Goal: Information Seeking & Learning: Compare options

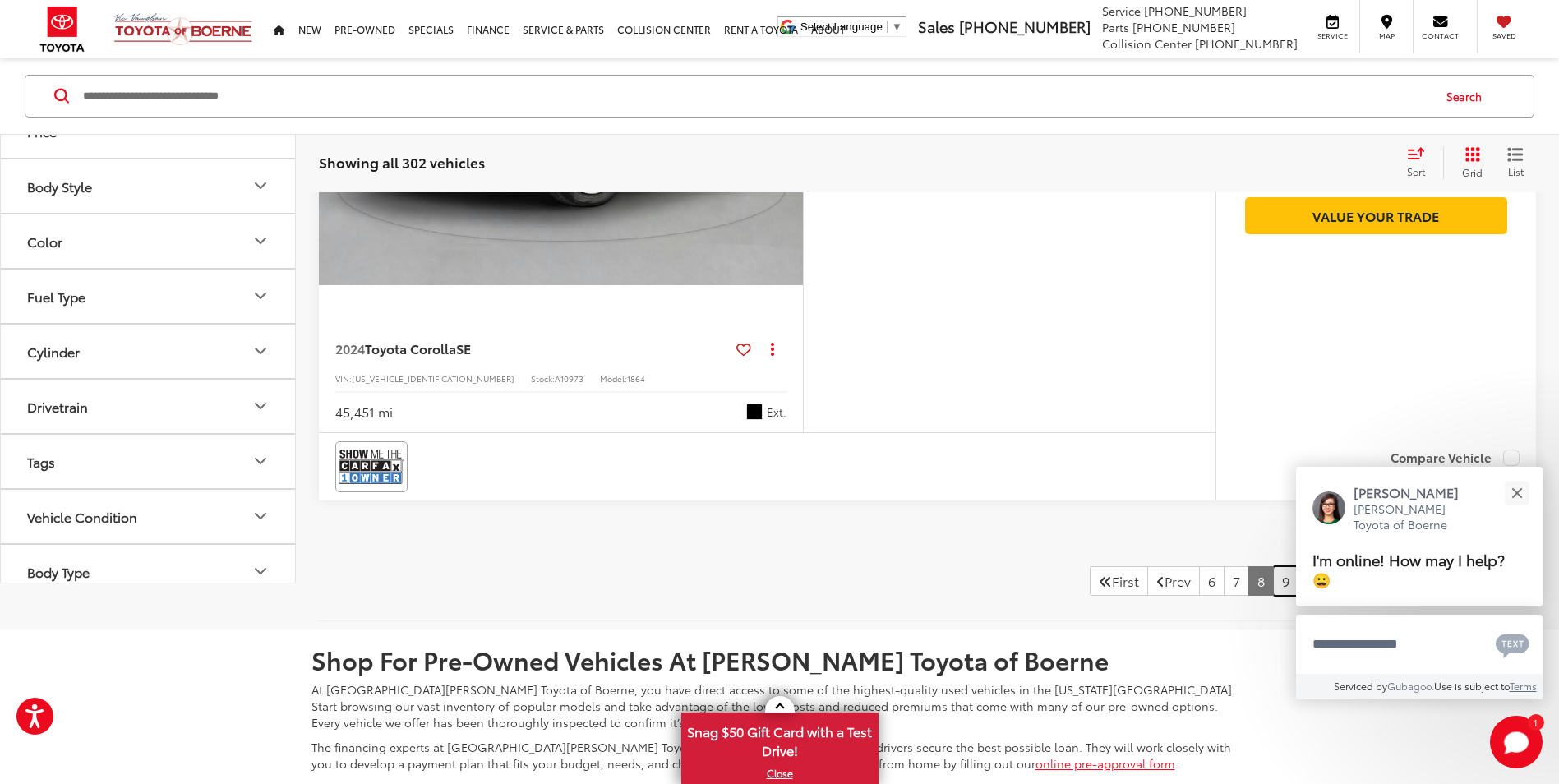
scroll to position [7580, 0]
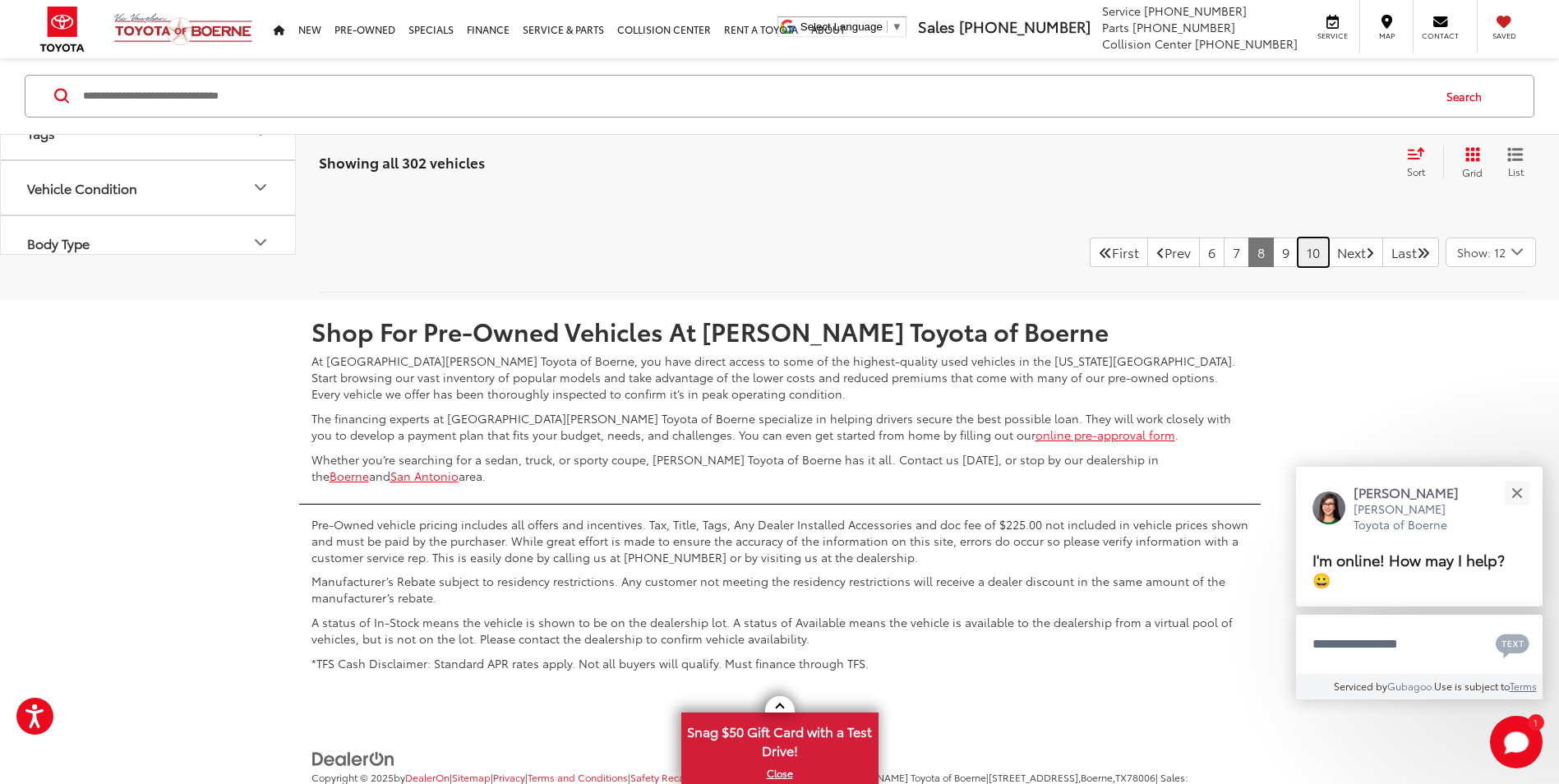
click at [1301, 257] on link "10" at bounding box center [1313, 252] width 31 height 30
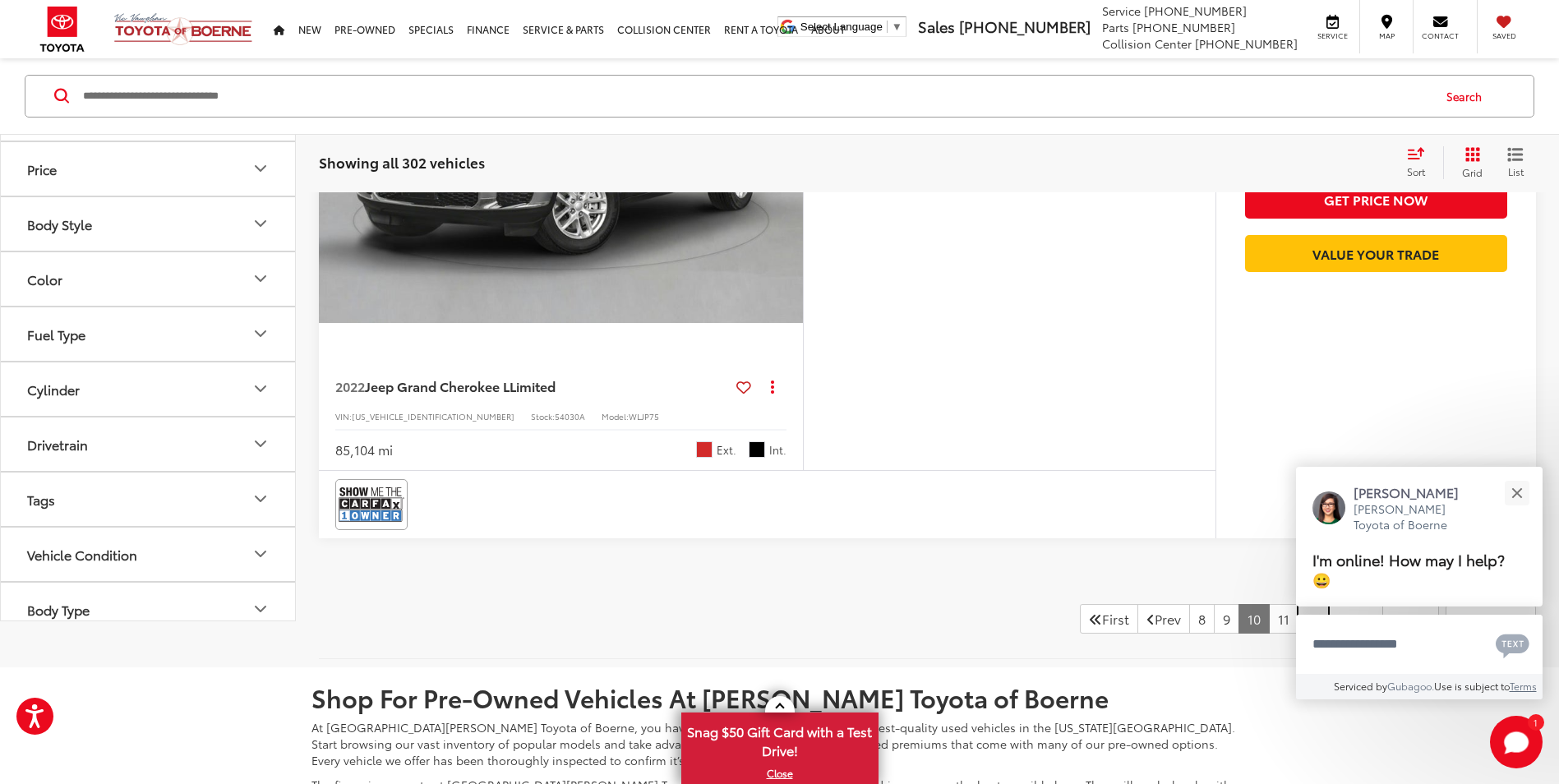
scroll to position [7661, 0]
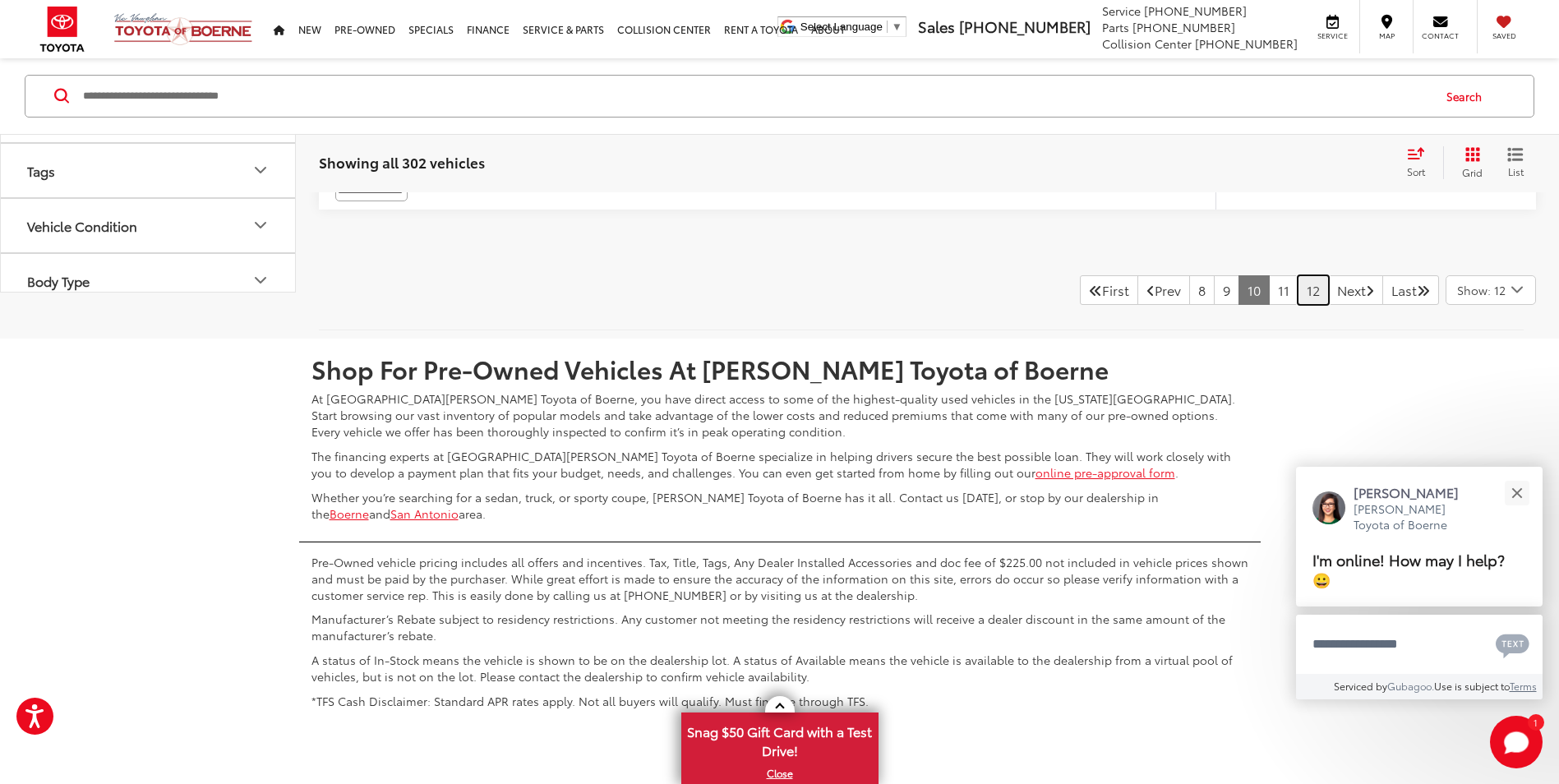
click at [1302, 292] on link "12" at bounding box center [1313, 289] width 31 height 30
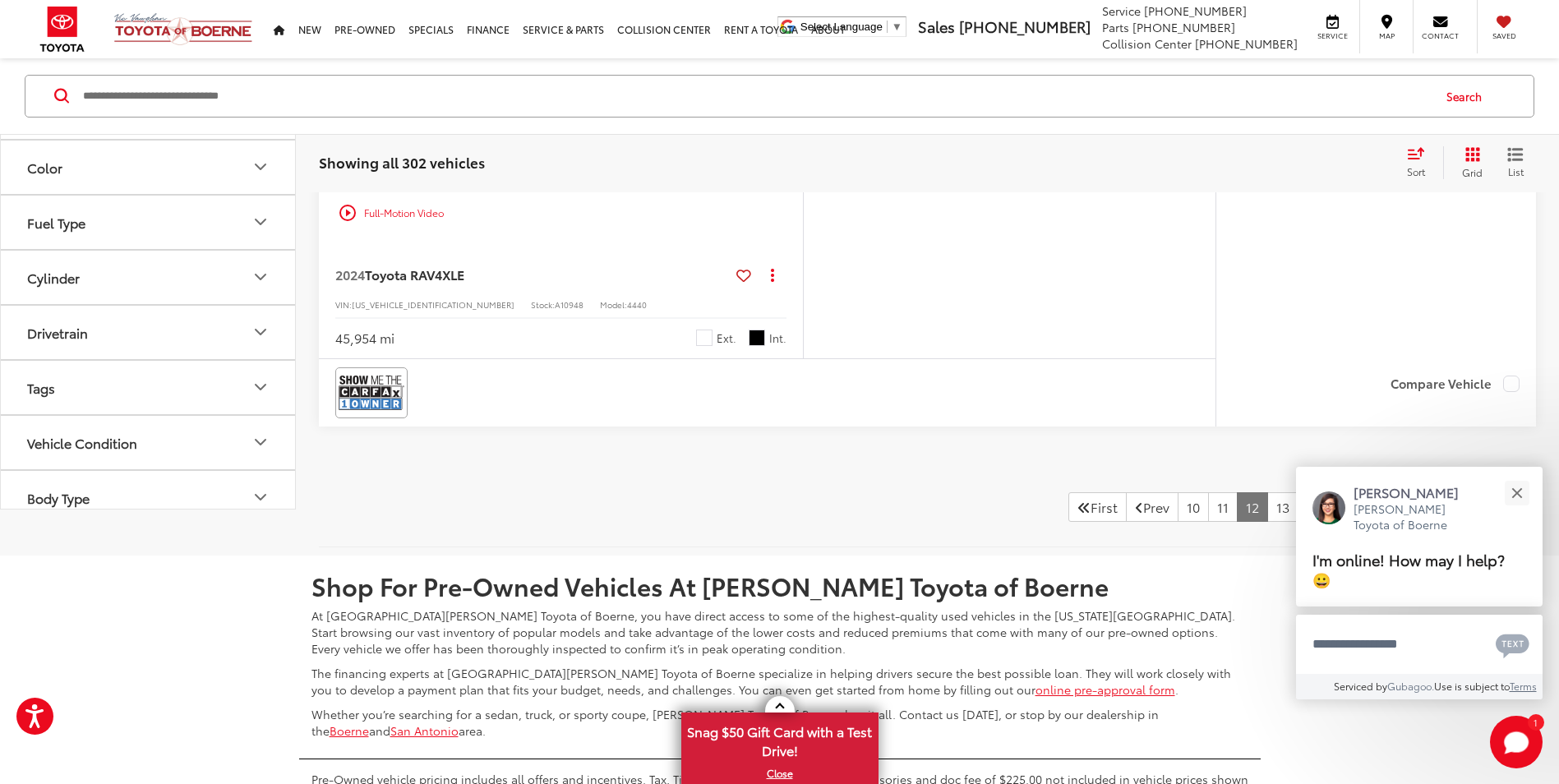
scroll to position [7661, 0]
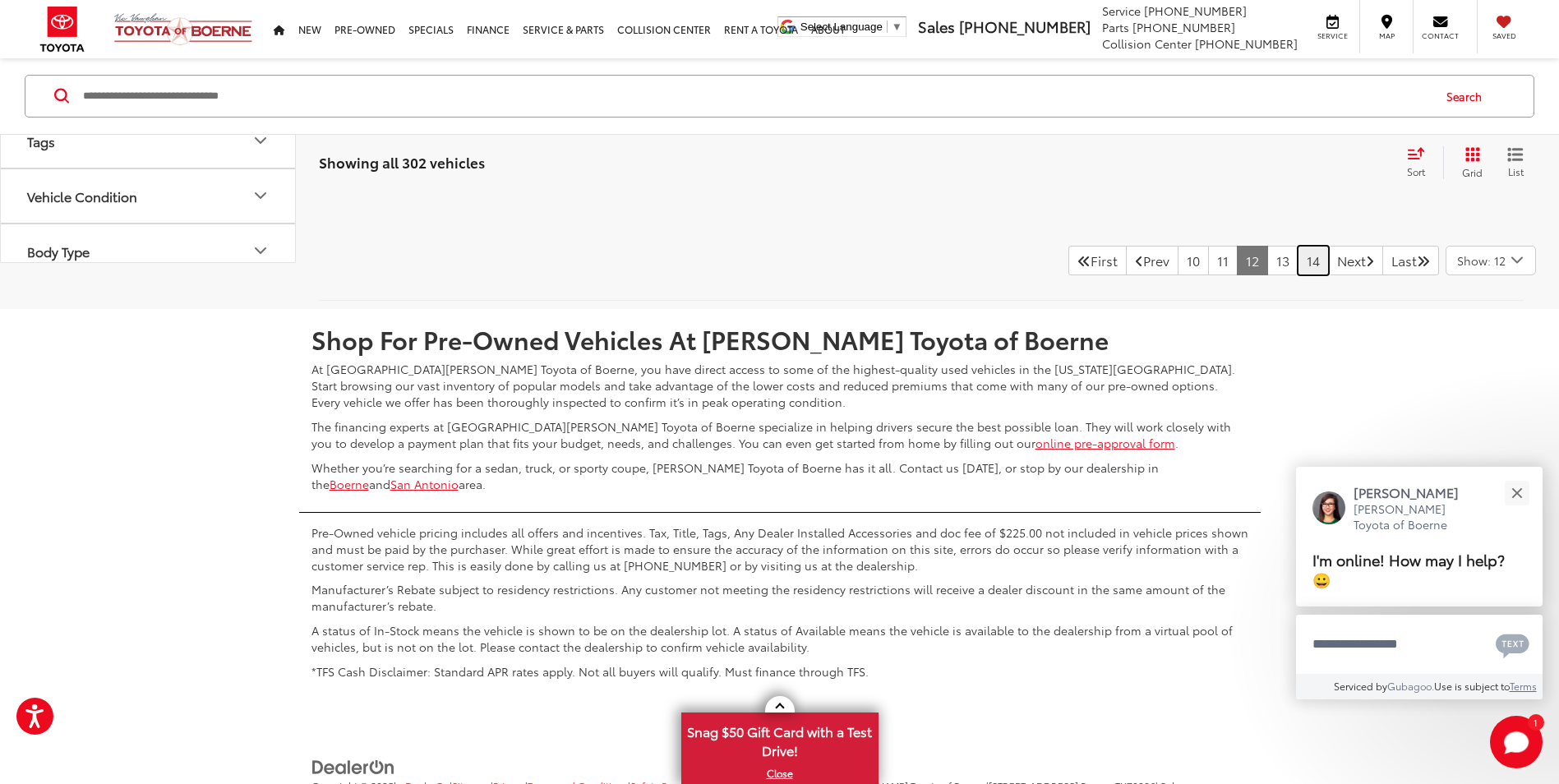
click at [1298, 262] on link "14" at bounding box center [1313, 260] width 31 height 30
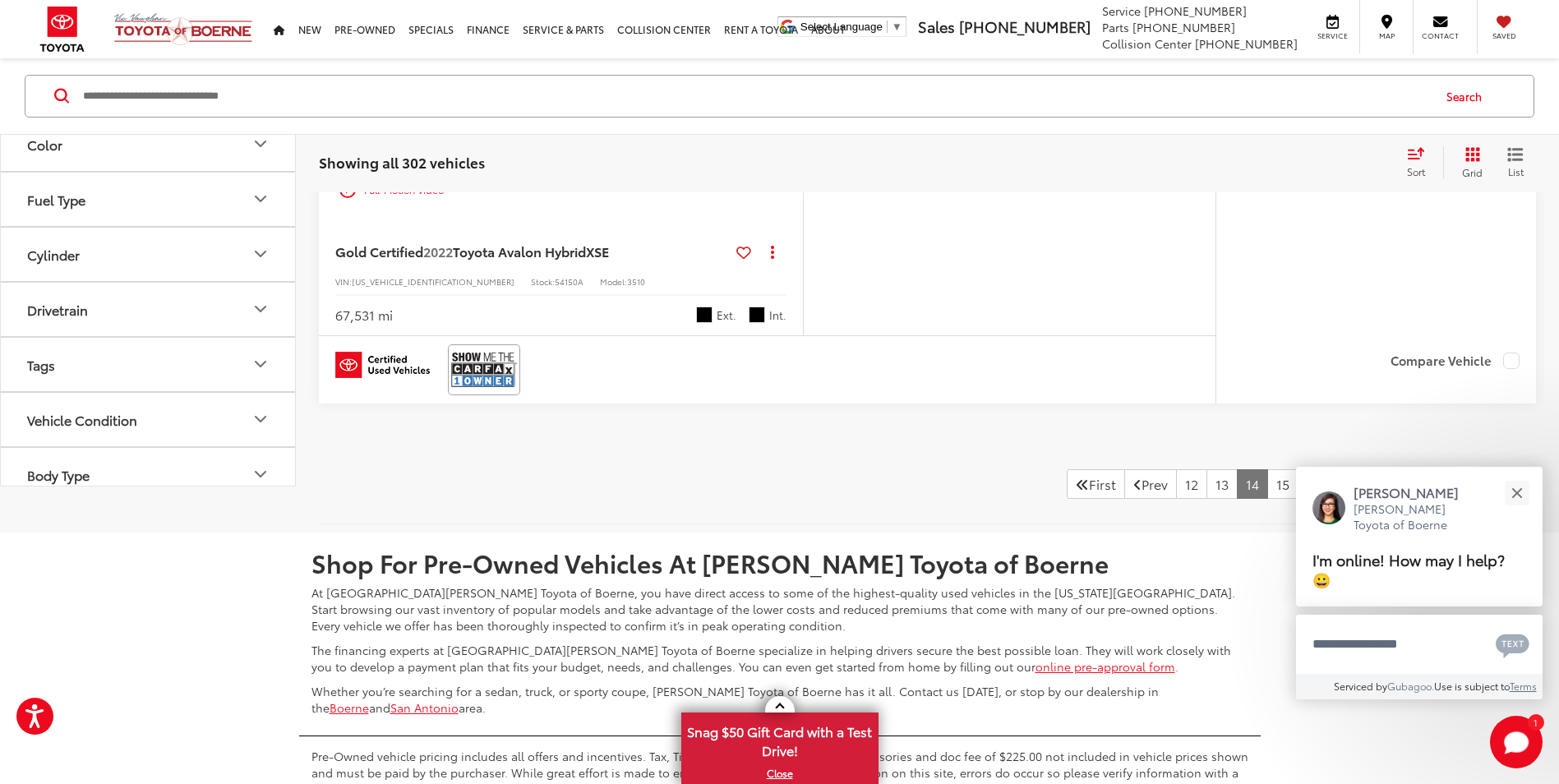
scroll to position [7579, 0]
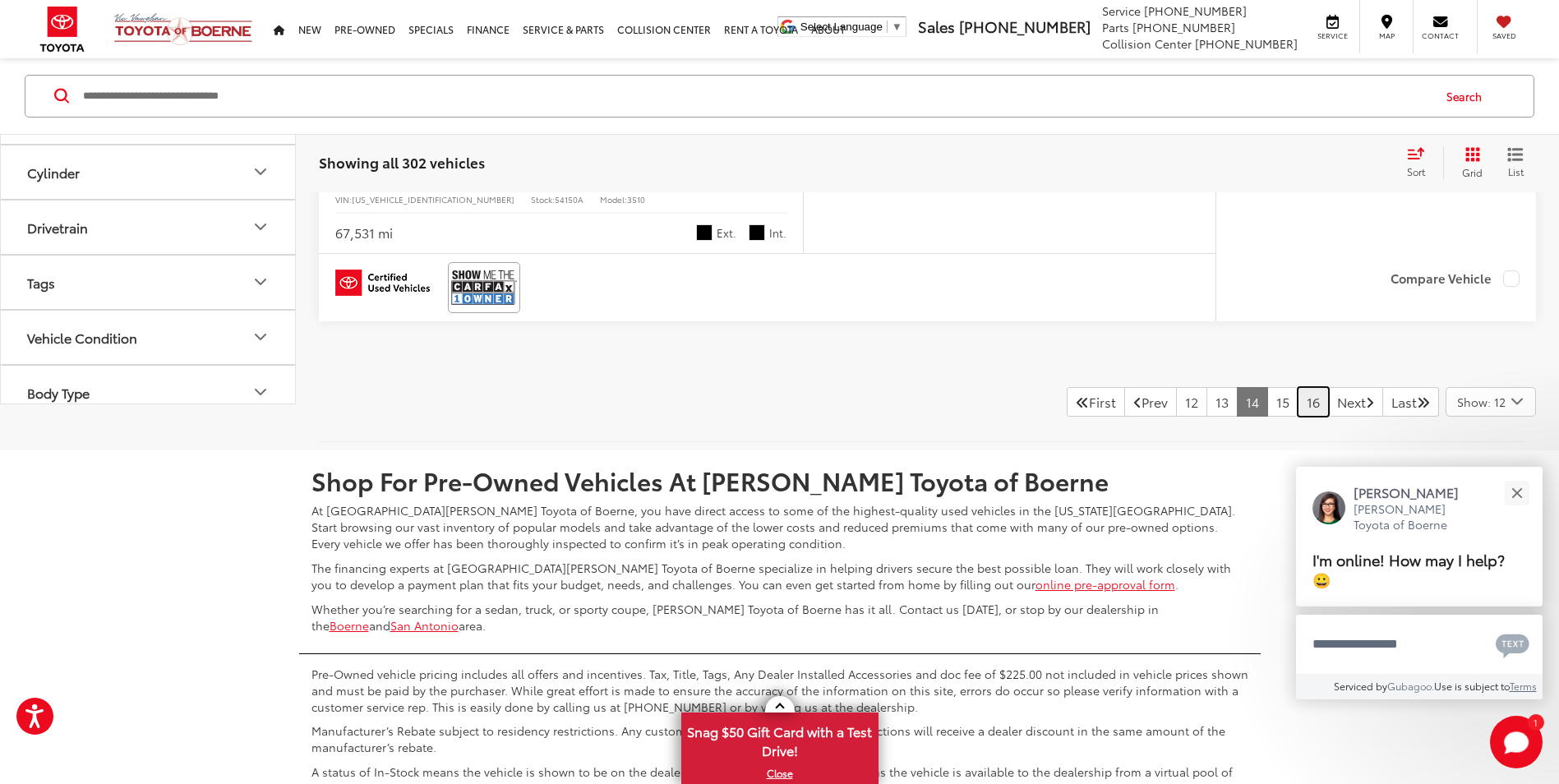
click at [1298, 401] on link "16" at bounding box center [1313, 402] width 31 height 30
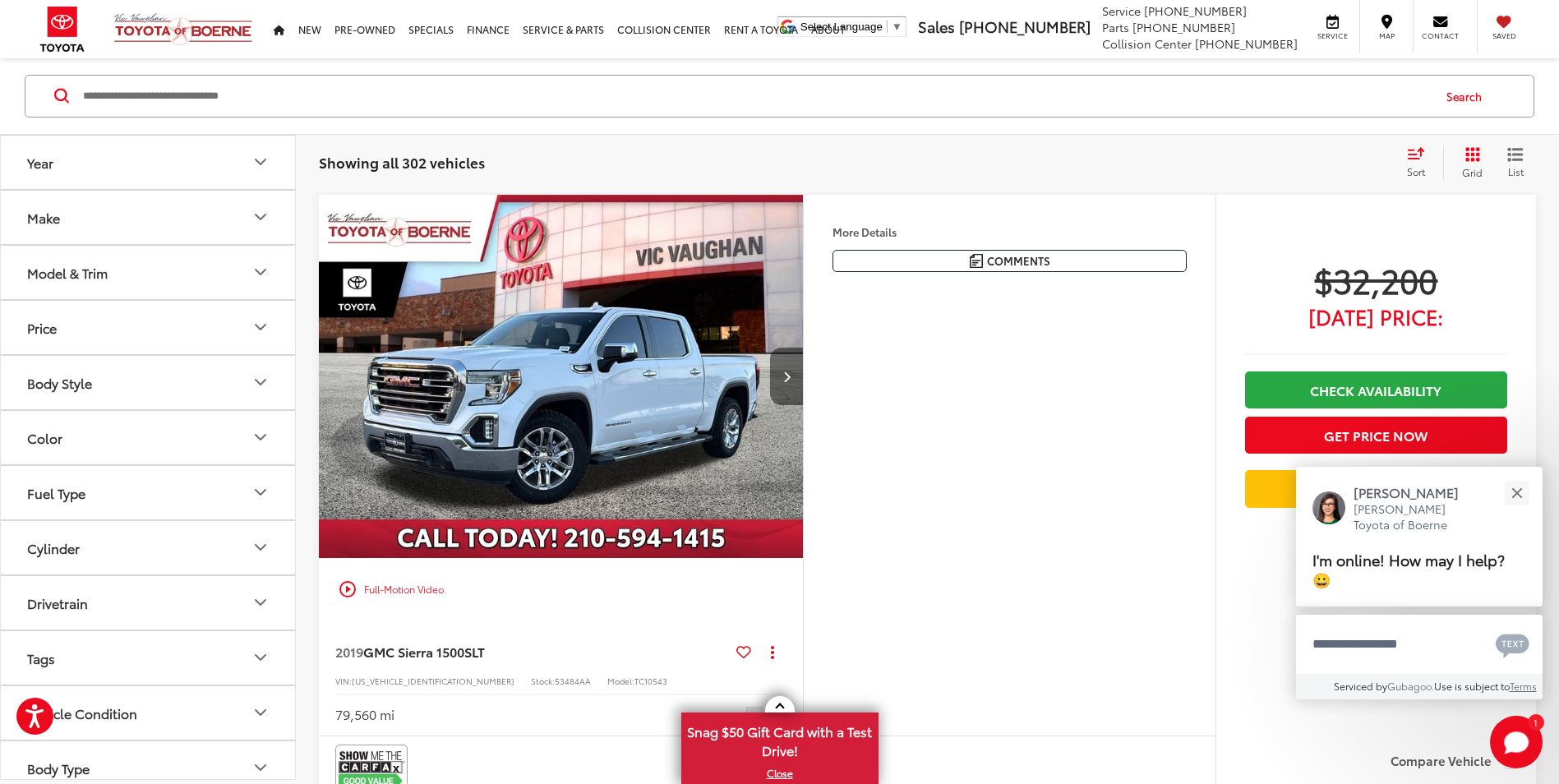
click at [798, 381] on button "Next image" at bounding box center [786, 376] width 33 height 58
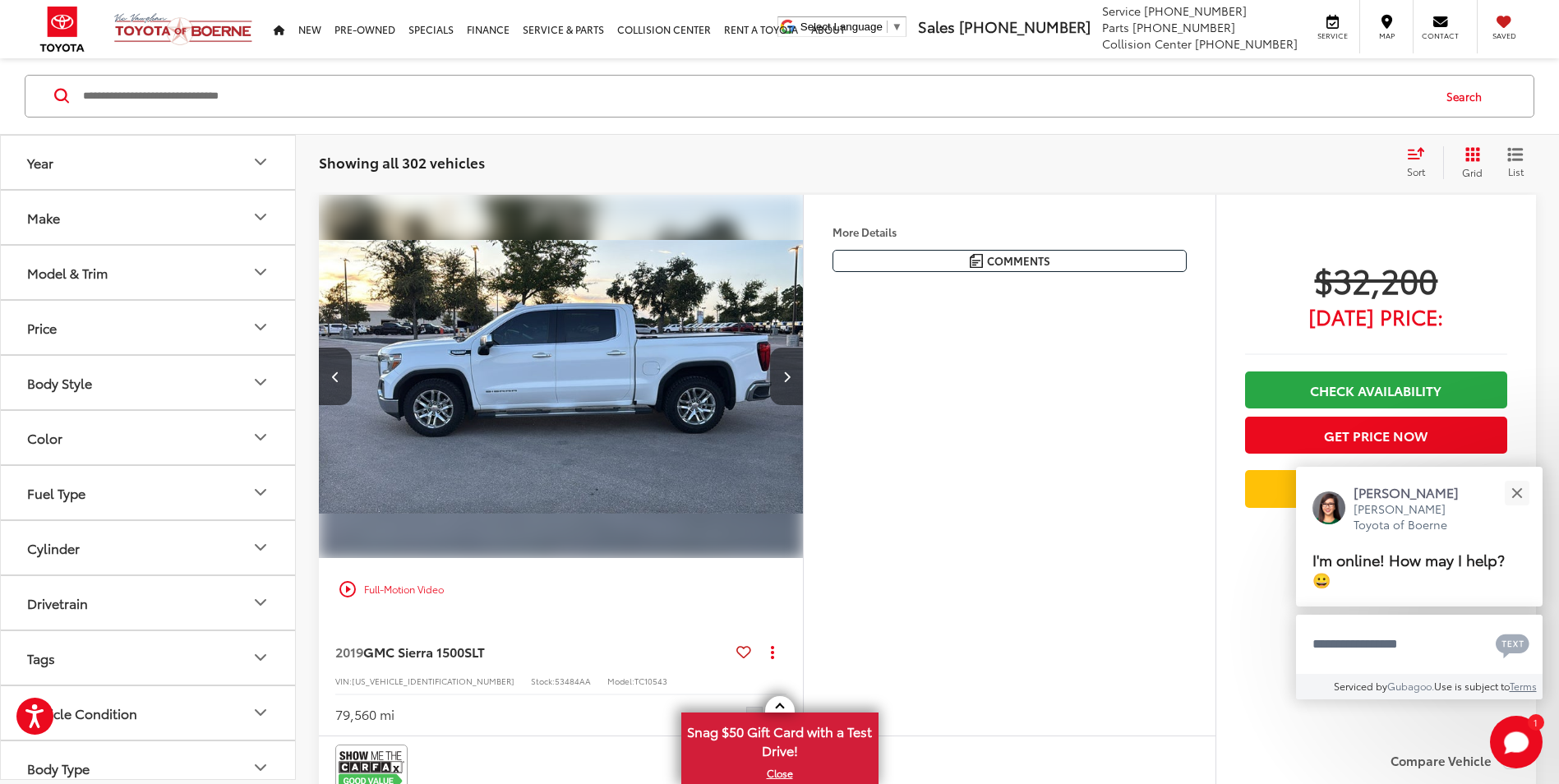
click at [799, 381] on button "Next image" at bounding box center [786, 376] width 33 height 58
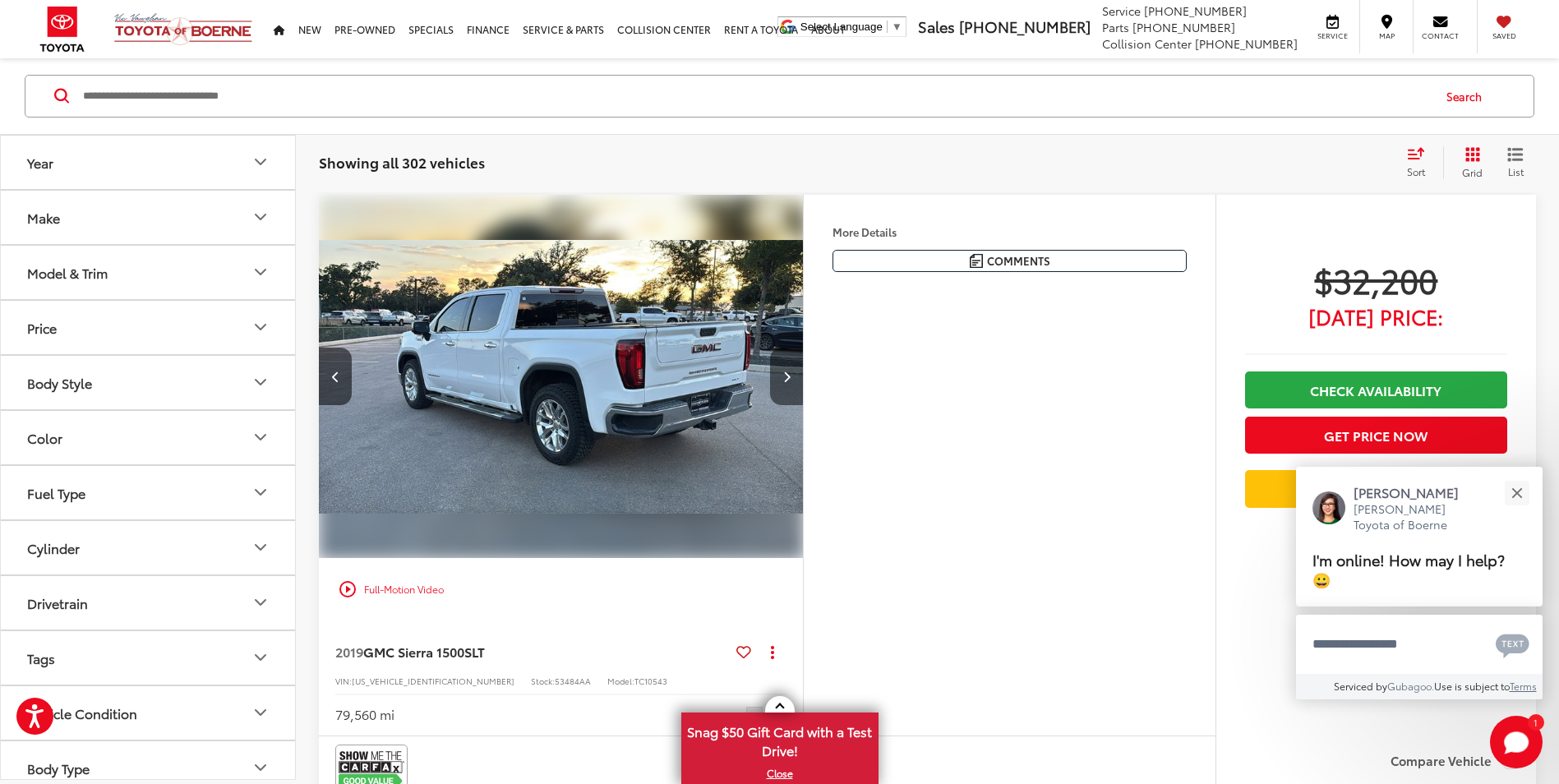
click at [799, 381] on button "Next image" at bounding box center [786, 376] width 33 height 58
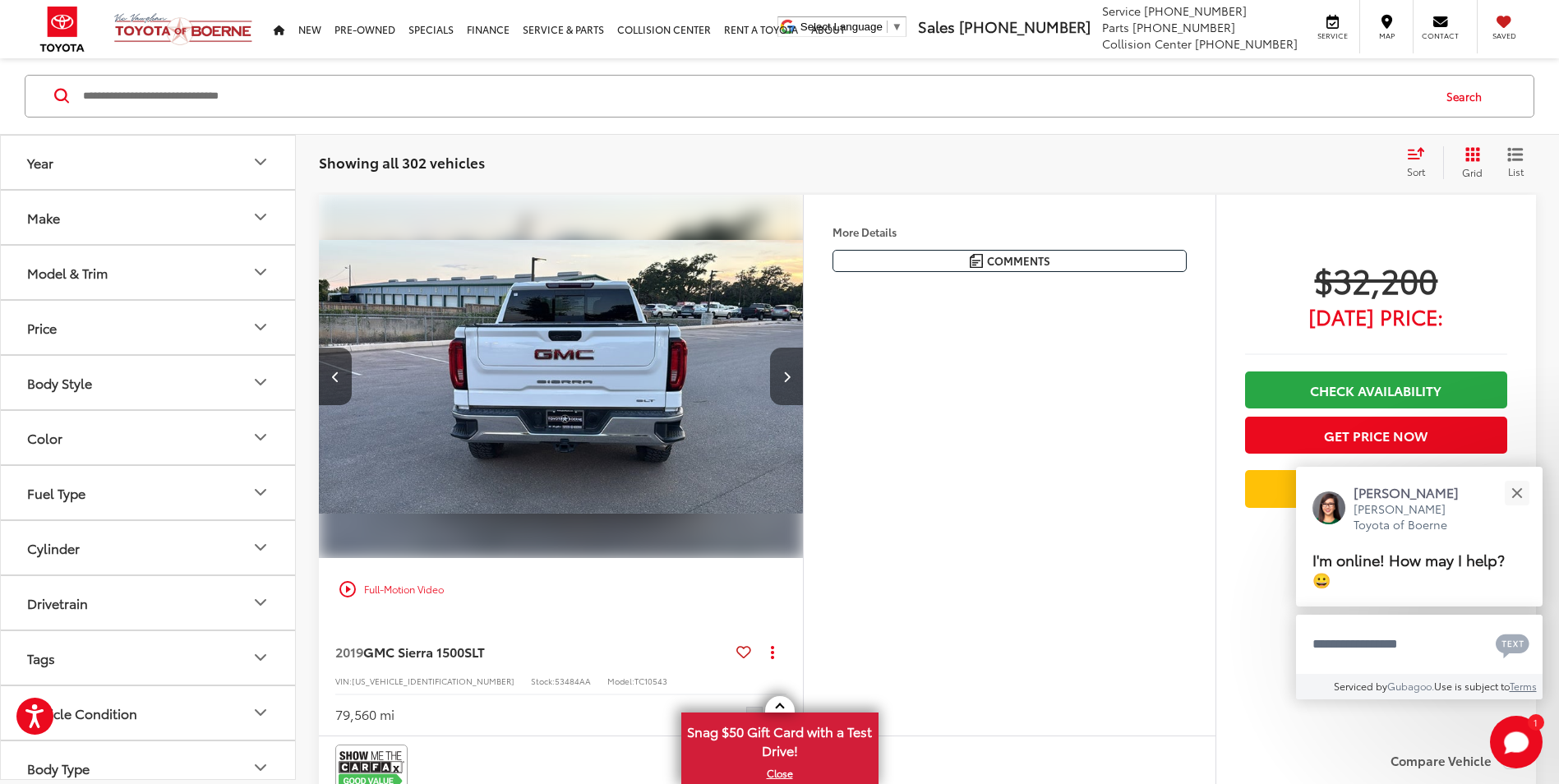
click at [799, 381] on button "Next image" at bounding box center [786, 376] width 33 height 58
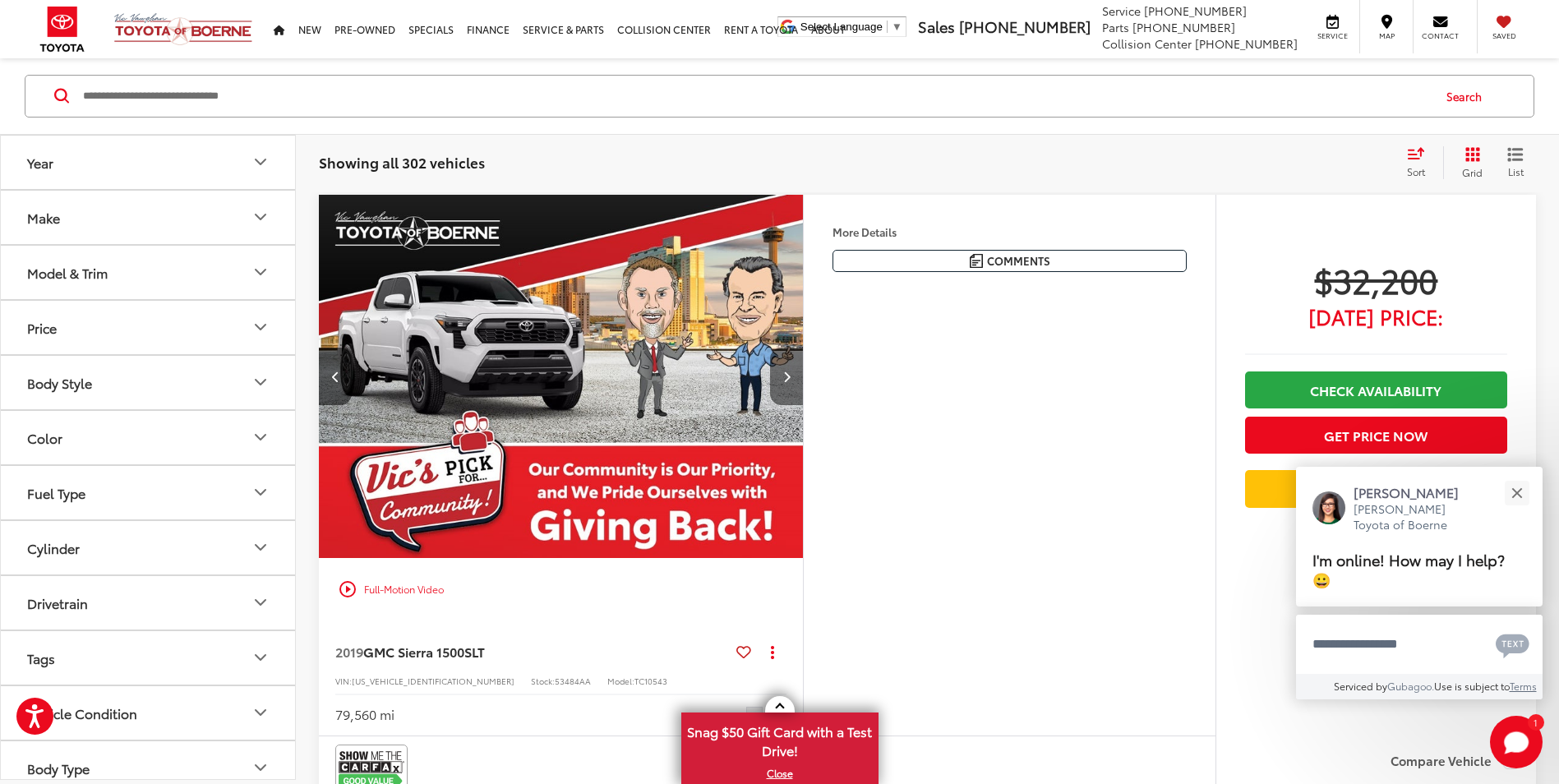
click at [799, 381] on button "Next image" at bounding box center [786, 376] width 33 height 58
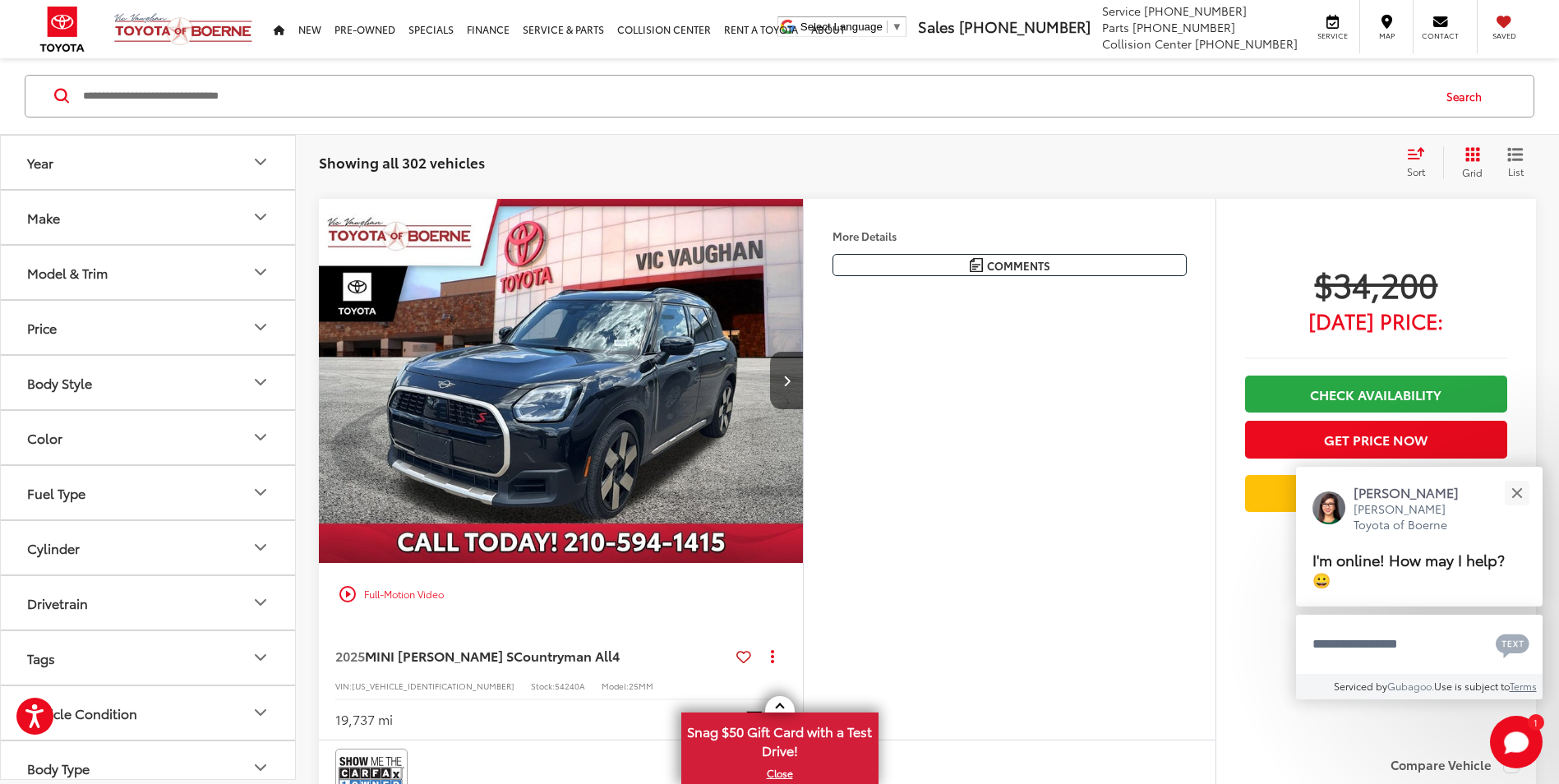
scroll to position [7333, 0]
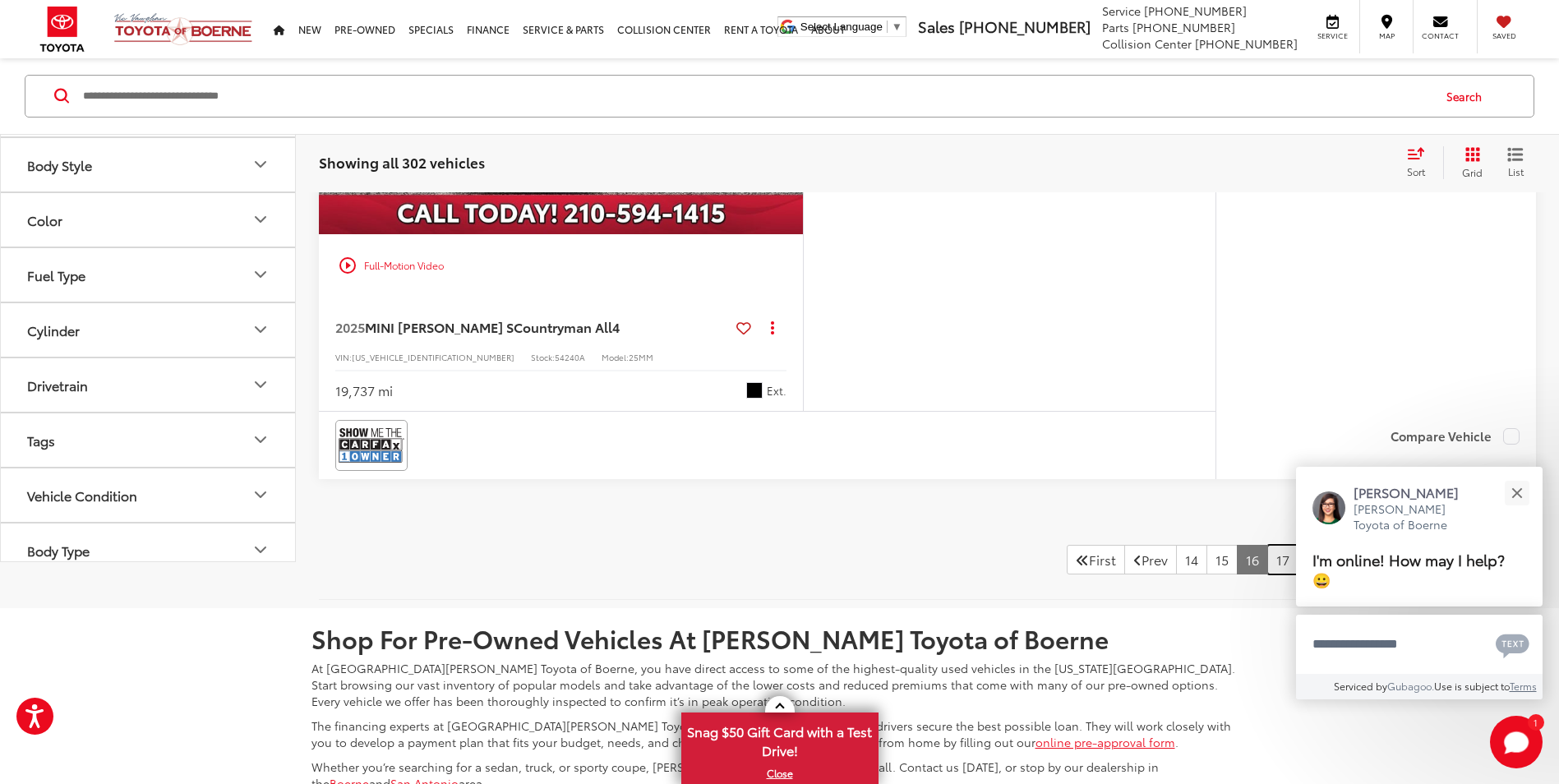
click at [1271, 572] on link "17" at bounding box center [1282, 559] width 31 height 30
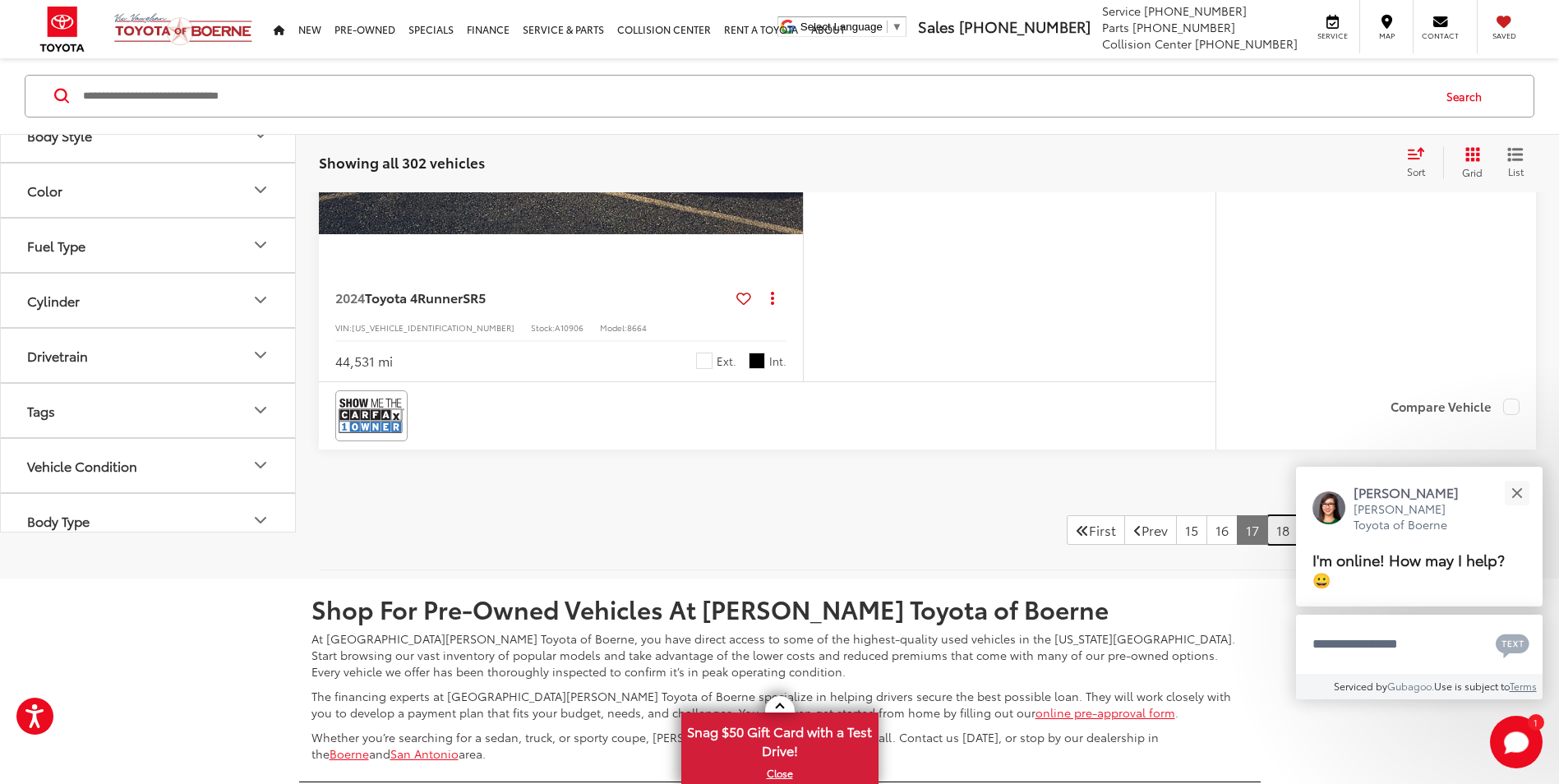
scroll to position [7661, 0]
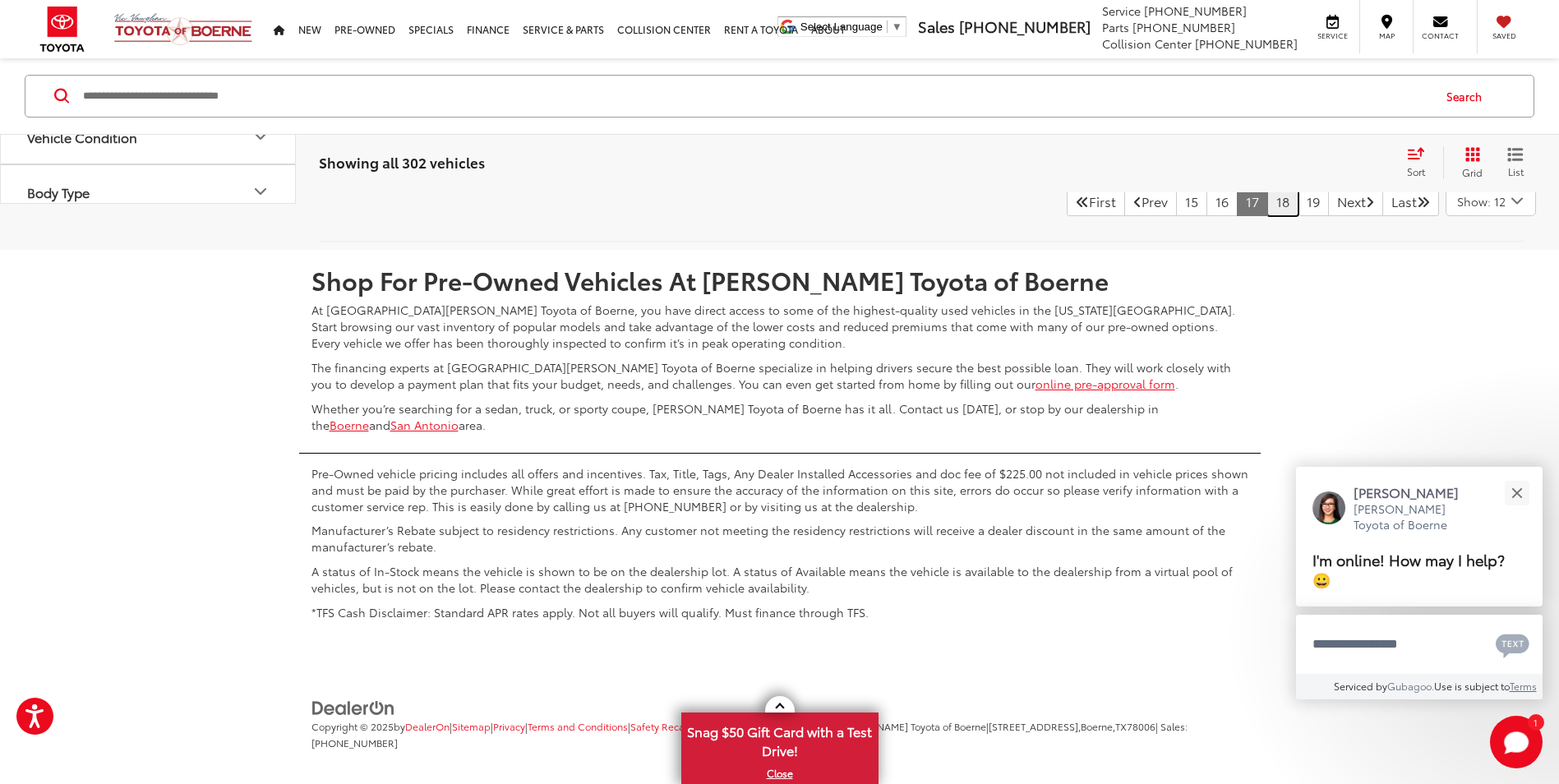
click at [1267, 211] on link "18" at bounding box center [1282, 201] width 31 height 30
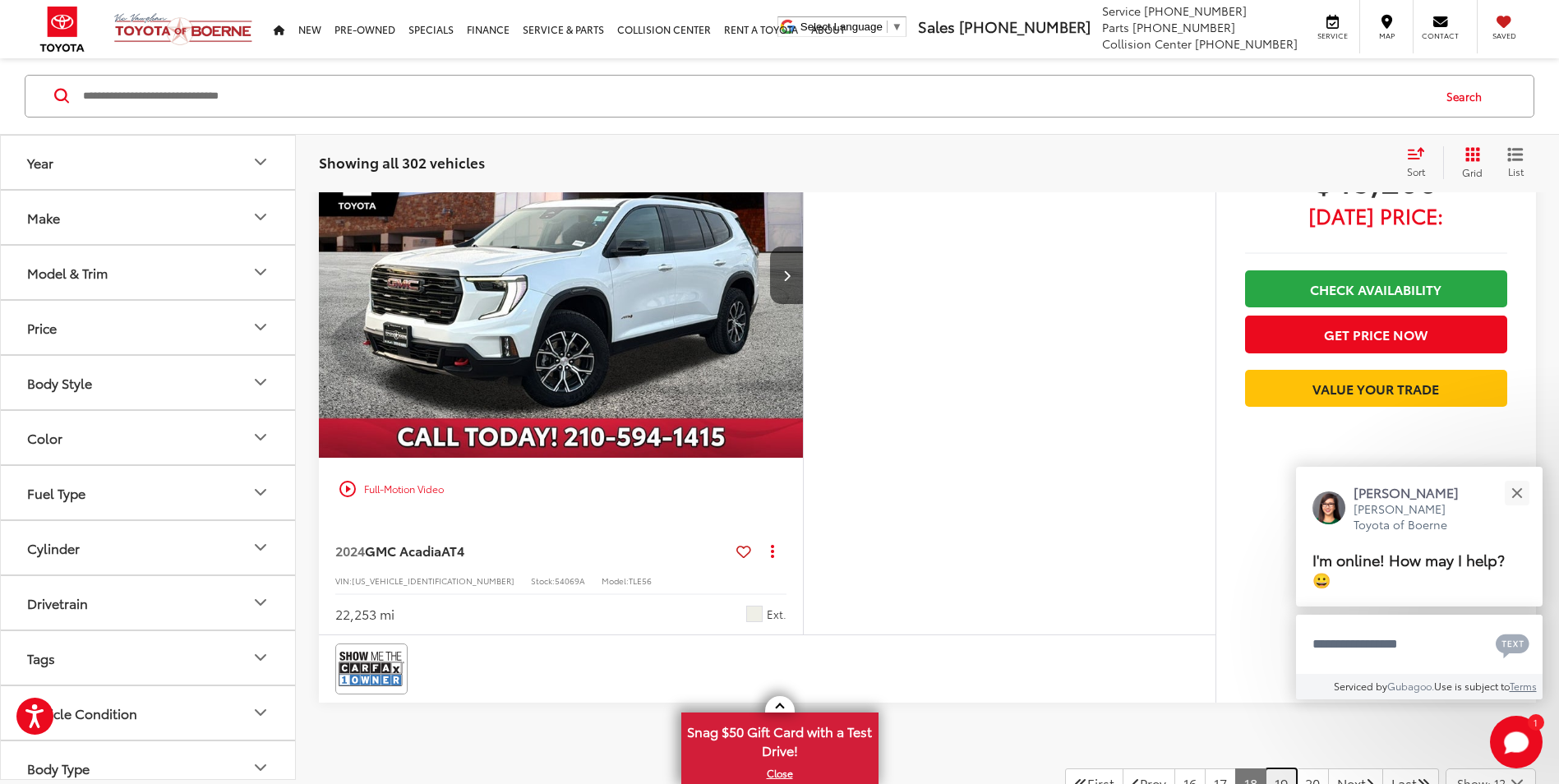
scroll to position [7661, 0]
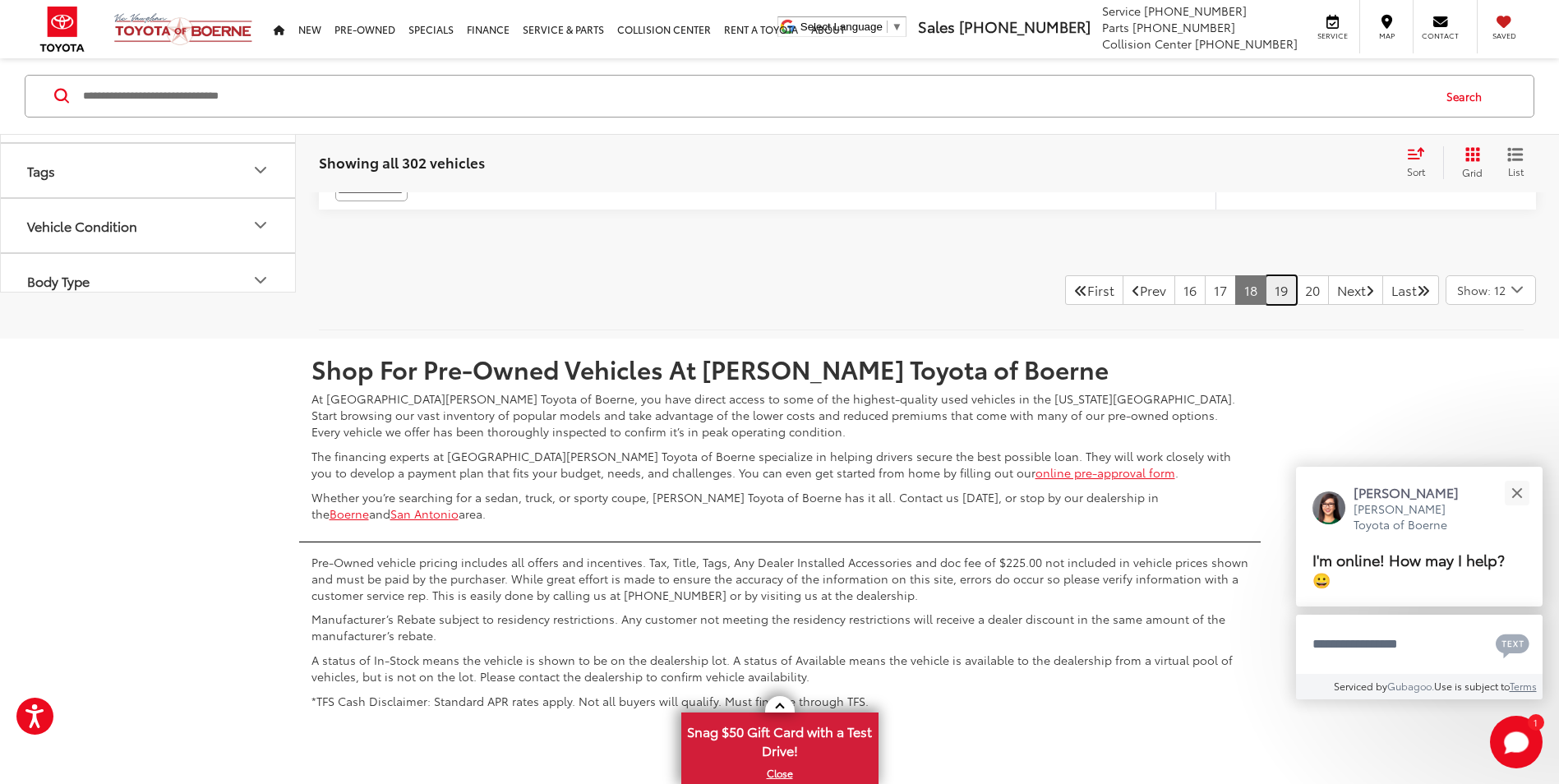
click at [1265, 292] on link "19" at bounding box center [1281, 289] width 31 height 30
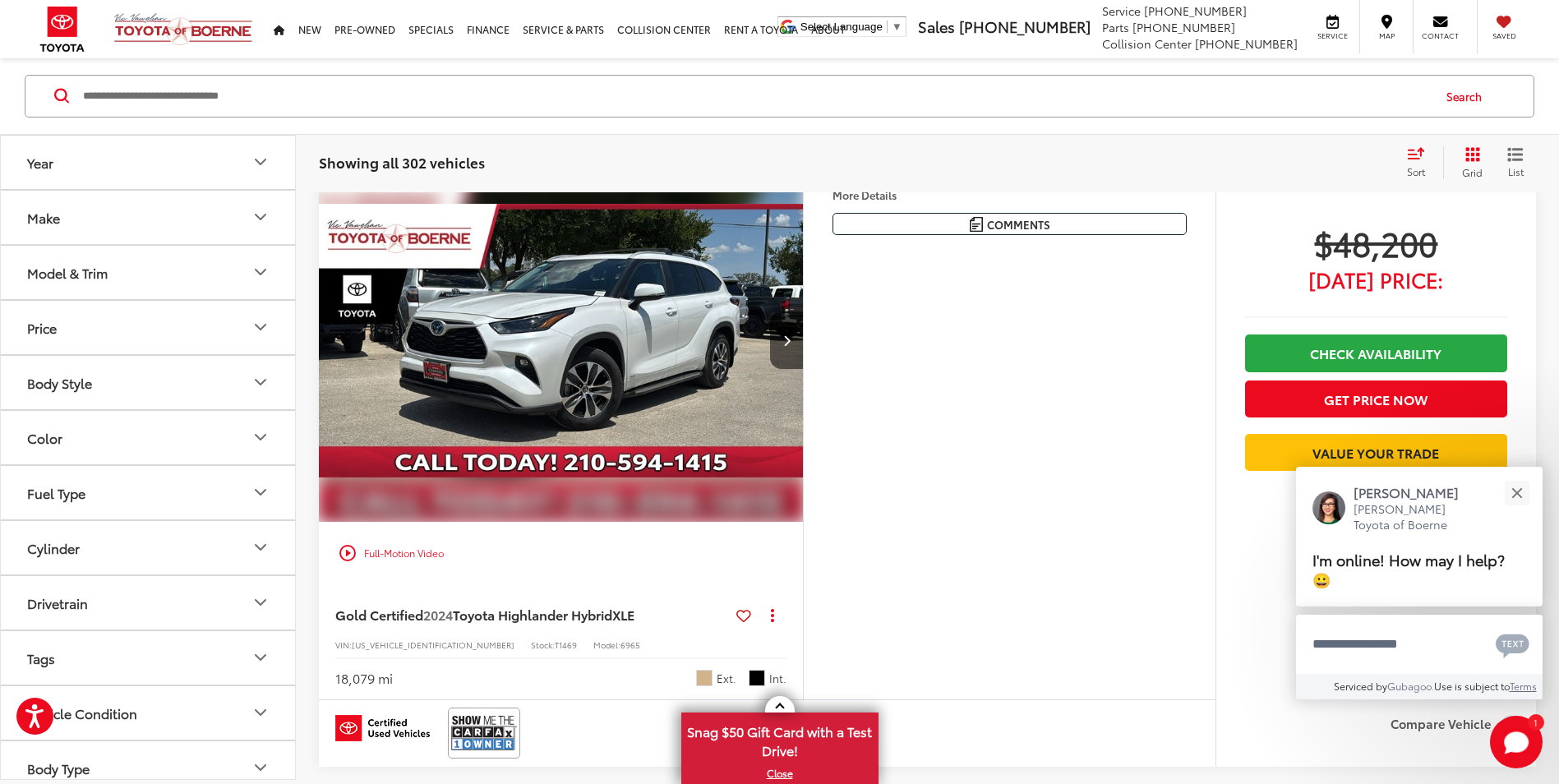
scroll to position [4457, 0]
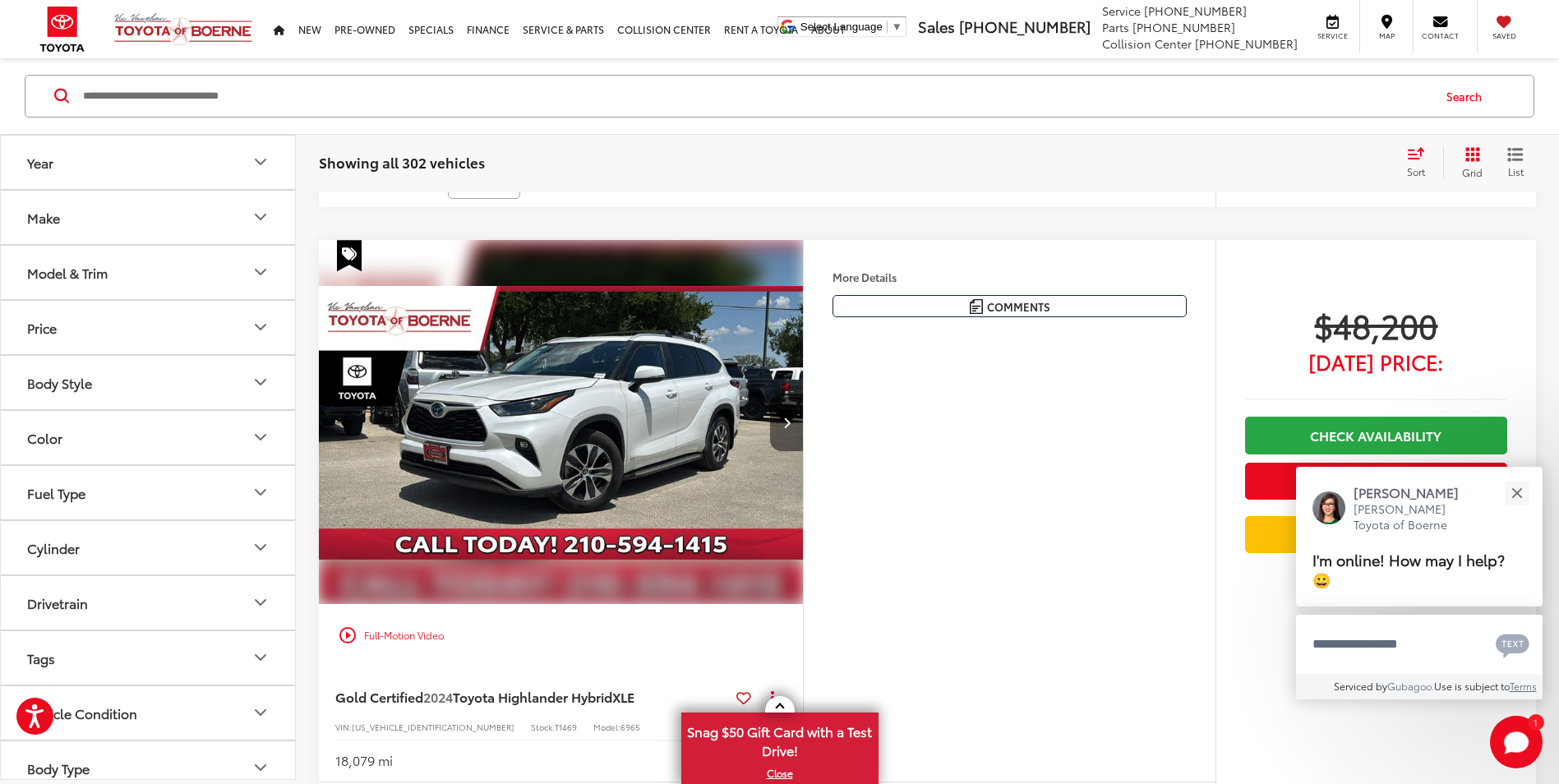
click at [799, 429] on button "Next image" at bounding box center [786, 422] width 33 height 58
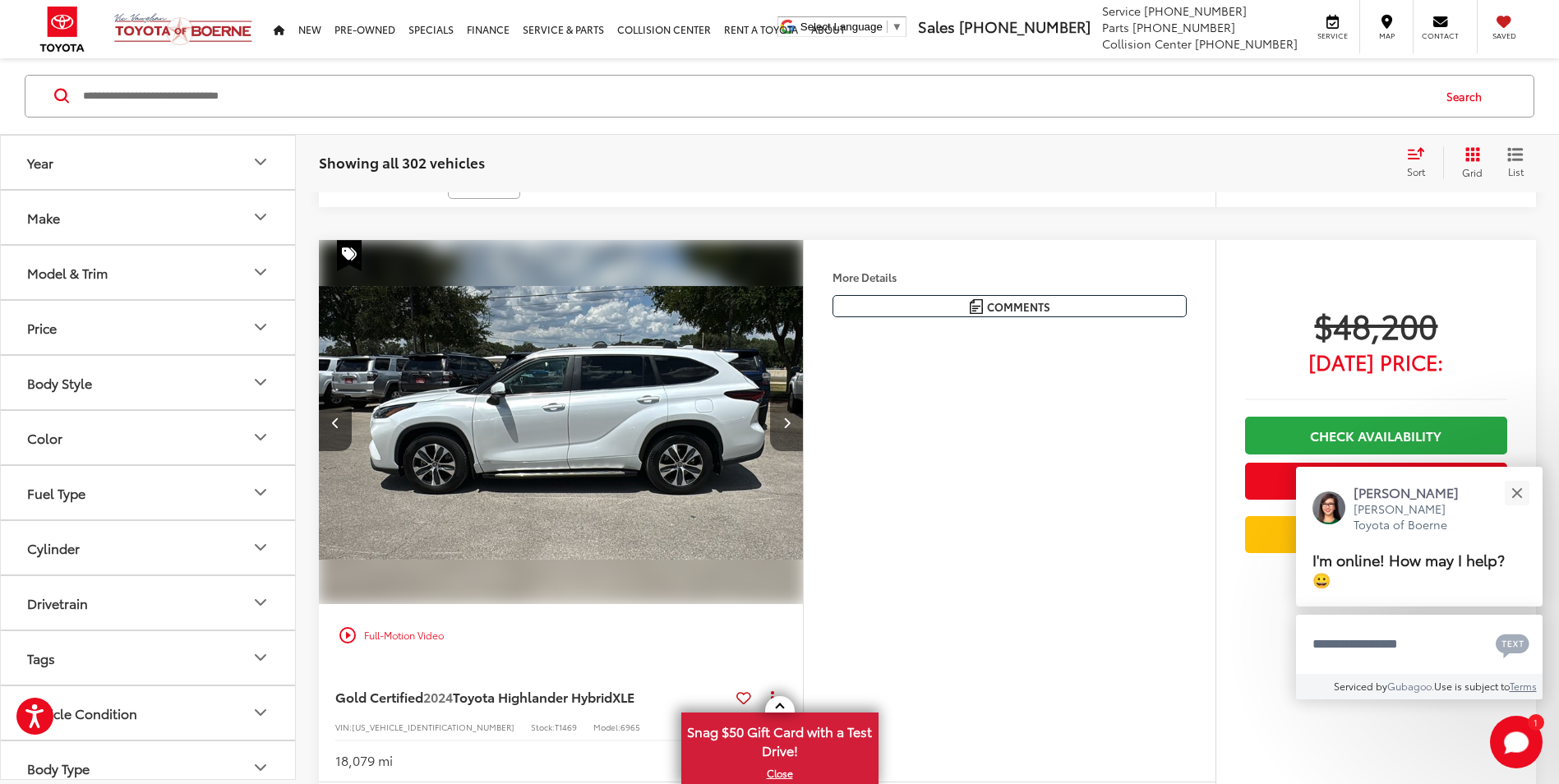
click at [799, 429] on button "Next image" at bounding box center [786, 422] width 33 height 58
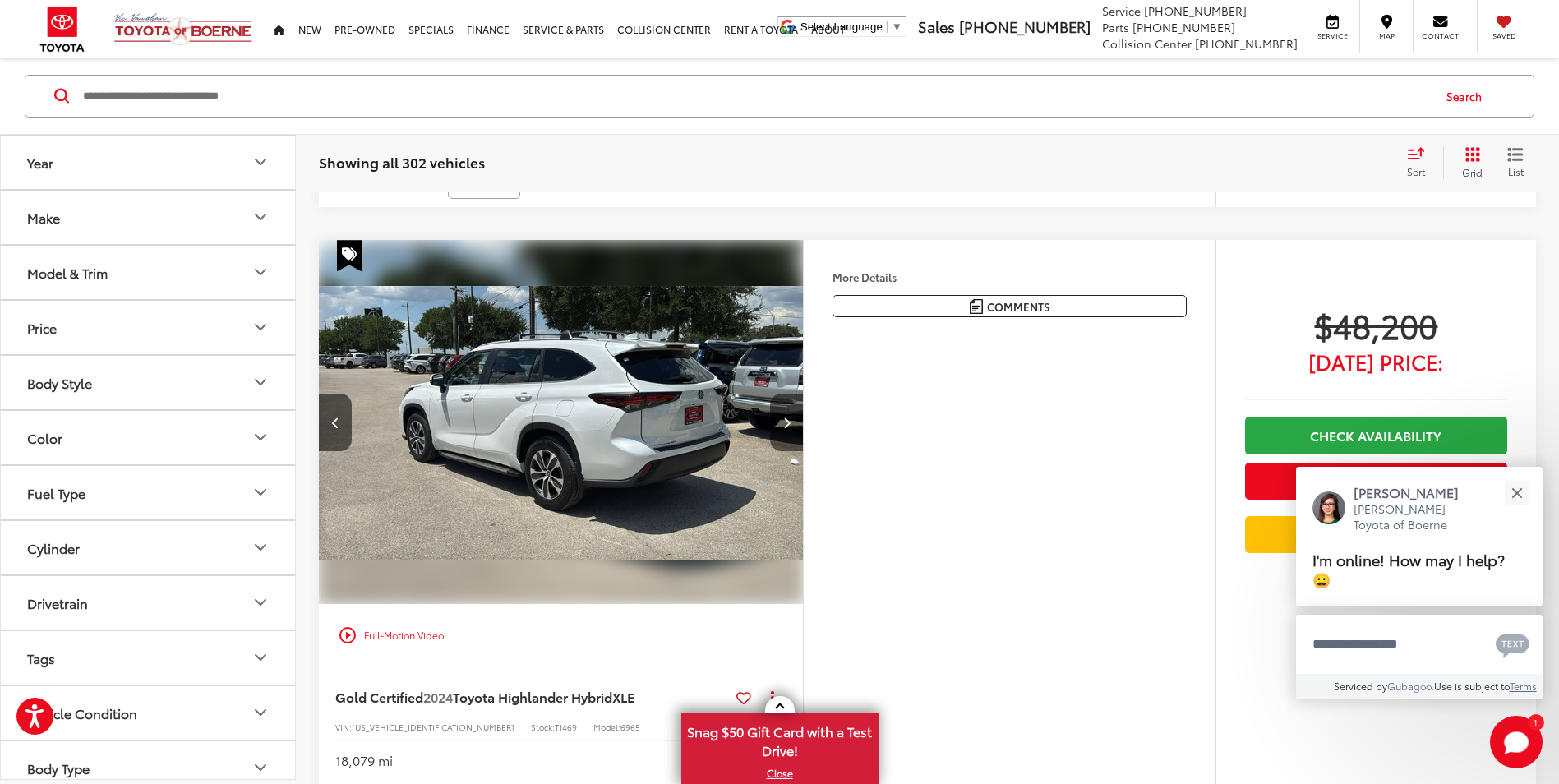
click at [799, 429] on button "Next image" at bounding box center [786, 422] width 33 height 58
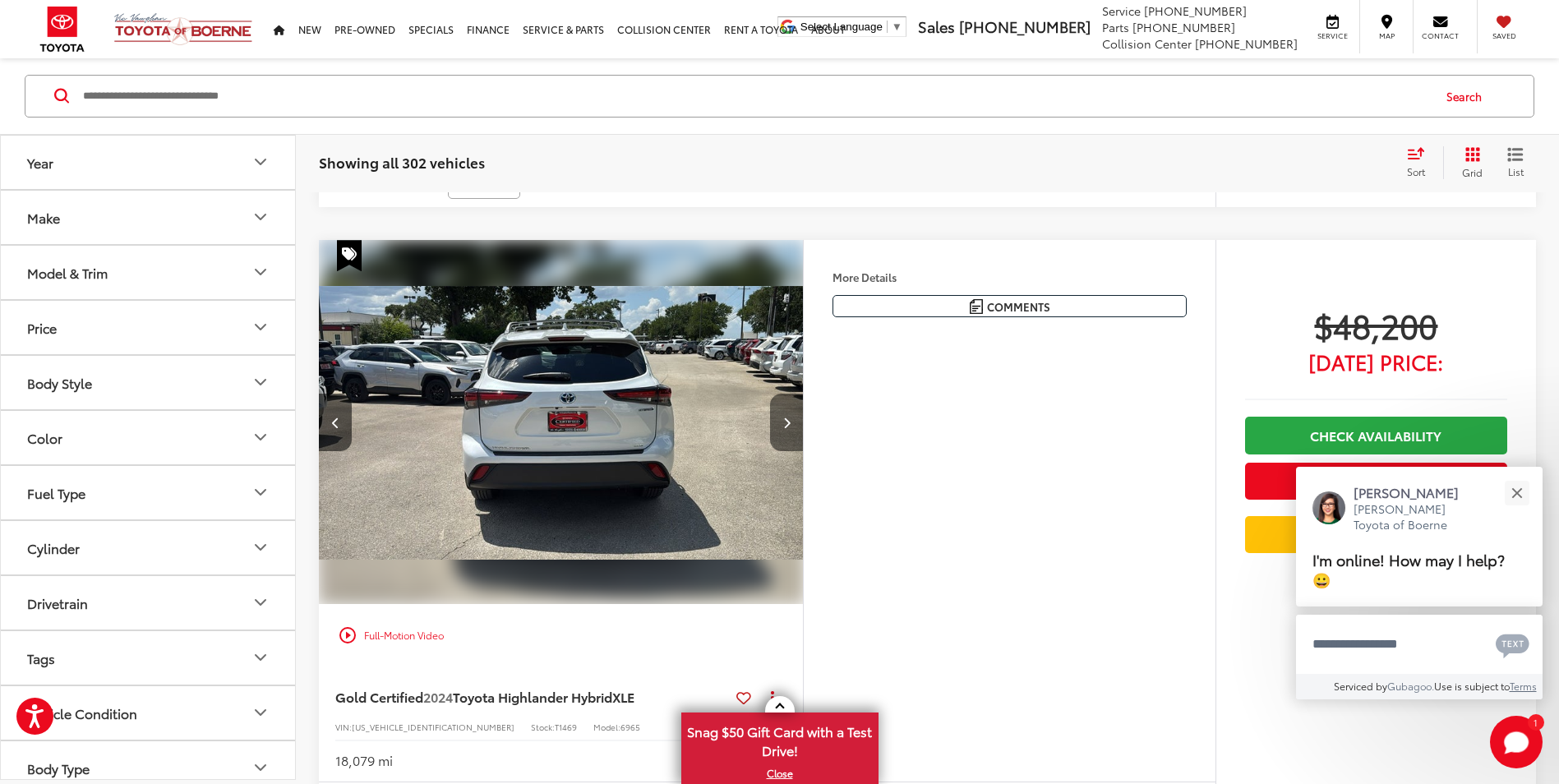
click at [799, 429] on button "Next image" at bounding box center [786, 422] width 33 height 58
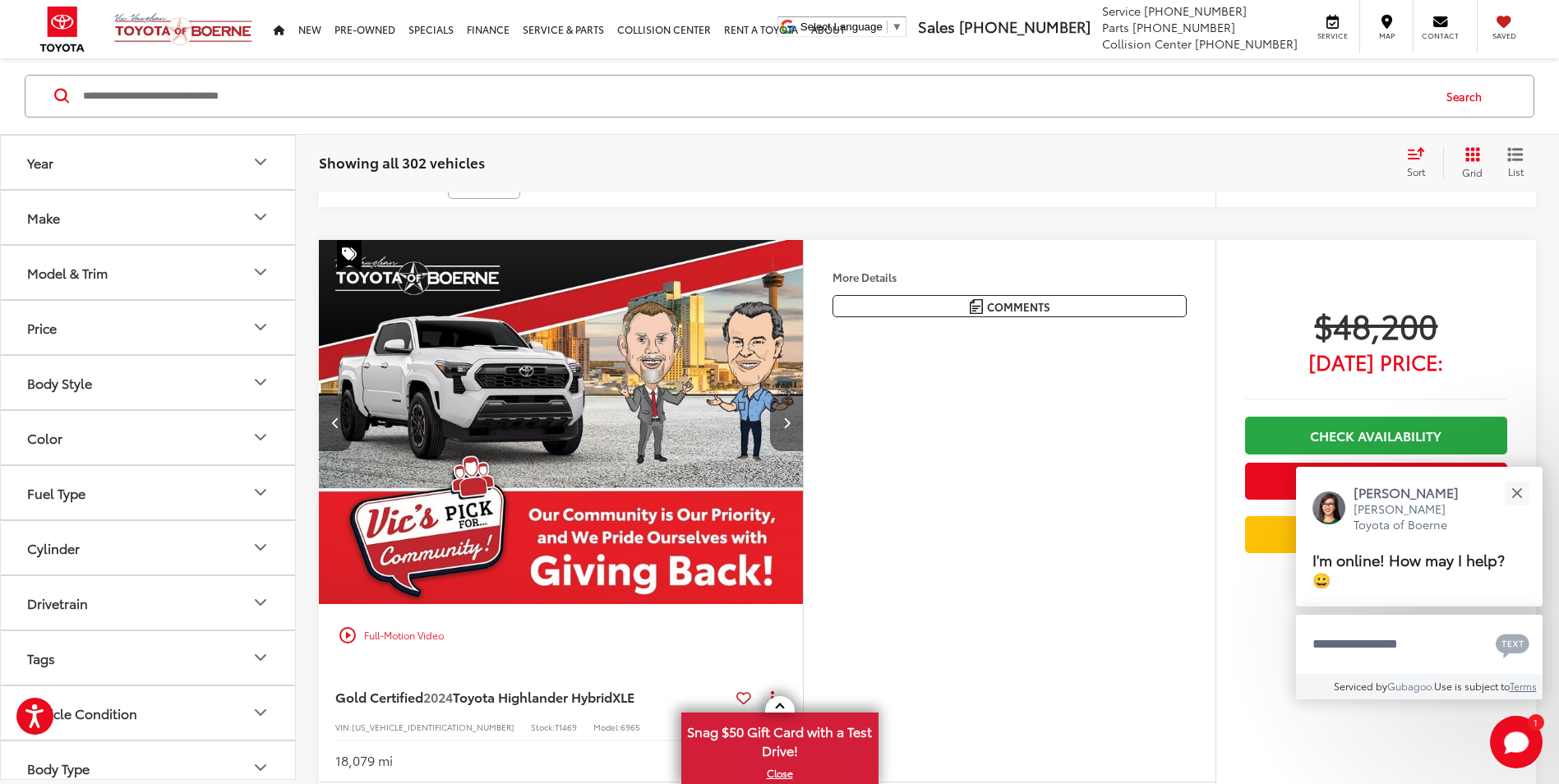
click at [799, 429] on button "Next image" at bounding box center [786, 422] width 33 height 58
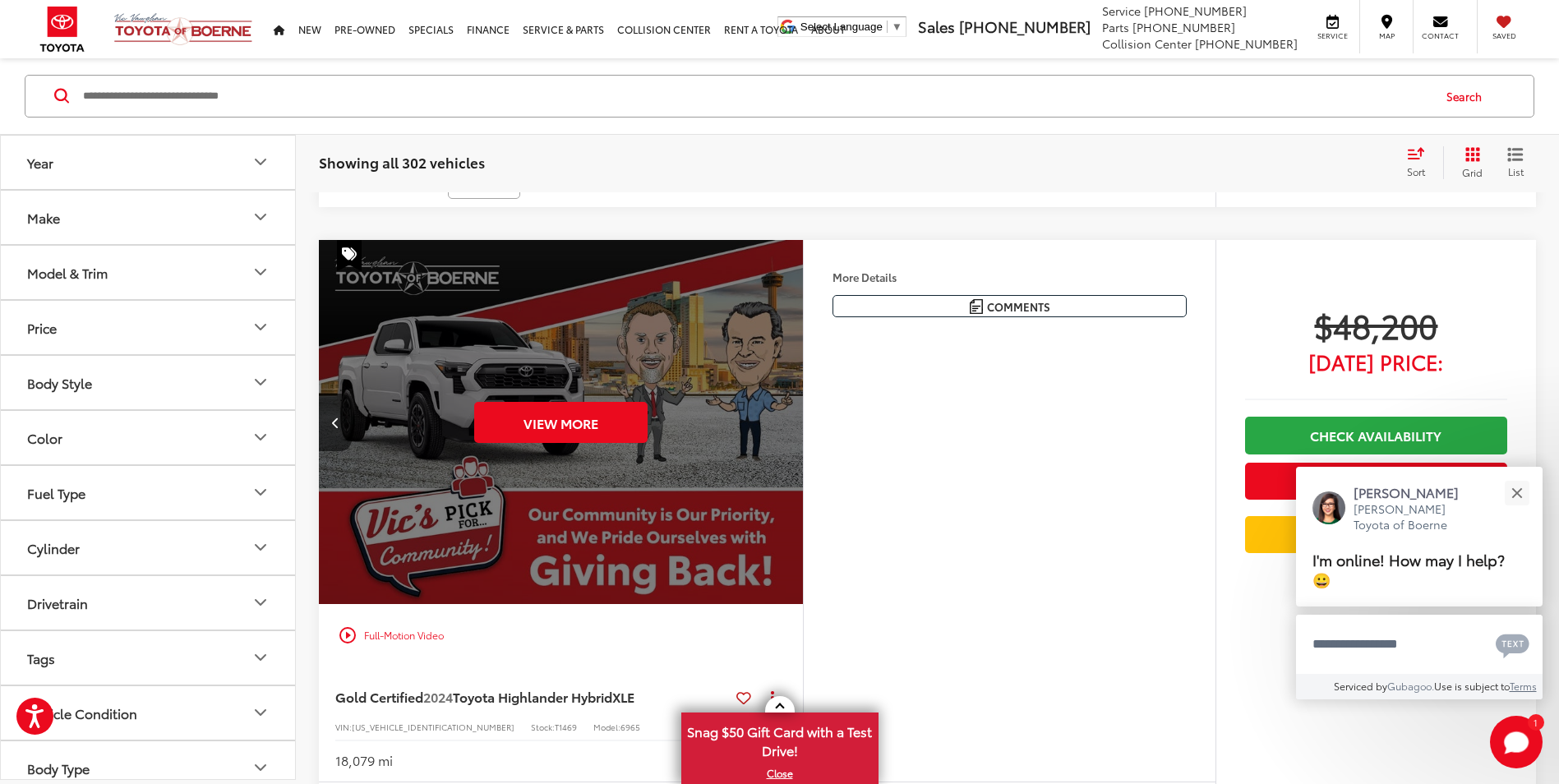
click at [799, 429] on div "View More" at bounding box center [561, 422] width 486 height 365
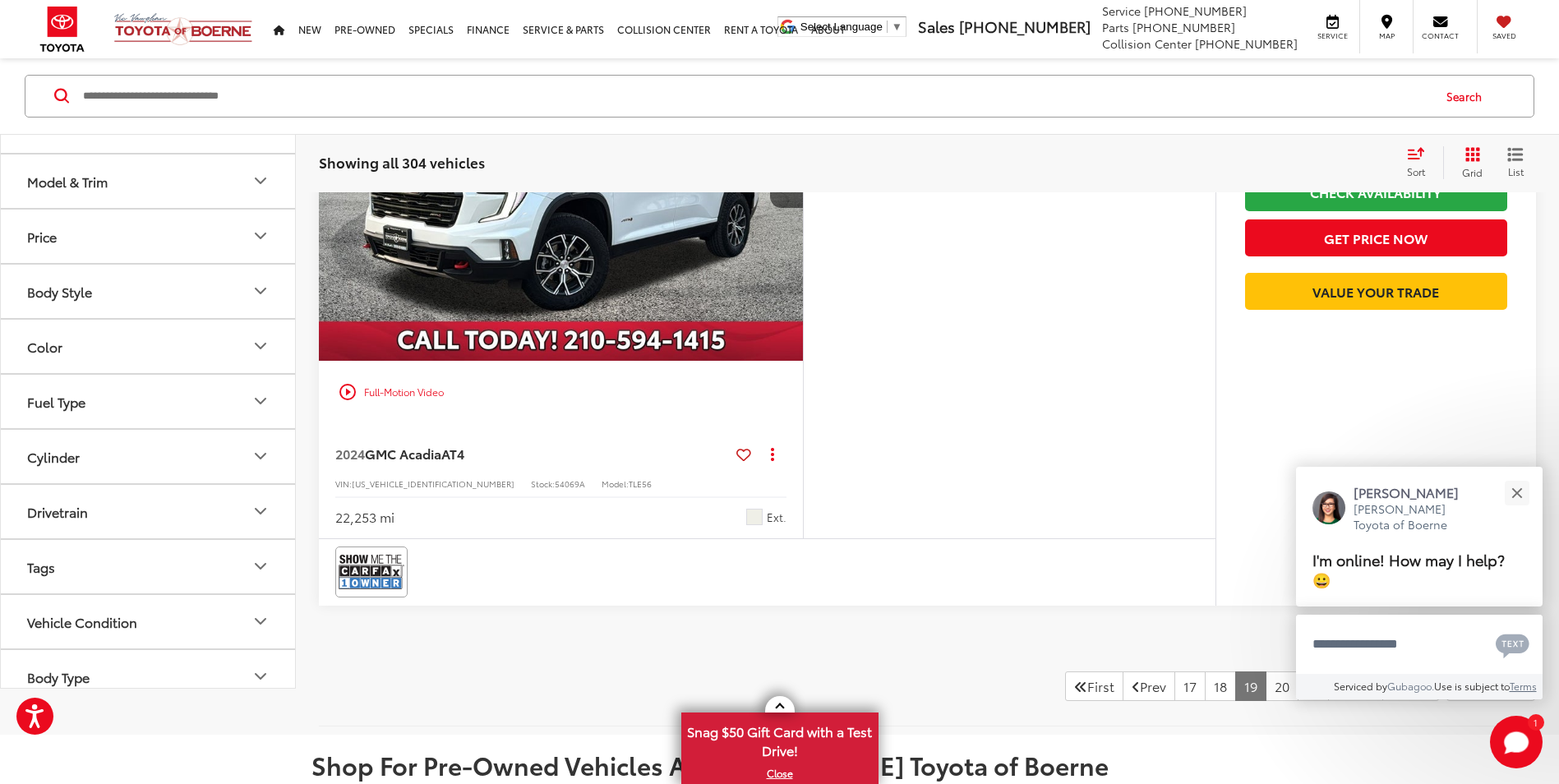
scroll to position [7333, 0]
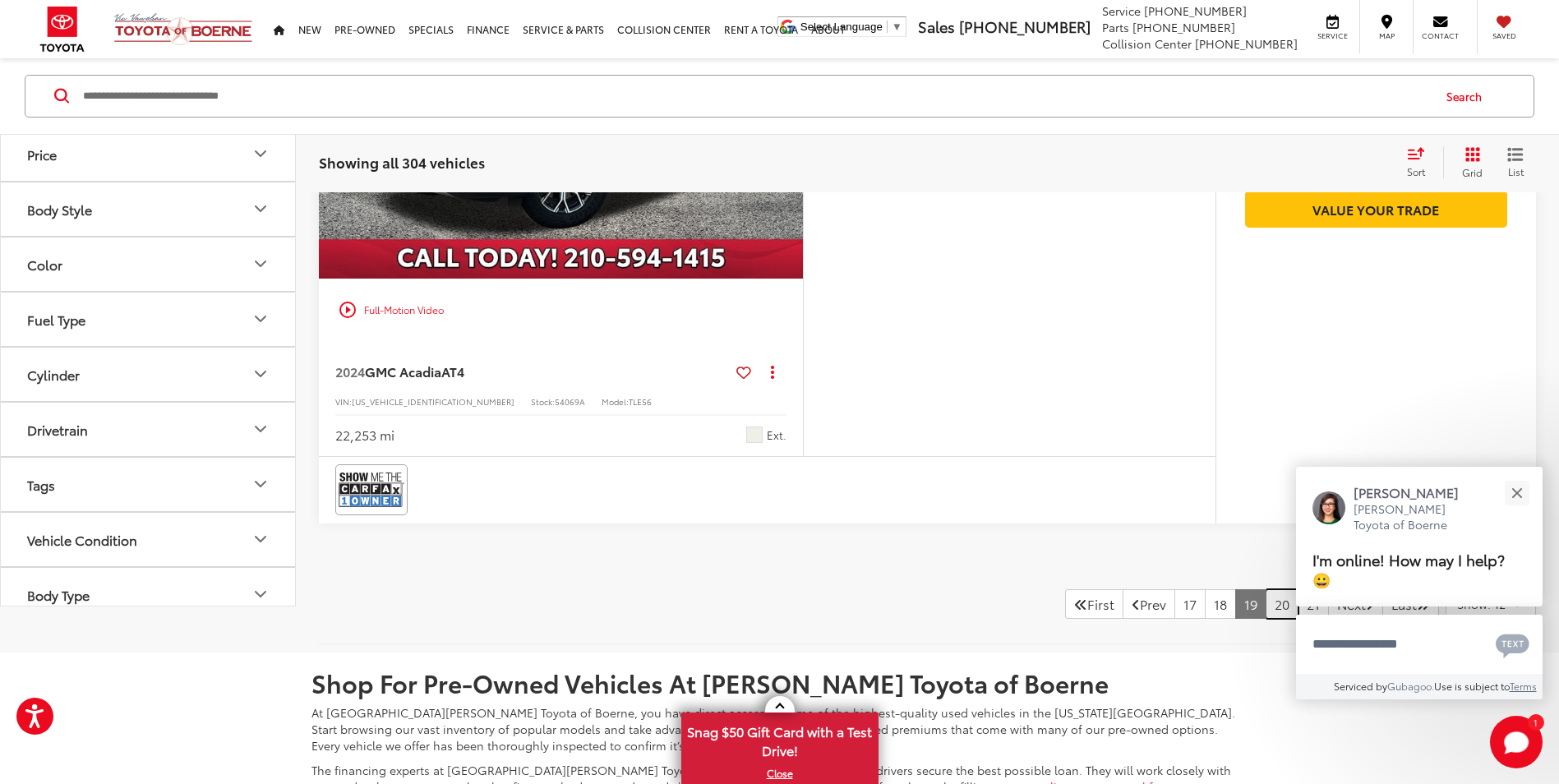
click at [1276, 617] on link "20" at bounding box center [1282, 603] width 33 height 30
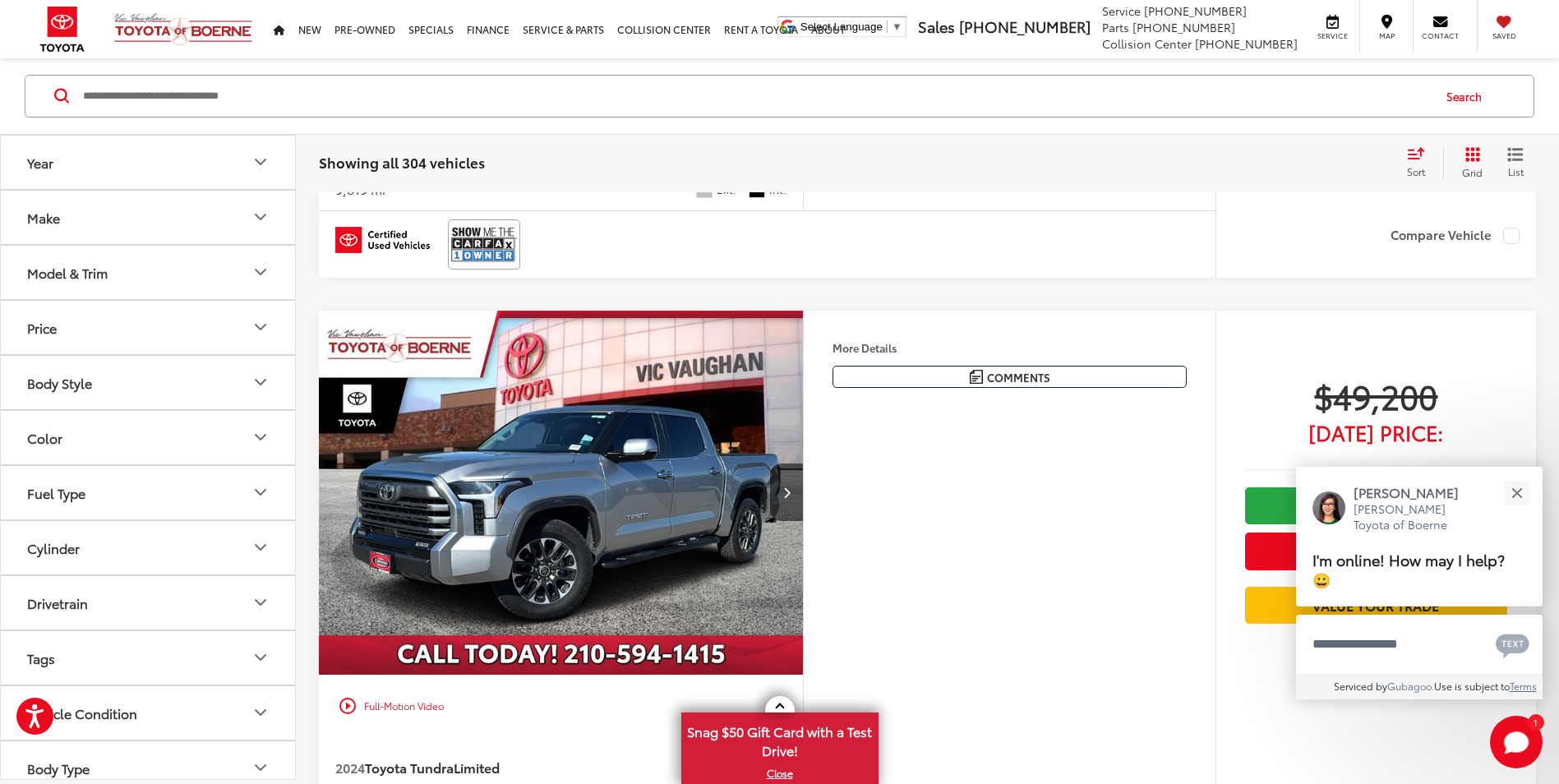
scroll to position [7004, 0]
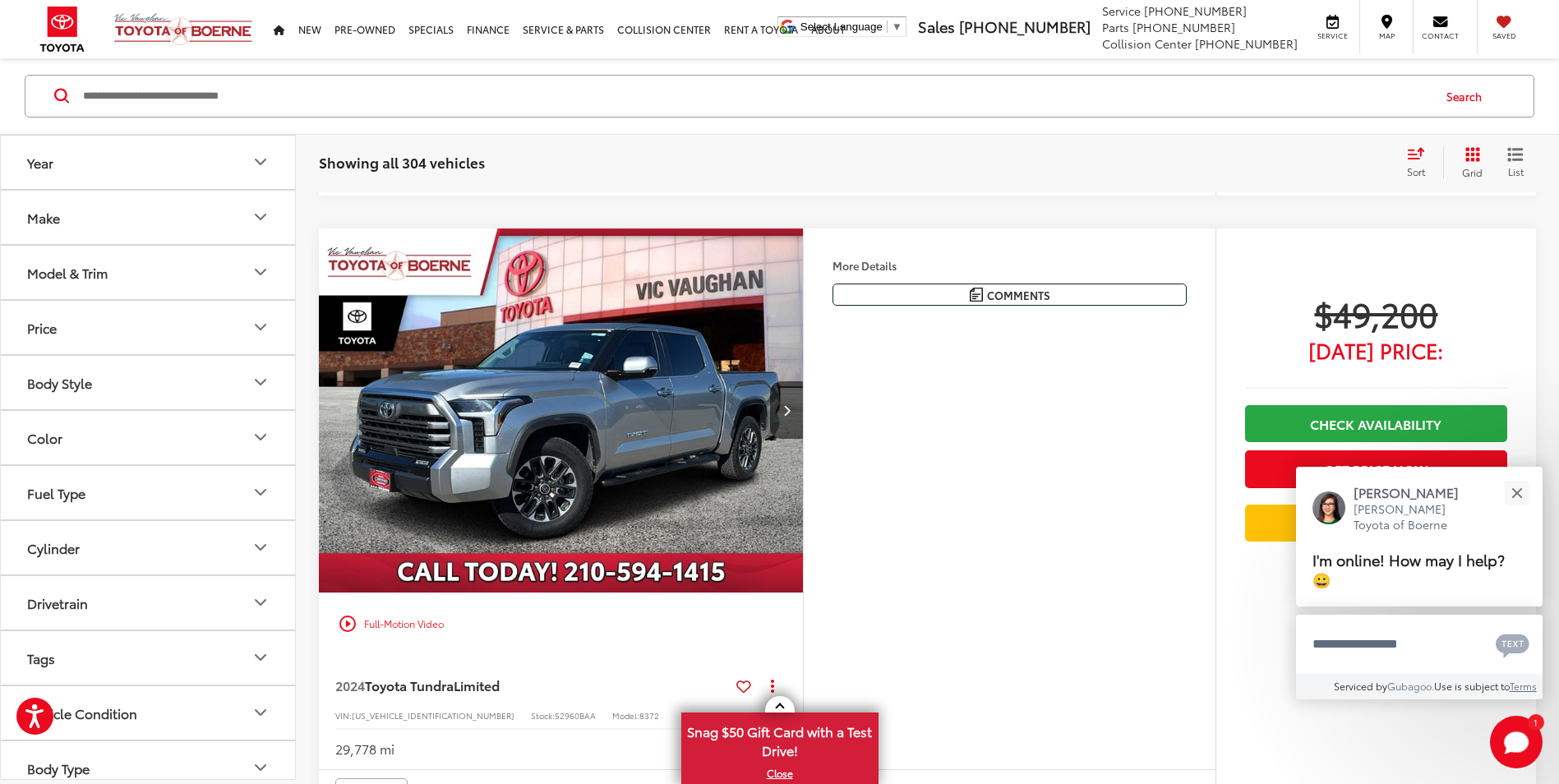
click at [686, 507] on img "2024 Toyota Tundra Limited 0" at bounding box center [561, 410] width 486 height 365
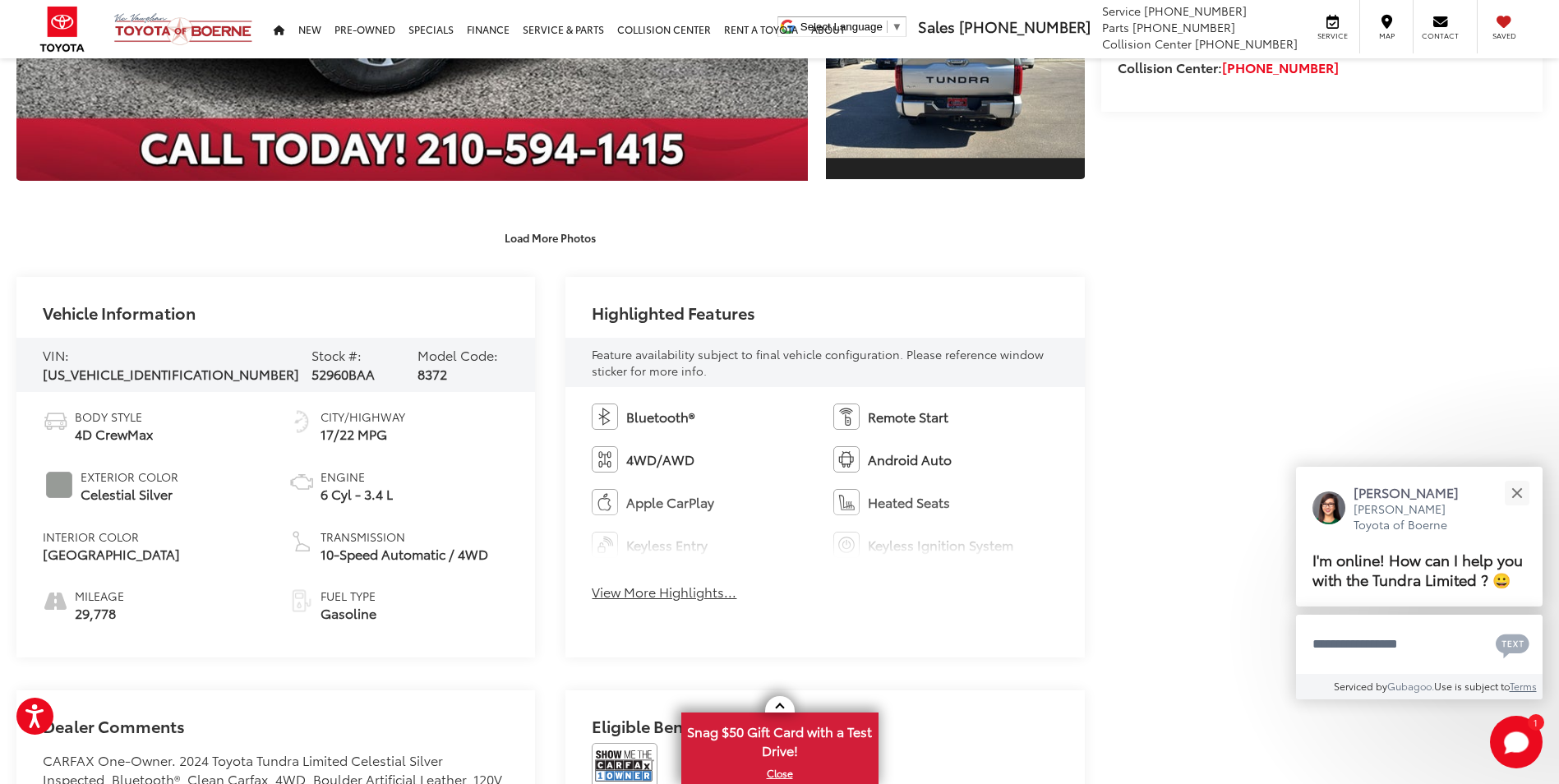
scroll to position [821, 0]
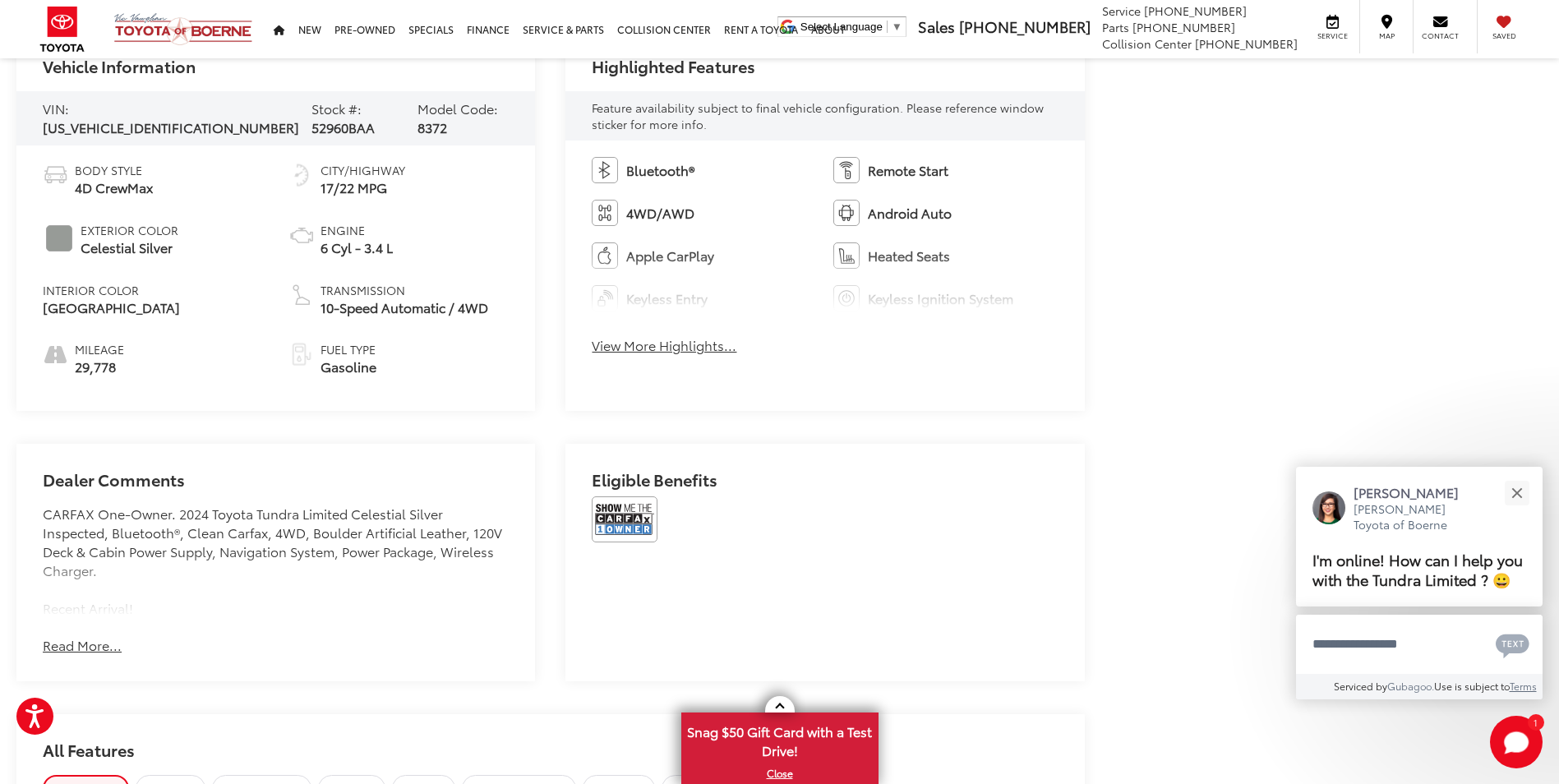
click at [96, 639] on button "Read More..." at bounding box center [82, 645] width 79 height 19
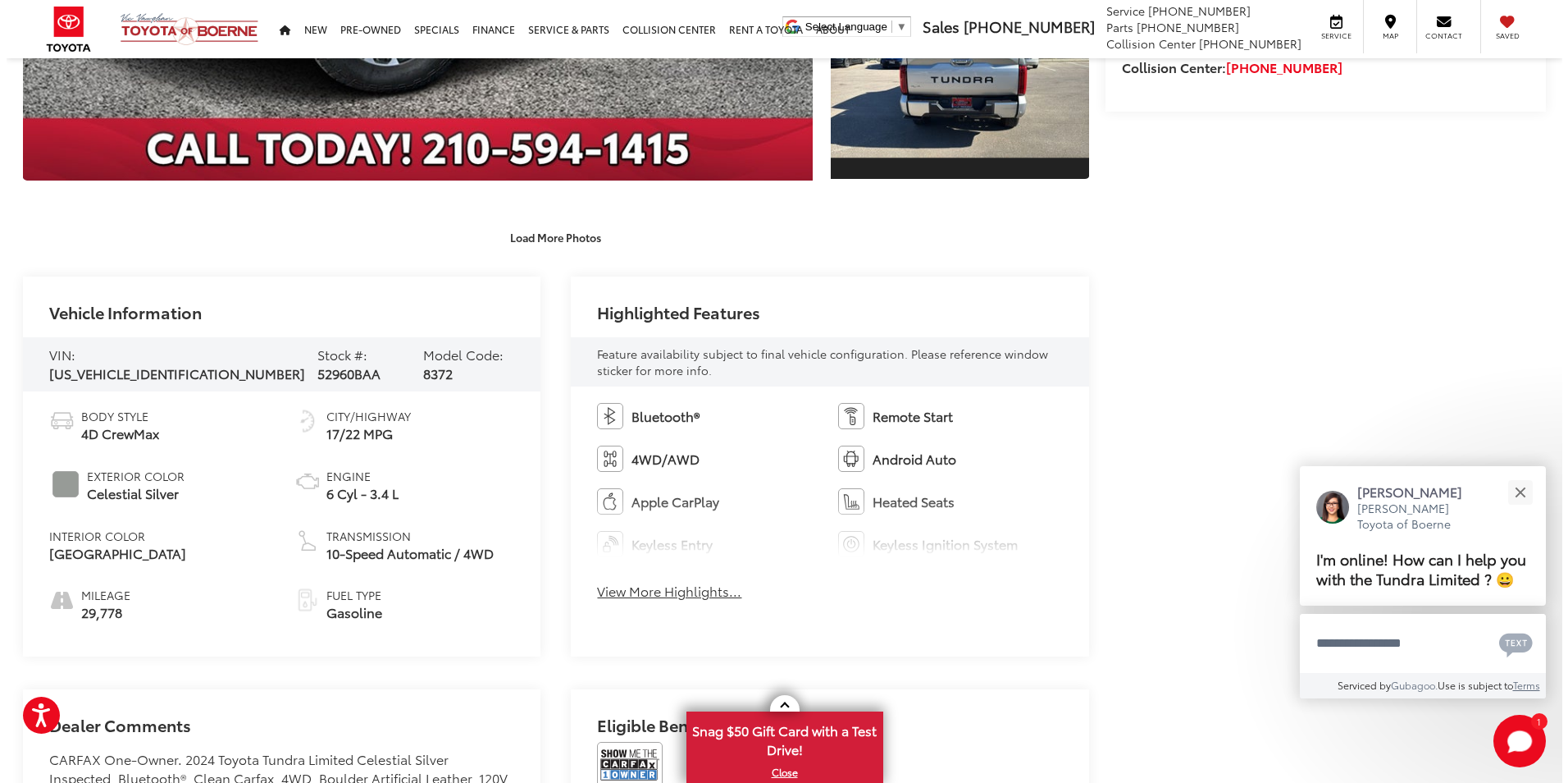
scroll to position [164, 0]
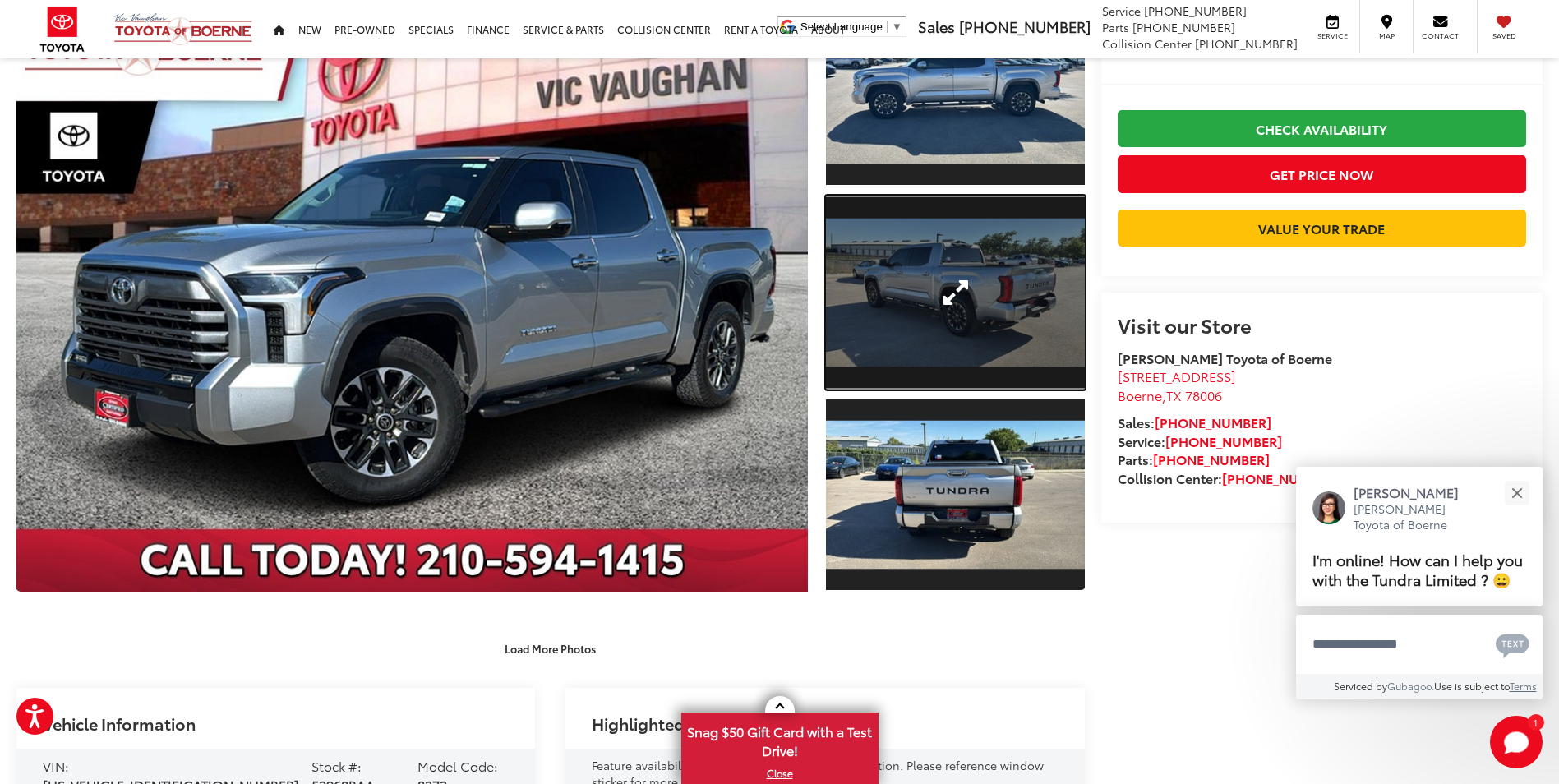
click at [912, 325] on link "Expand Photo 2" at bounding box center [954, 292] width 258 height 194
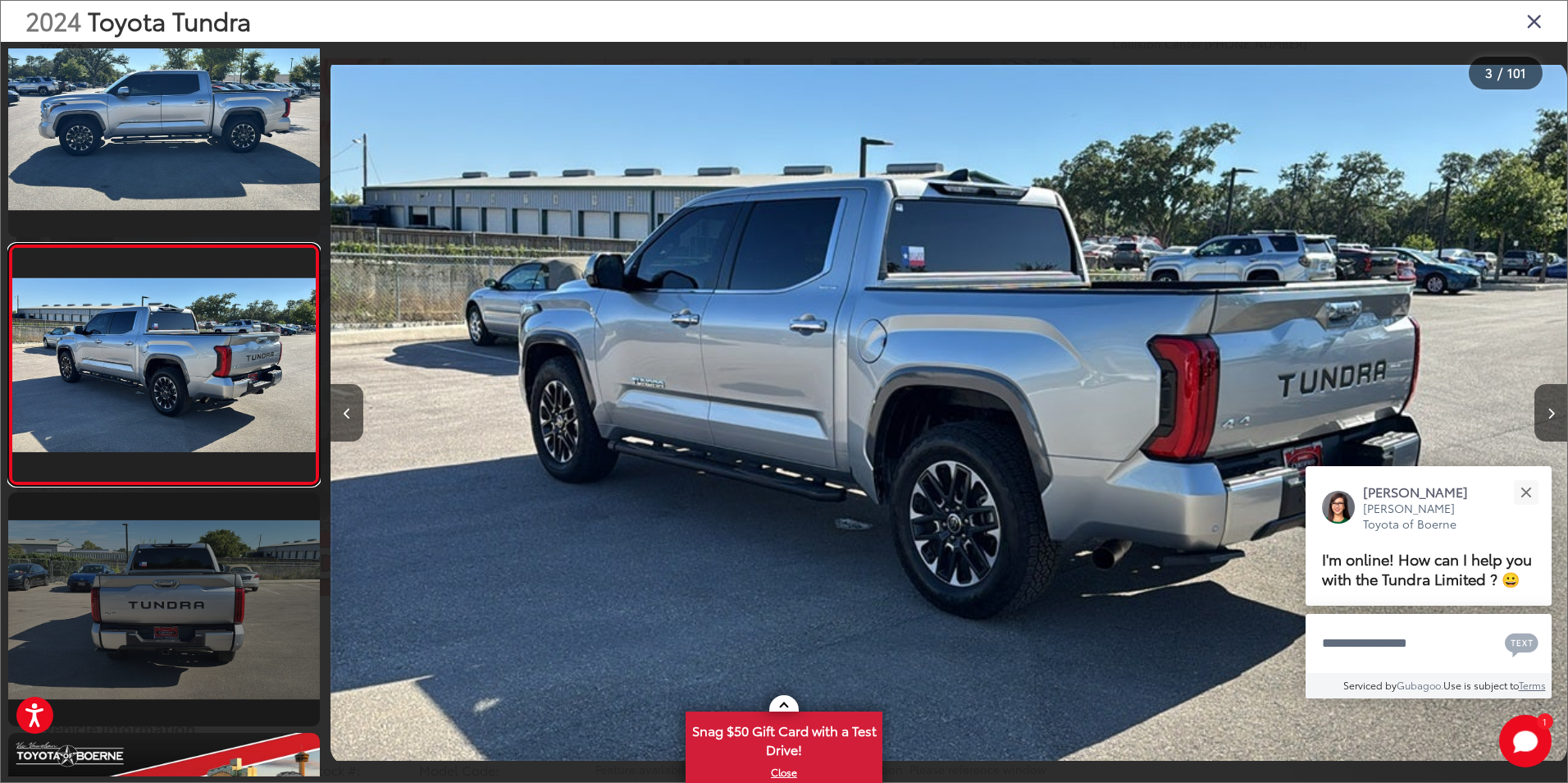
scroll to position [368, 0]
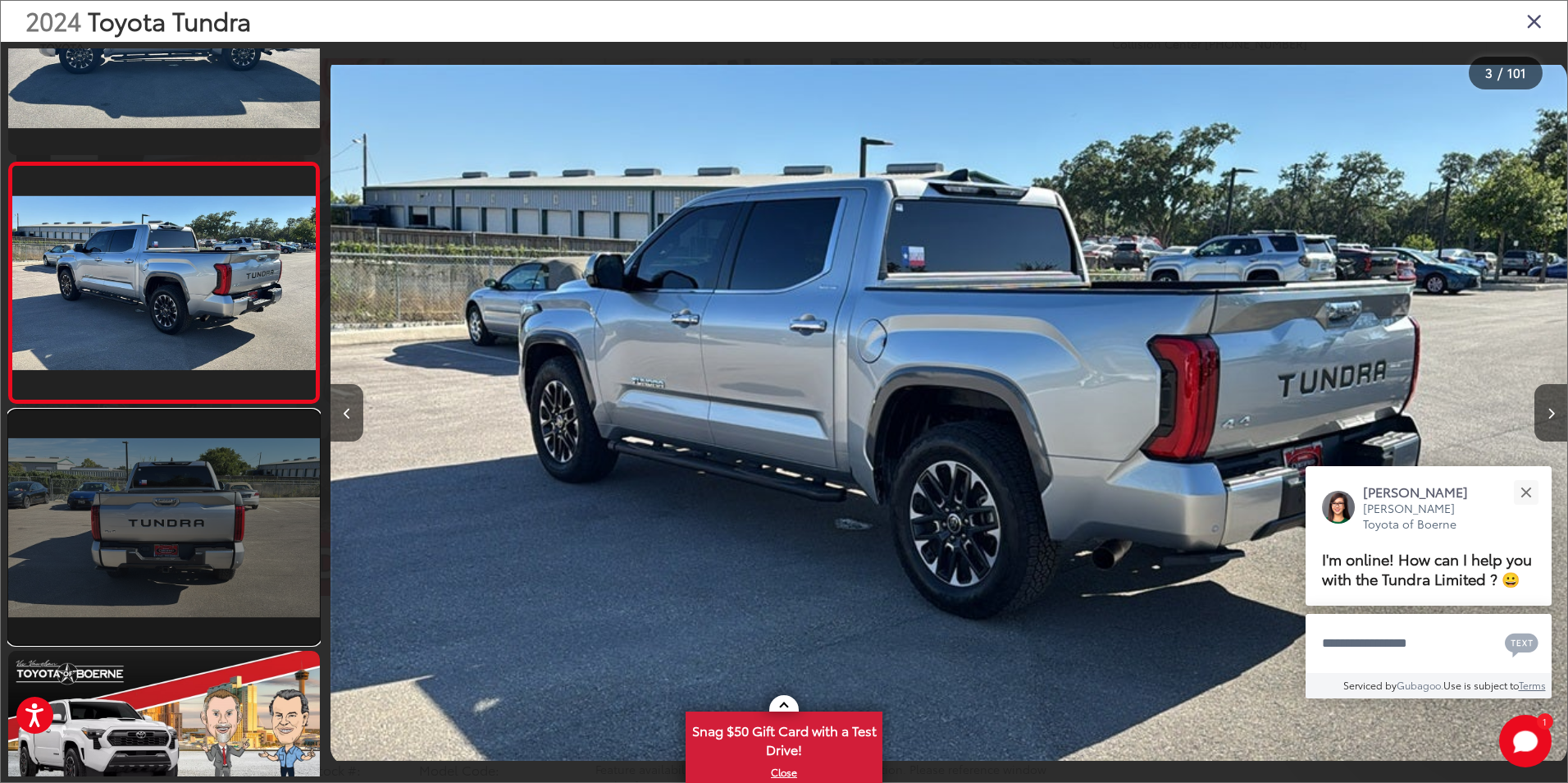
click at [178, 568] on link at bounding box center [164, 527] width 312 height 234
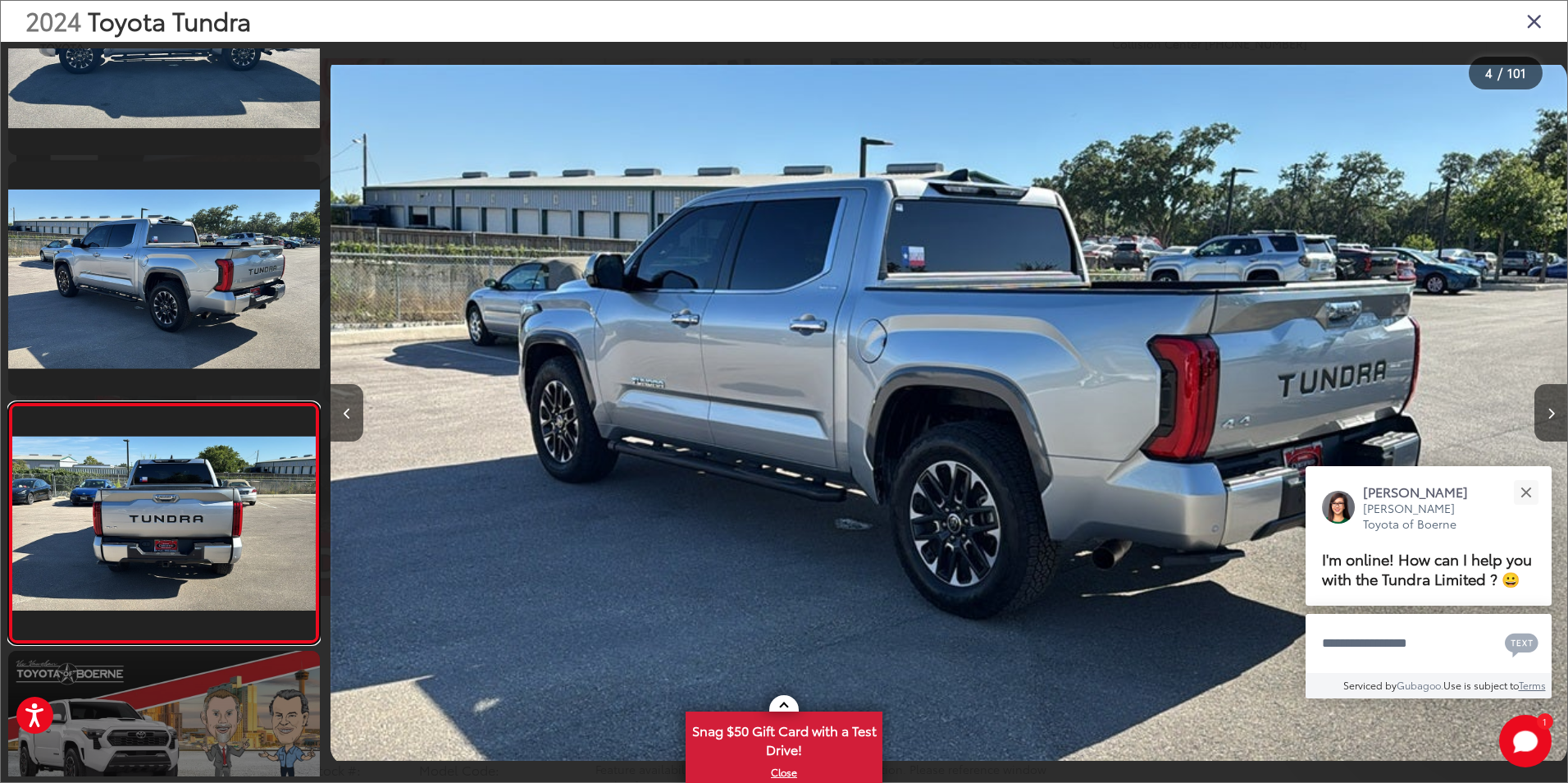
scroll to position [0, 3711]
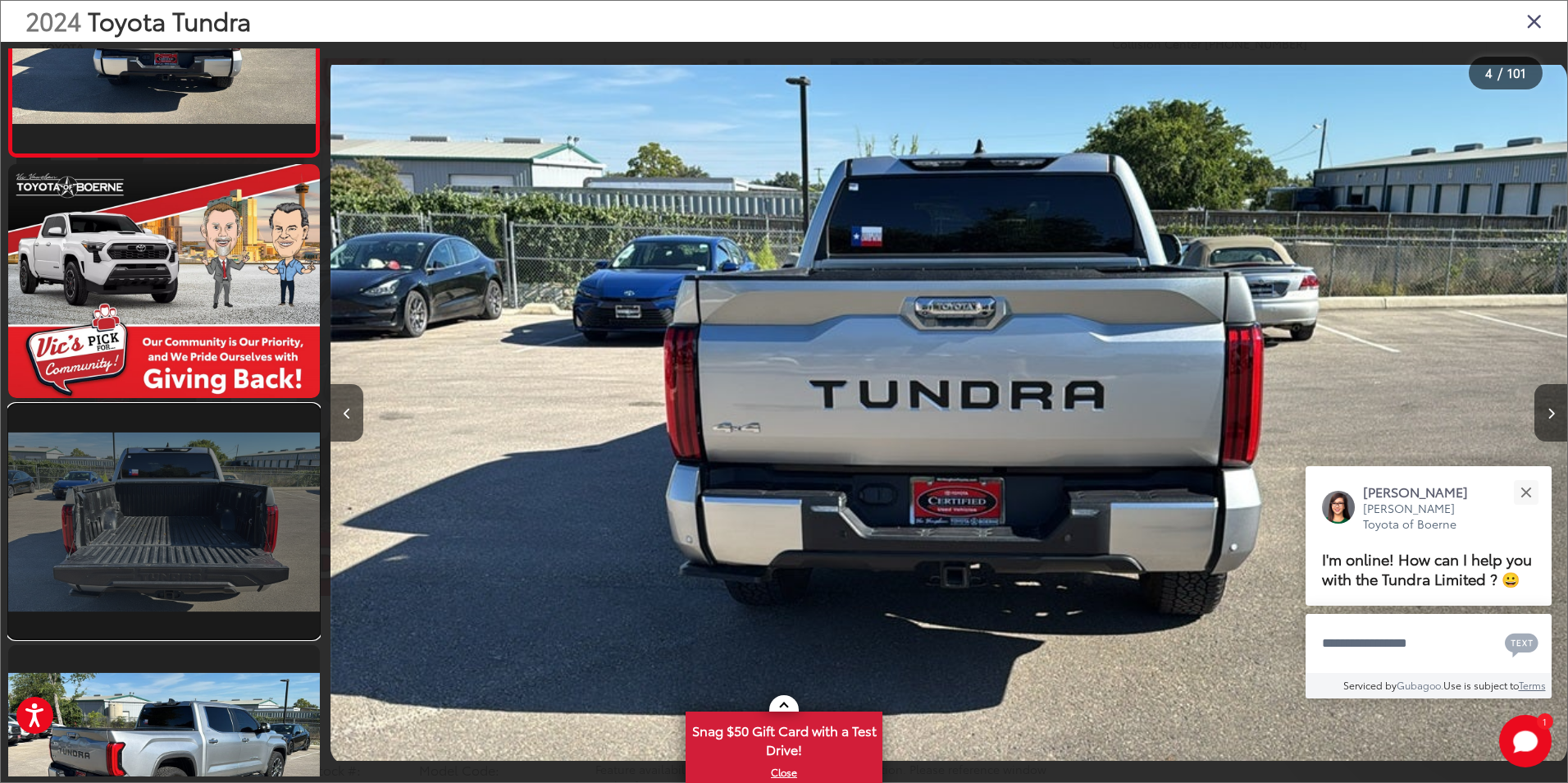
click at [191, 569] on link at bounding box center [164, 521] width 312 height 234
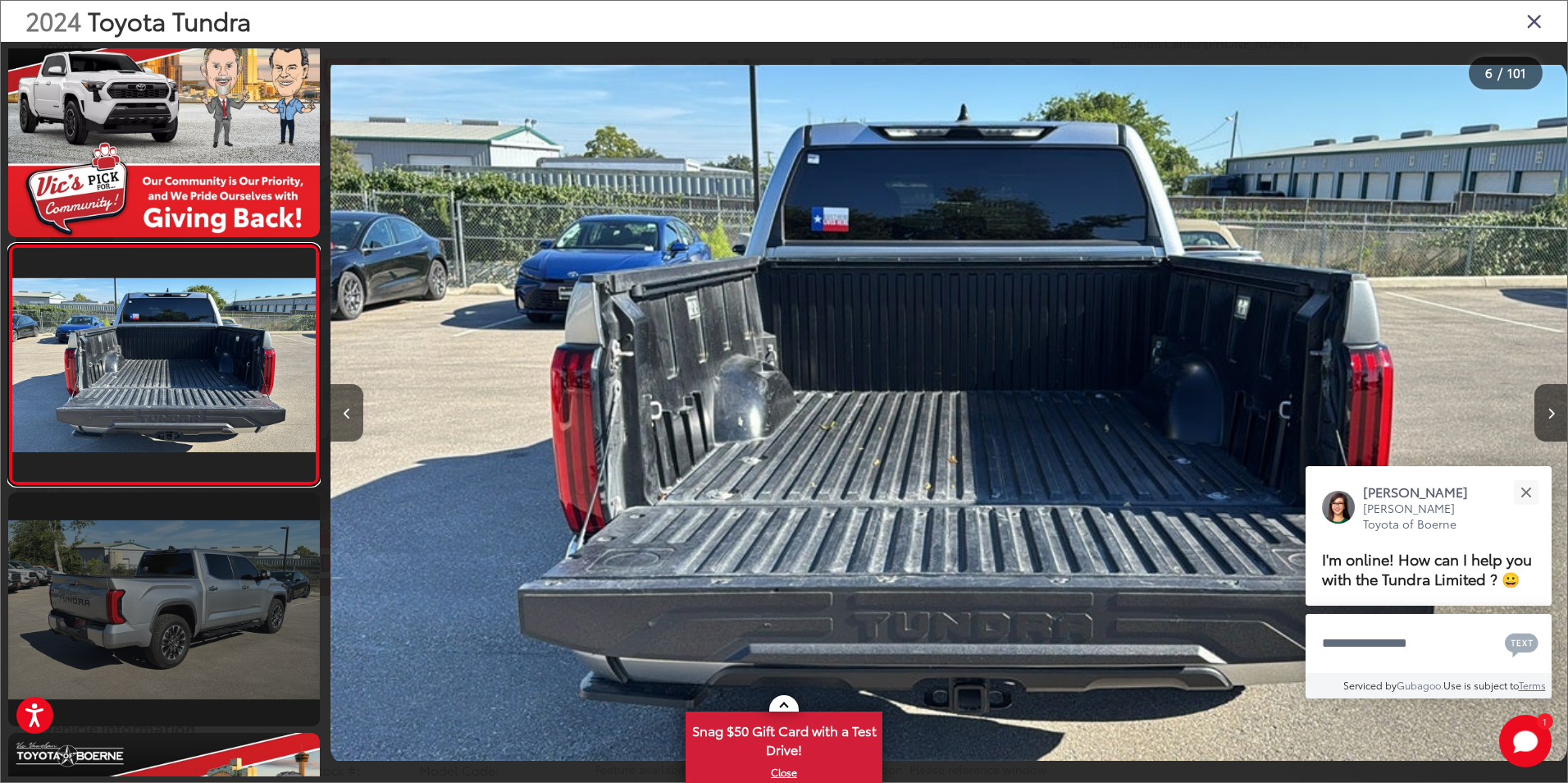
scroll to position [1172, 0]
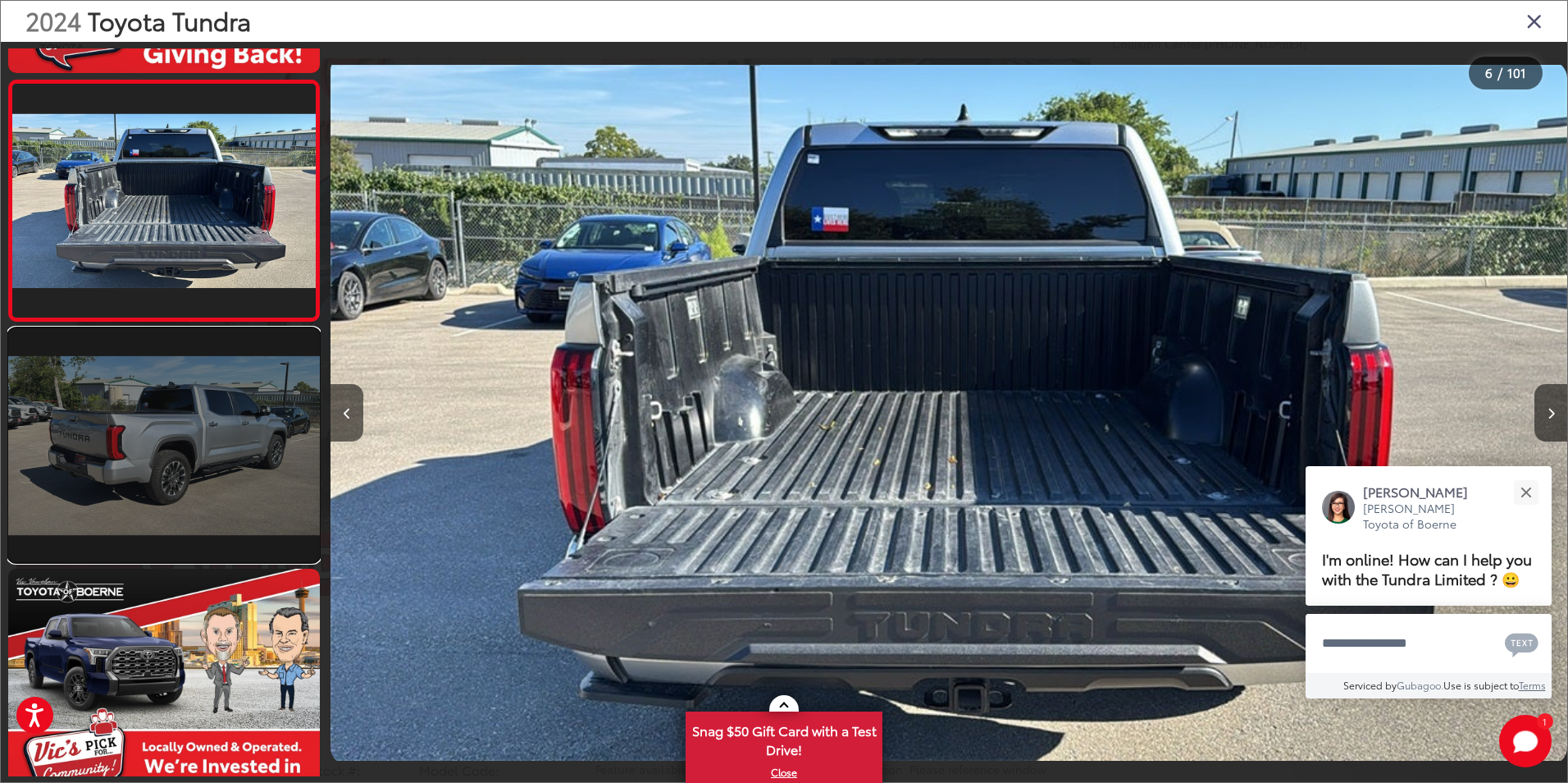
click at [217, 530] on link at bounding box center [164, 445] width 312 height 234
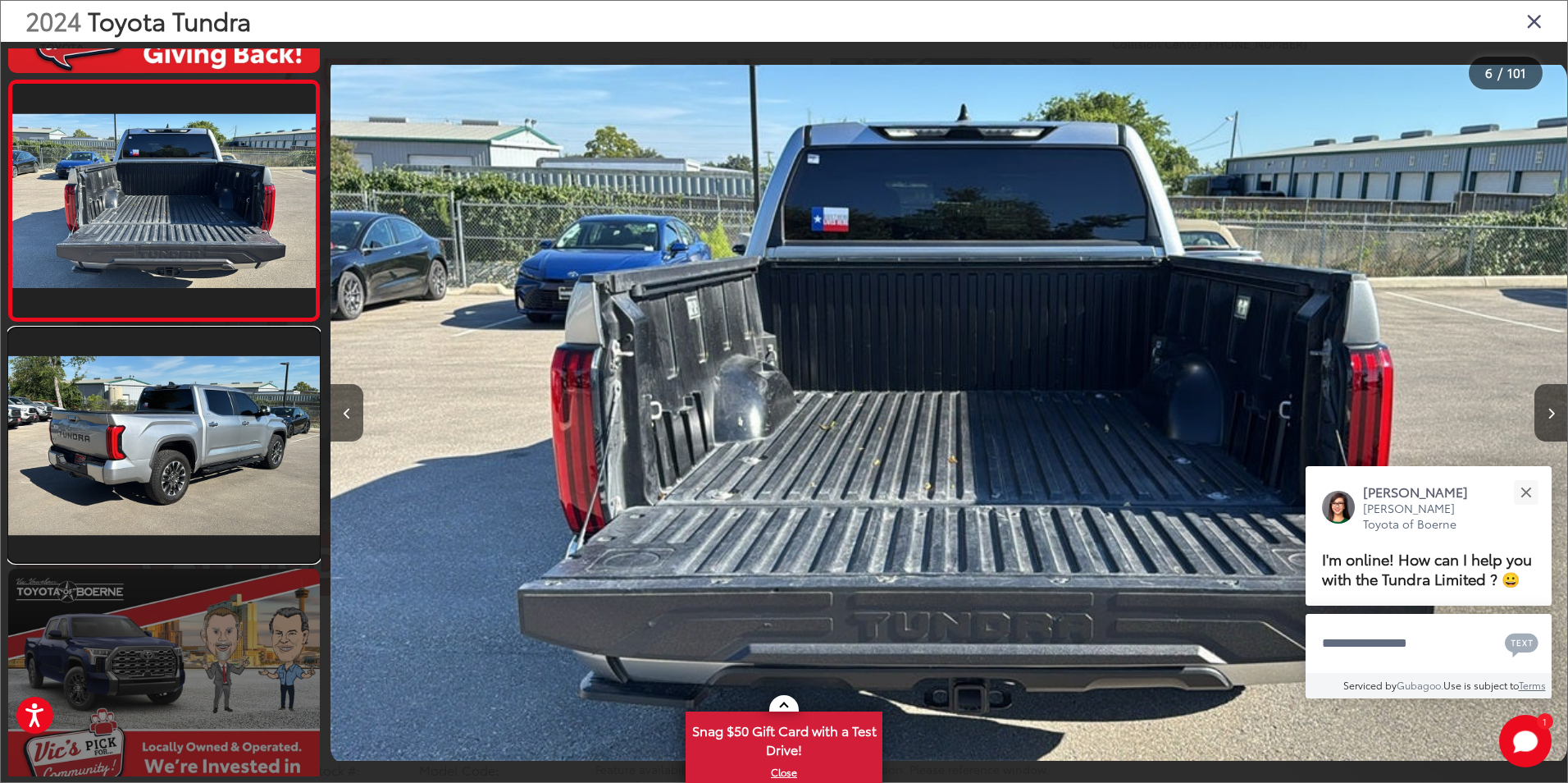
scroll to position [1248, 0]
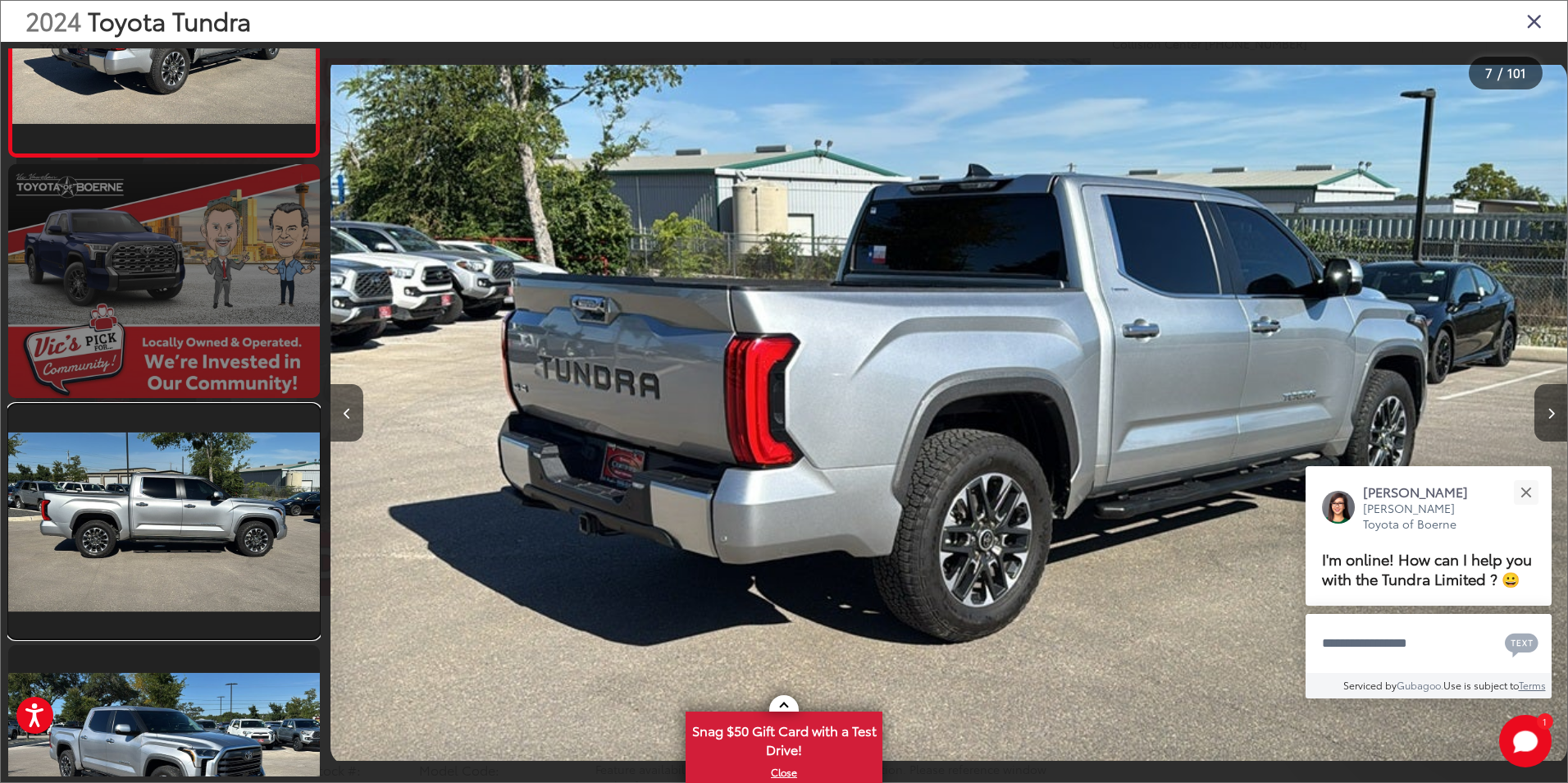
click at [211, 585] on link at bounding box center [164, 521] width 312 height 234
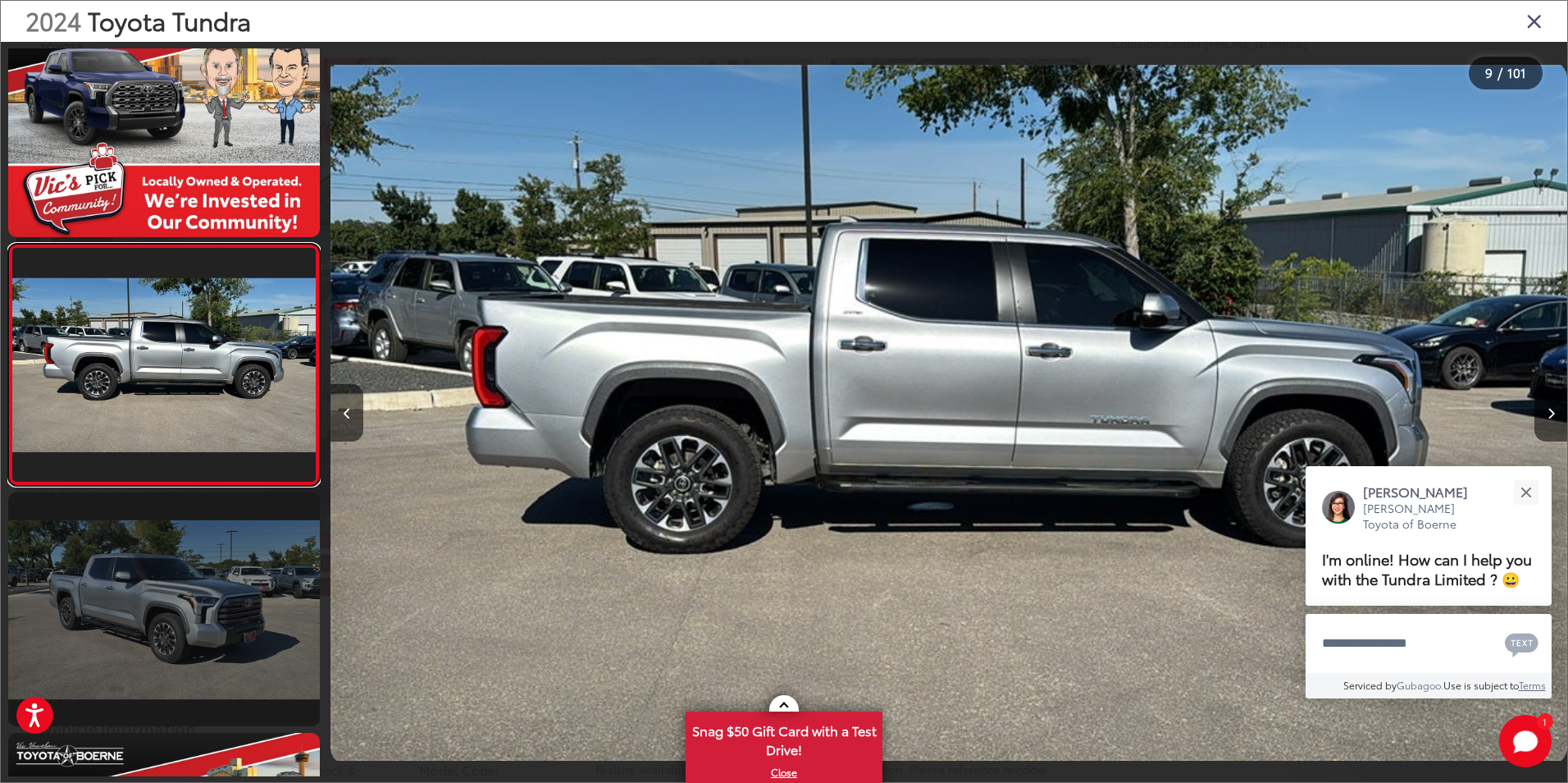
scroll to position [1811, 0]
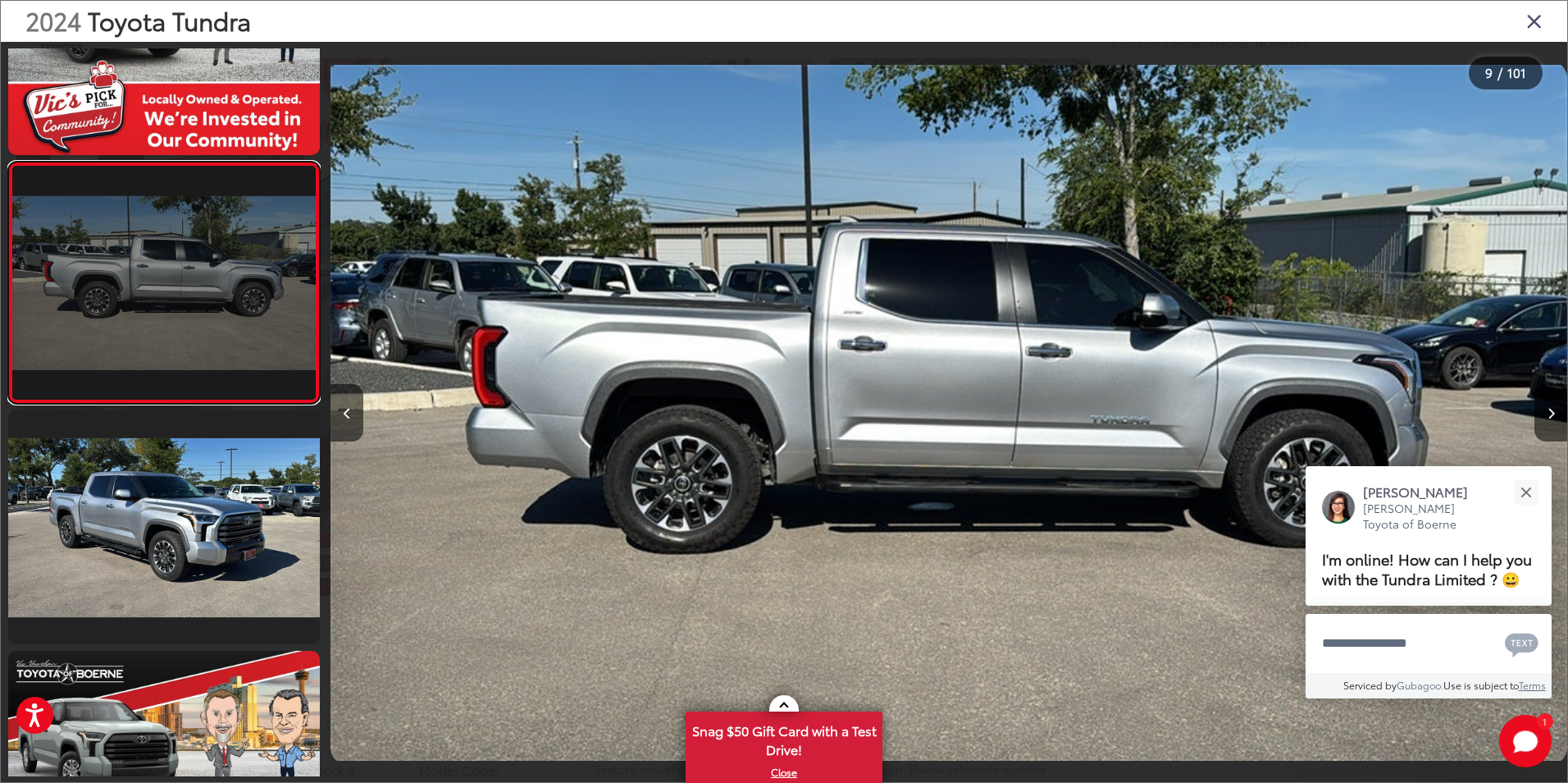
click at [146, 338] on link at bounding box center [164, 282] width 312 height 242
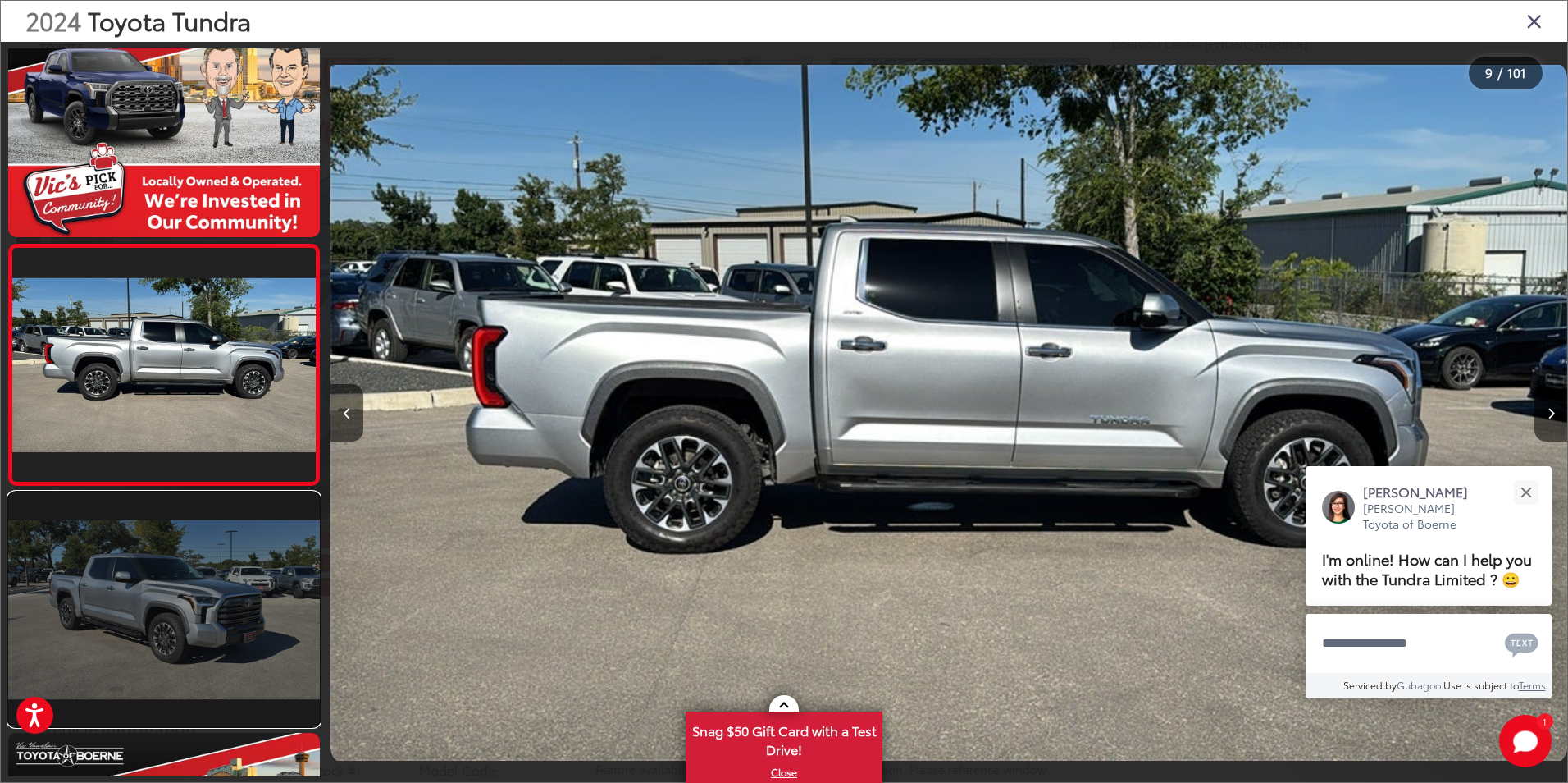
click at [143, 593] on link at bounding box center [164, 609] width 312 height 234
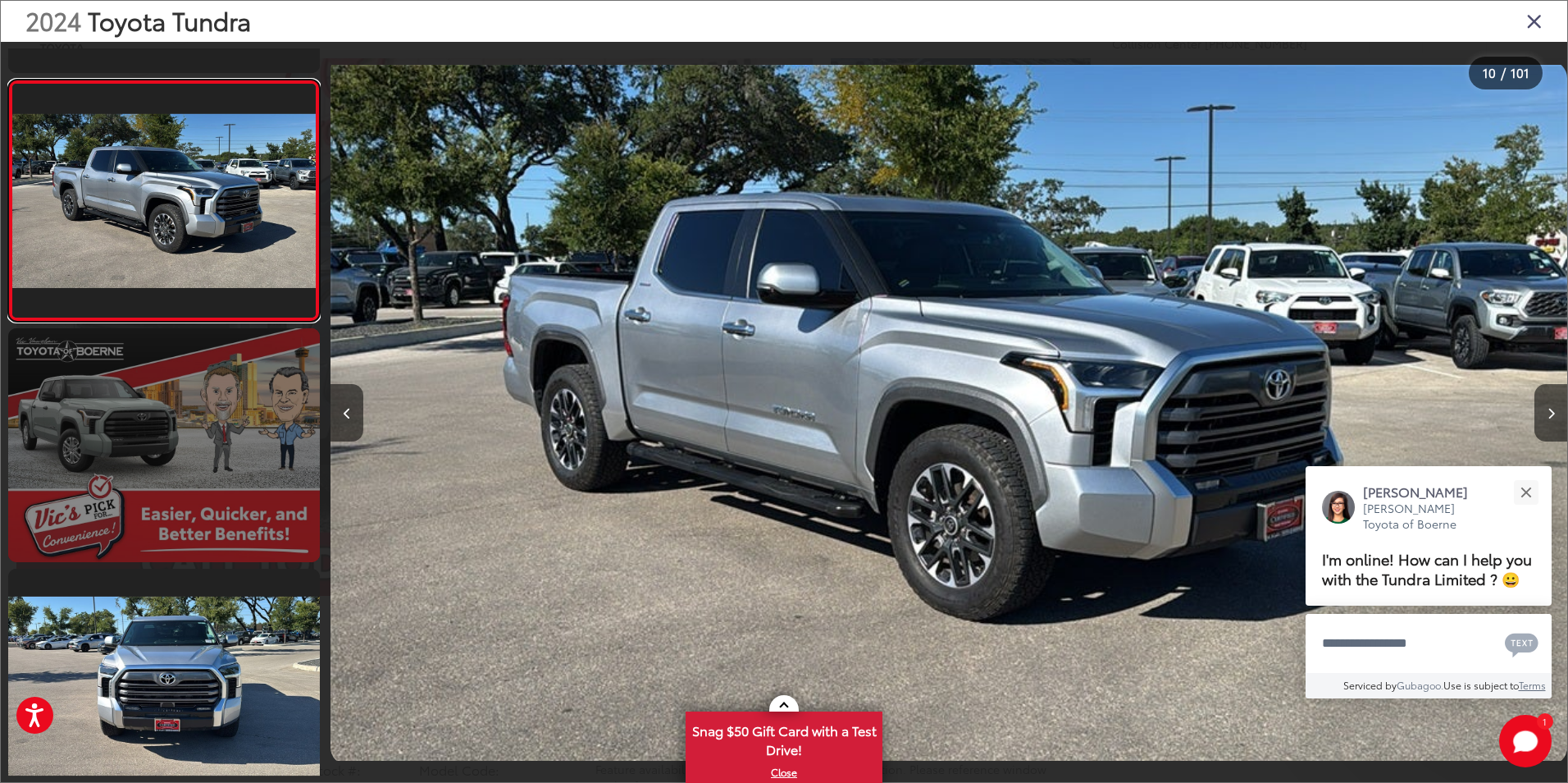
scroll to position [2216, 0]
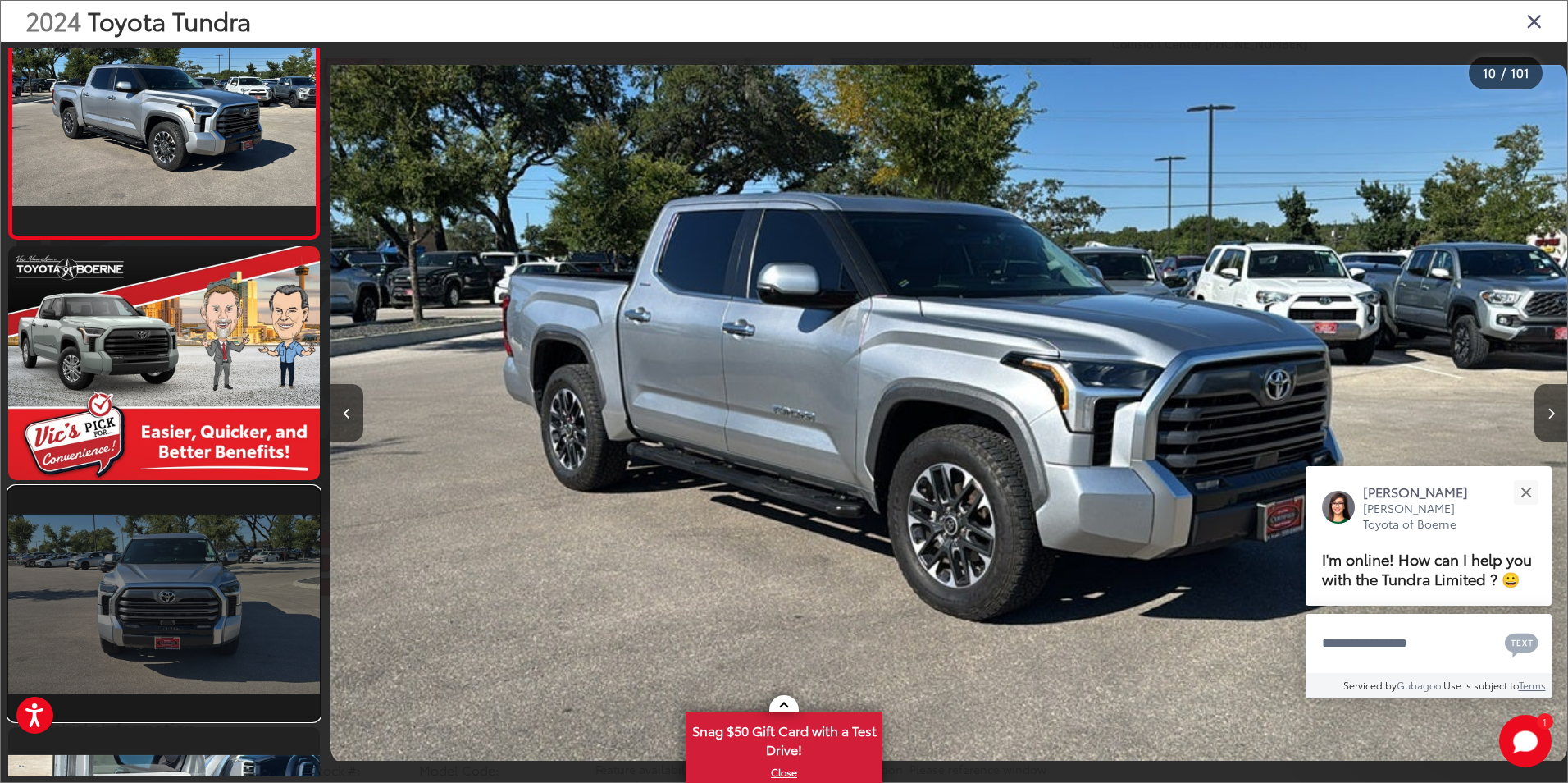
click at [188, 601] on link at bounding box center [164, 603] width 312 height 234
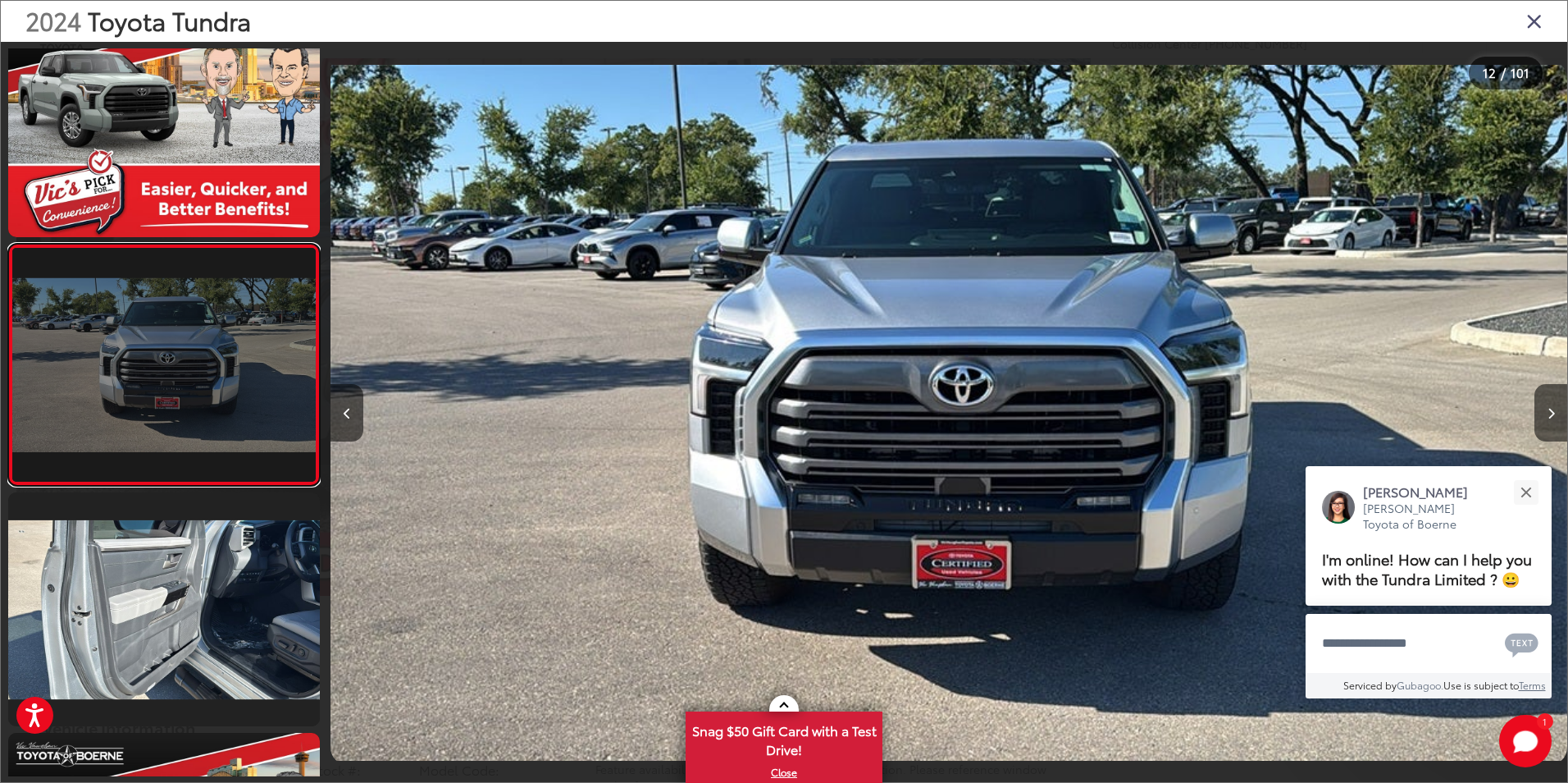
scroll to position [2696, 0]
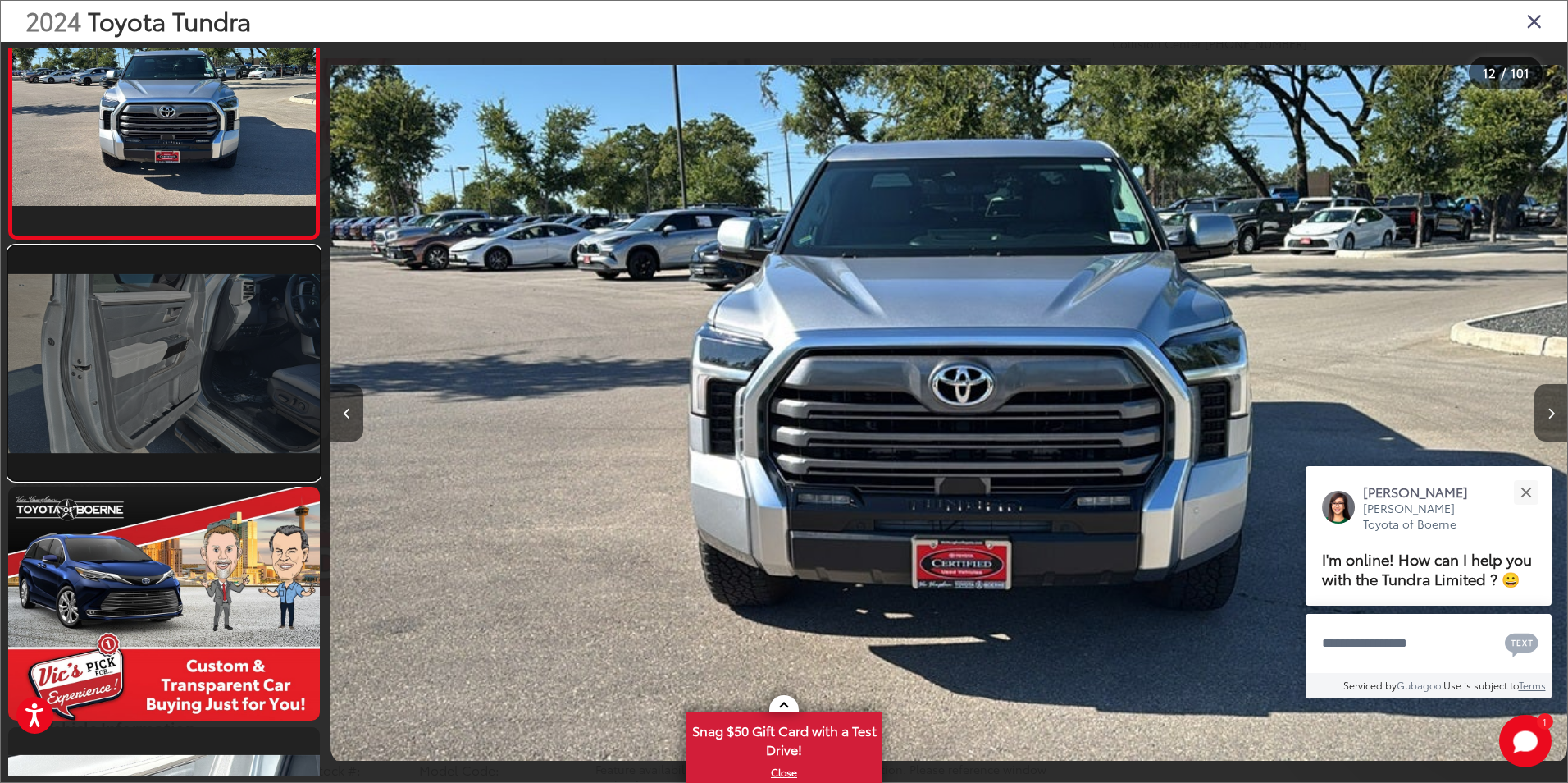
click at [110, 389] on link at bounding box center [164, 362] width 312 height 234
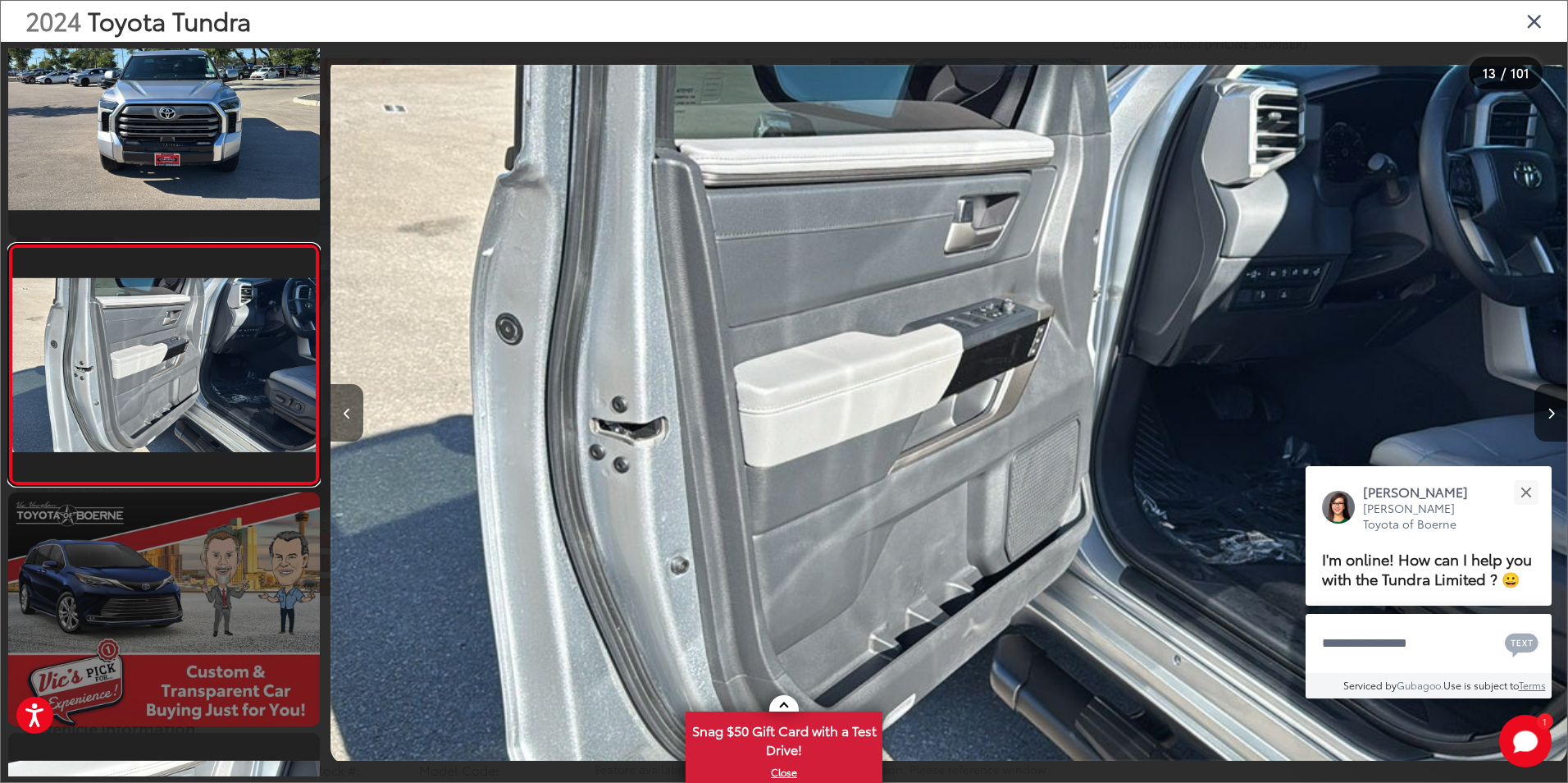
scroll to position [2854, 0]
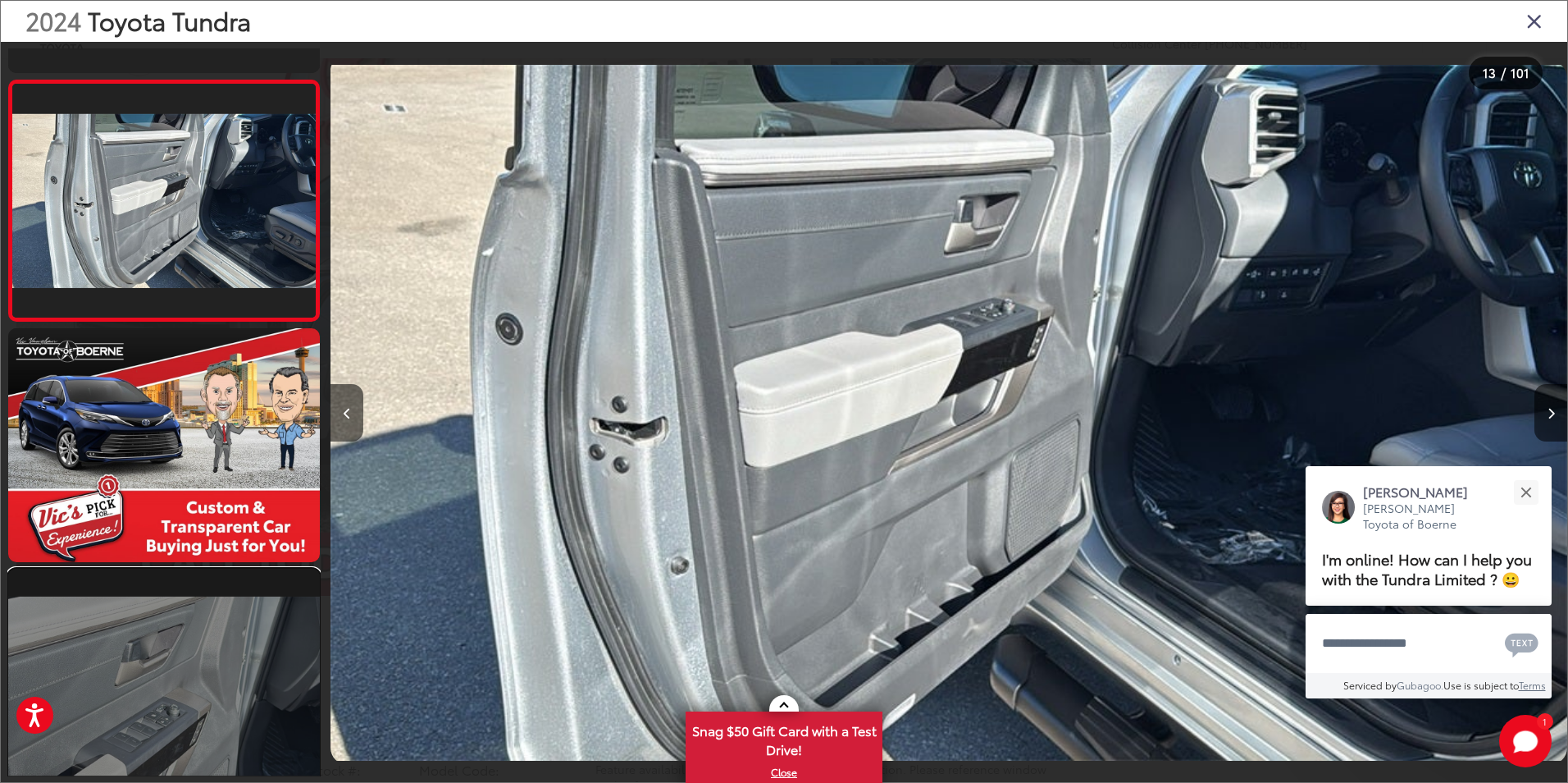
click at [215, 620] on link at bounding box center [164, 685] width 312 height 234
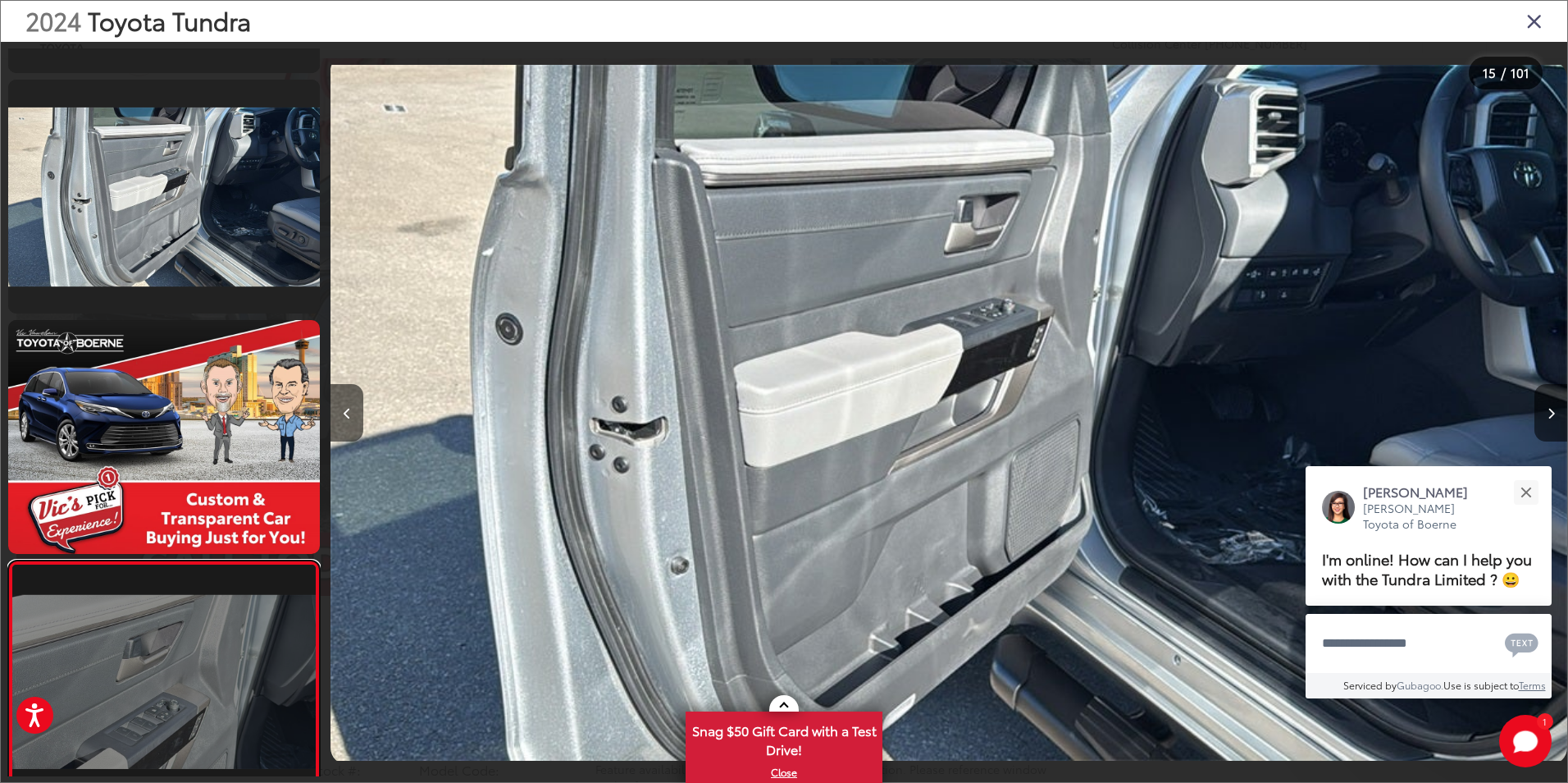
scroll to position [0, 0]
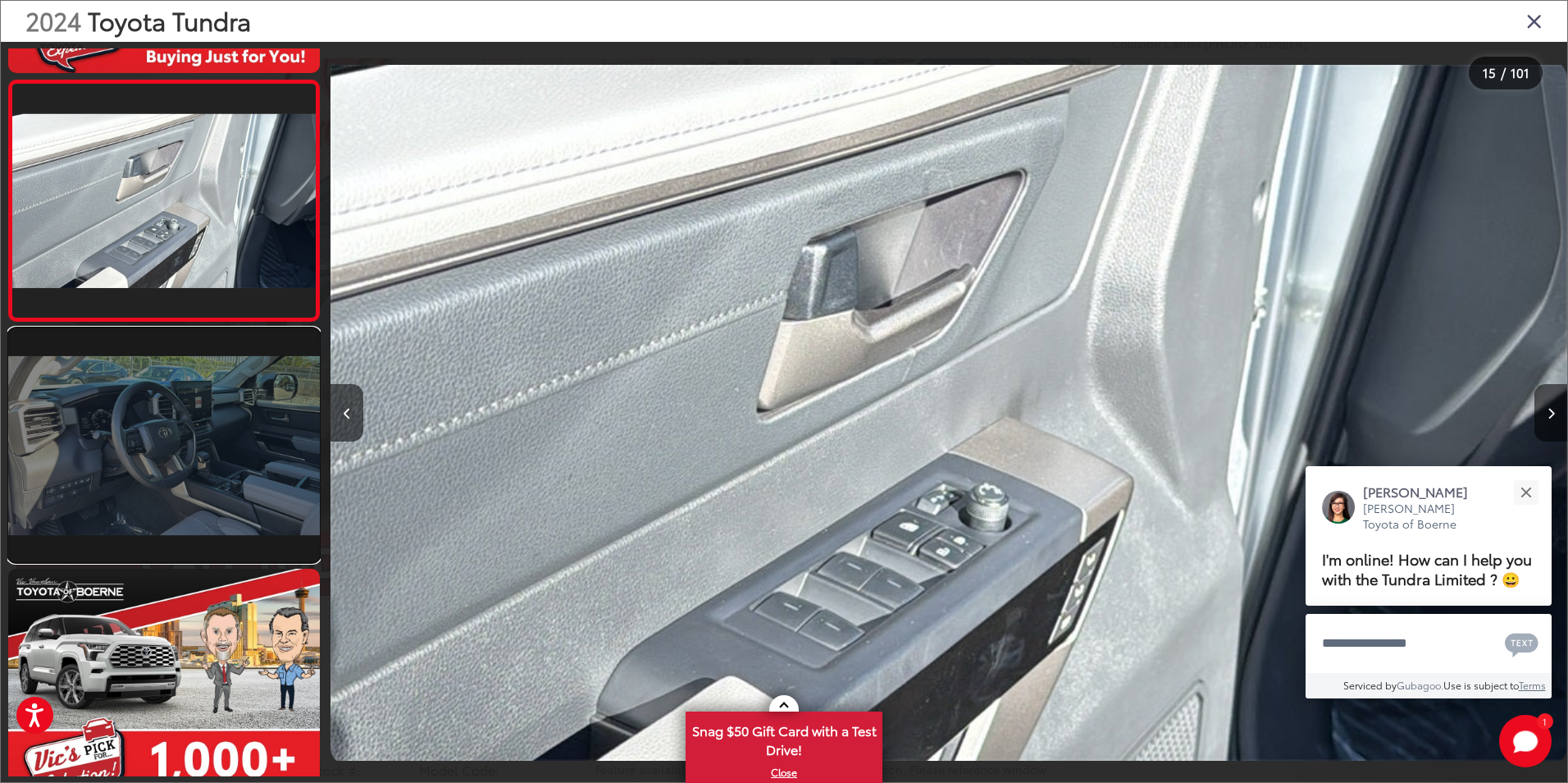
click at [201, 484] on link at bounding box center [164, 445] width 312 height 234
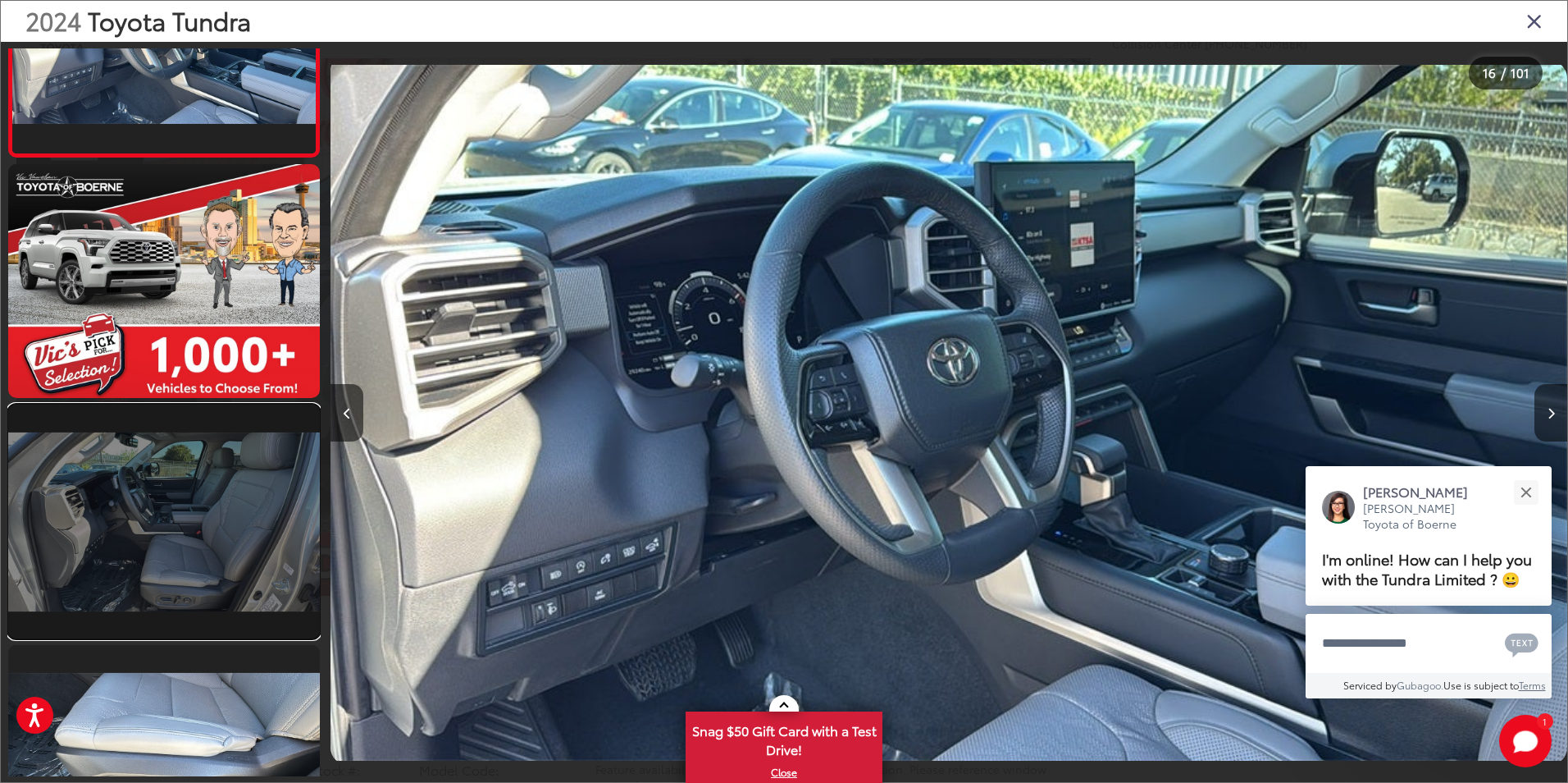
click at [200, 580] on link at bounding box center [164, 521] width 312 height 234
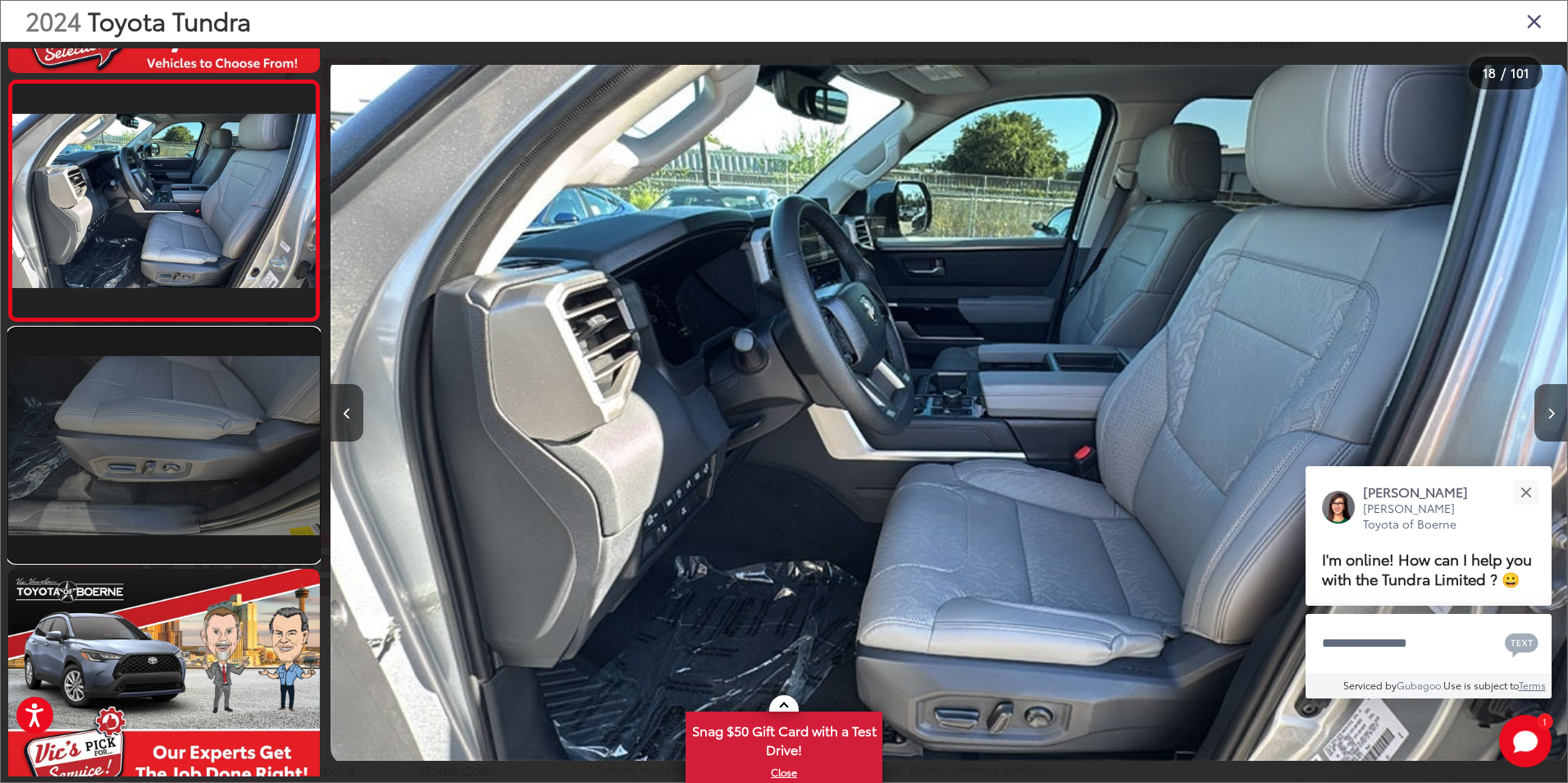
click at [210, 516] on link at bounding box center [164, 445] width 312 height 234
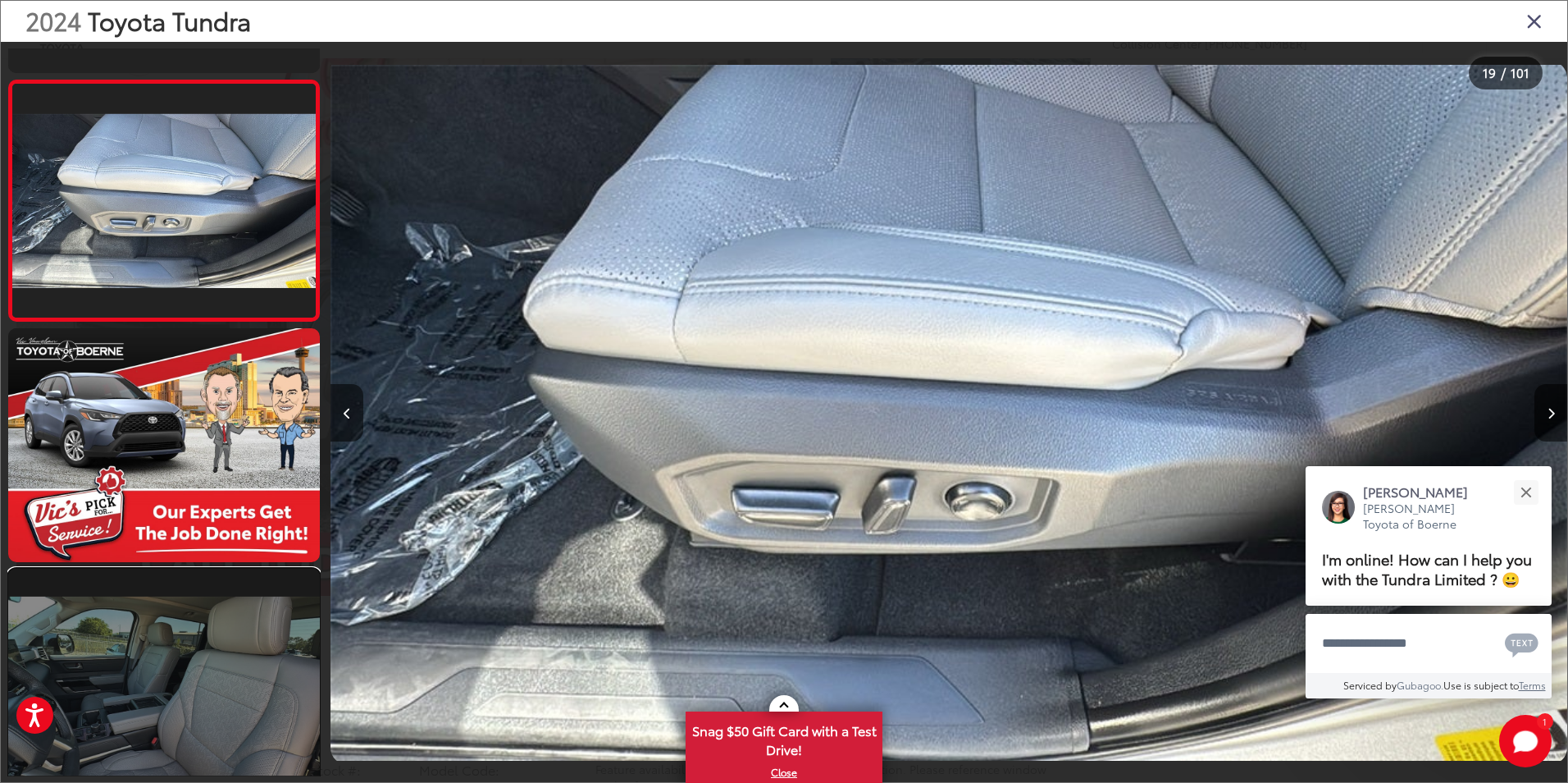
click at [221, 628] on link at bounding box center [164, 685] width 312 height 234
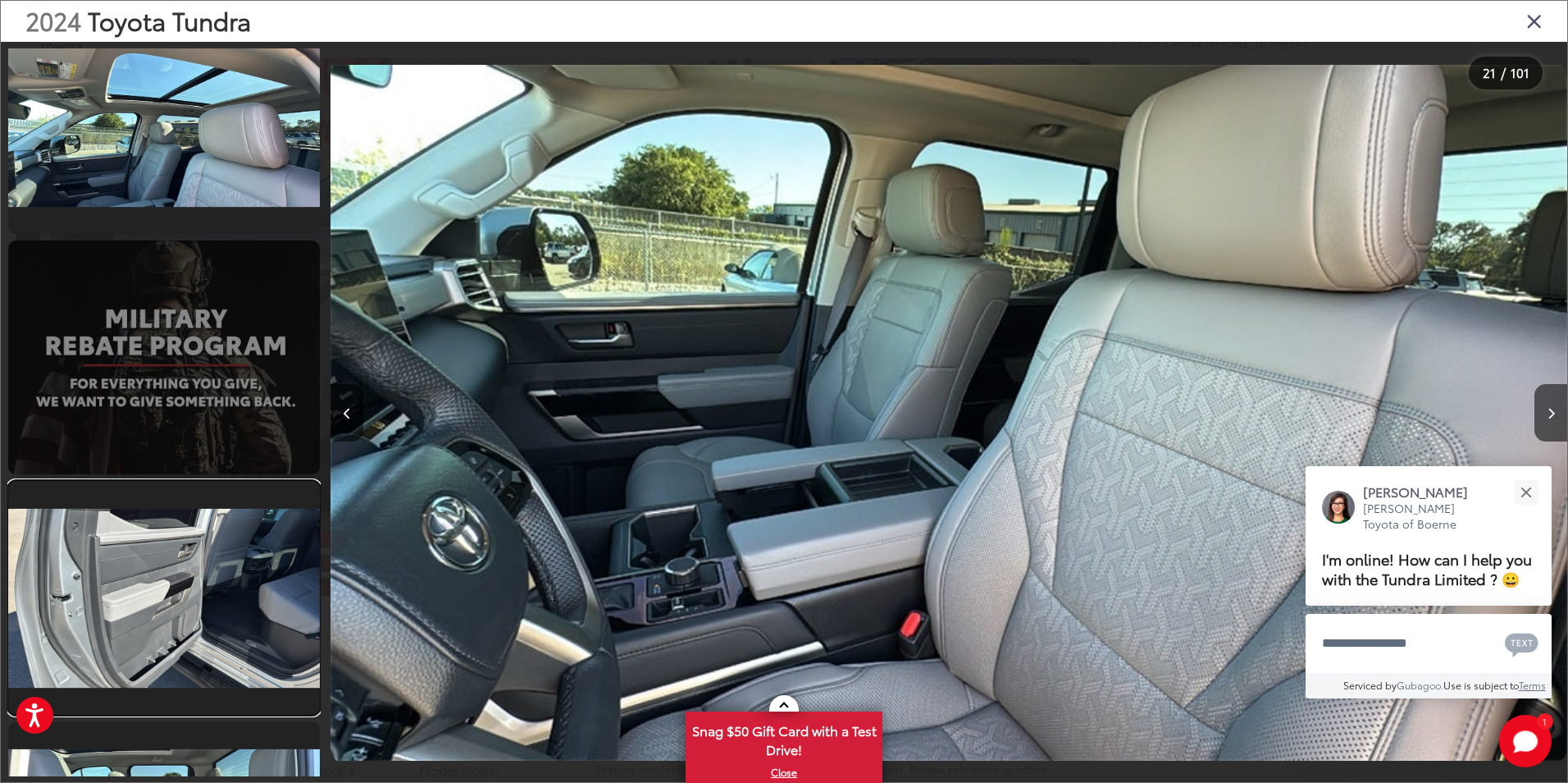
click at [219, 614] on link at bounding box center [164, 597] width 312 height 234
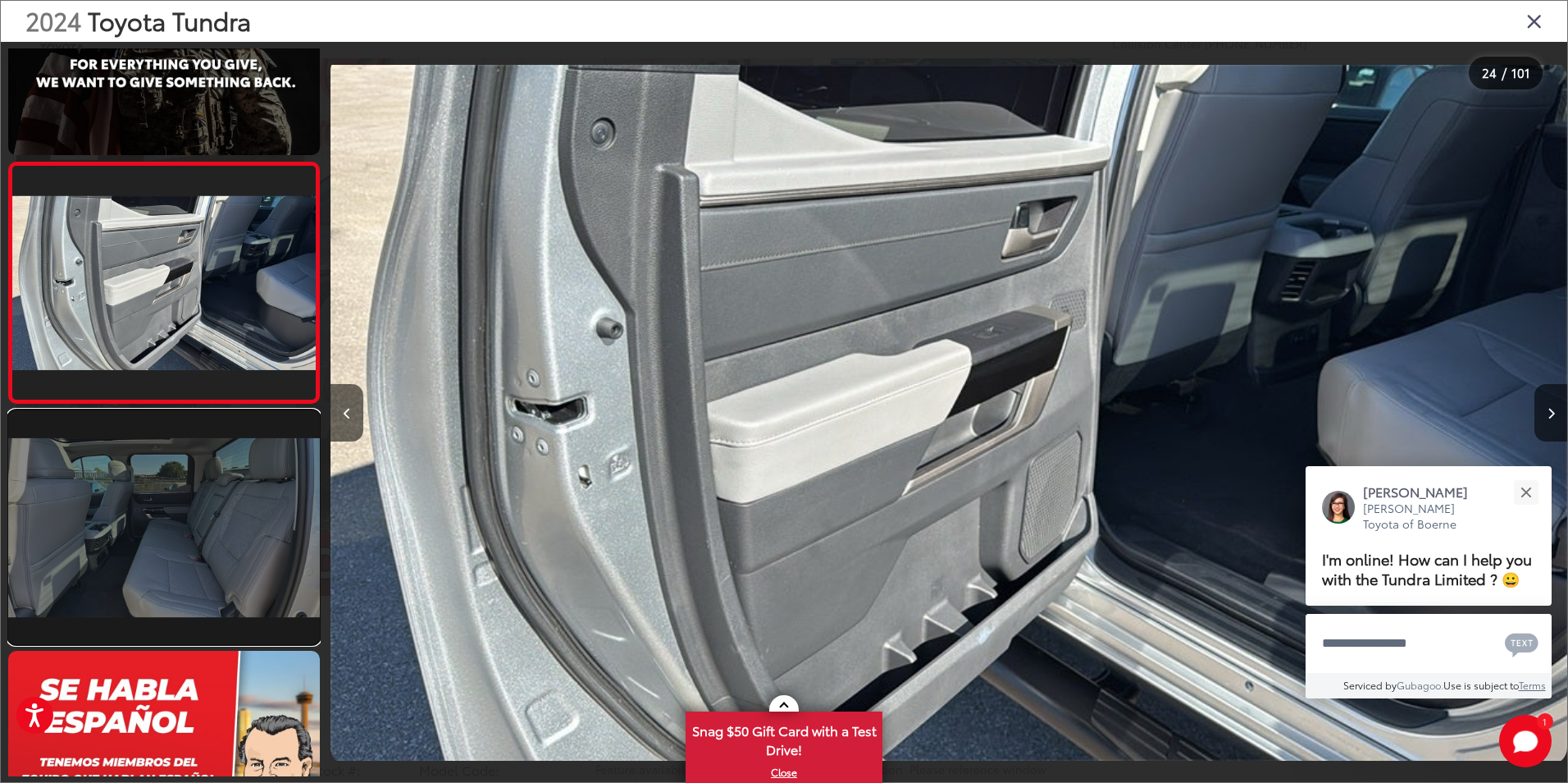
click at [219, 591] on link at bounding box center [164, 527] width 312 height 234
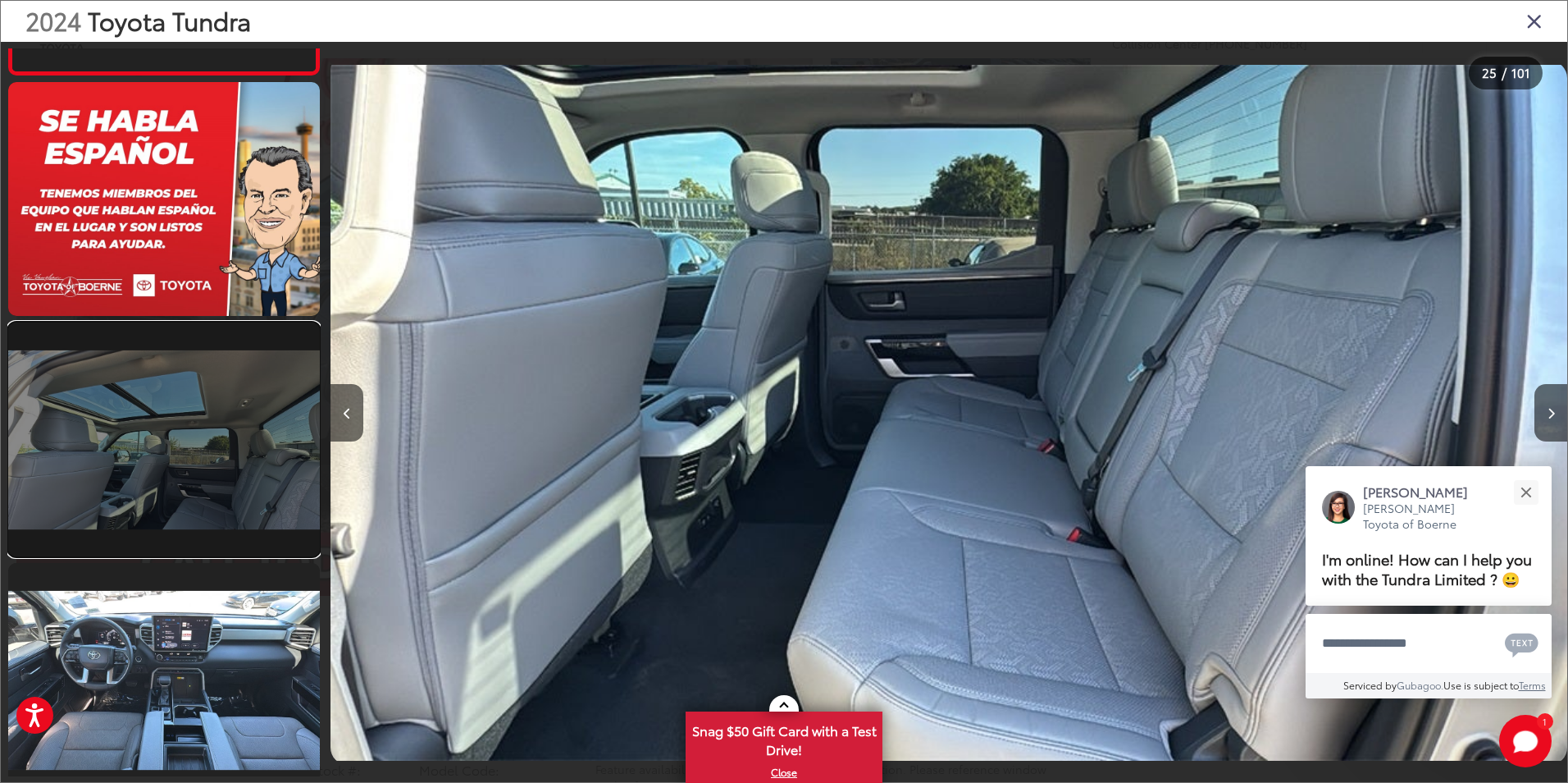
click at [220, 506] on link at bounding box center [164, 439] width 312 height 234
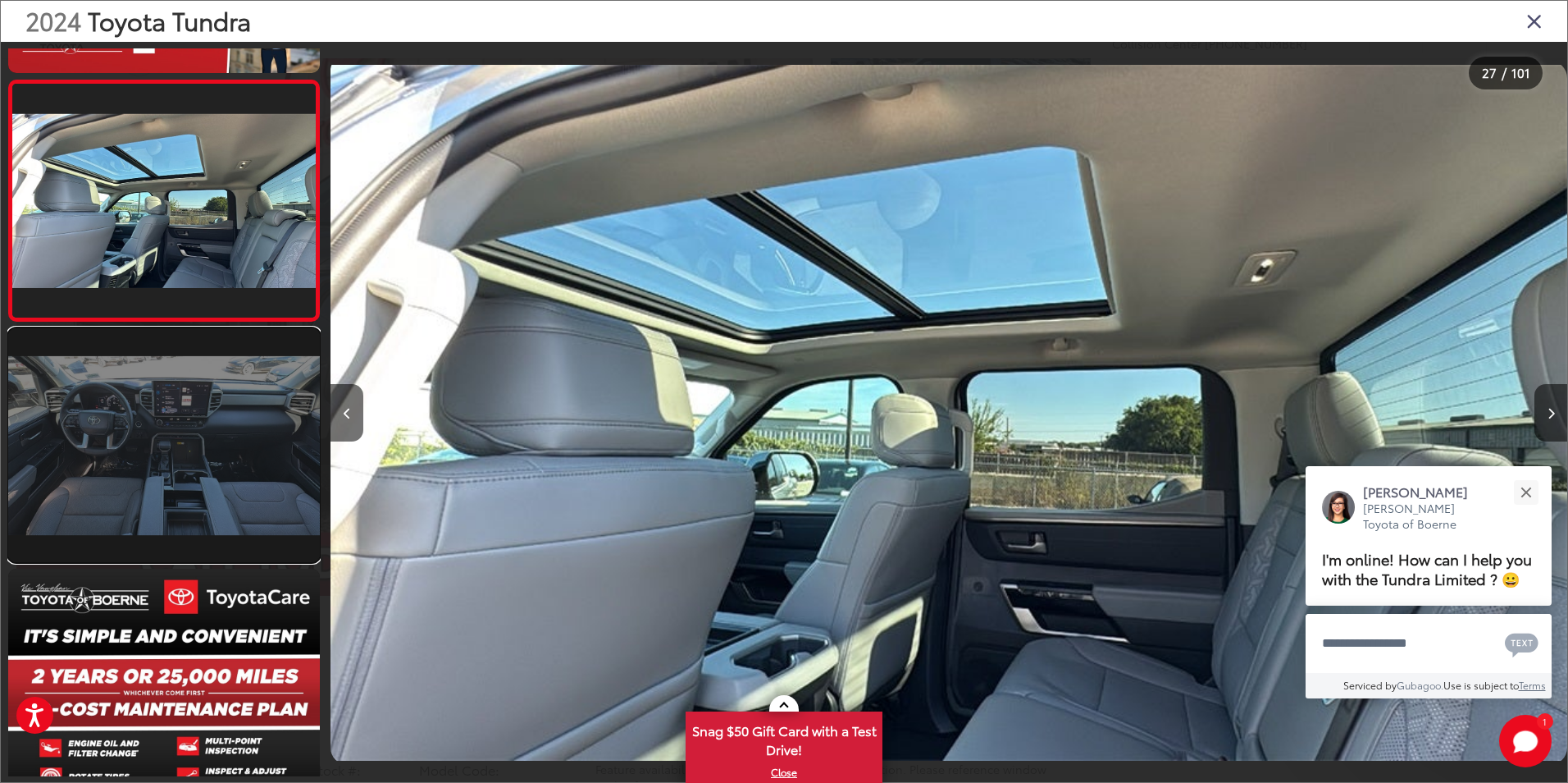
click at [220, 523] on link at bounding box center [164, 445] width 312 height 234
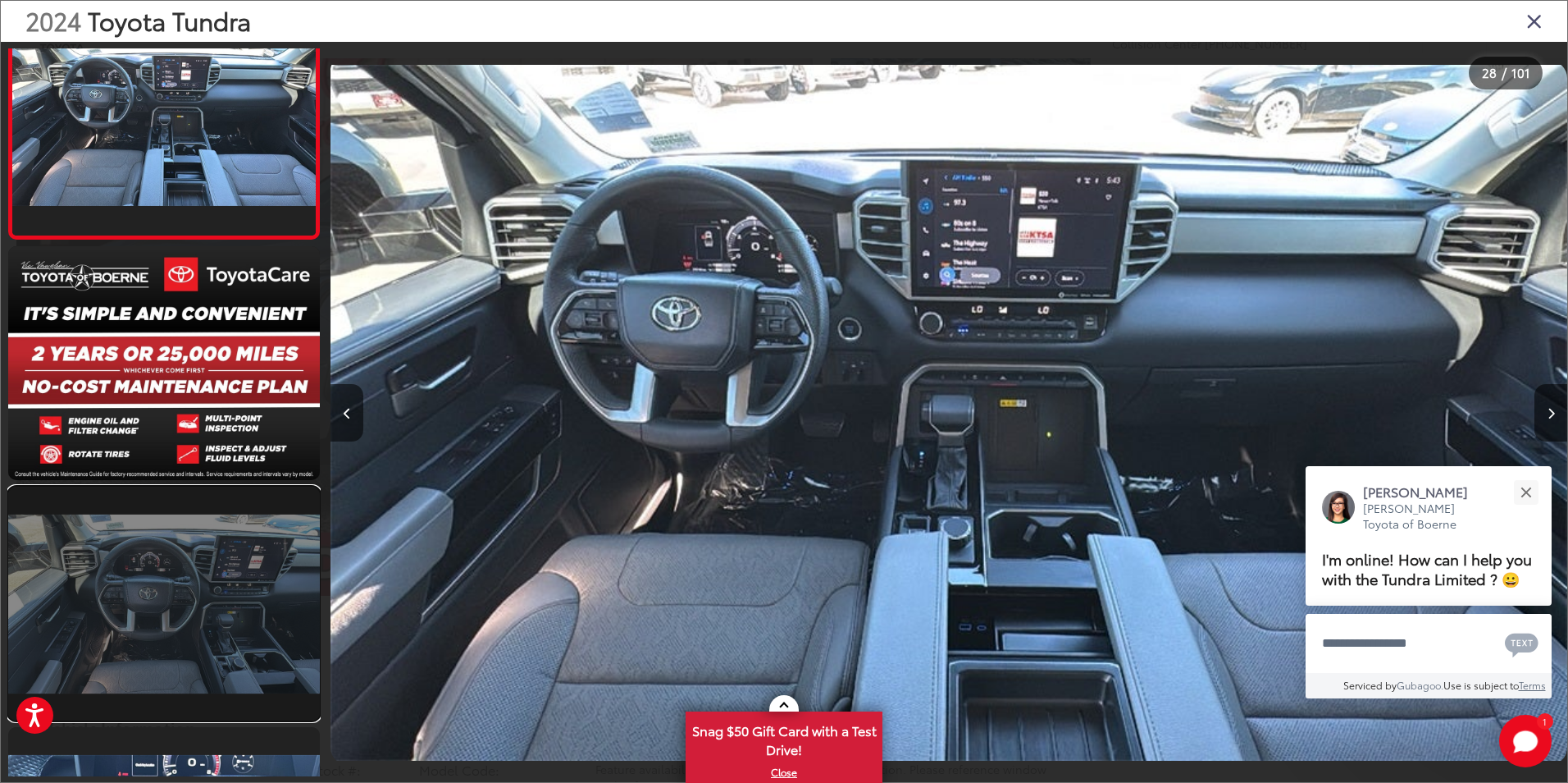
click at [220, 561] on link at bounding box center [164, 603] width 312 height 234
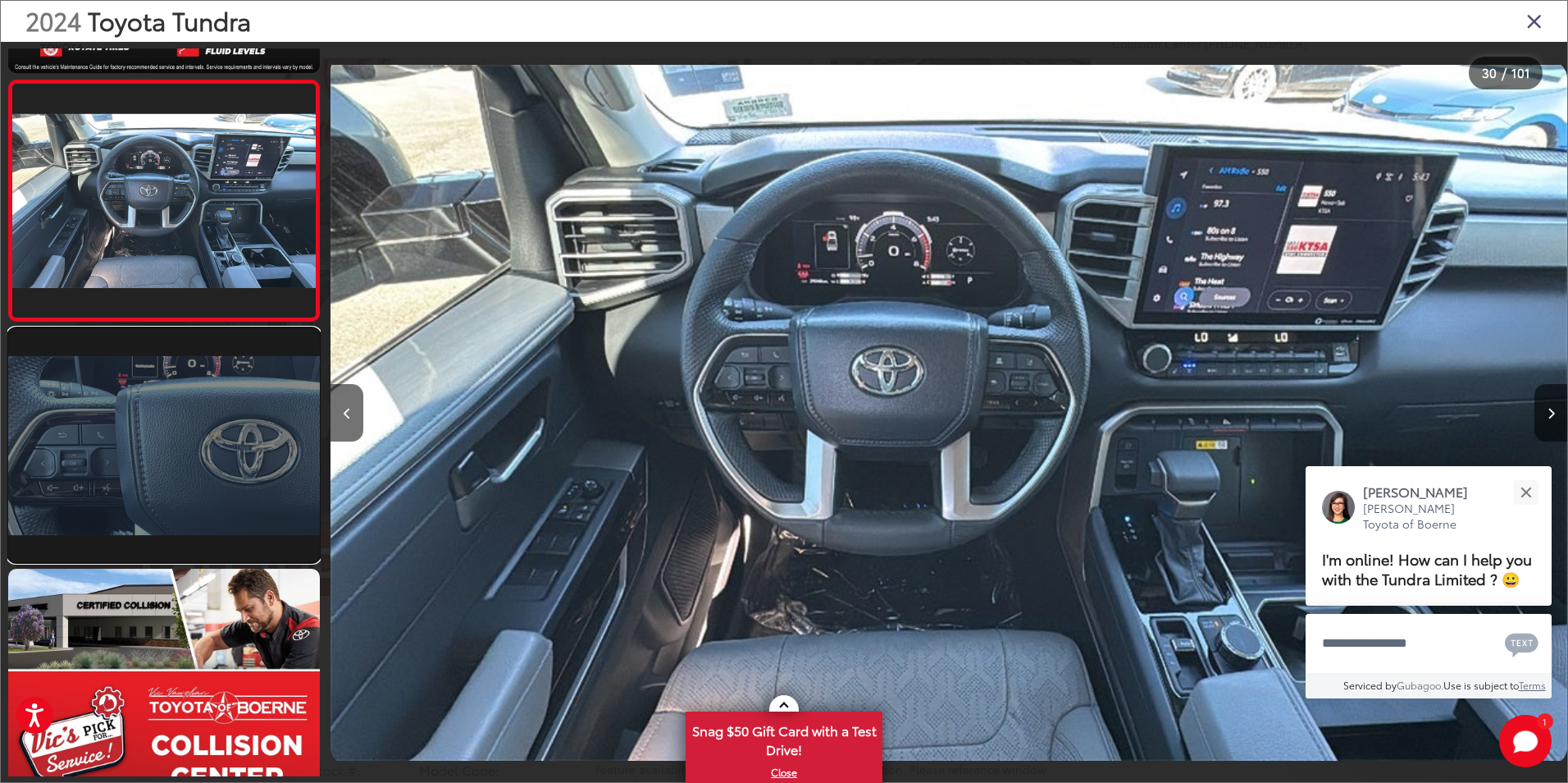
click at [177, 486] on link at bounding box center [164, 445] width 312 height 234
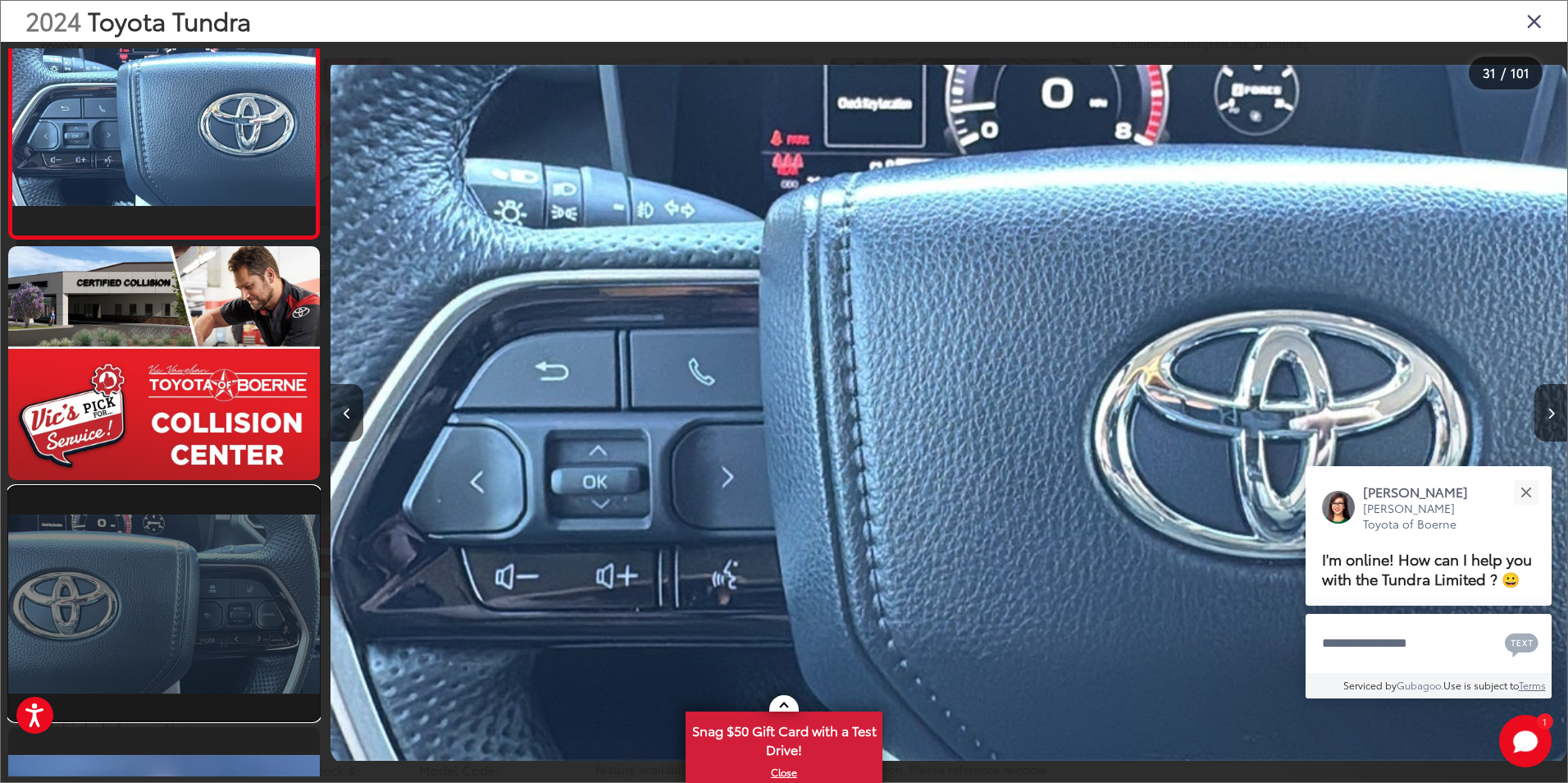
click at [179, 557] on link at bounding box center [164, 603] width 312 height 234
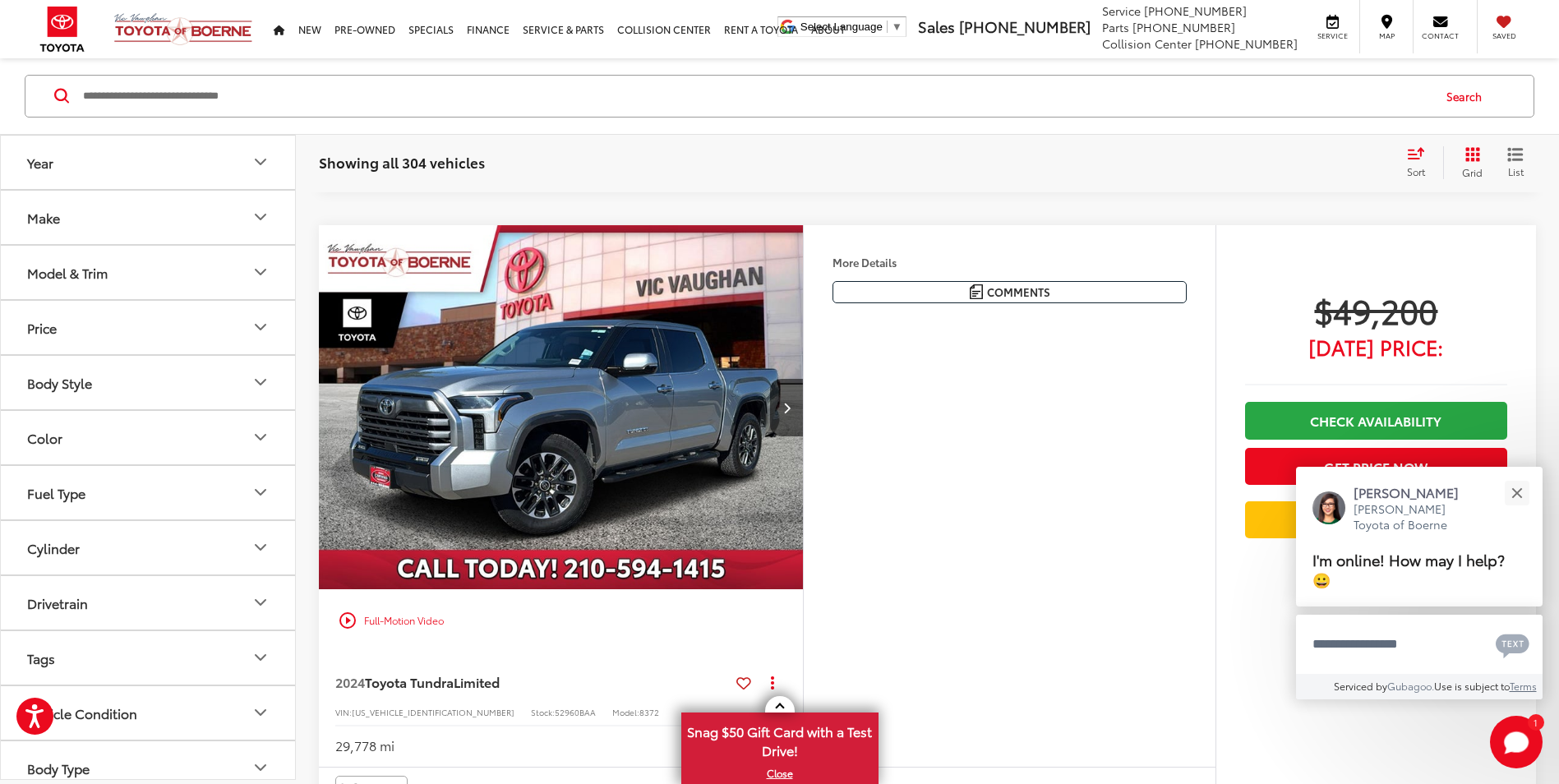
scroll to position [7398, 0]
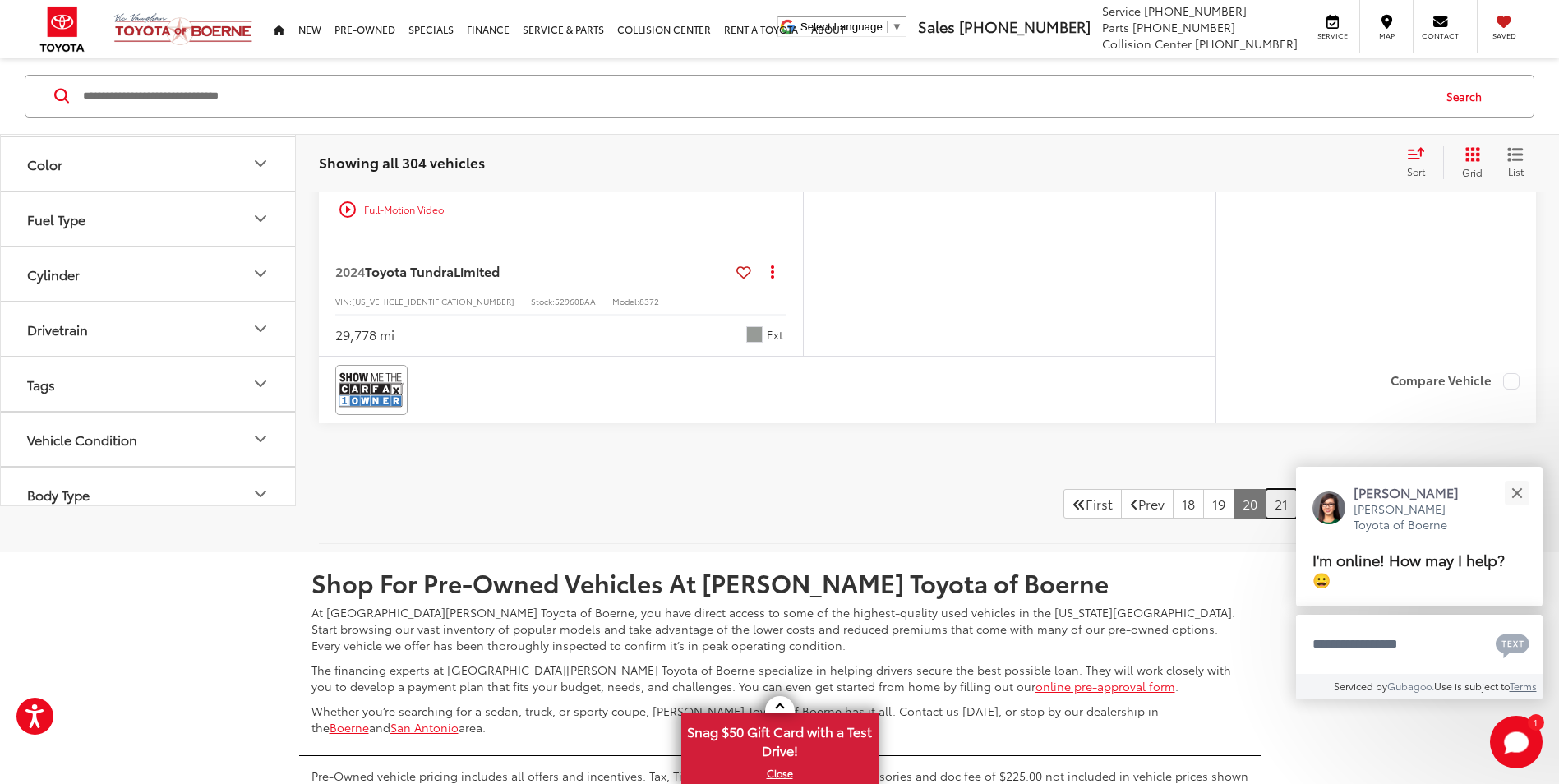
click at [1265, 515] on link "21" at bounding box center [1281, 503] width 31 height 30
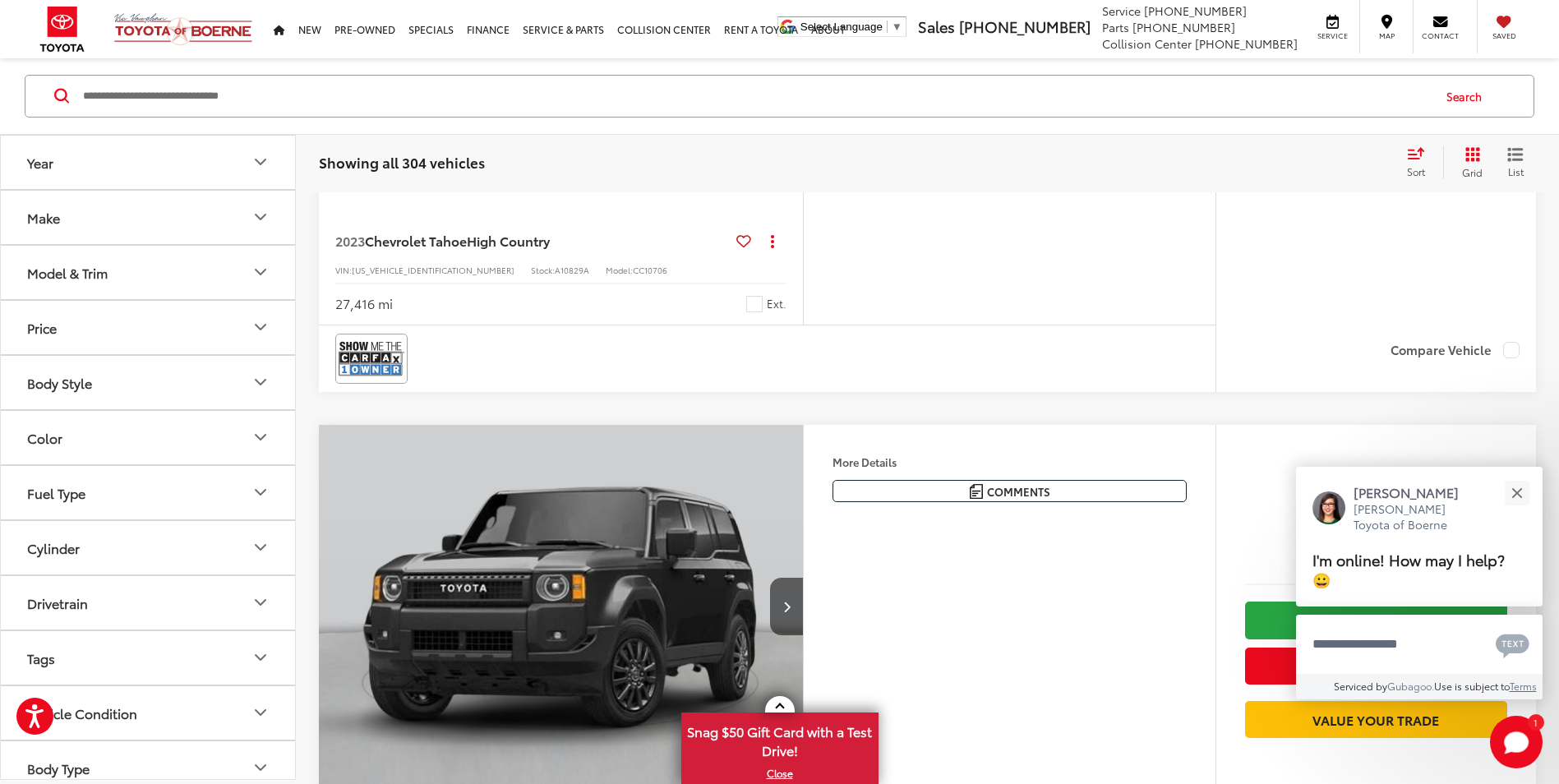
scroll to position [5771, 0]
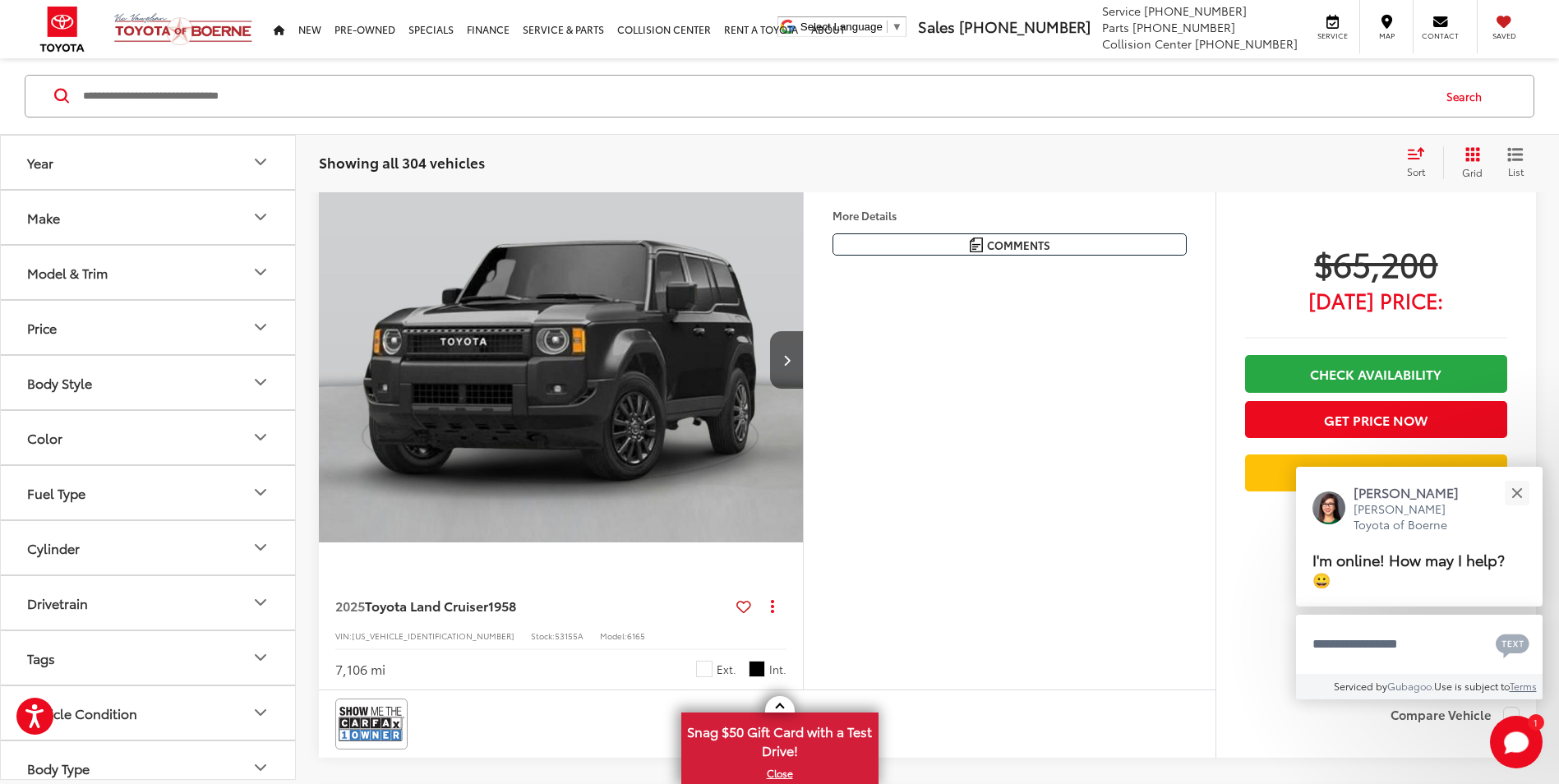
drag, startPoint x: 1376, startPoint y: 254, endPoint x: 1346, endPoint y: 351, distance: 101.5
drag, startPoint x: 1346, startPoint y: 351, endPoint x: 919, endPoint y: 445, distance: 437.2
click at [921, 452] on div "More Details Comments Dealer Comments CARFAX One-Owner. Clean CARFAX. 2025 Toyo…" at bounding box center [1009, 434] width 413 height 511
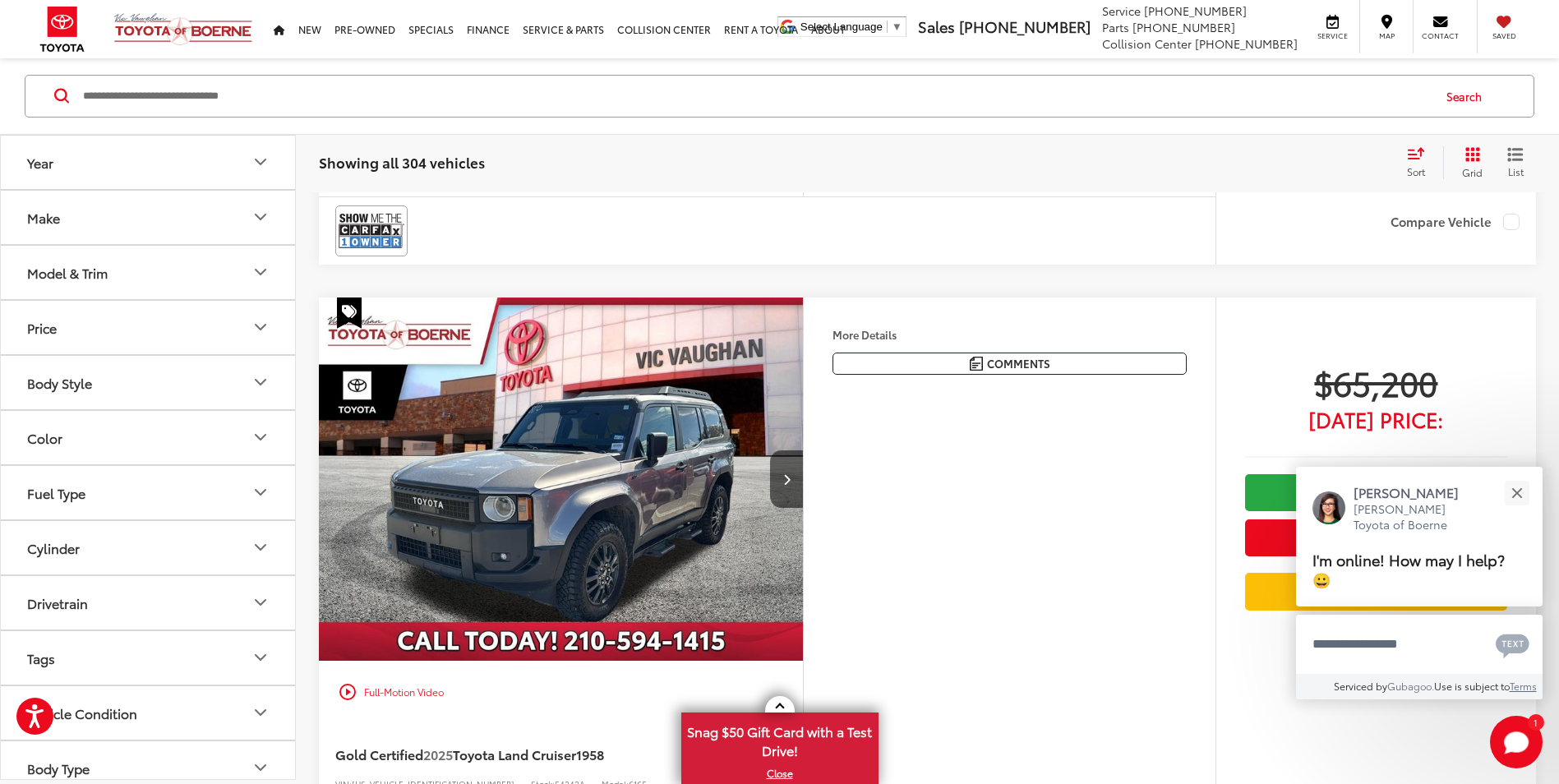
scroll to position [6428, 0]
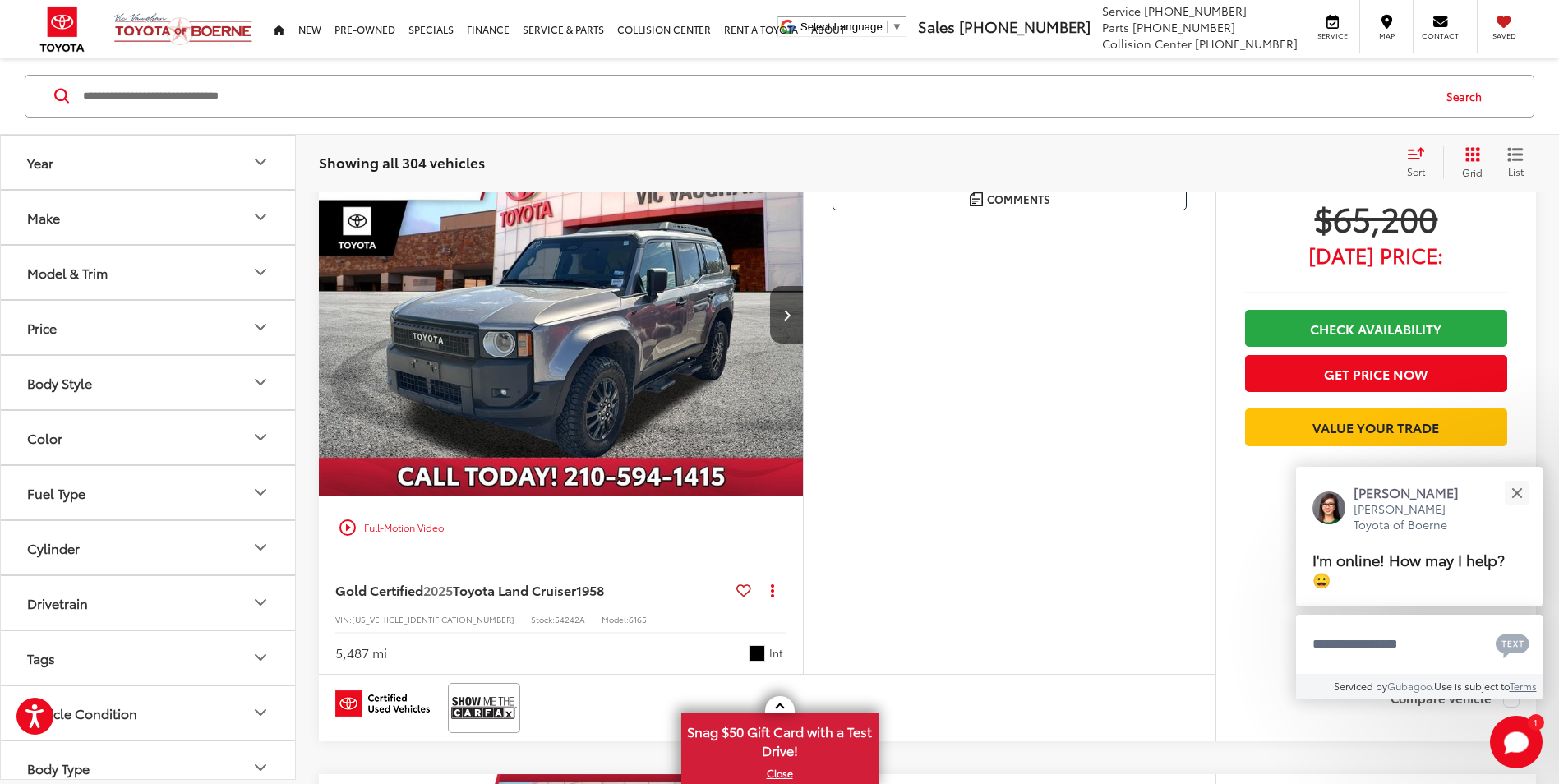
click at [555, 384] on img "2025 Toyota Land Cruiser 1958 0" at bounding box center [561, 315] width 486 height 365
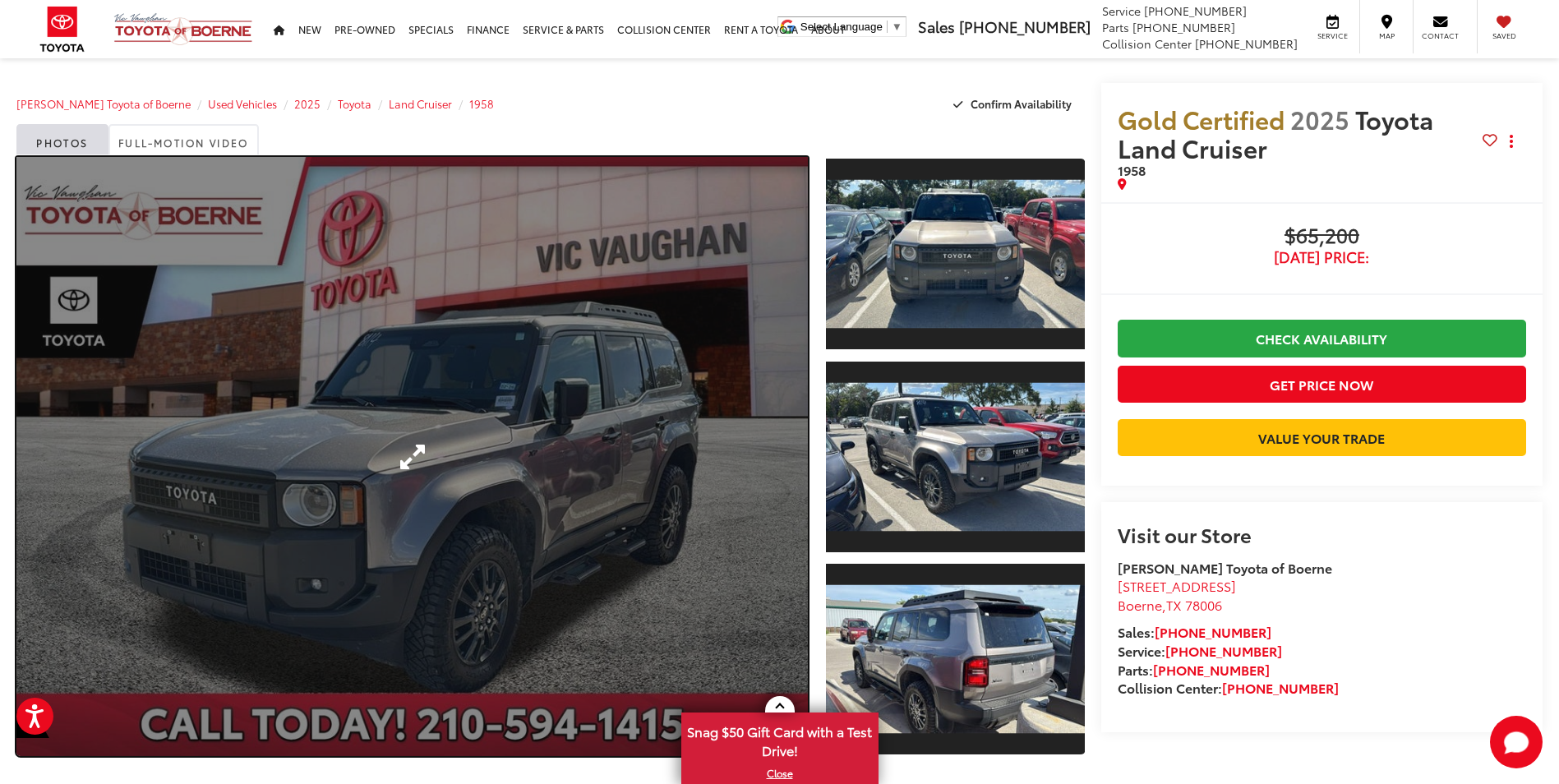
click at [736, 439] on link "Expand Photo 0" at bounding box center [411, 457] width 791 height 599
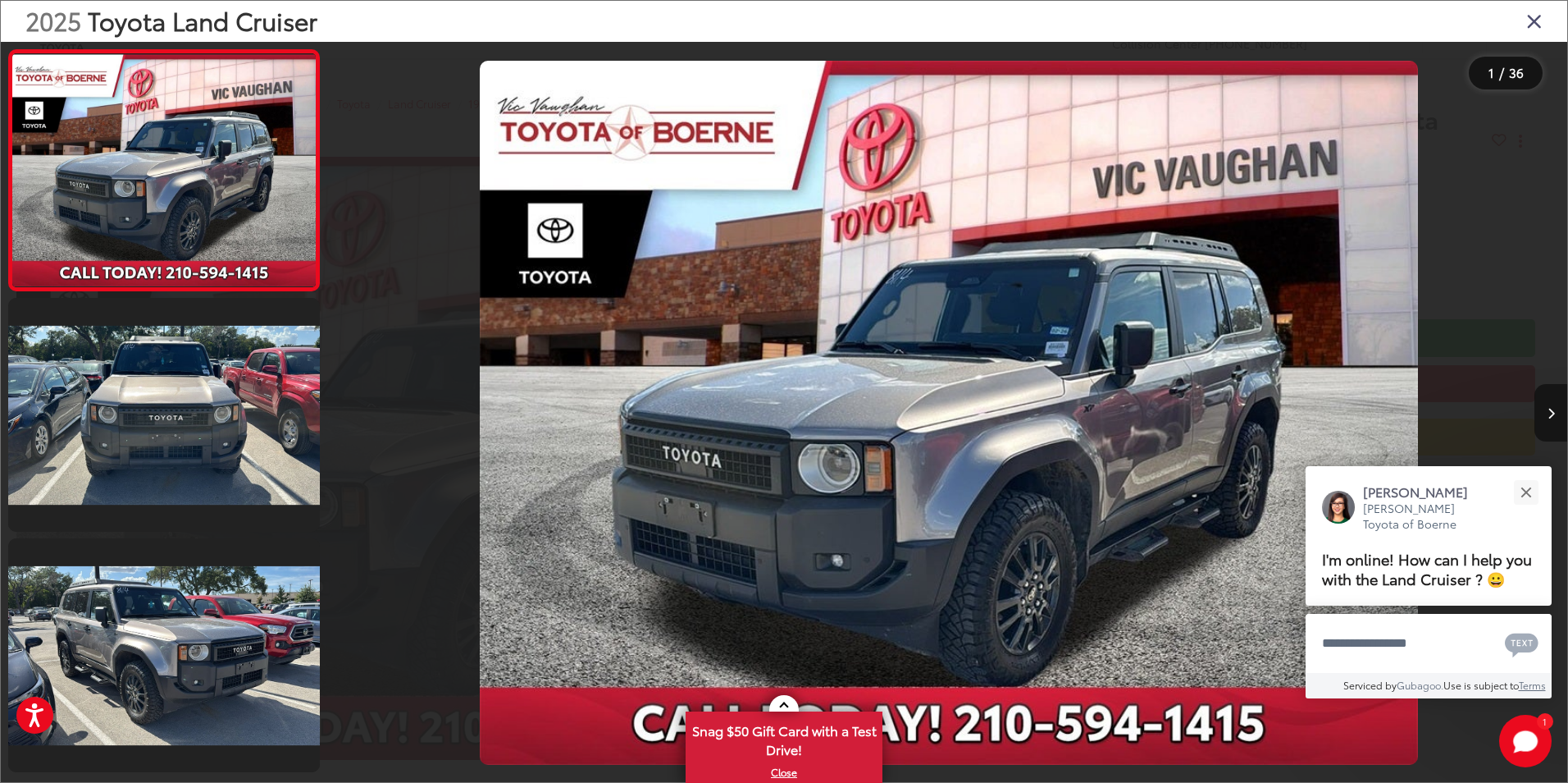
click at [1546, 401] on button "Next image" at bounding box center [1550, 413] width 33 height 57
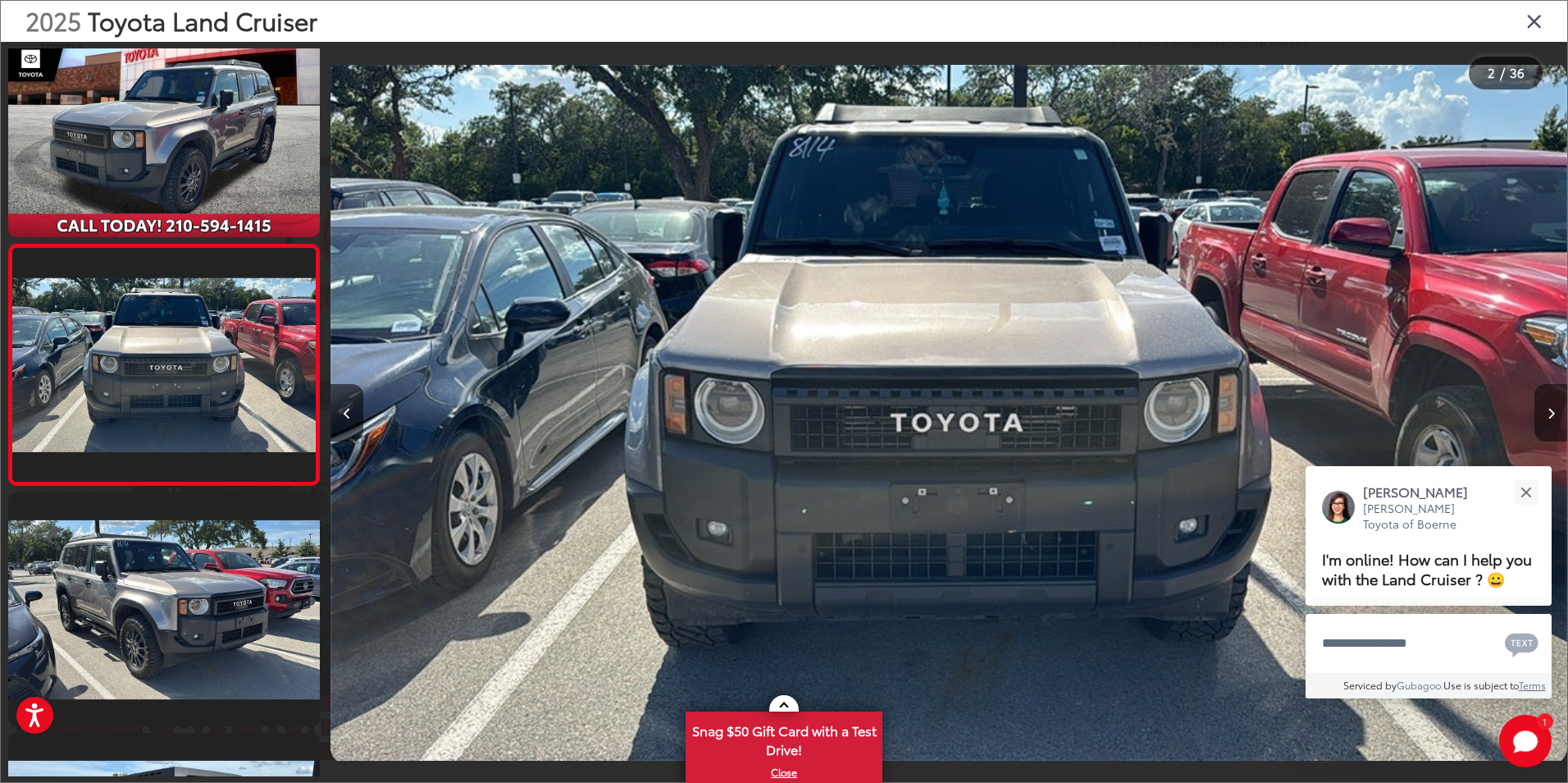
click at [1547, 401] on button "Next image" at bounding box center [1550, 413] width 33 height 57
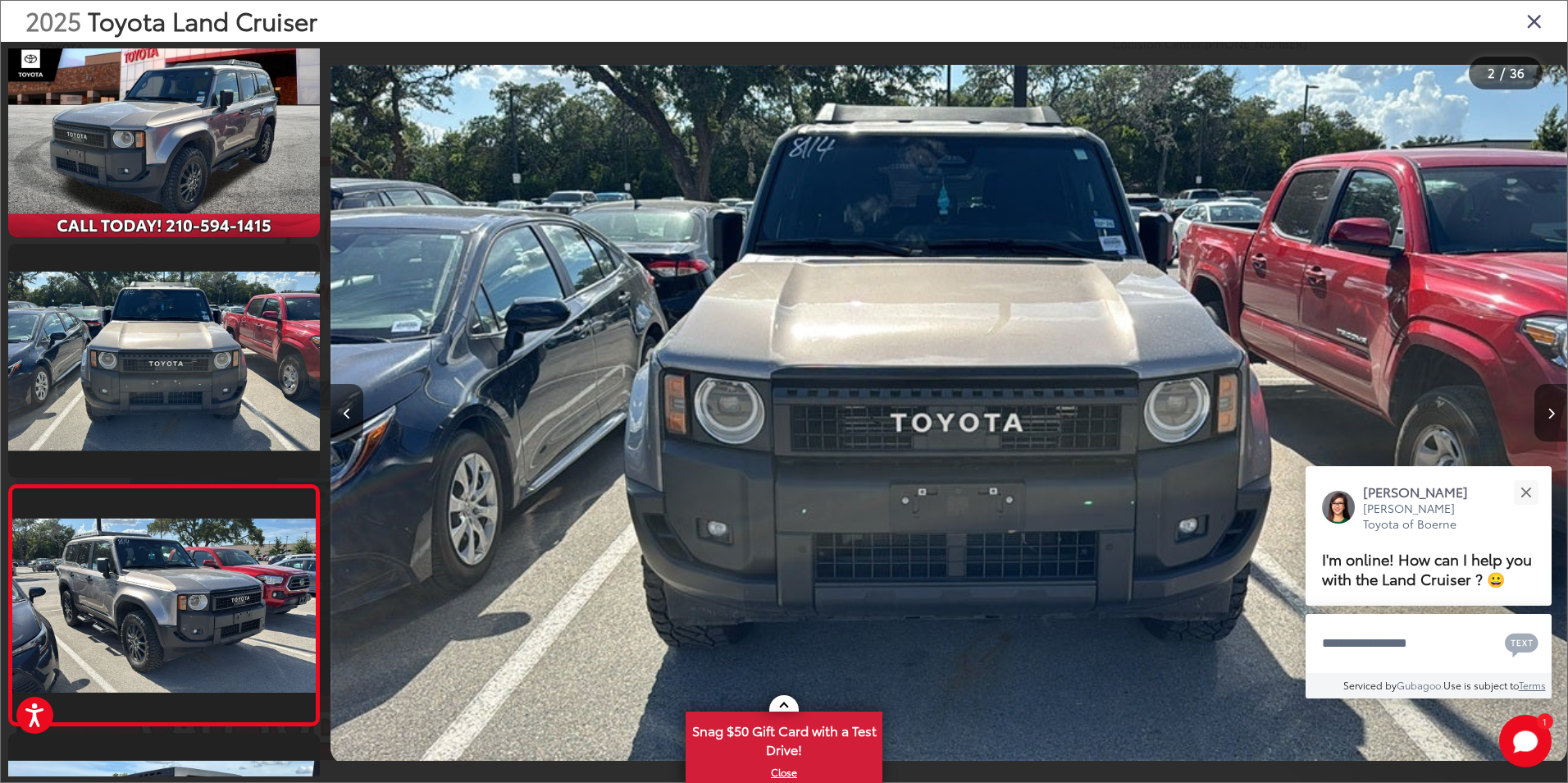
scroll to position [286, 0]
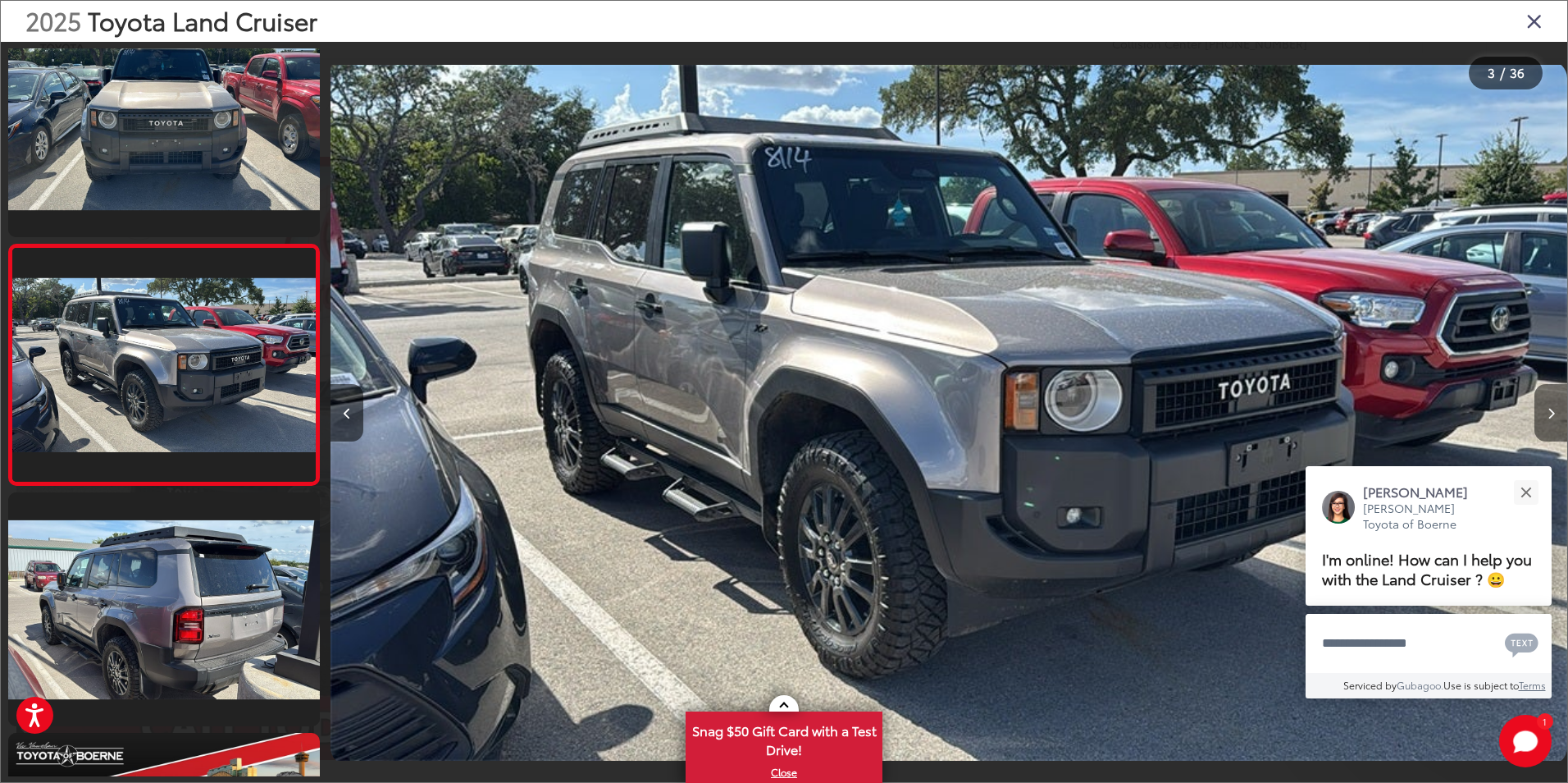
click at [1548, 403] on button "Next image" at bounding box center [1550, 413] width 33 height 57
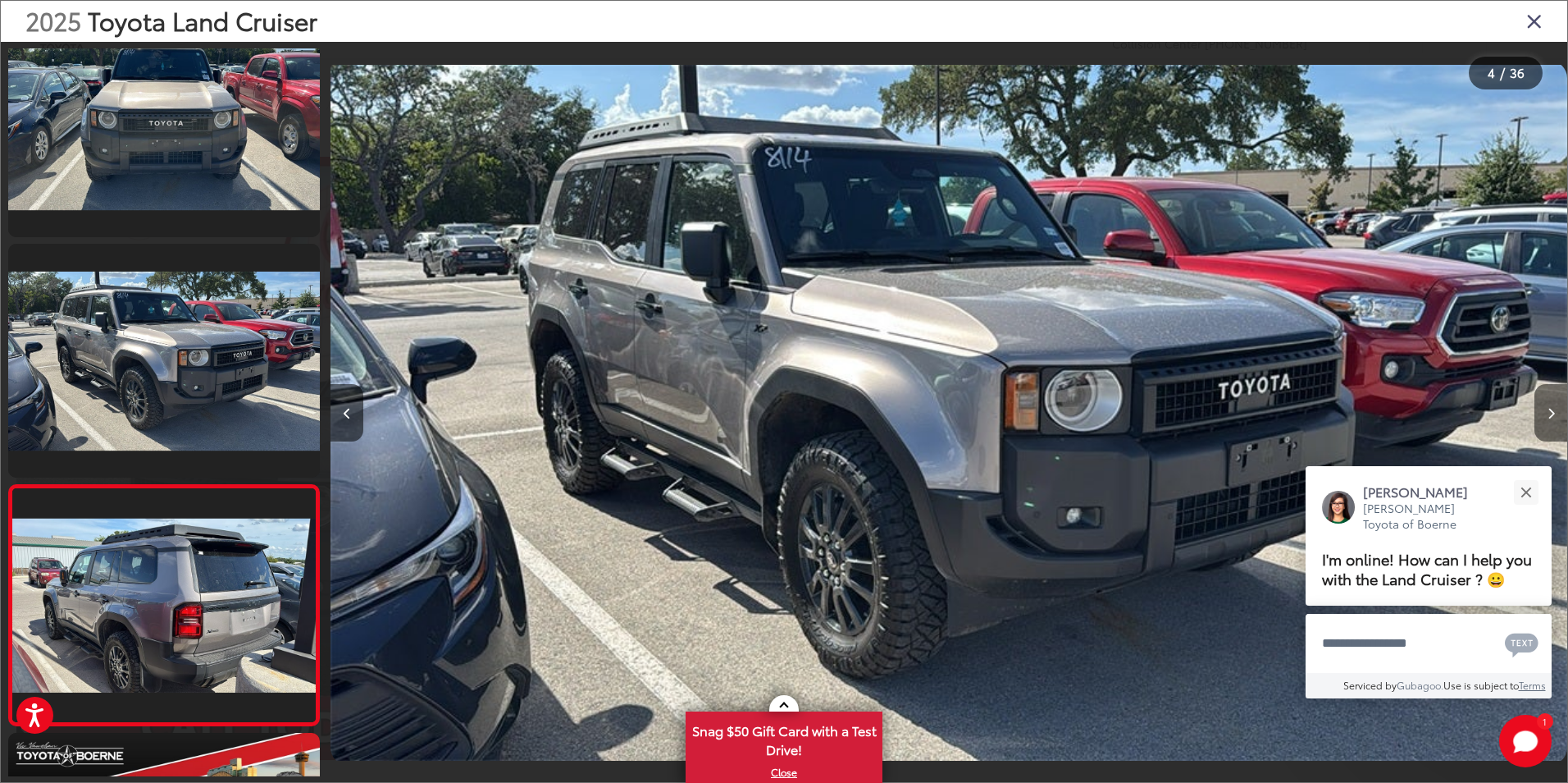
scroll to position [527, 0]
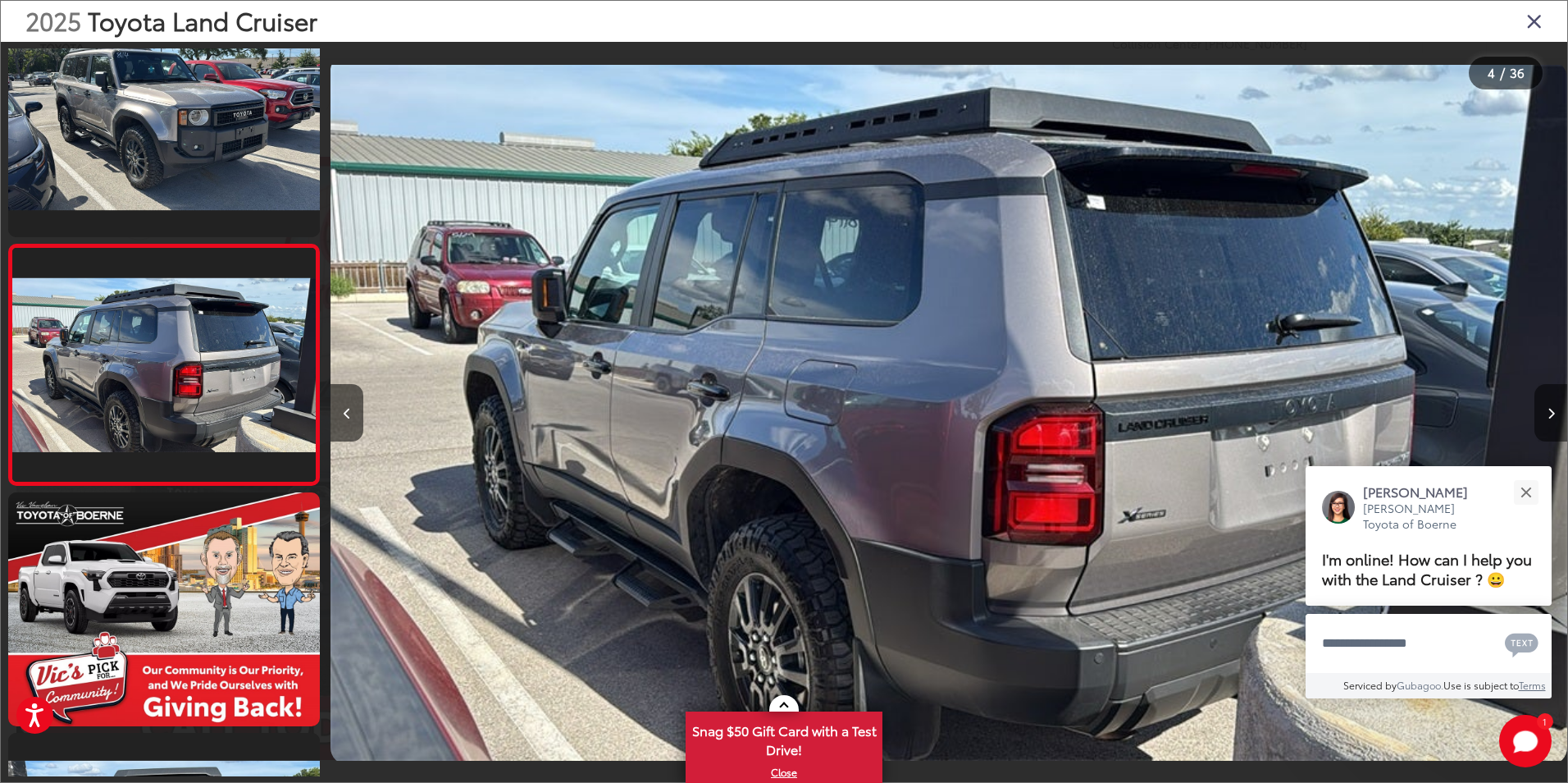
click at [1548, 403] on button "Next image" at bounding box center [1550, 413] width 33 height 57
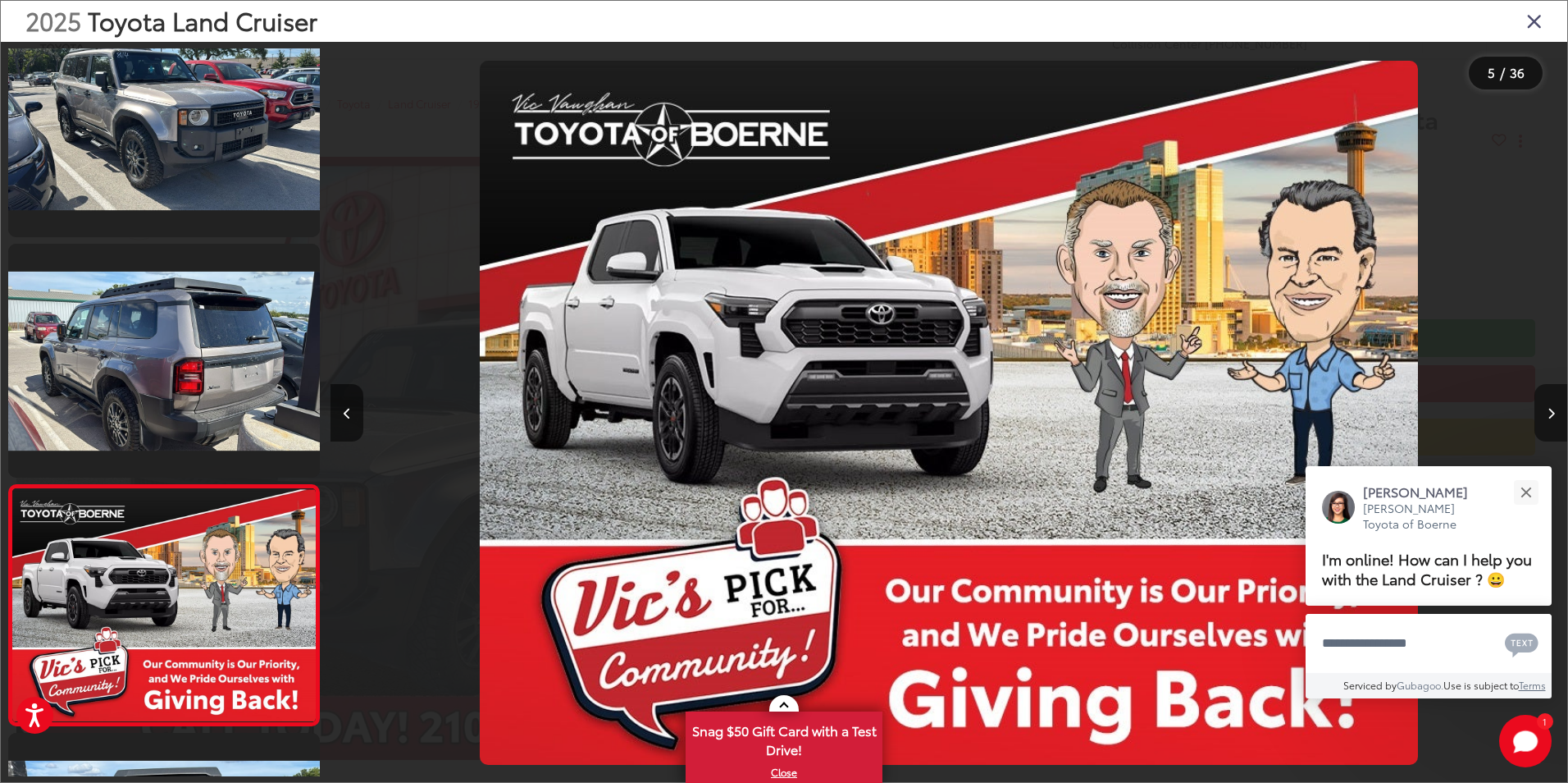
scroll to position [767, 0]
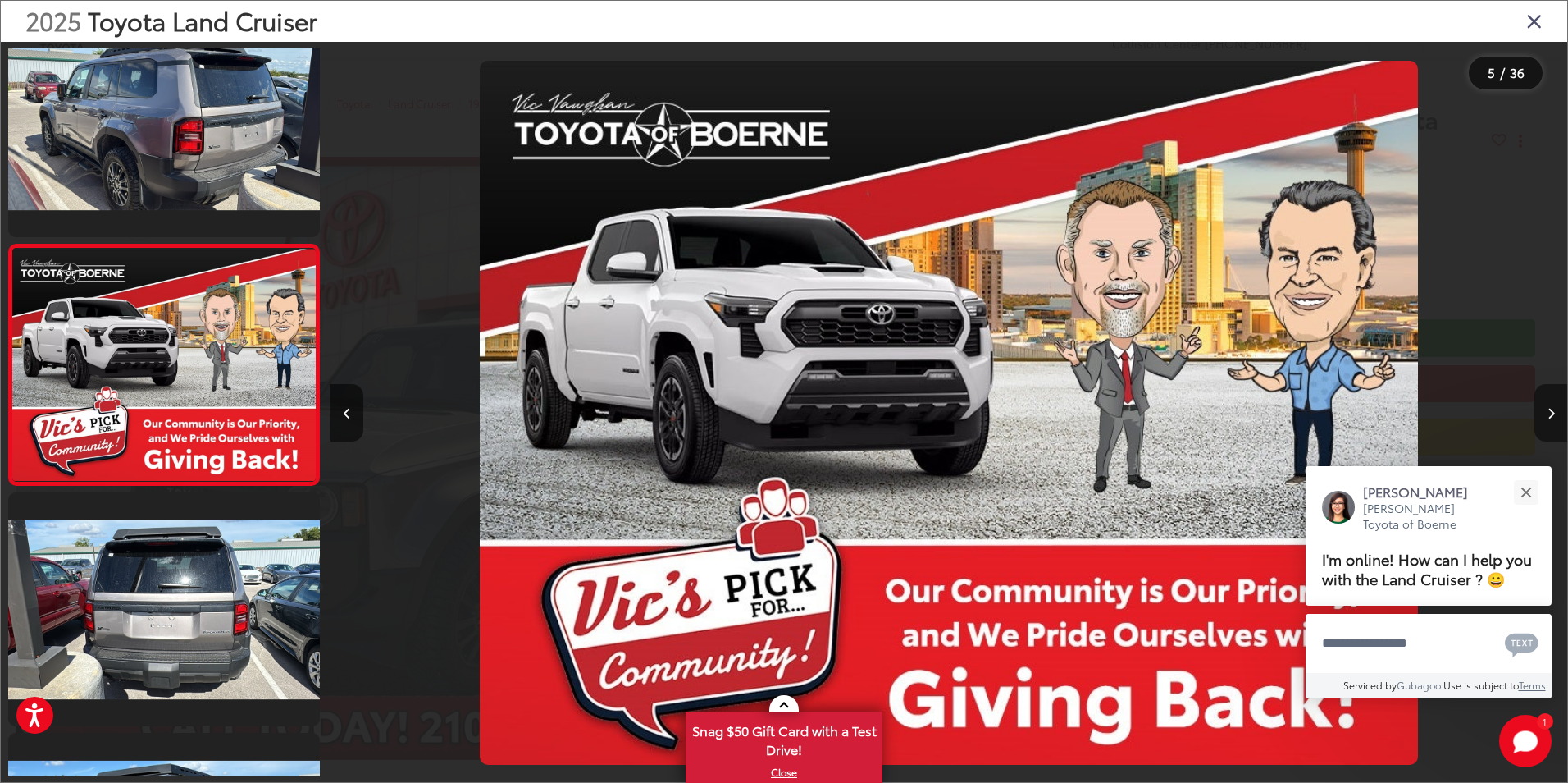
click at [1548, 403] on button "Next image" at bounding box center [1550, 413] width 33 height 57
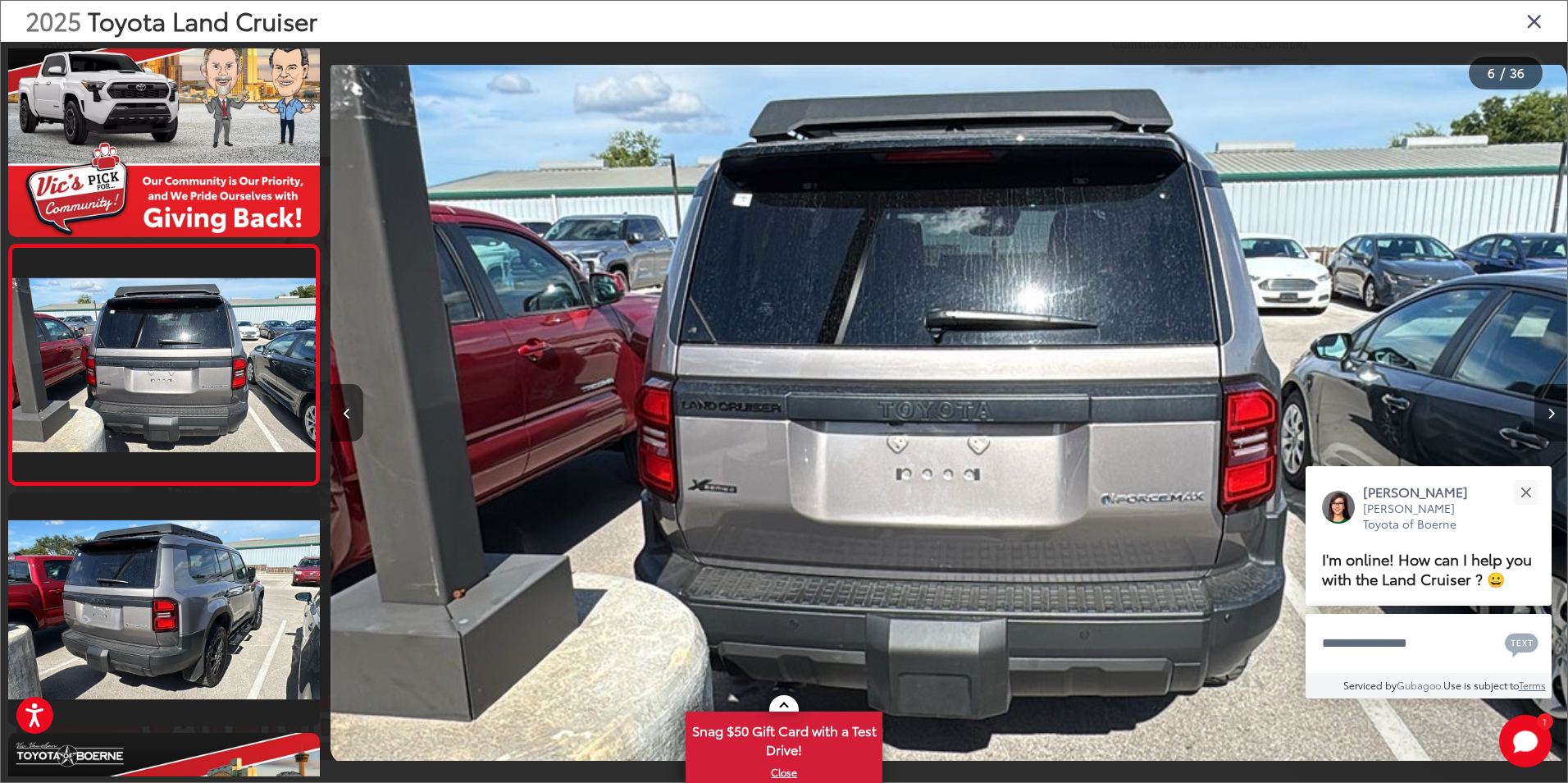
click at [1548, 404] on button "Next image" at bounding box center [1550, 413] width 33 height 57
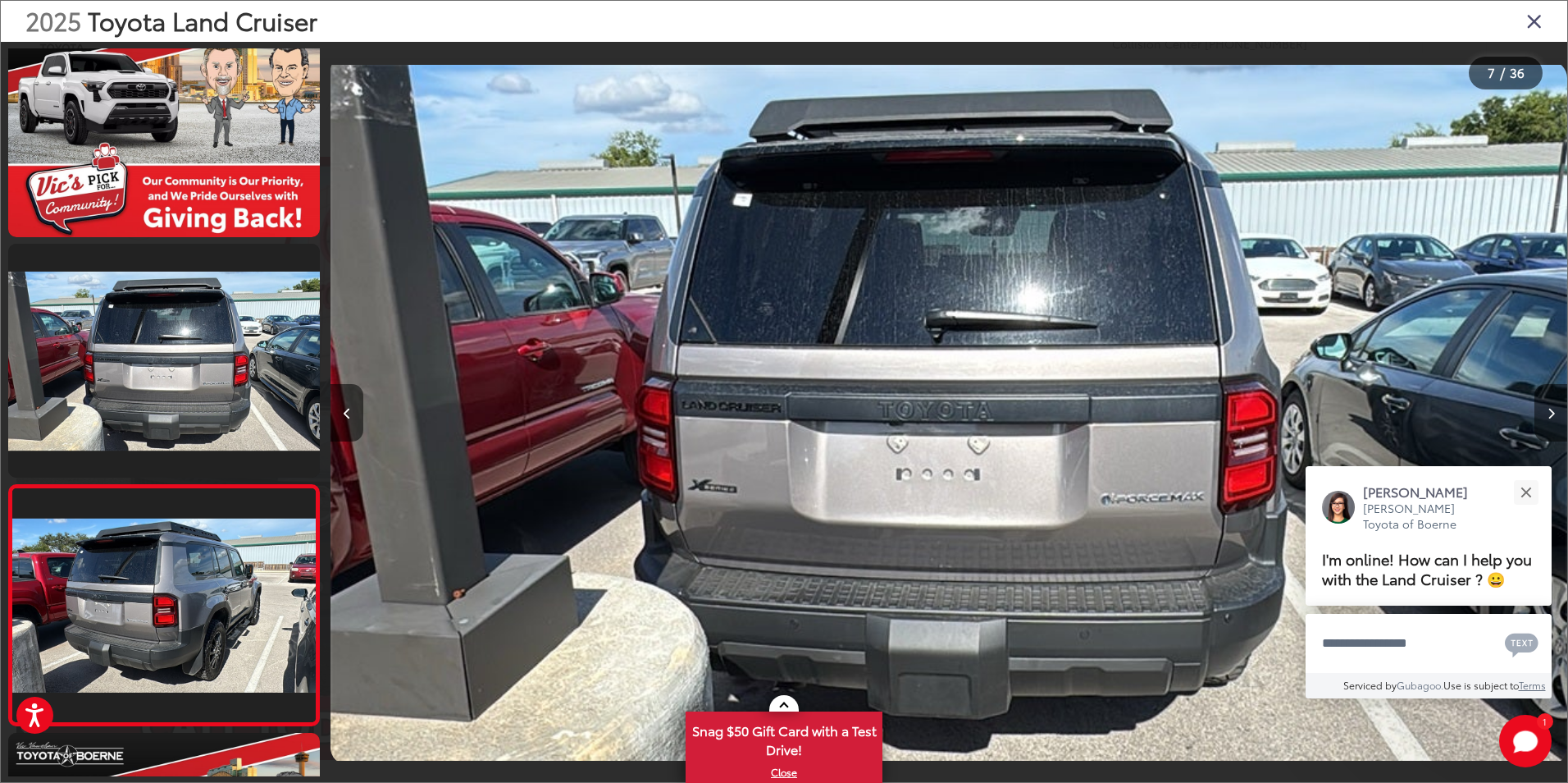
scroll to position [1248, 0]
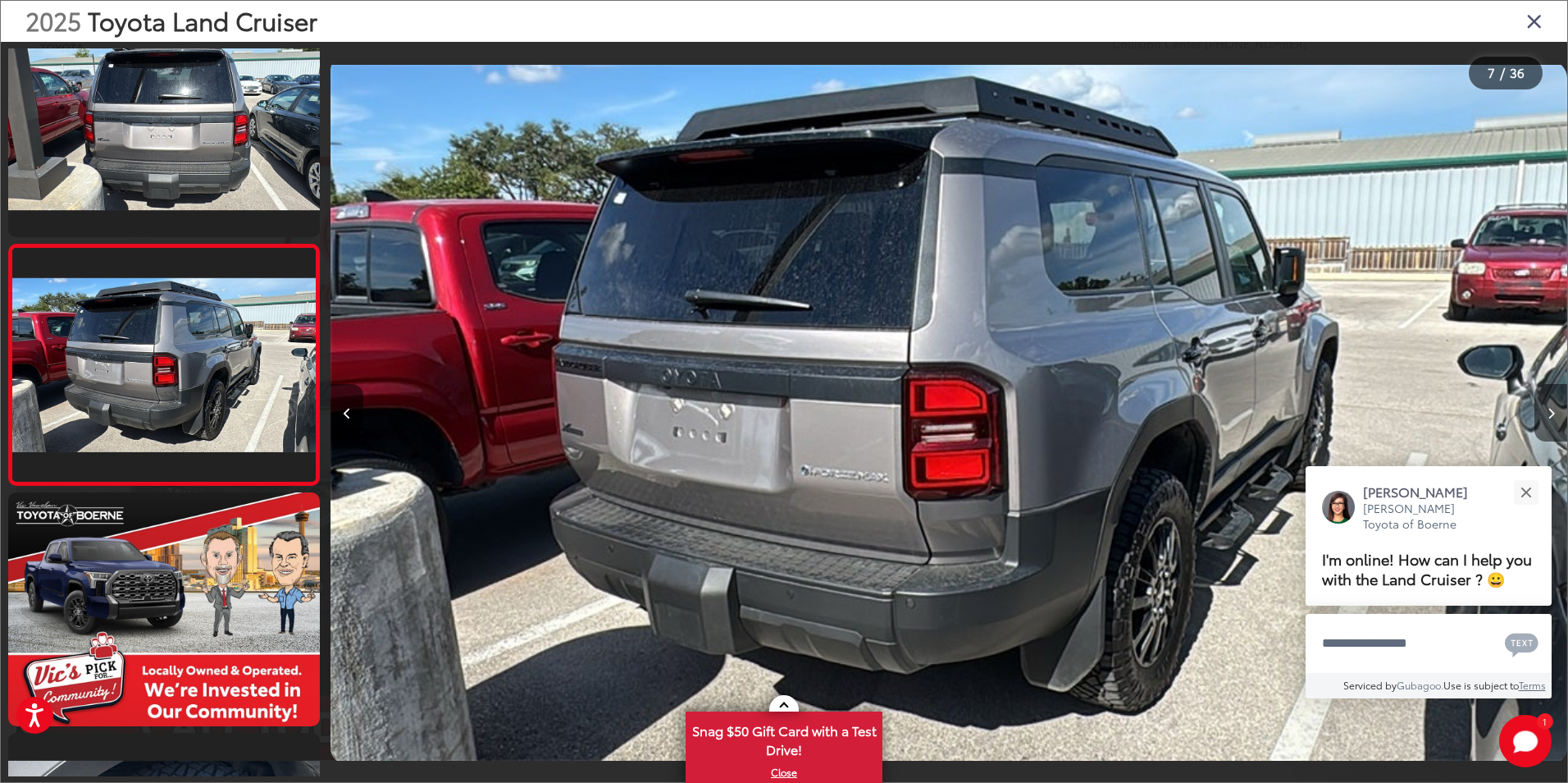
click at [1548, 404] on button "Next image" at bounding box center [1550, 413] width 33 height 57
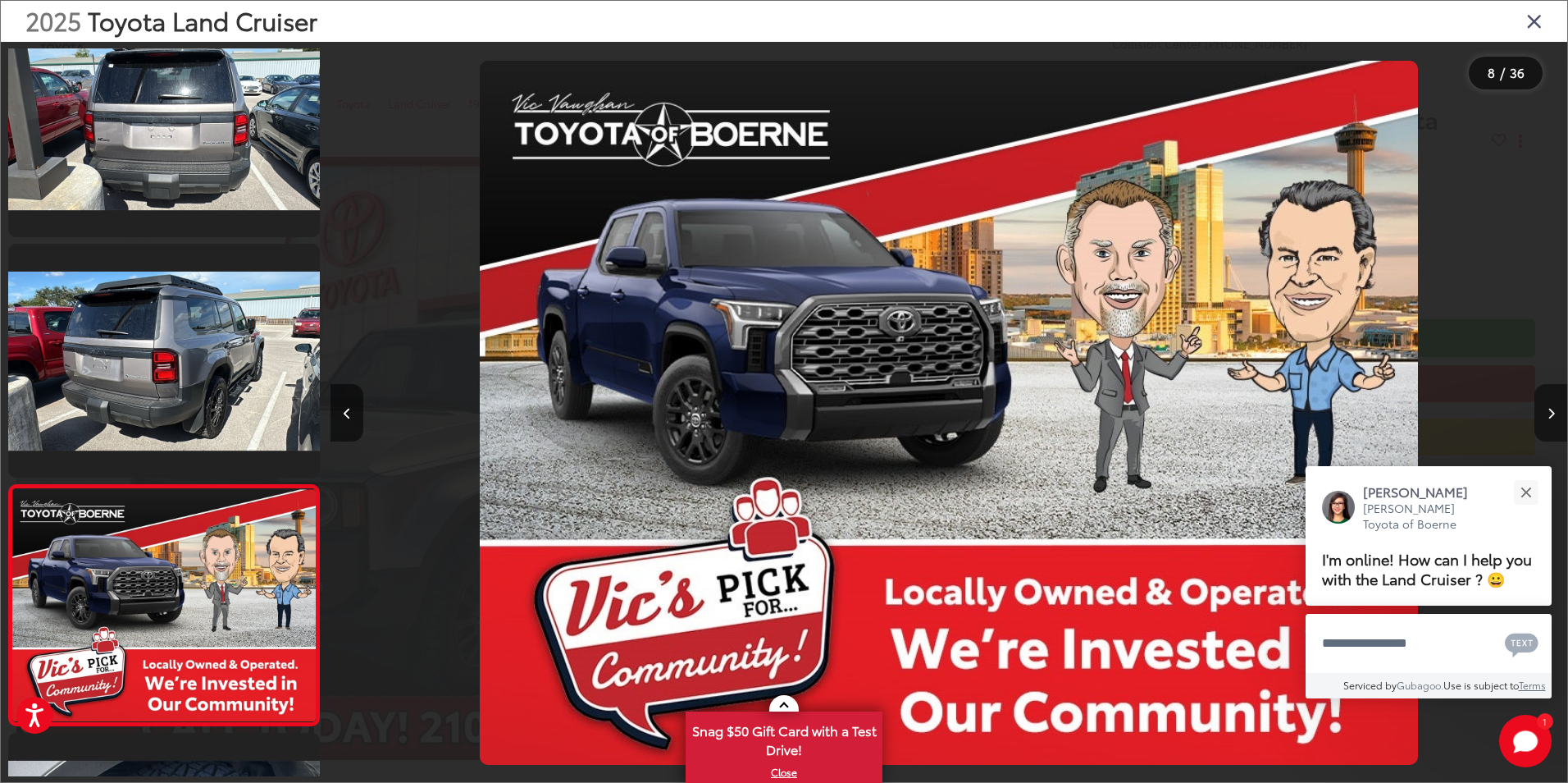
scroll to position [1488, 0]
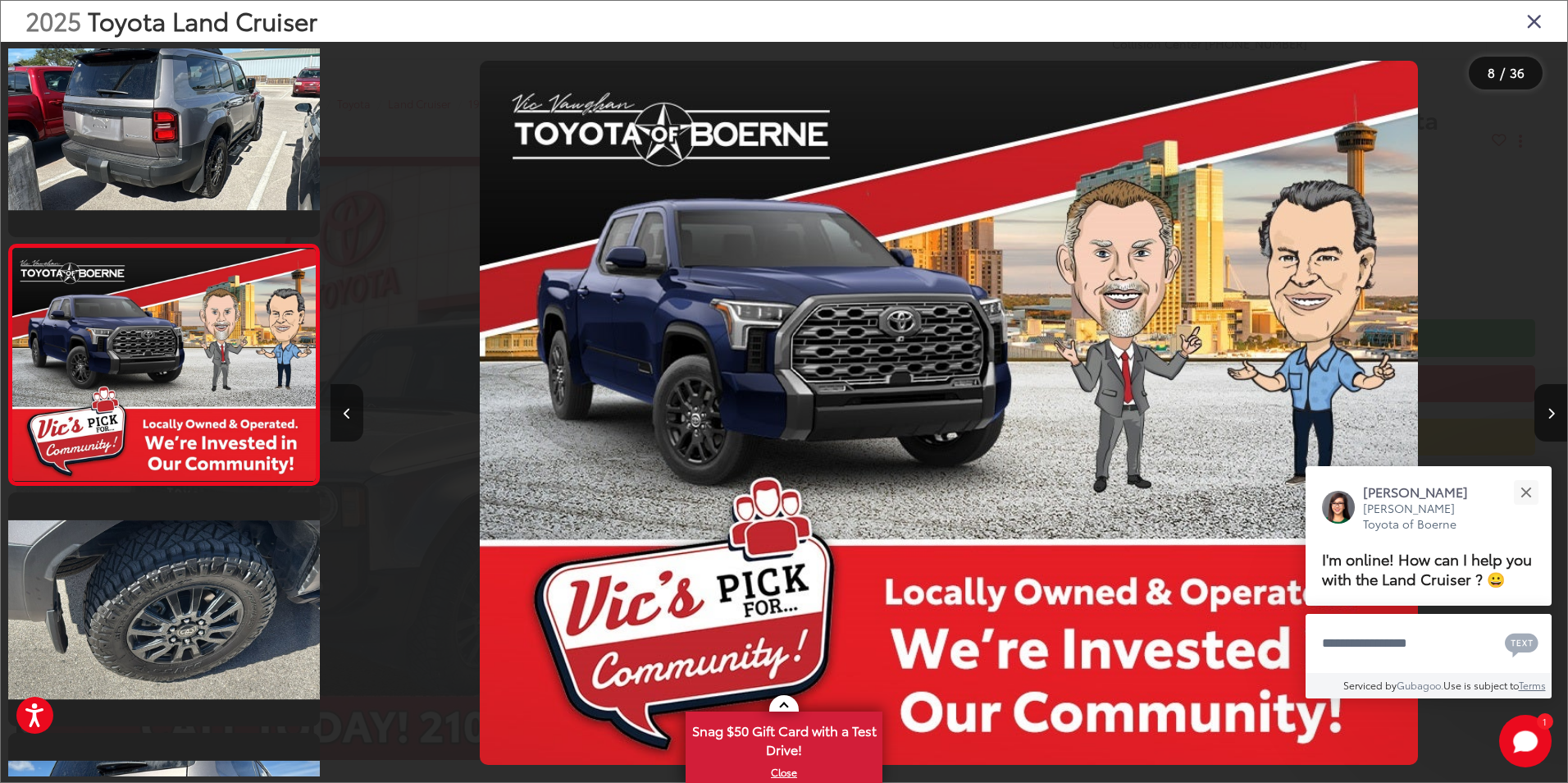
click at [344, 415] on icon "Previous image" at bounding box center [347, 414] width 8 height 12
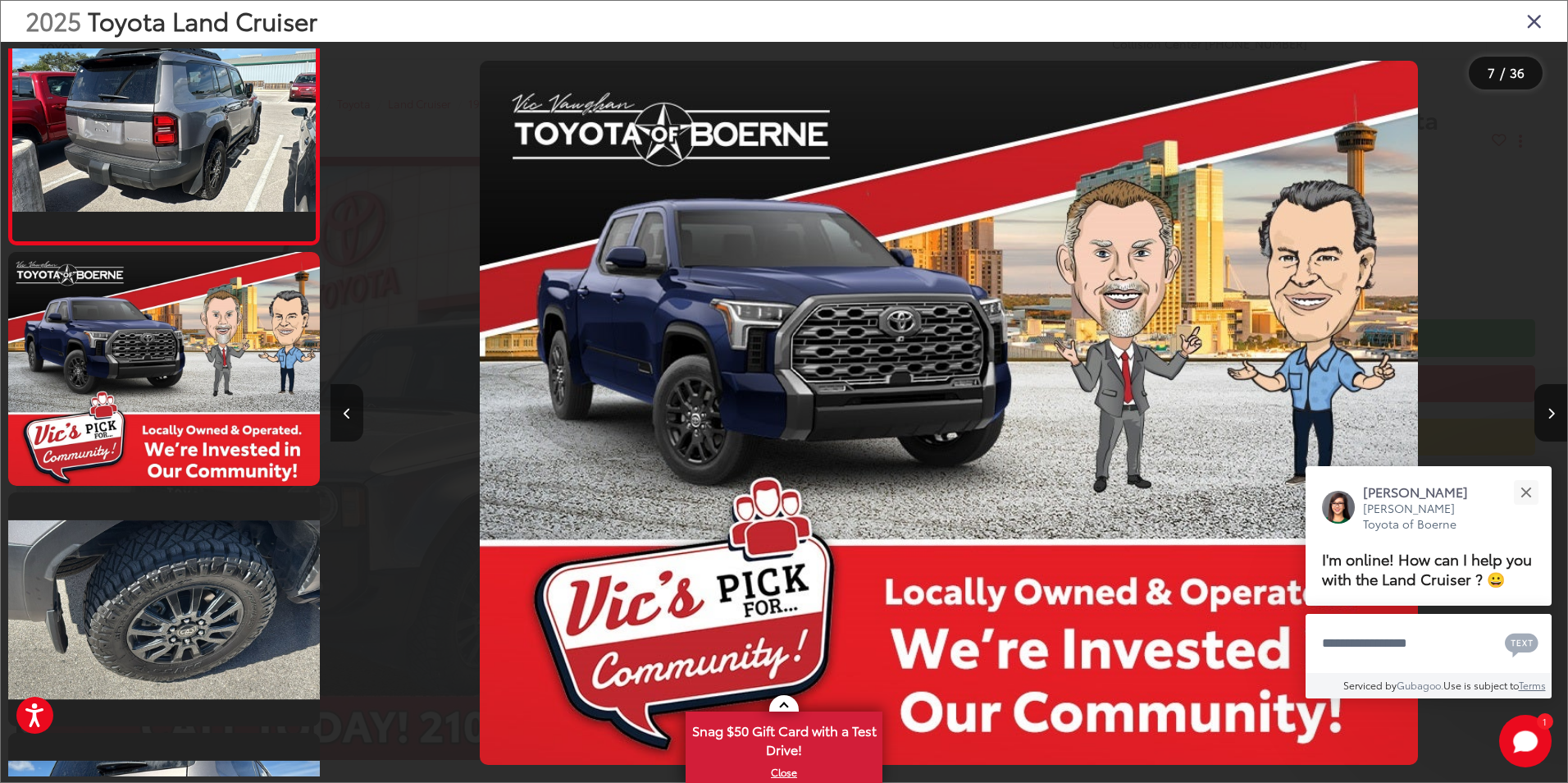
scroll to position [1248, 0]
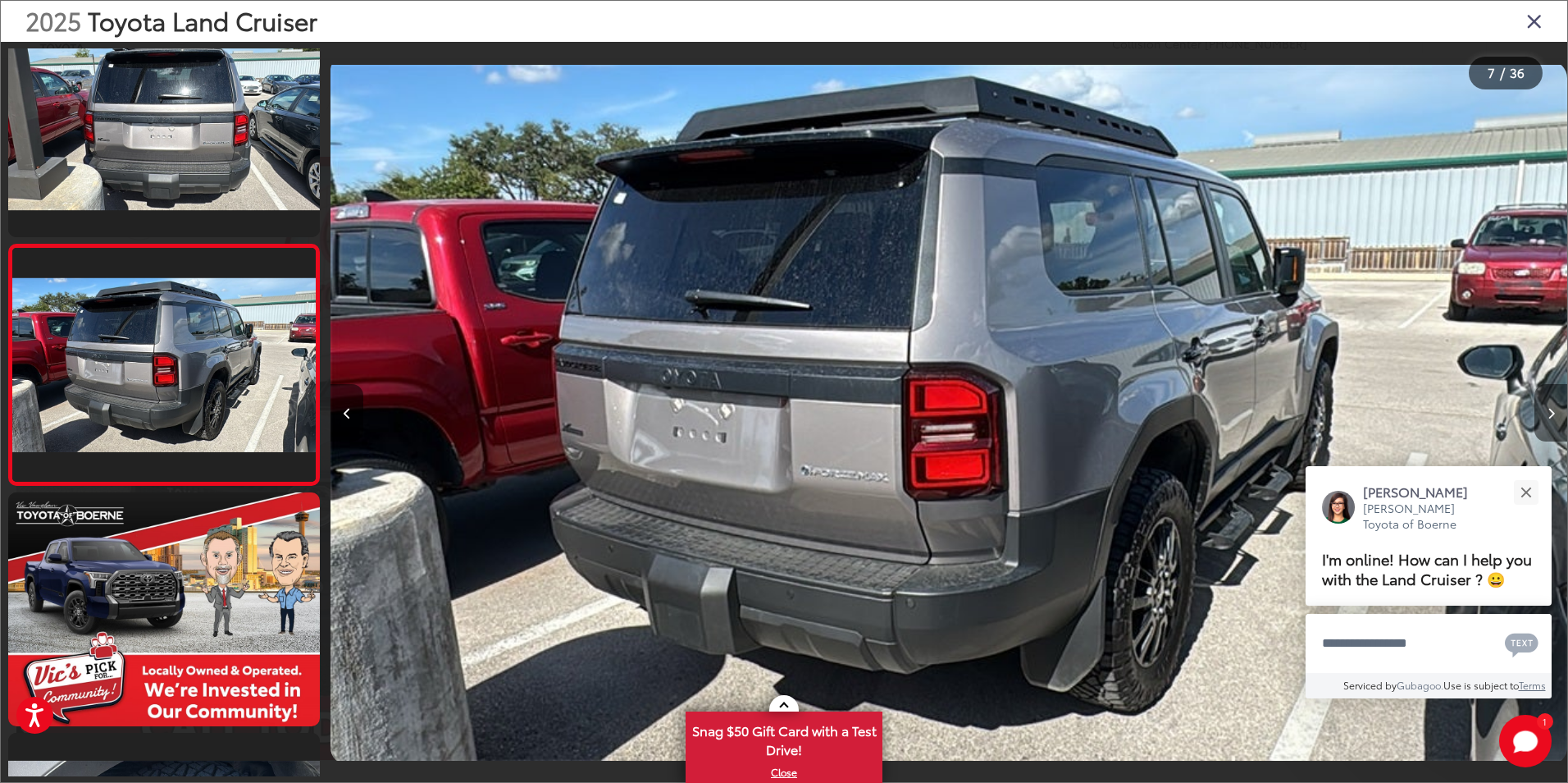
click at [1555, 411] on button "Next image" at bounding box center [1550, 413] width 33 height 57
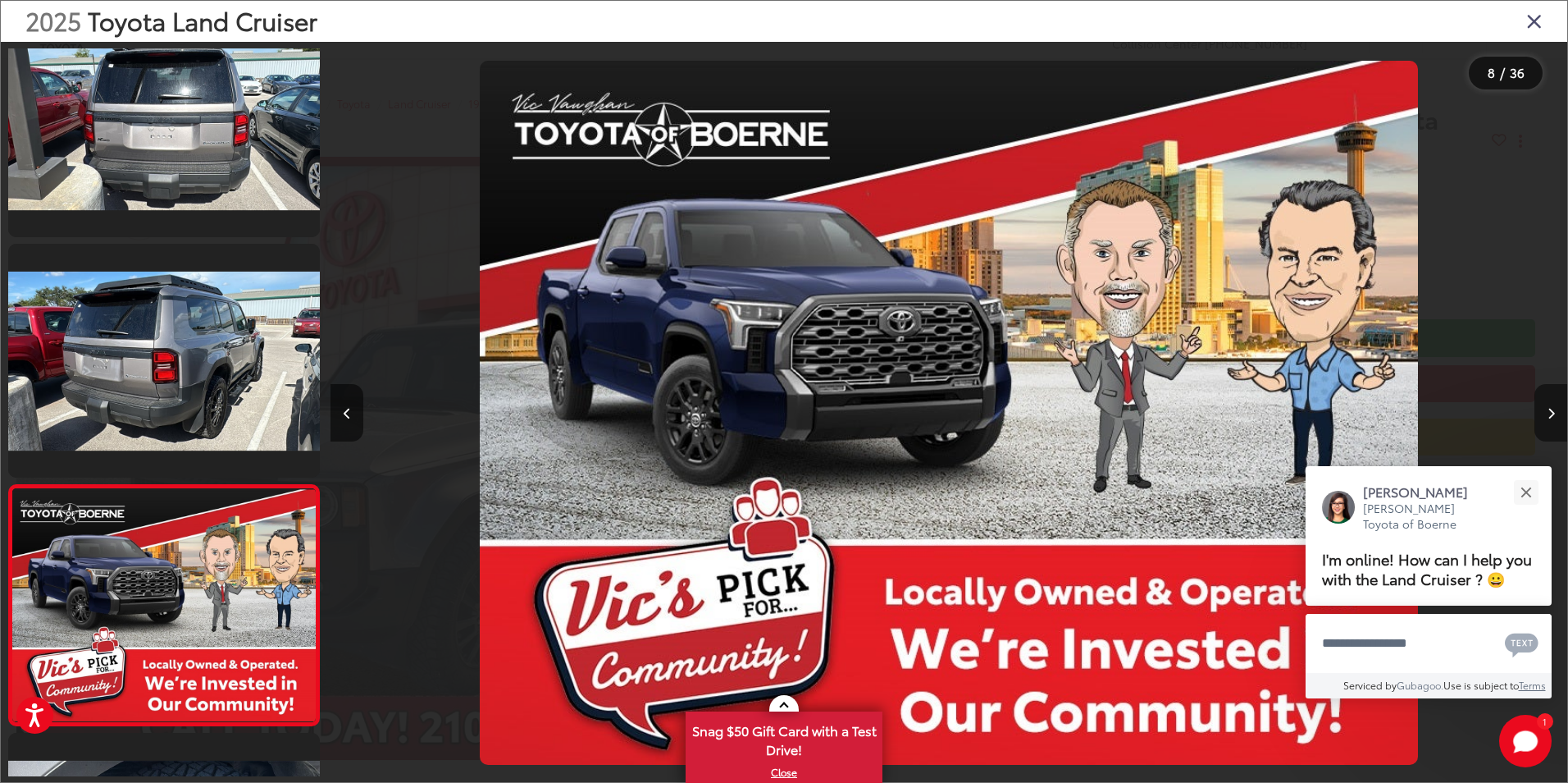
scroll to position [1488, 0]
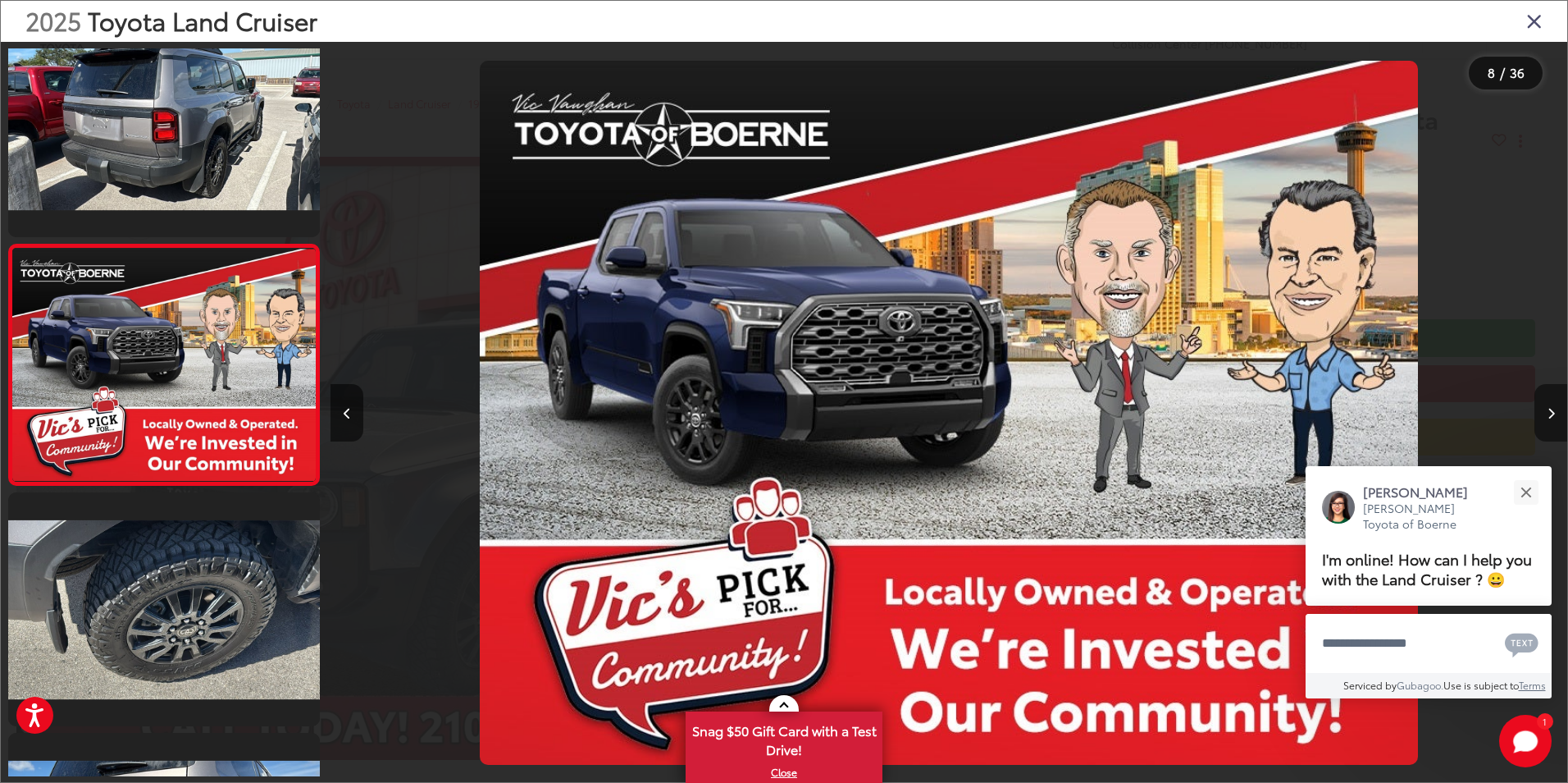
click at [1555, 416] on button "Next image" at bounding box center [1550, 413] width 33 height 57
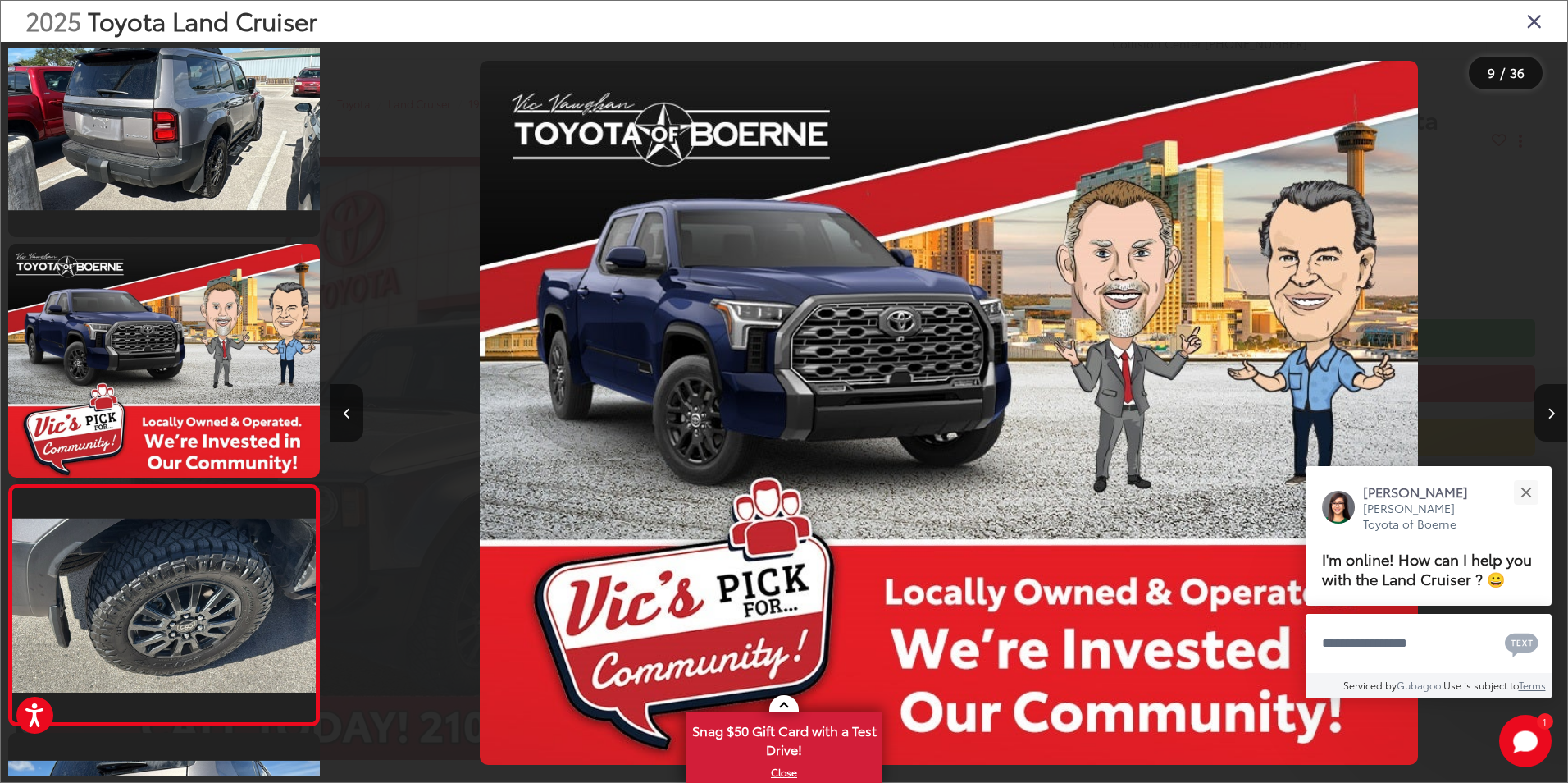
scroll to position [1729, 0]
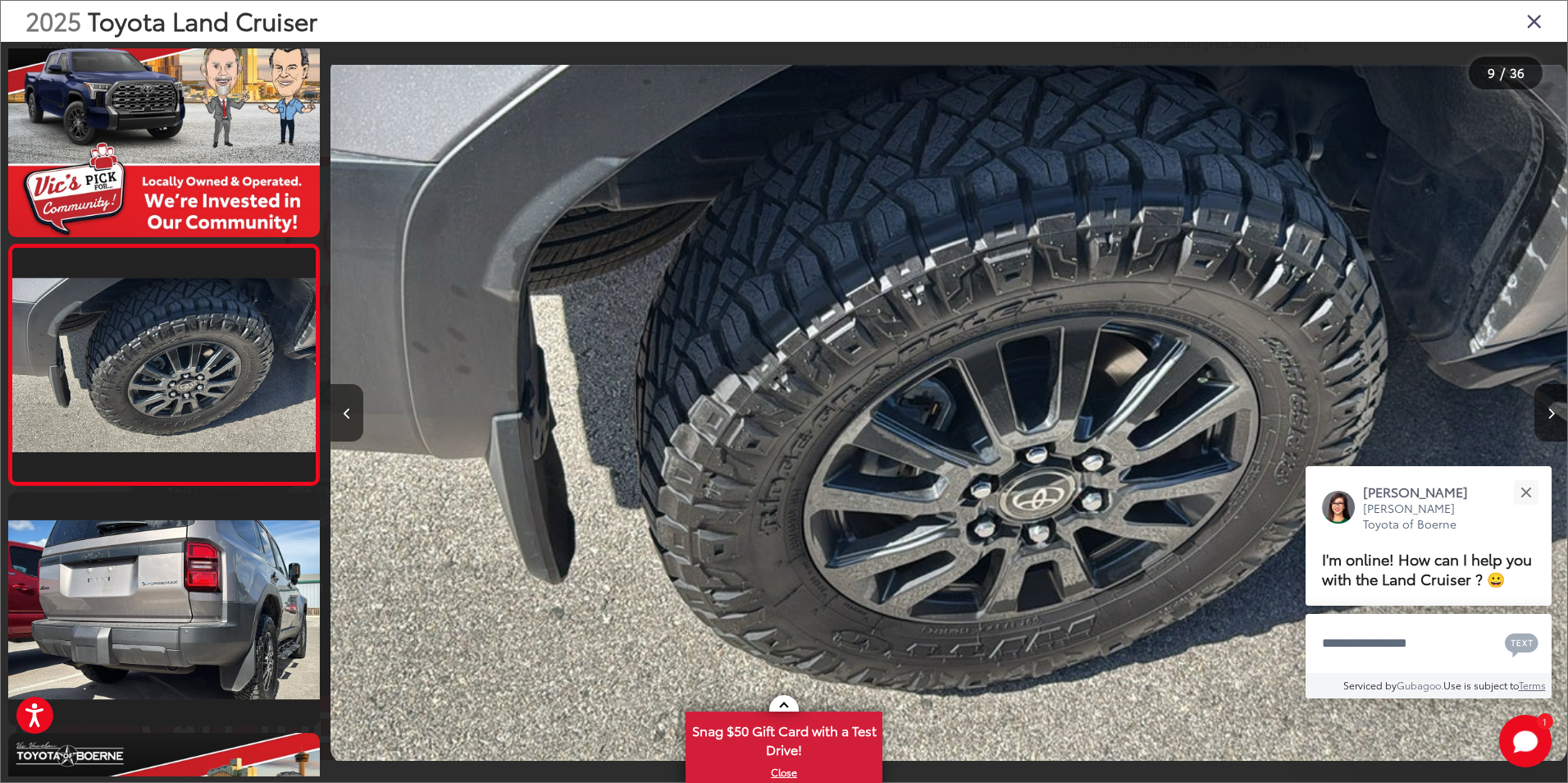
click at [1555, 416] on div "2025 Toyota Land Cruiser 9 / 36" at bounding box center [784, 391] width 1568 height 783
click at [1555, 426] on button "Next image" at bounding box center [1550, 413] width 33 height 57
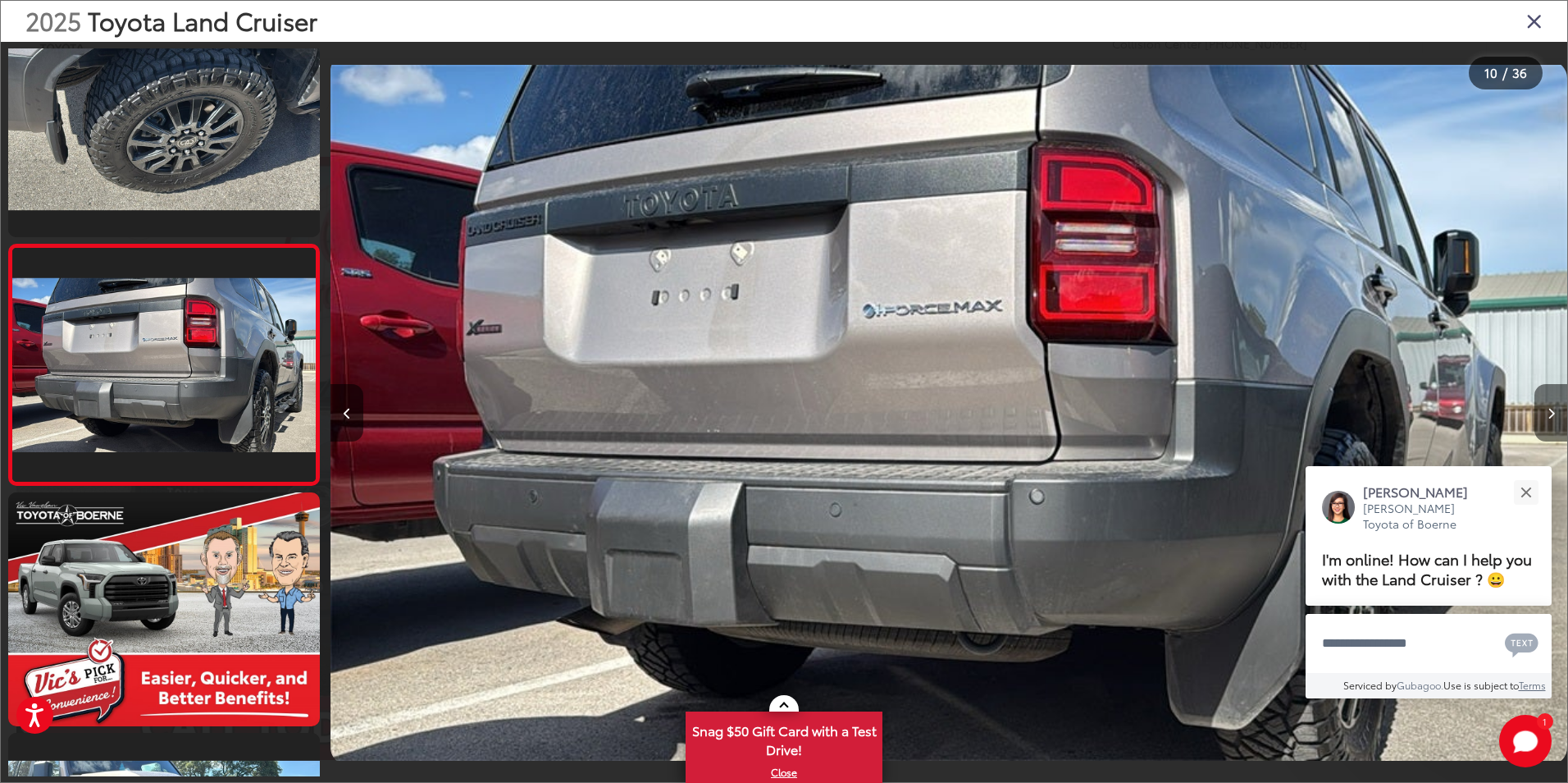
click at [1555, 426] on button "Next image" at bounding box center [1550, 413] width 33 height 57
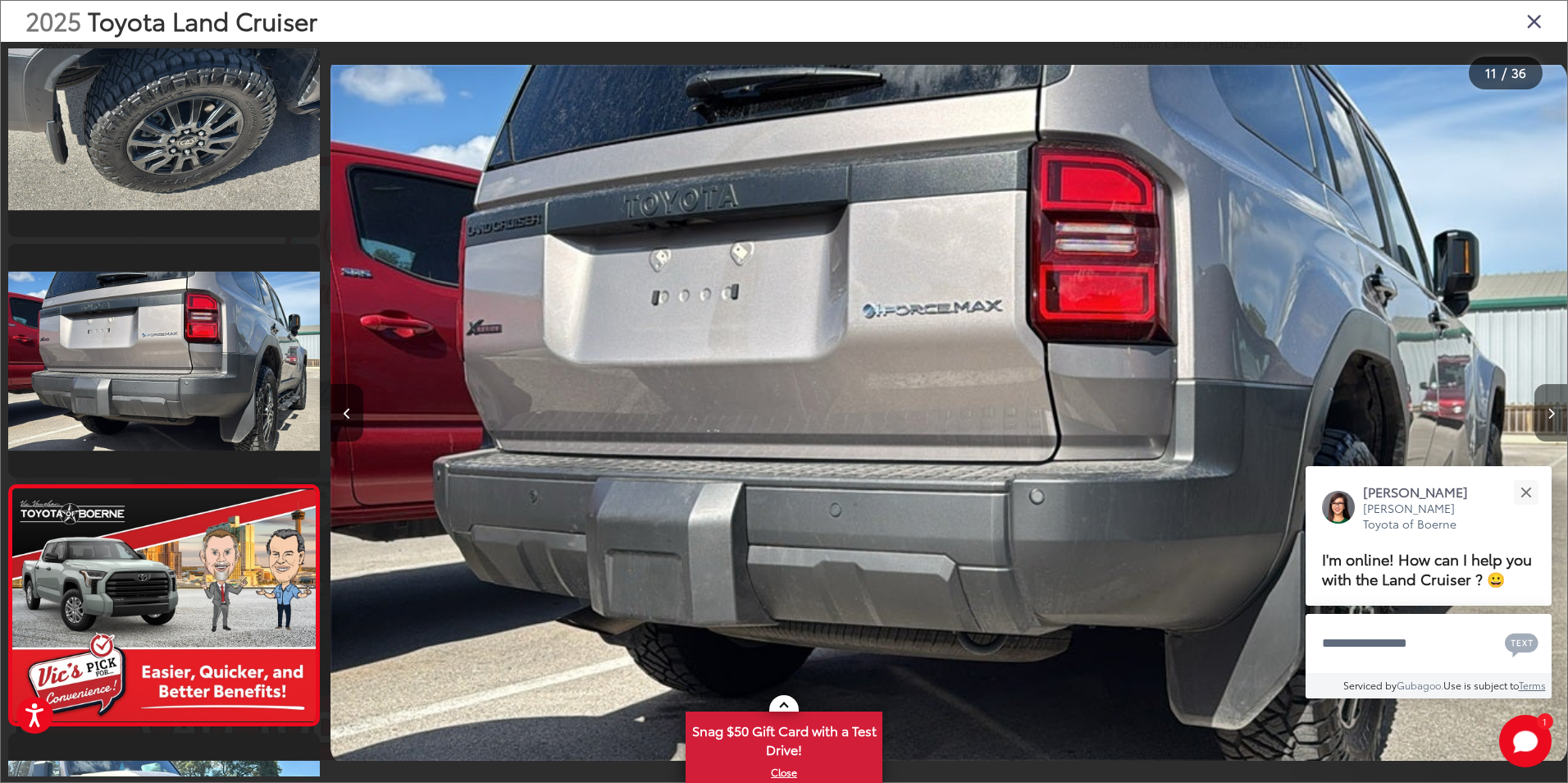
scroll to position [2210, 0]
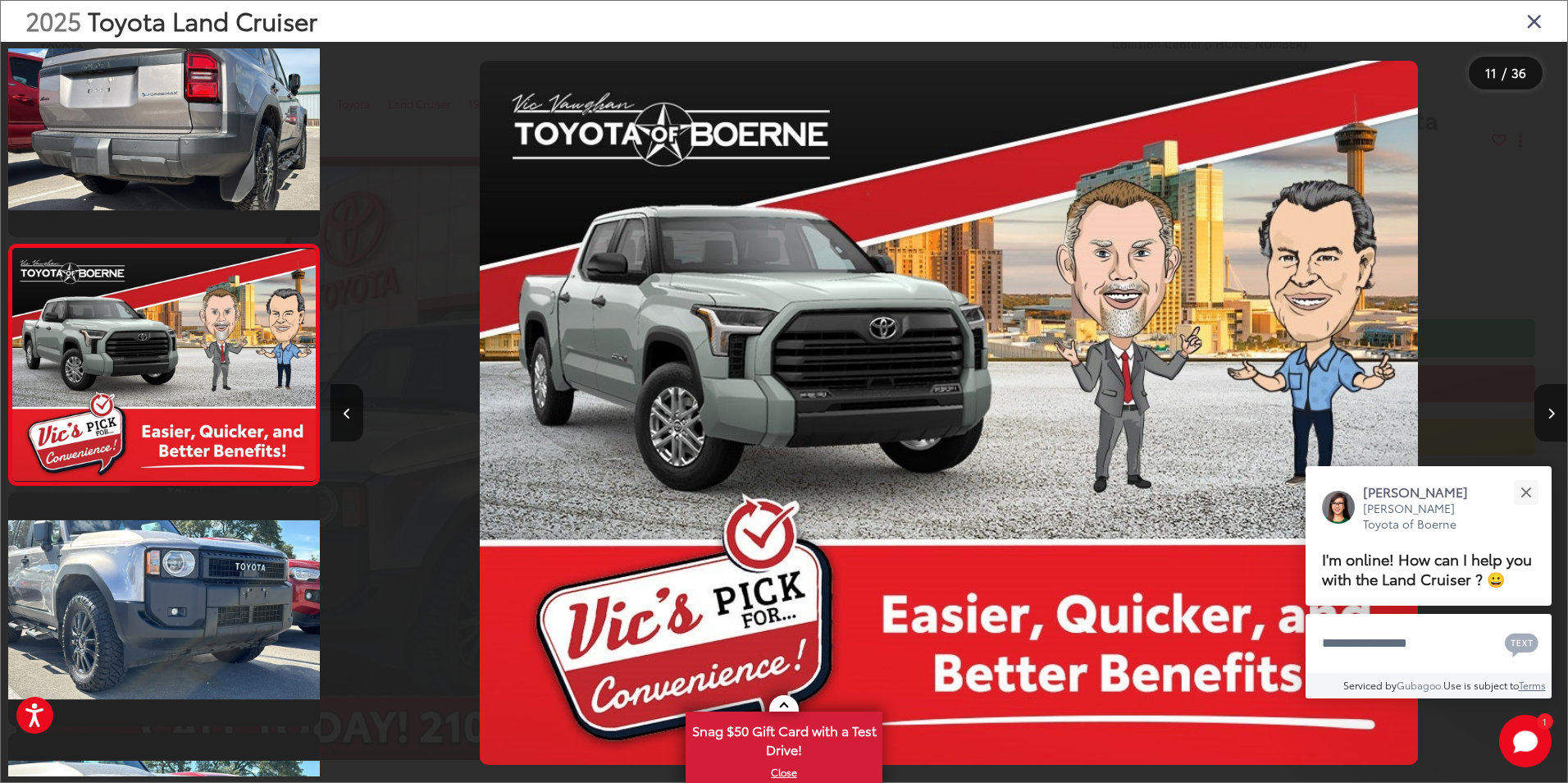
click at [1555, 427] on button "Next image" at bounding box center [1550, 413] width 33 height 57
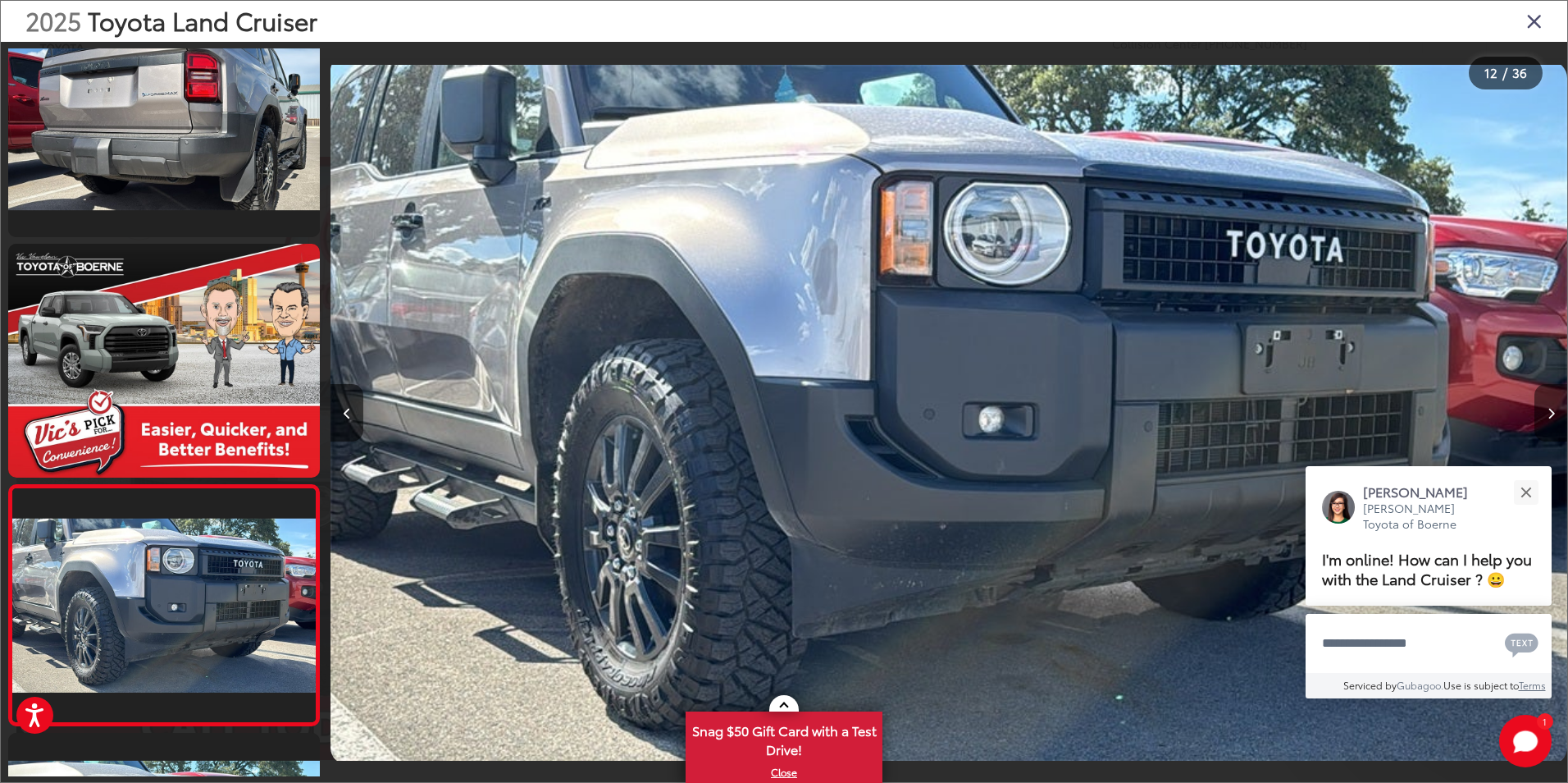
scroll to position [2450, 0]
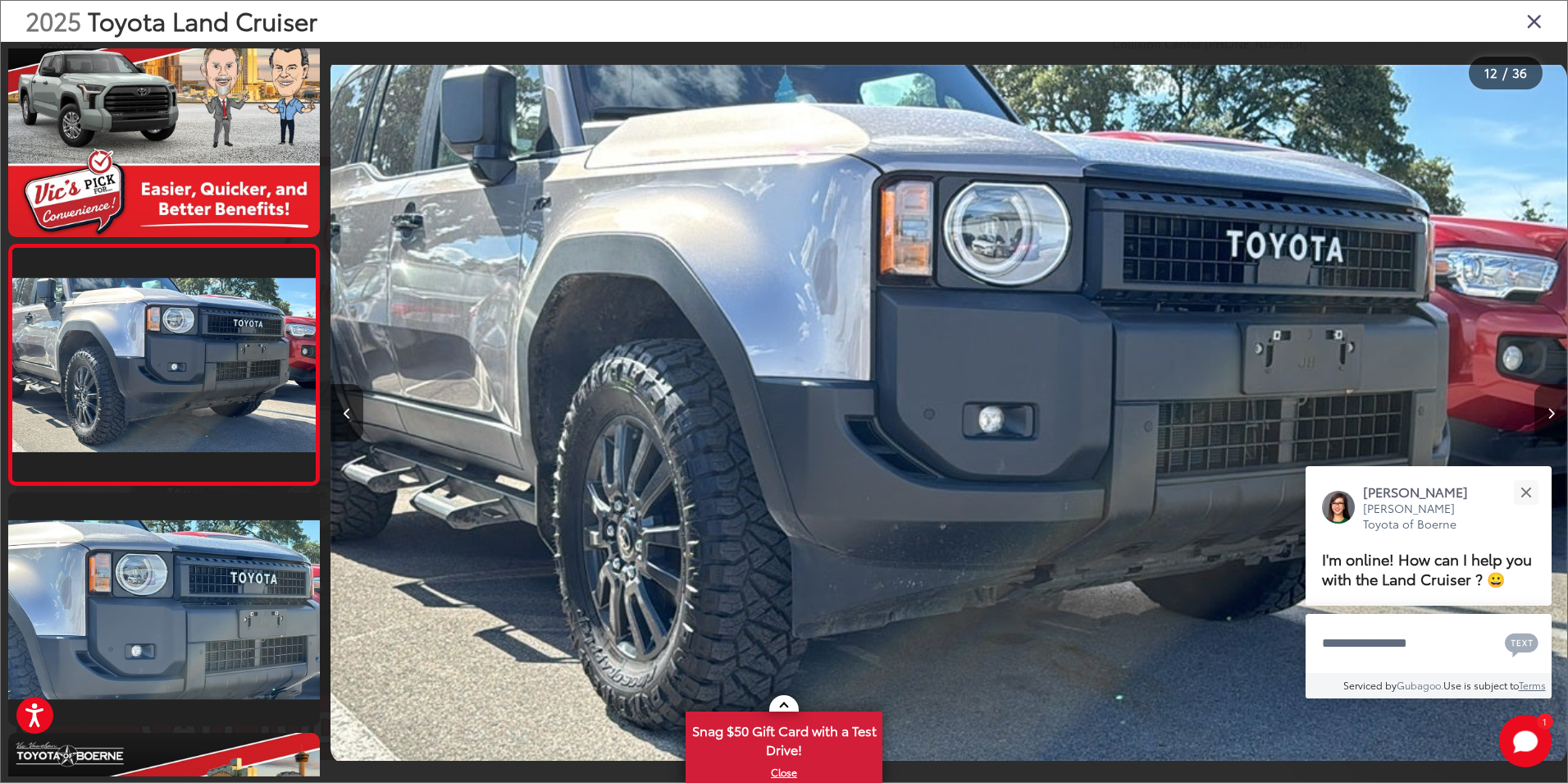
click at [1555, 427] on button "Next image" at bounding box center [1550, 413] width 33 height 57
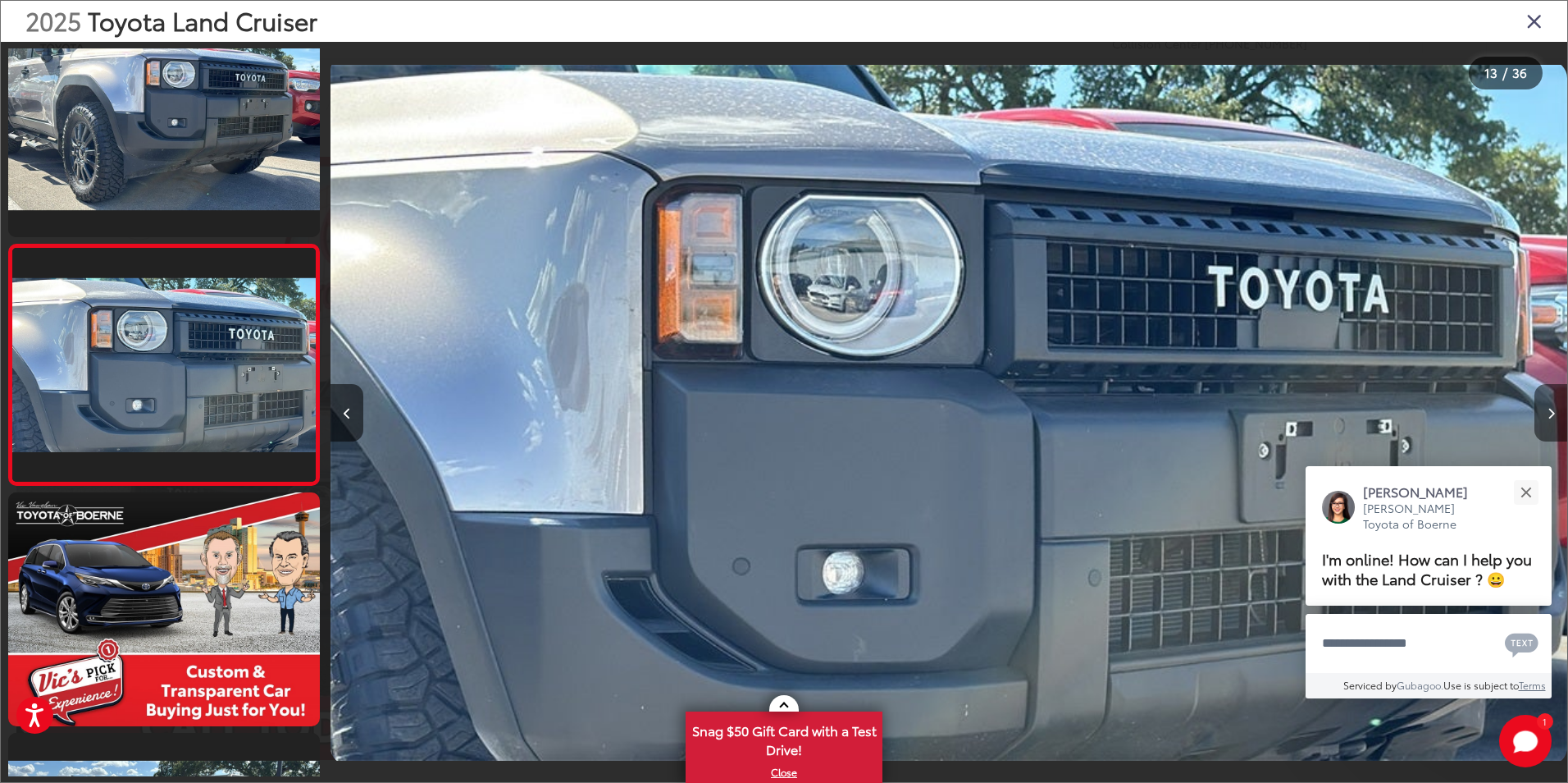
click at [1555, 426] on button "Next image" at bounding box center [1550, 413] width 33 height 57
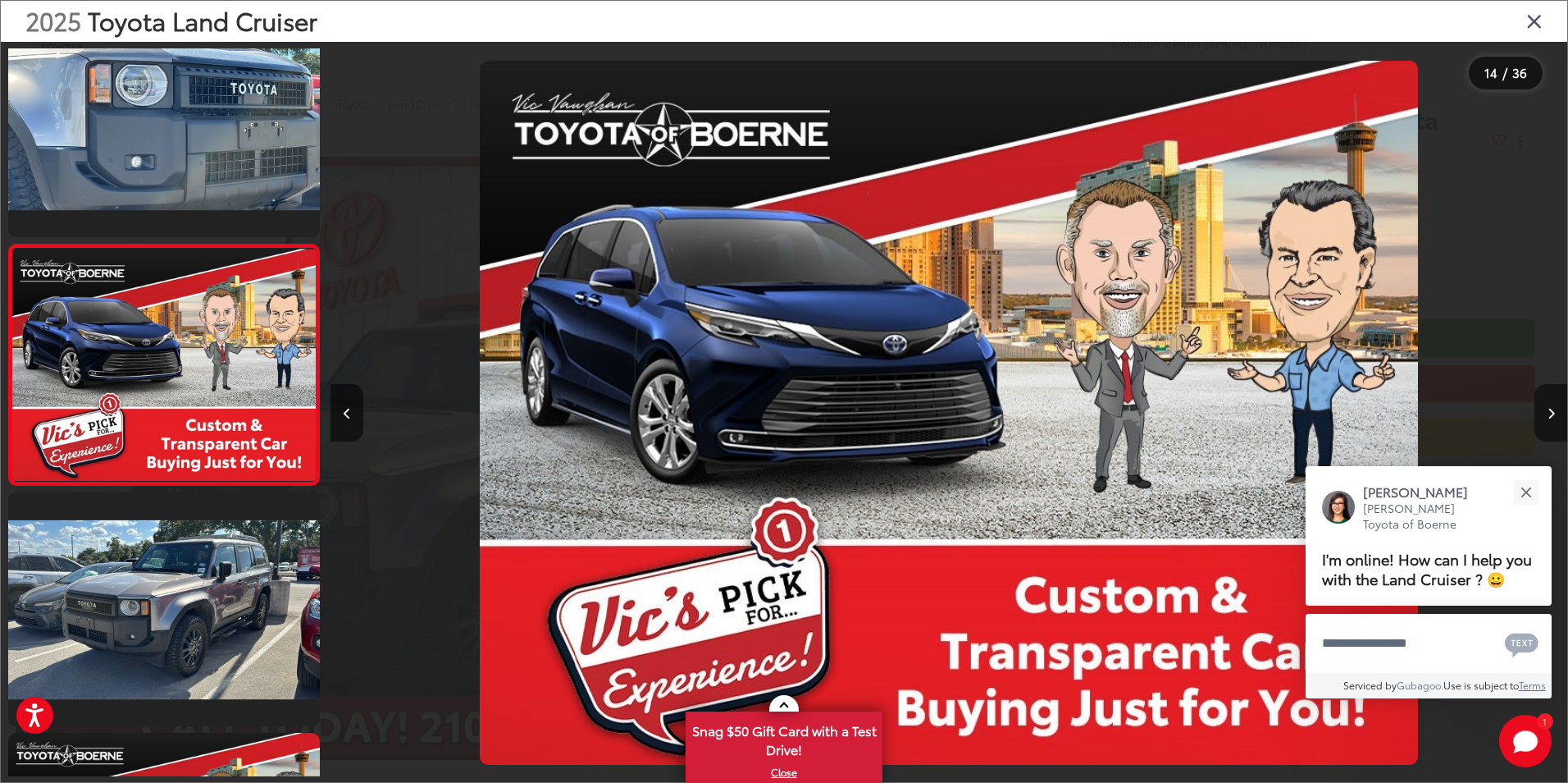
click at [1555, 426] on button "Next image" at bounding box center [1550, 413] width 33 height 57
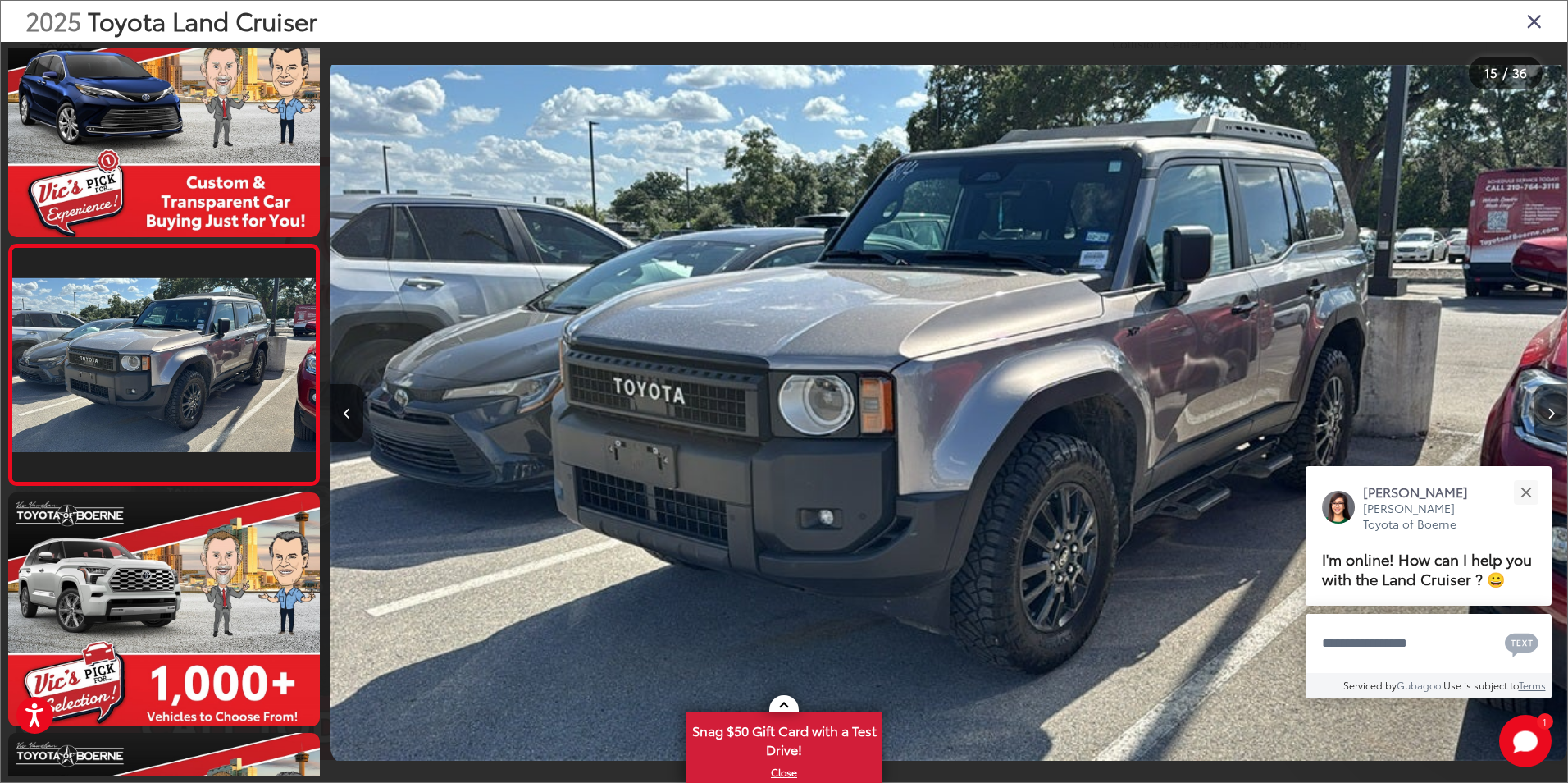
click at [1555, 426] on button "Next image" at bounding box center [1550, 413] width 33 height 57
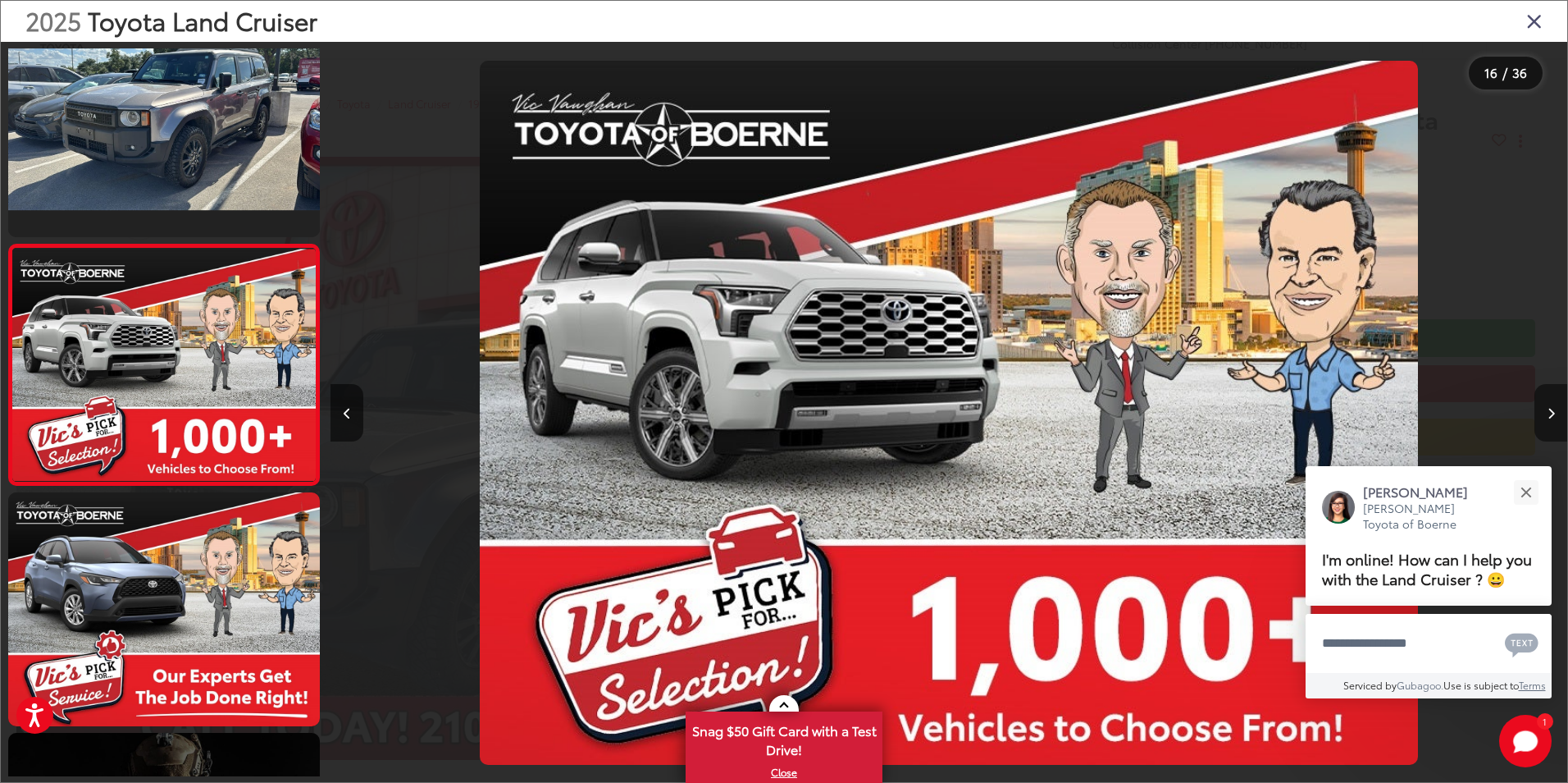
click at [1555, 426] on button "Next image" at bounding box center [1550, 413] width 33 height 57
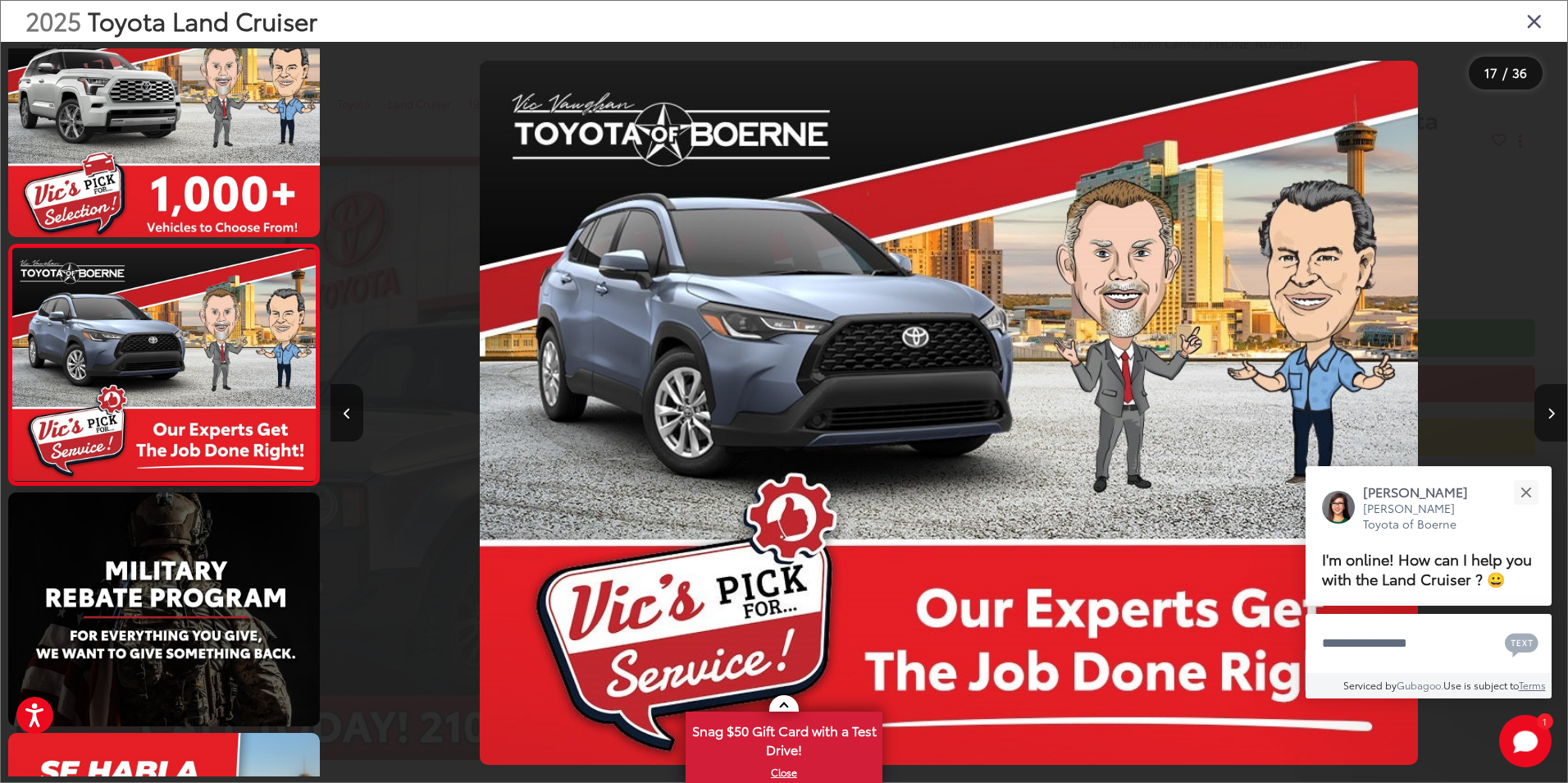
click at [1555, 426] on button "Next image" at bounding box center [1550, 413] width 33 height 57
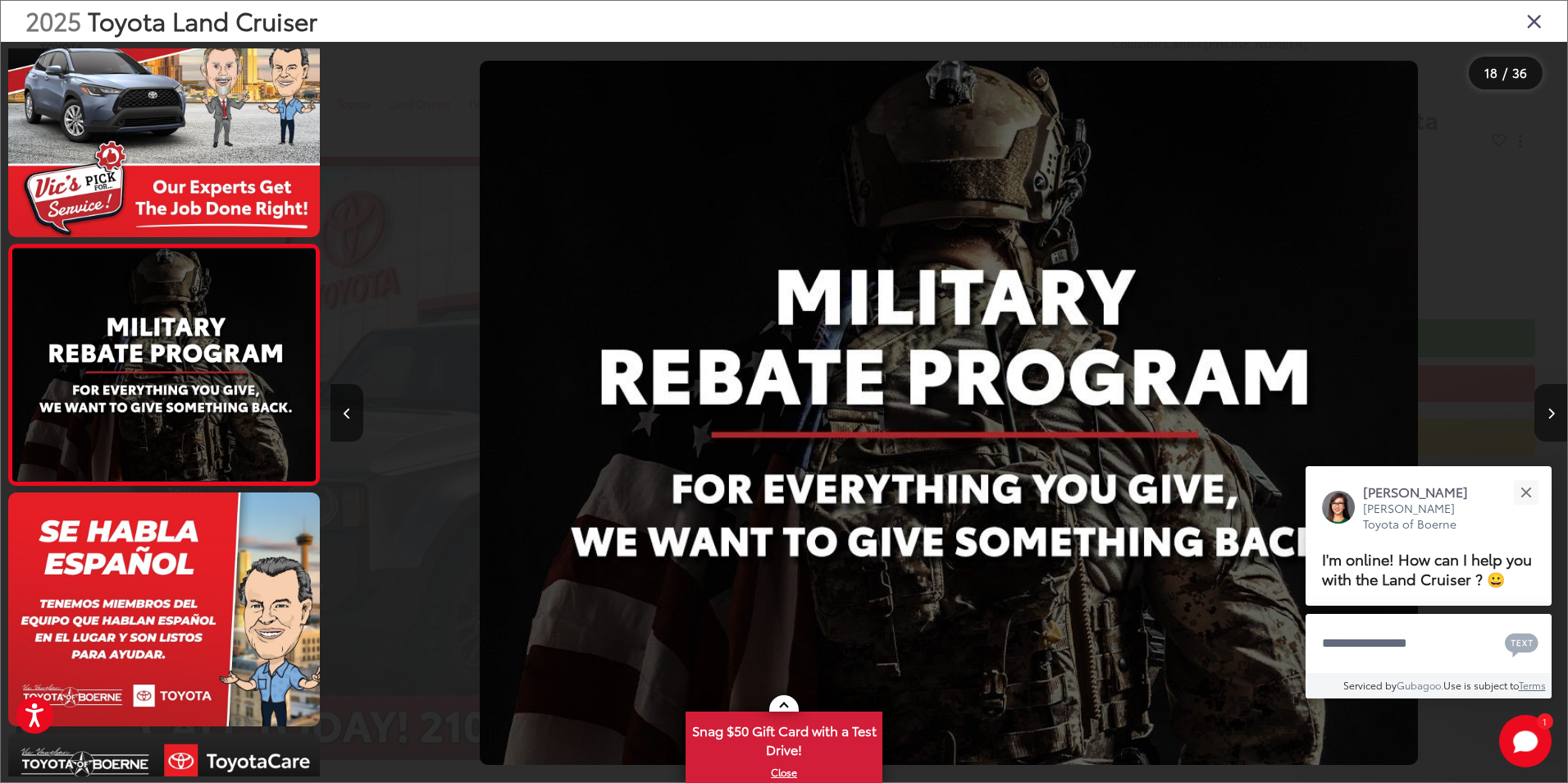
click at [1555, 426] on button "Next image" at bounding box center [1550, 413] width 33 height 57
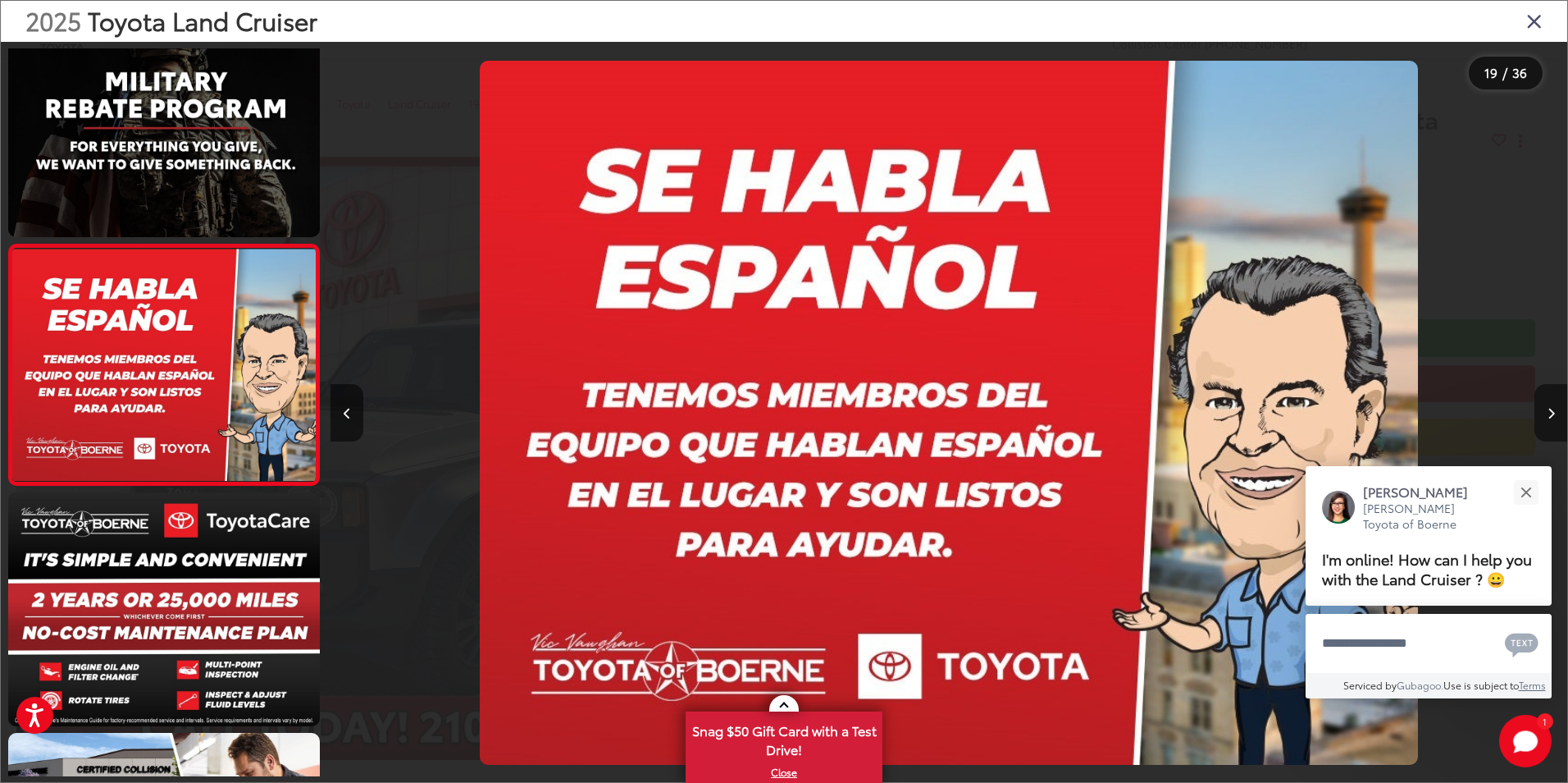
click at [1555, 426] on button "Next image" at bounding box center [1550, 413] width 33 height 57
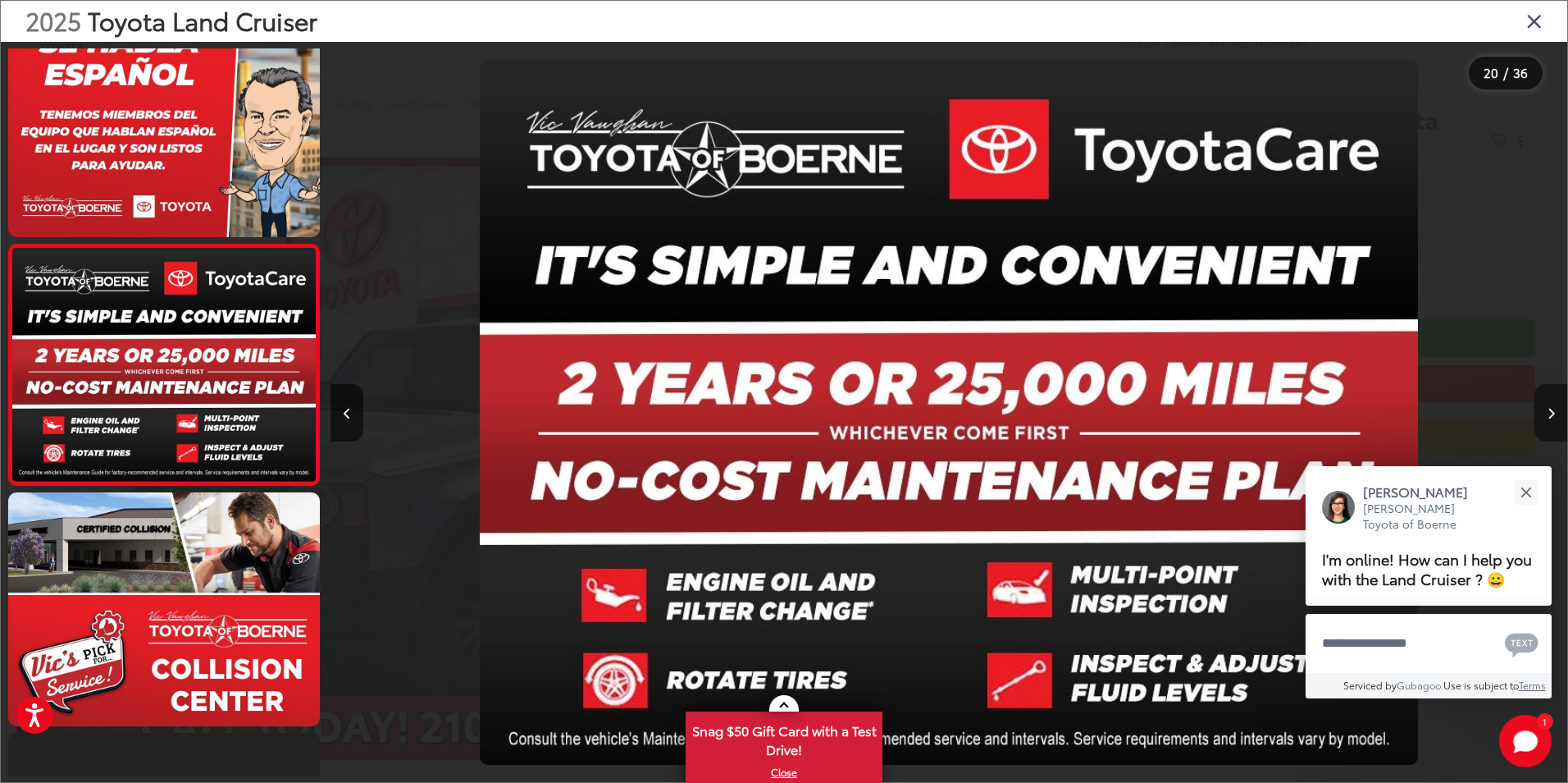
click at [1555, 424] on button "Next image" at bounding box center [1550, 413] width 33 height 57
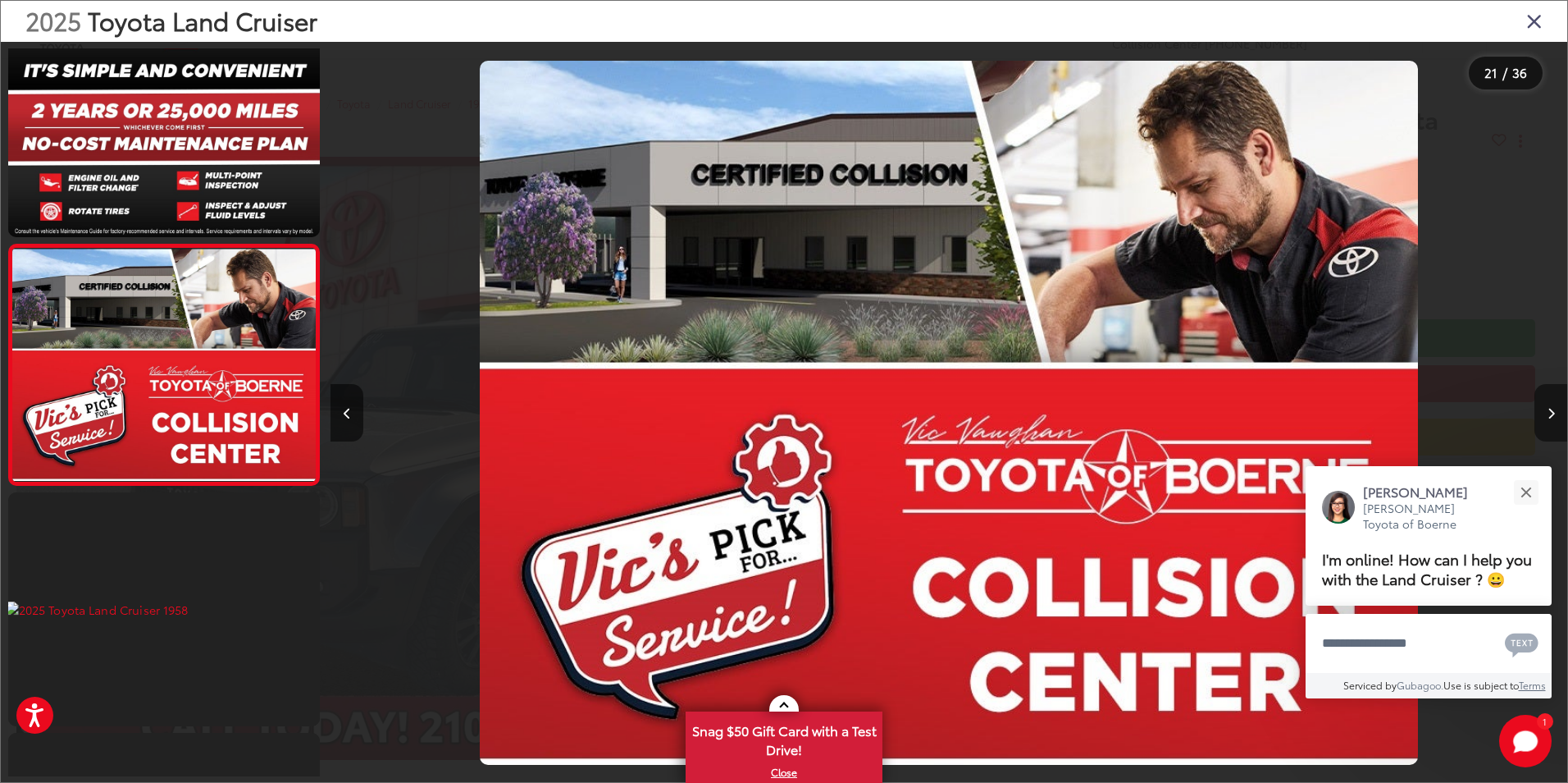
click at [1555, 423] on button "Next image" at bounding box center [1550, 413] width 33 height 57
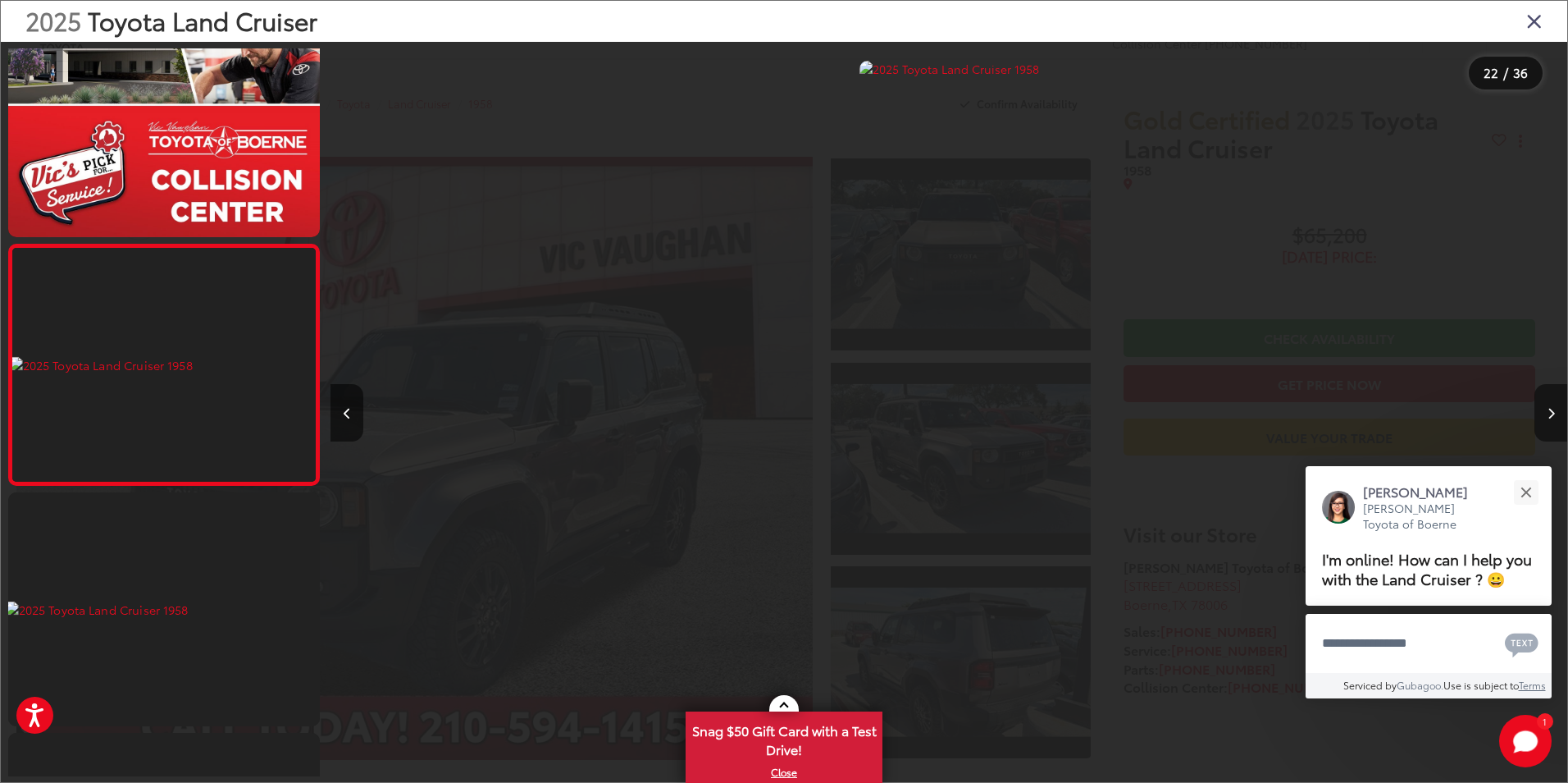
click at [1555, 425] on button "Next image" at bounding box center [1550, 413] width 33 height 57
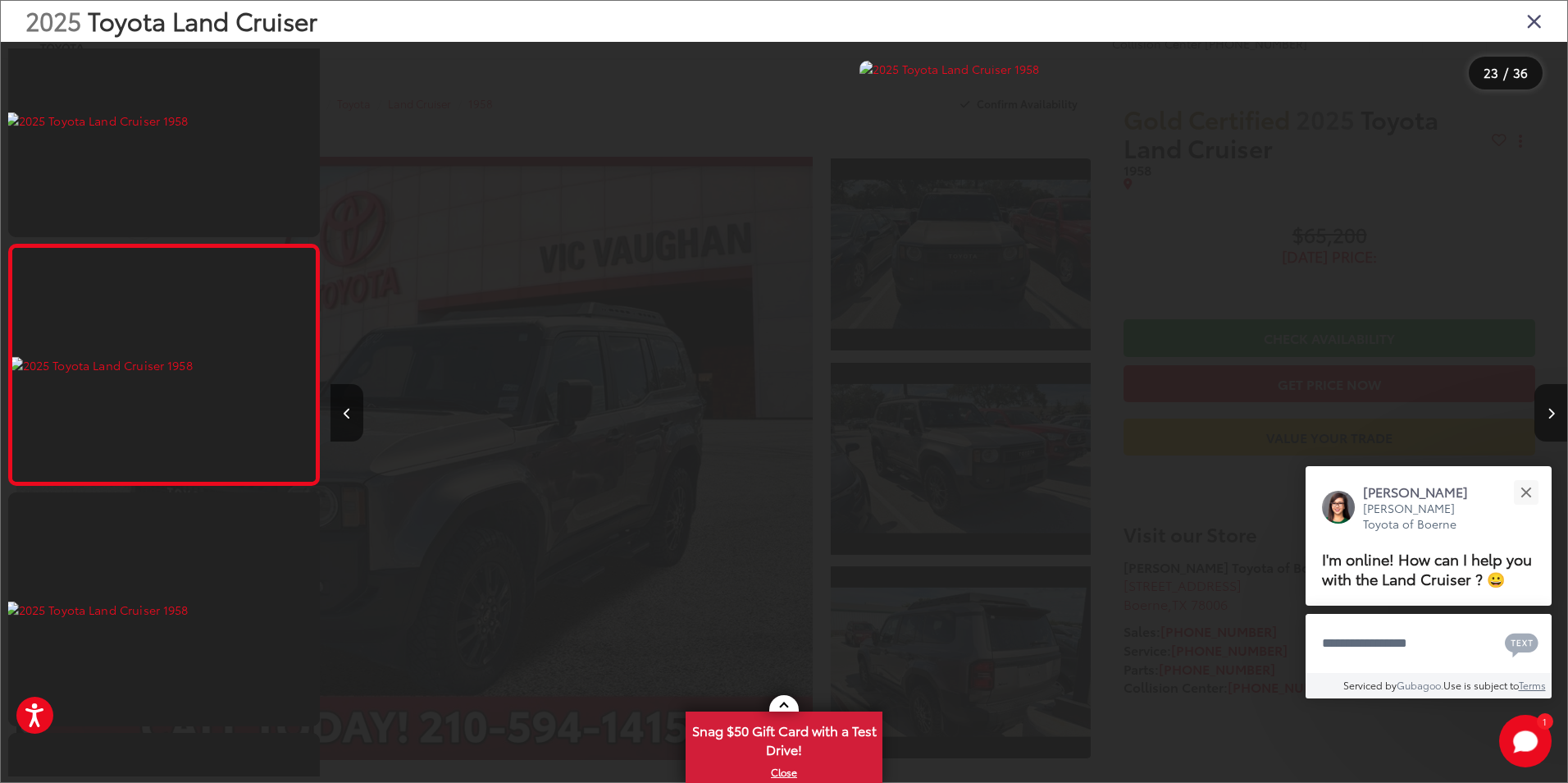
click at [1555, 426] on button "Next image" at bounding box center [1550, 413] width 33 height 57
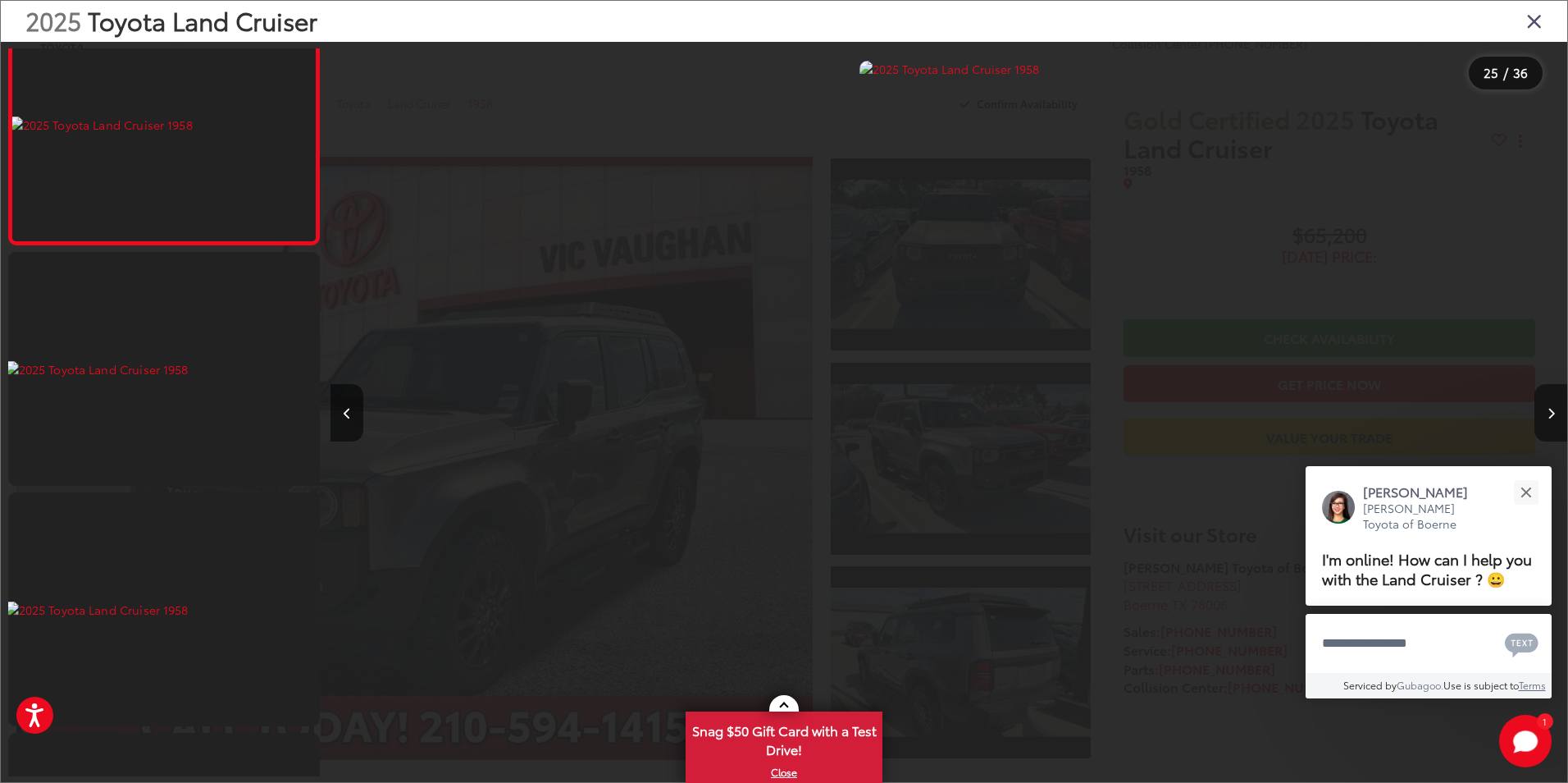
click at [1555, 426] on button "Next image" at bounding box center [1550, 413] width 33 height 57
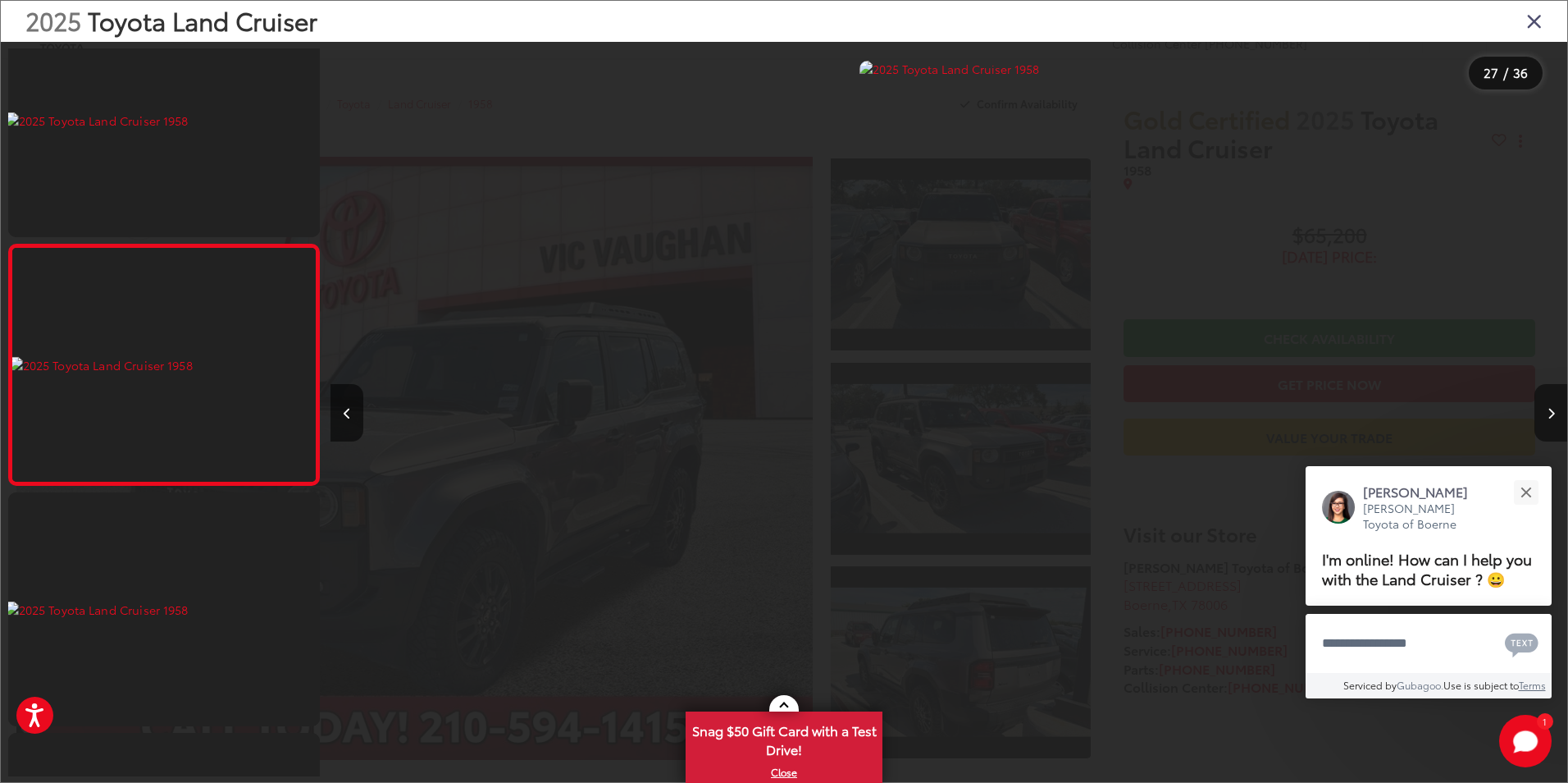
click at [1555, 426] on button "Next image" at bounding box center [1550, 413] width 33 height 57
click at [1555, 425] on button "Next image" at bounding box center [1550, 413] width 33 height 57
click at [1555, 421] on button "Next image" at bounding box center [1550, 413] width 33 height 57
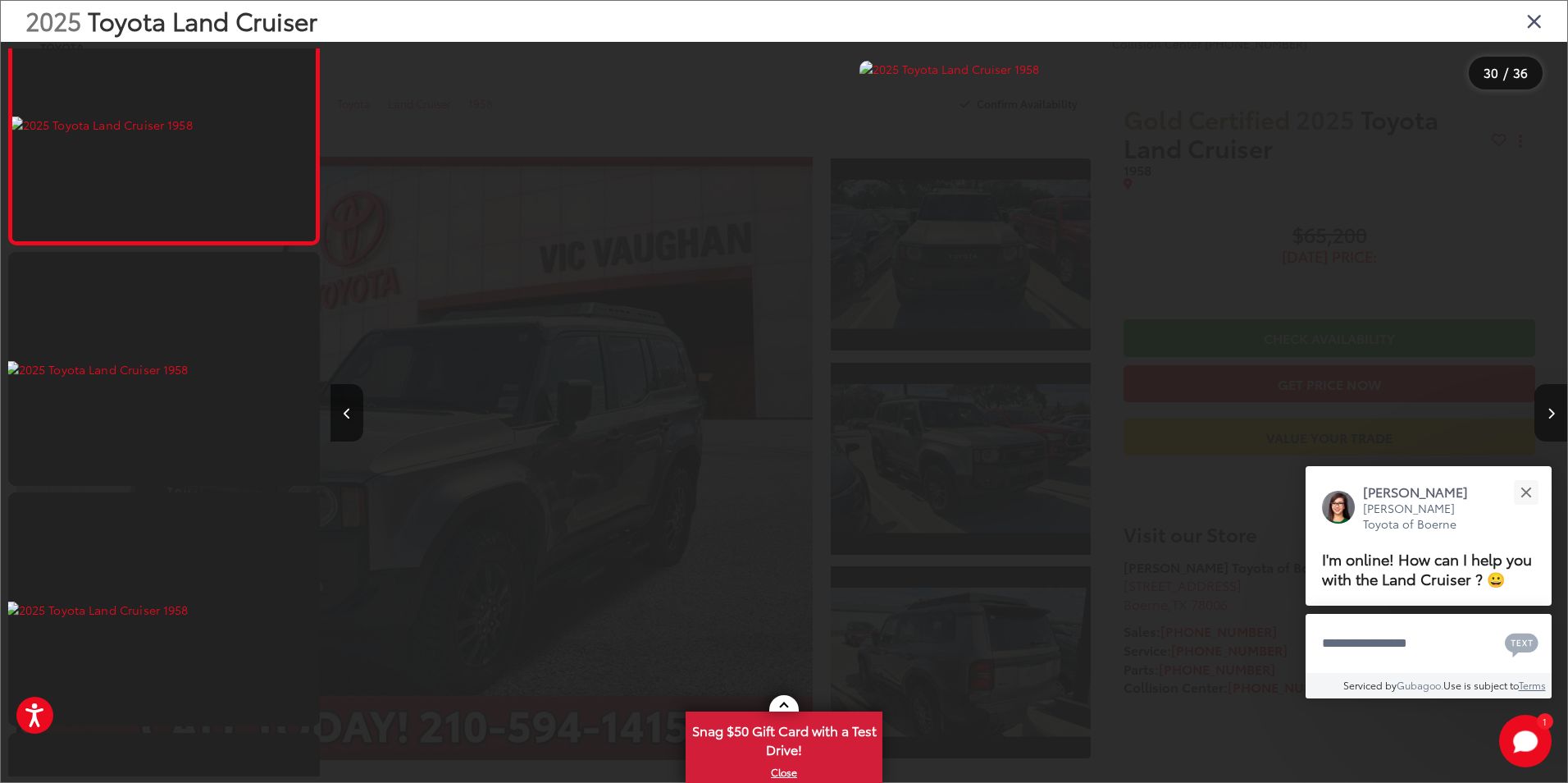
click at [1555, 421] on button "Next image" at bounding box center [1550, 413] width 33 height 57
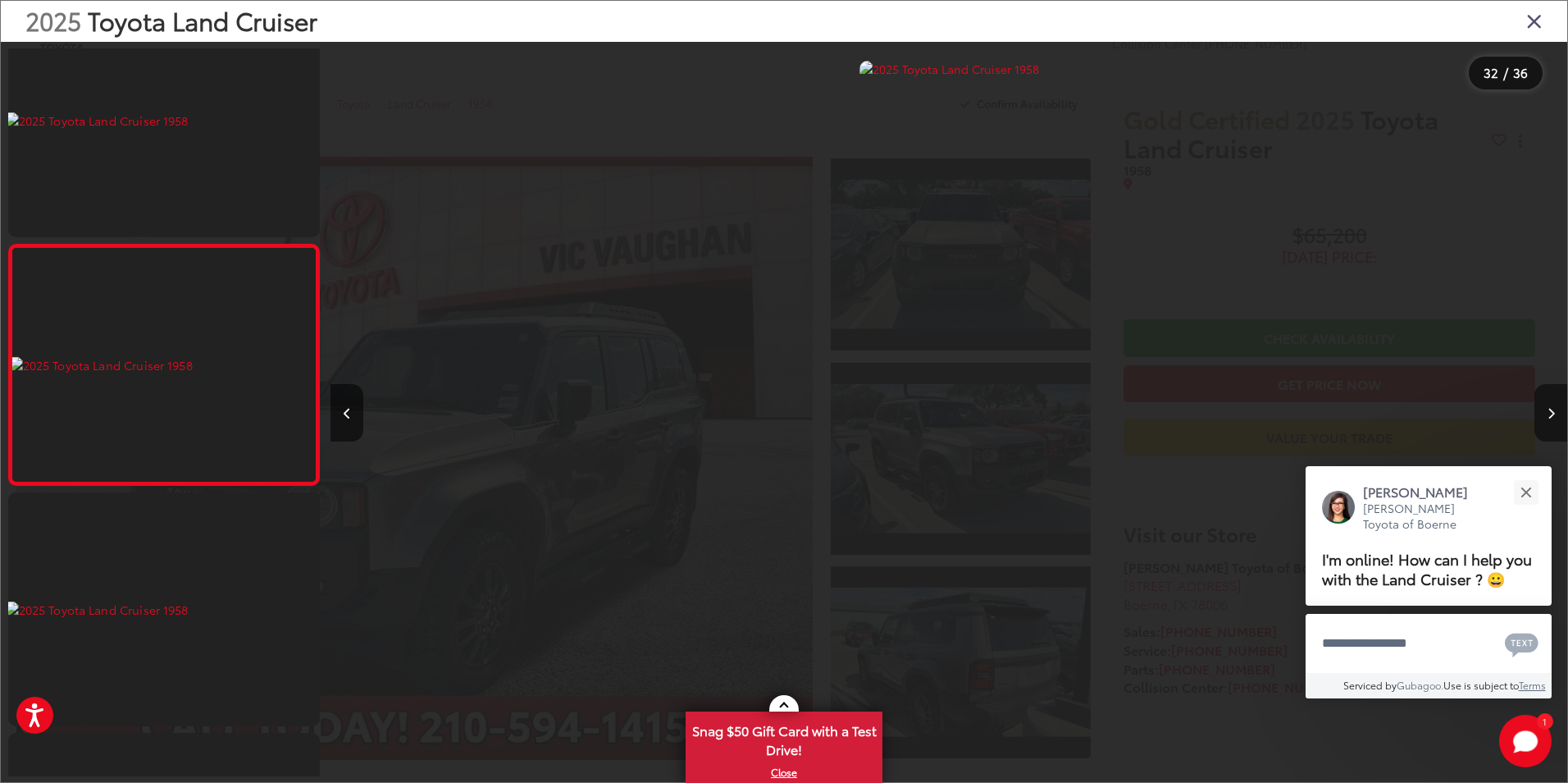
click at [1555, 421] on button "Next image" at bounding box center [1550, 413] width 33 height 57
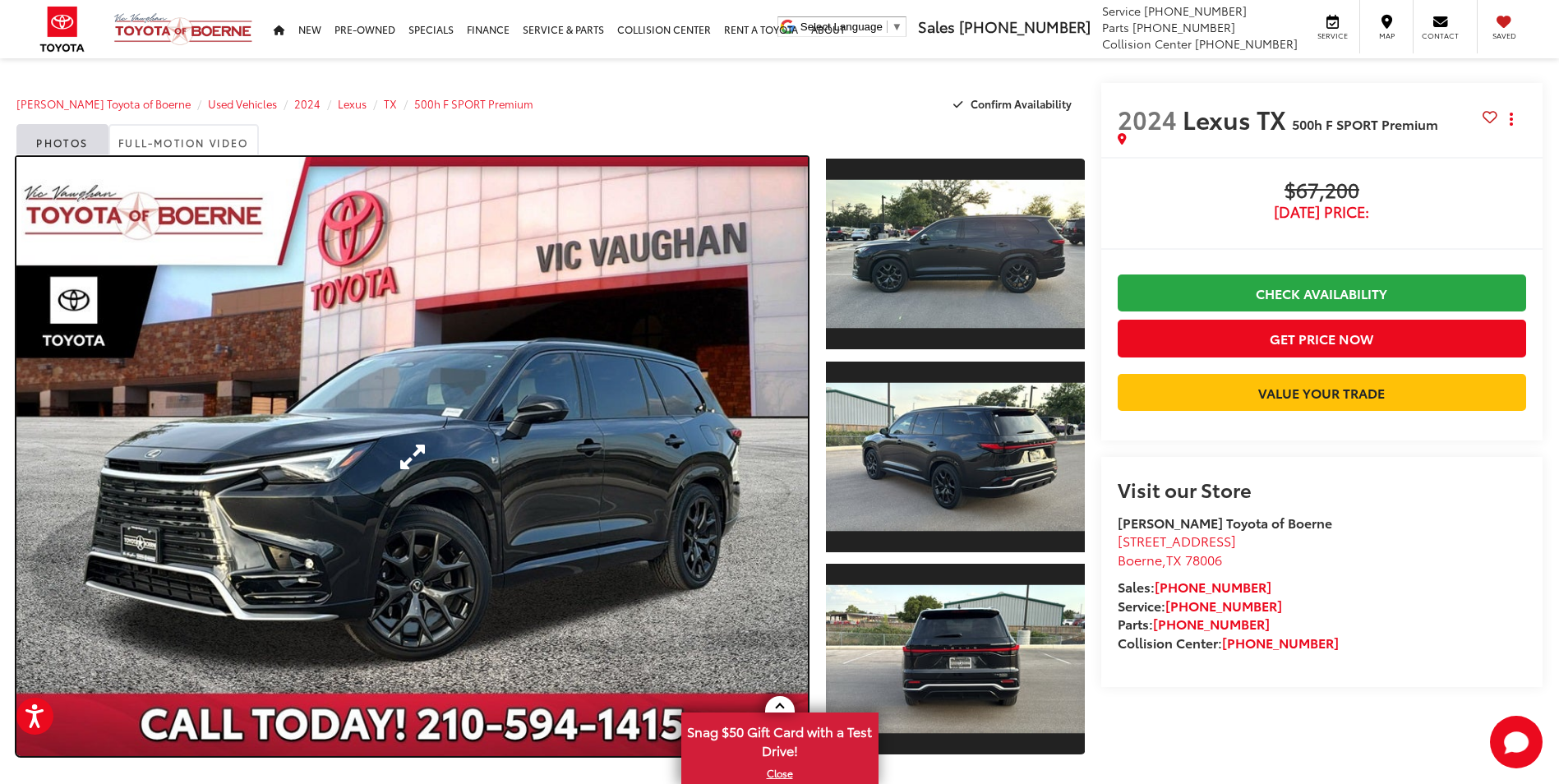
click at [715, 487] on link "Expand Photo 0" at bounding box center [411, 457] width 791 height 599
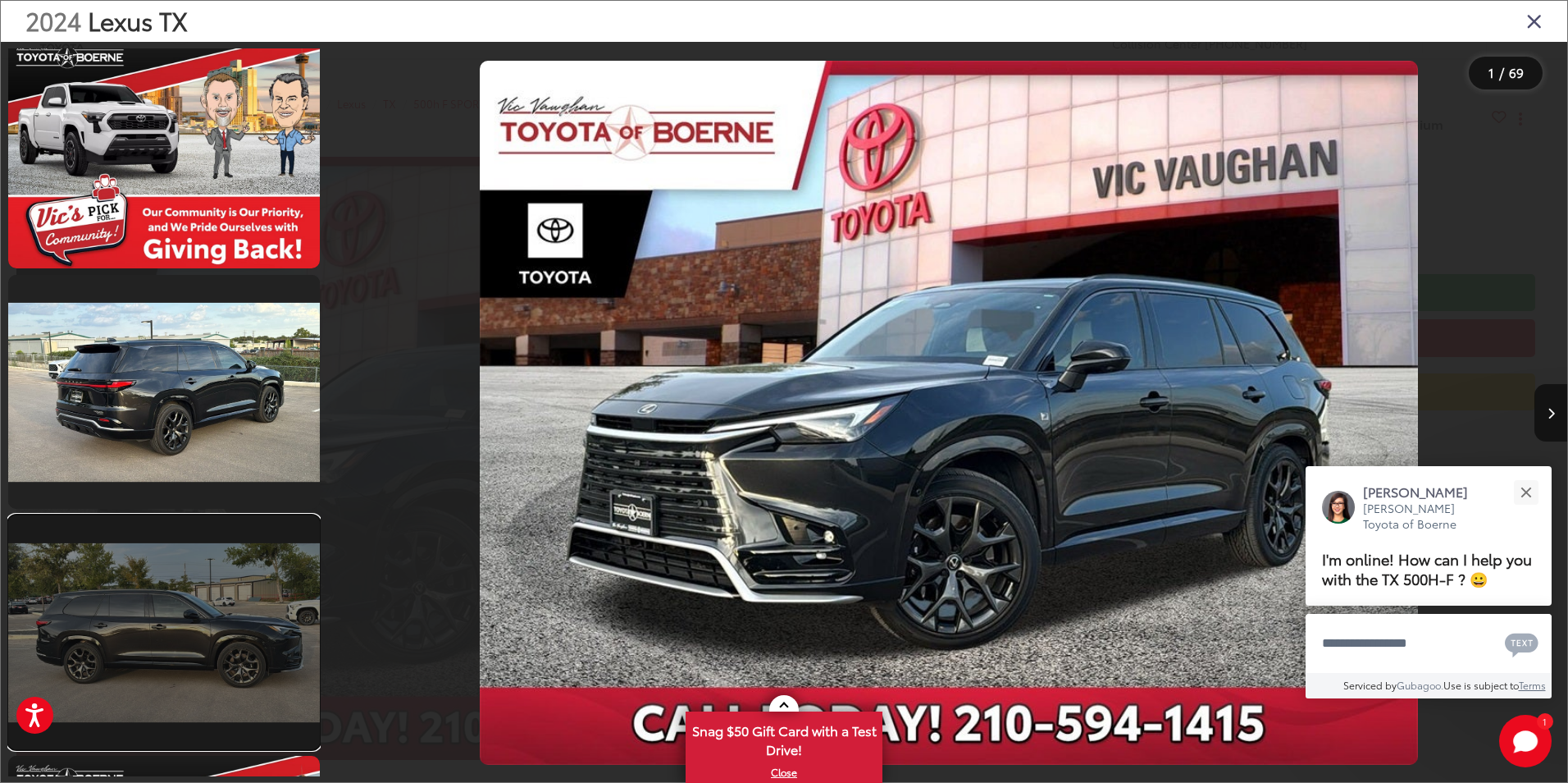
click at [243, 567] on link at bounding box center [164, 632] width 312 height 234
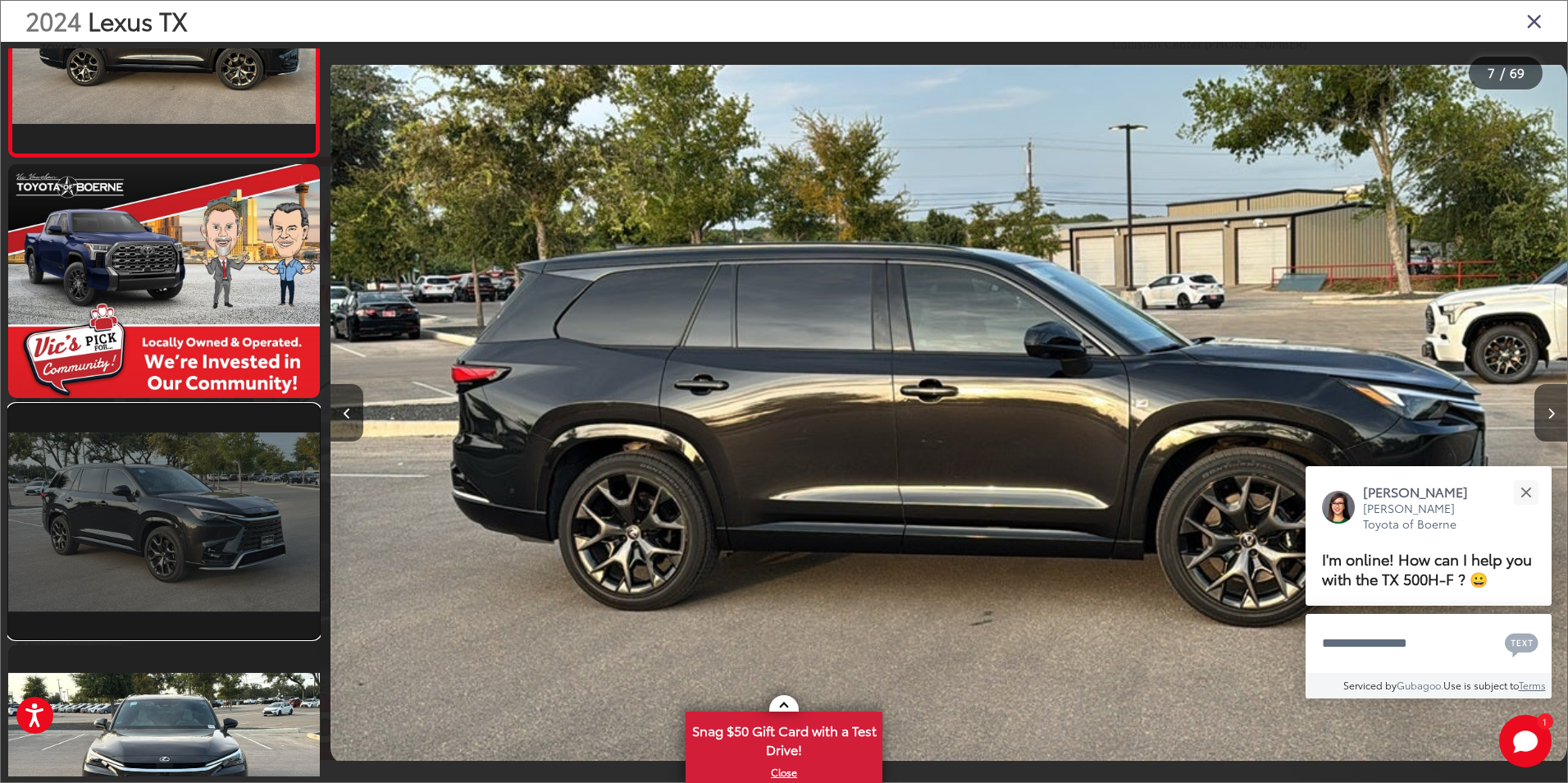
click at [257, 569] on link at bounding box center [164, 521] width 312 height 234
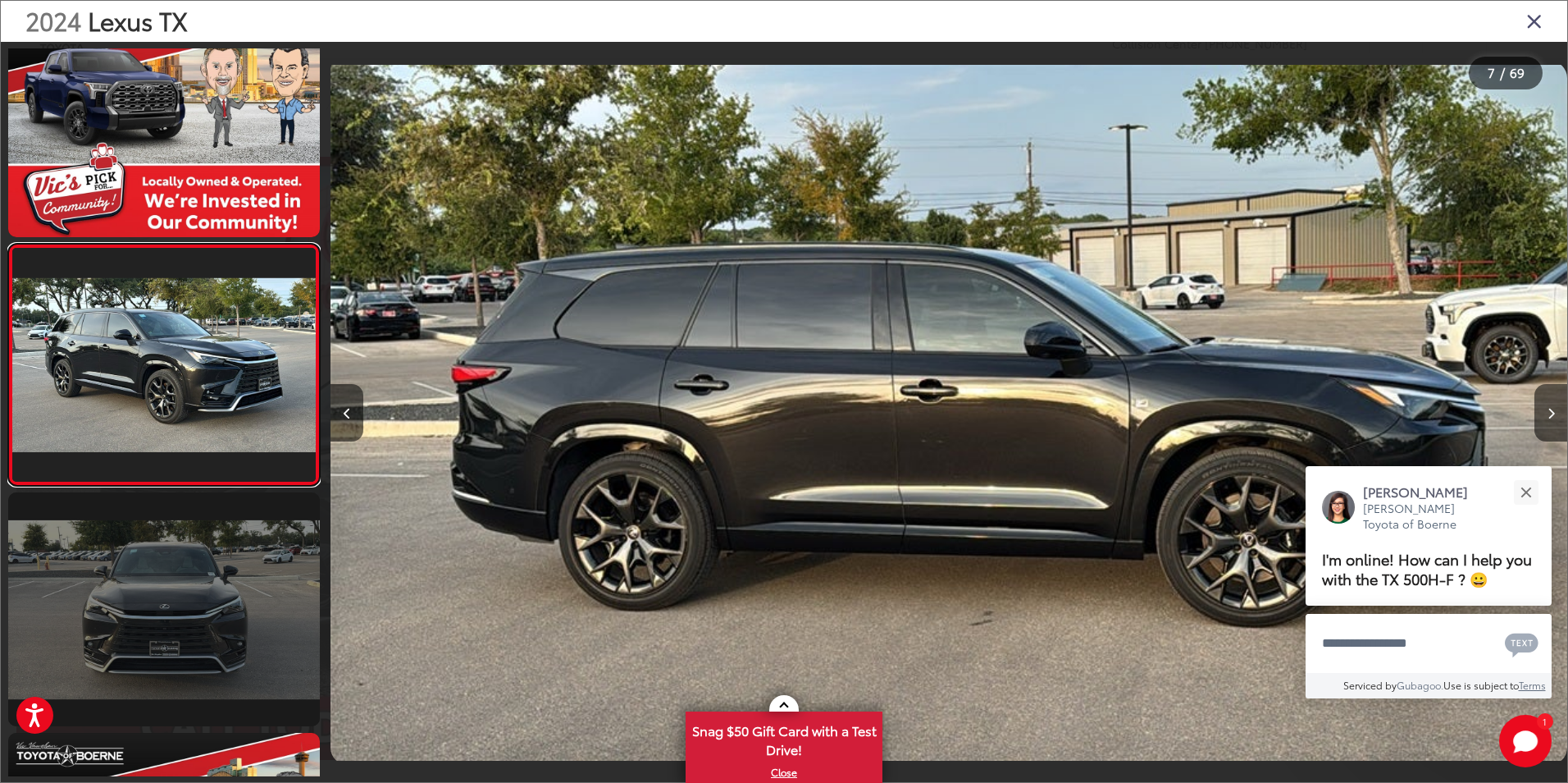
scroll to position [0, 9895]
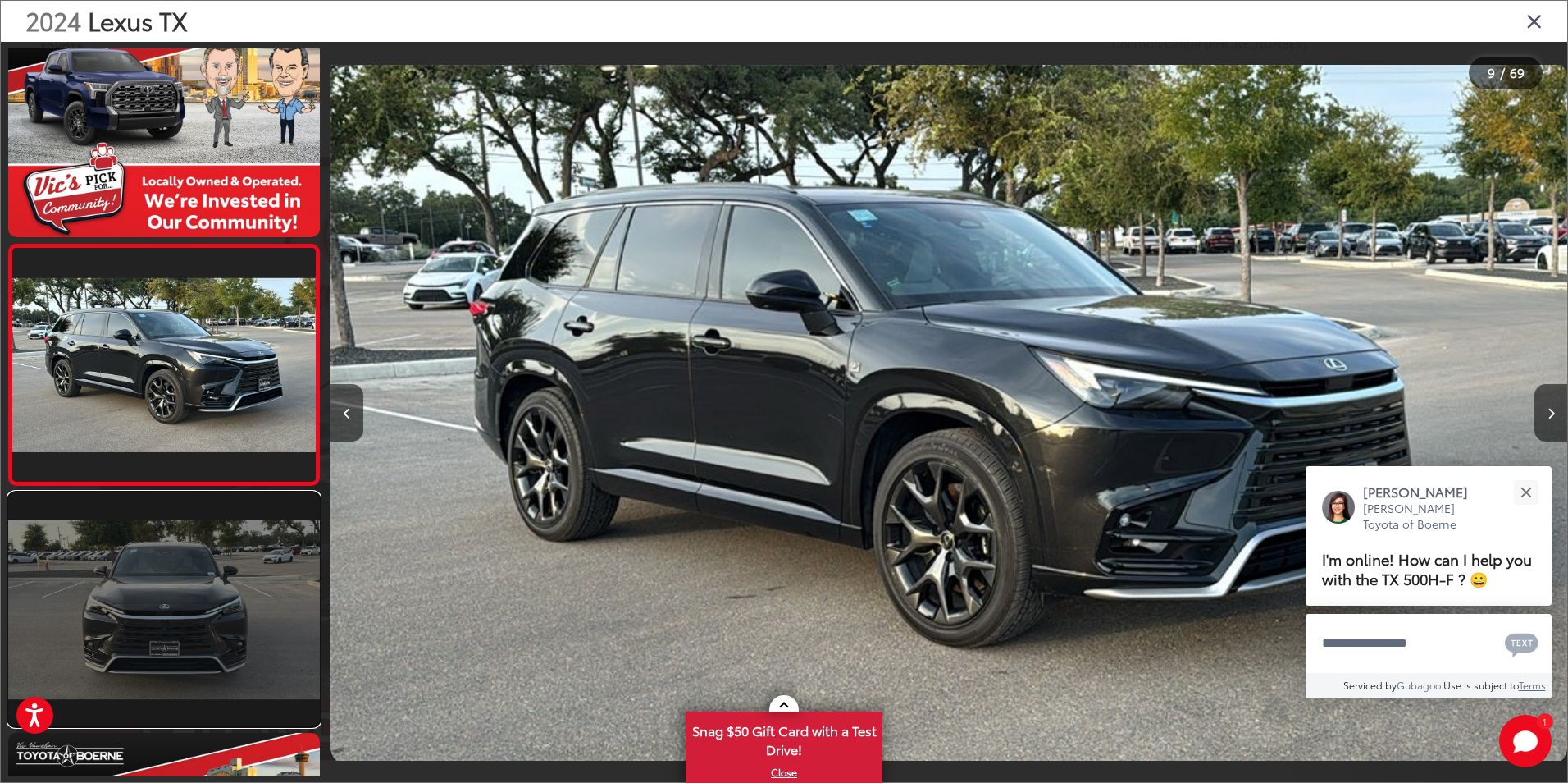
click at [255, 655] on link at bounding box center [164, 609] width 312 height 234
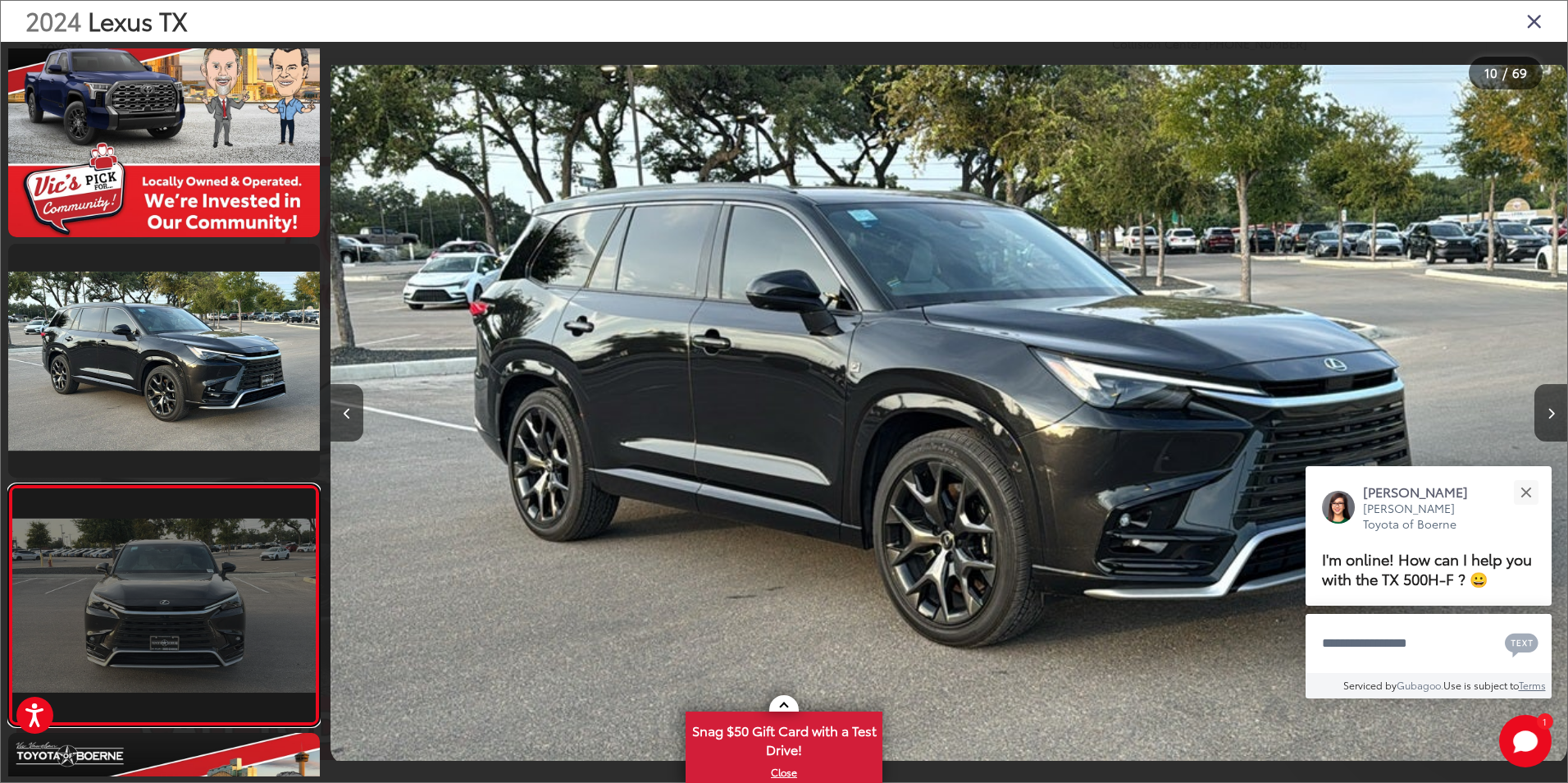
scroll to position [0, 11132]
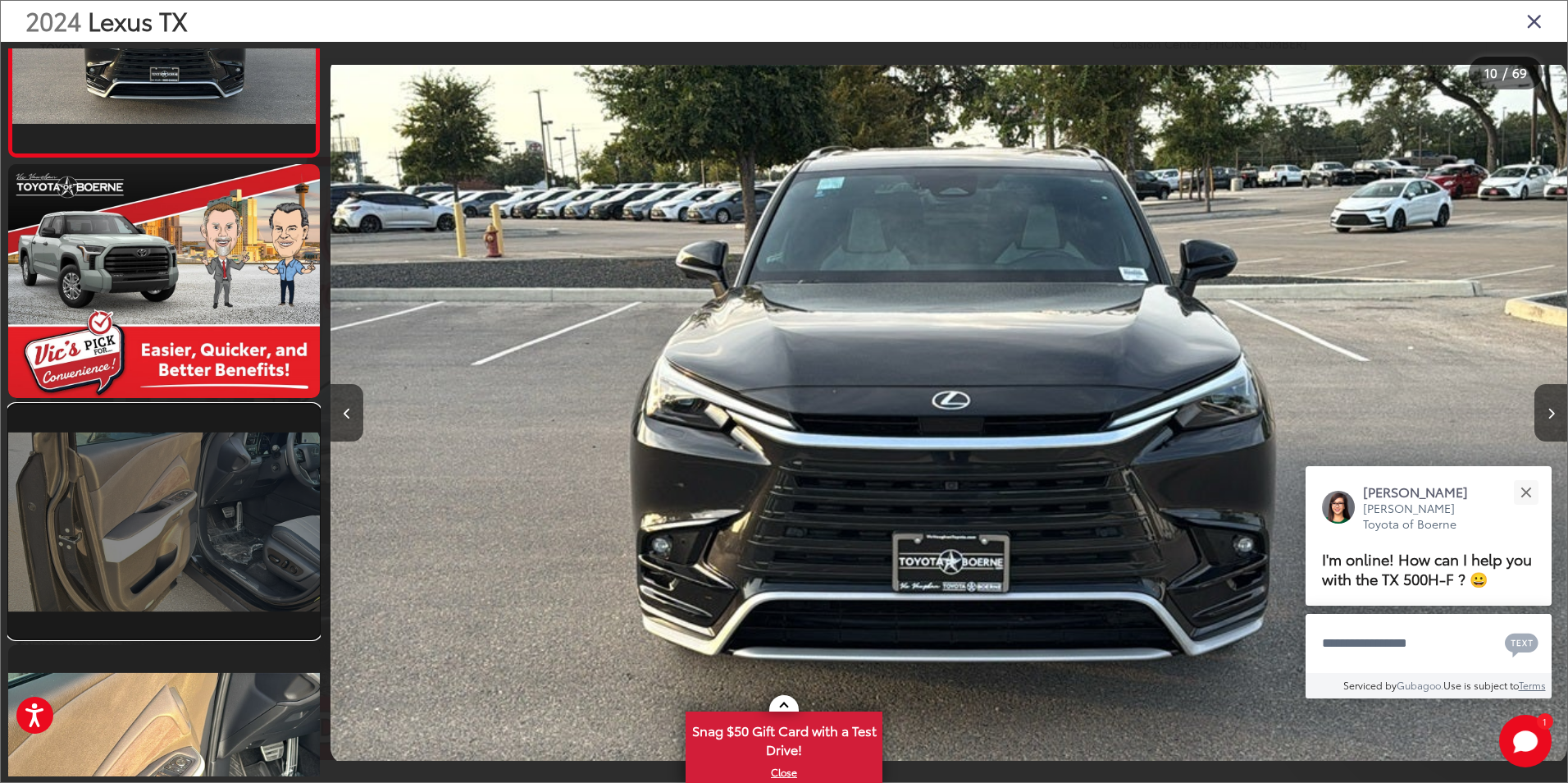
click at [229, 579] on link at bounding box center [164, 521] width 312 height 234
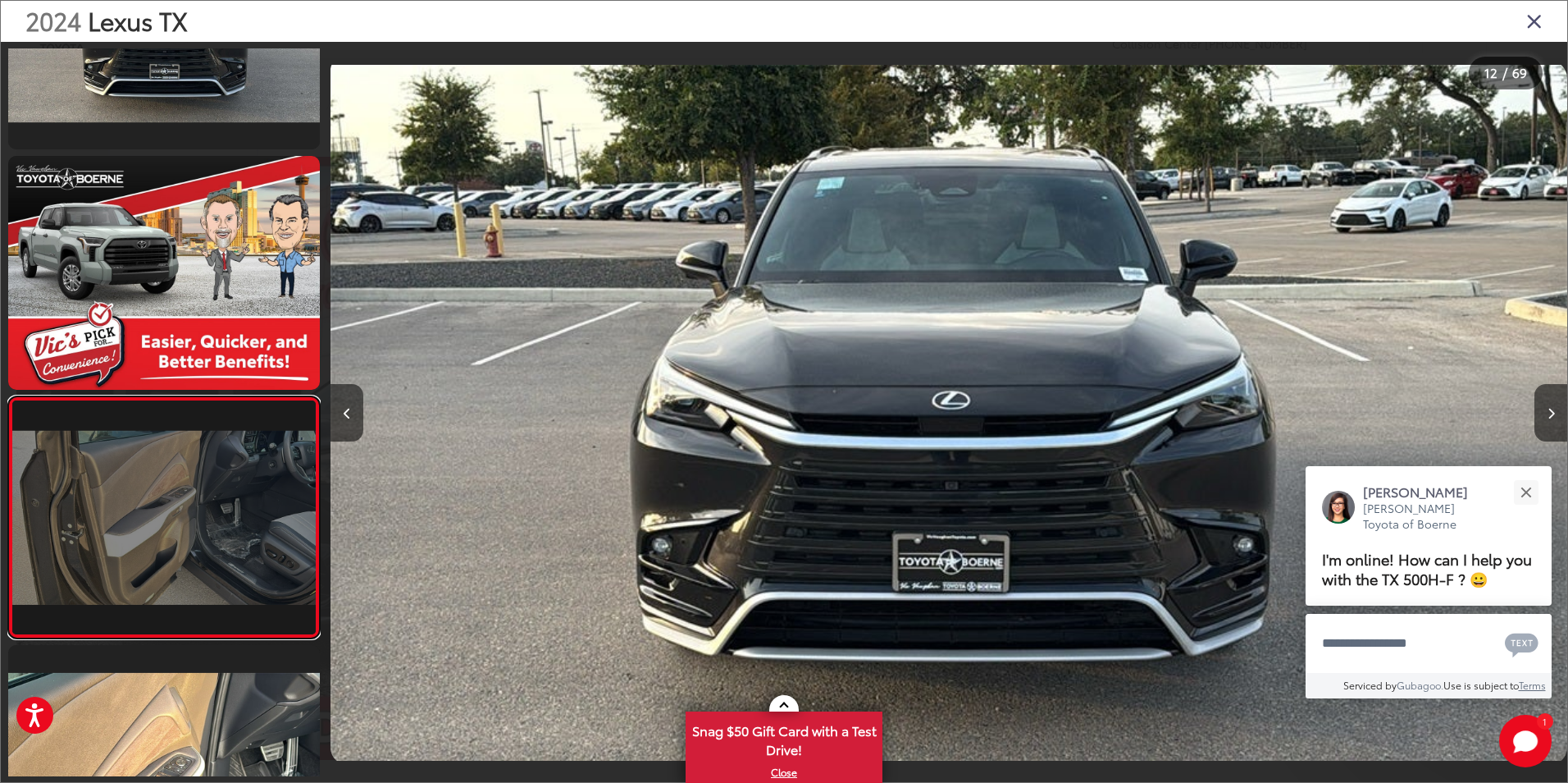
scroll to position [0, 13605]
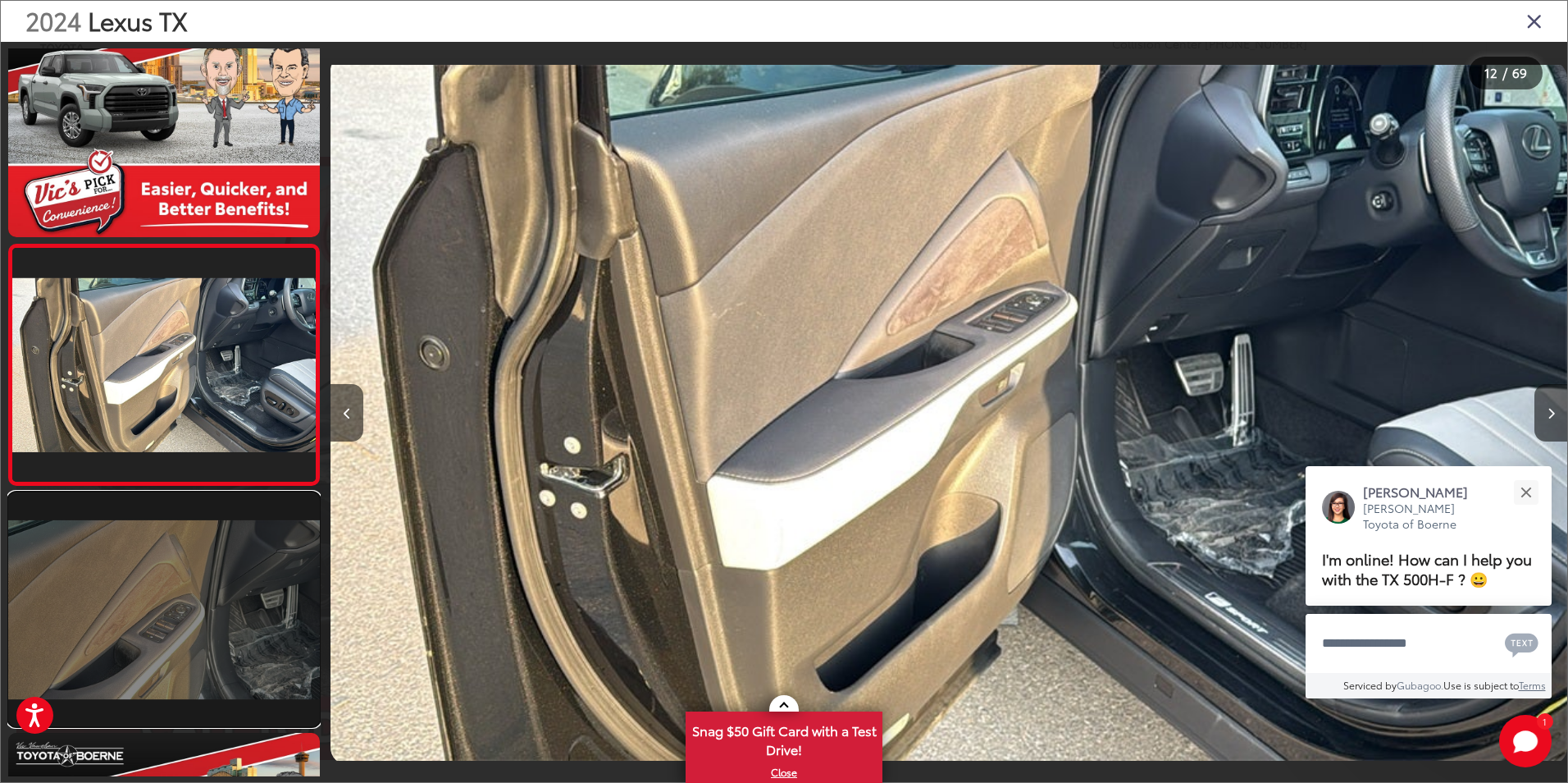
click at [236, 557] on link at bounding box center [164, 609] width 312 height 234
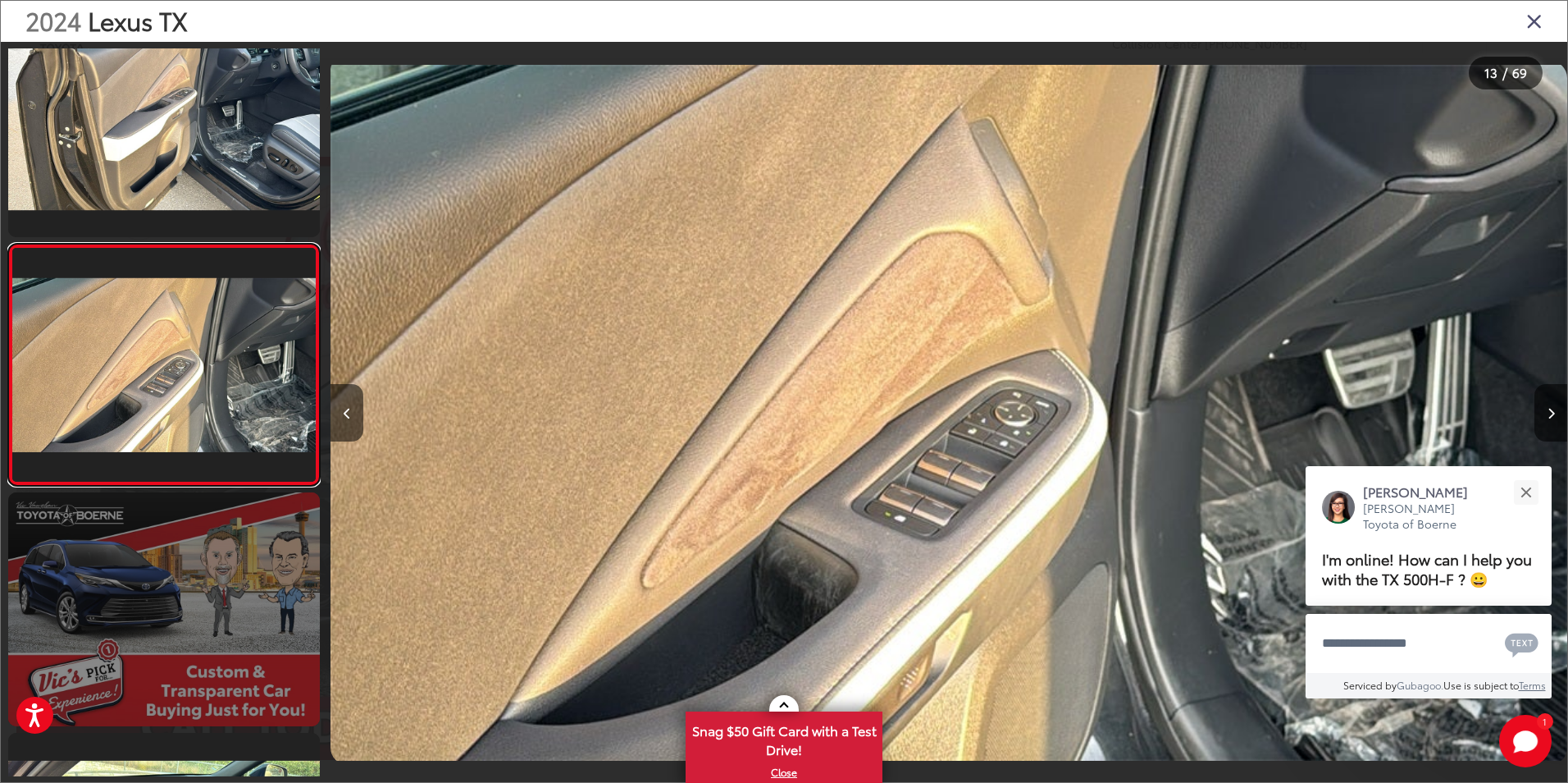
scroll to position [2854, 0]
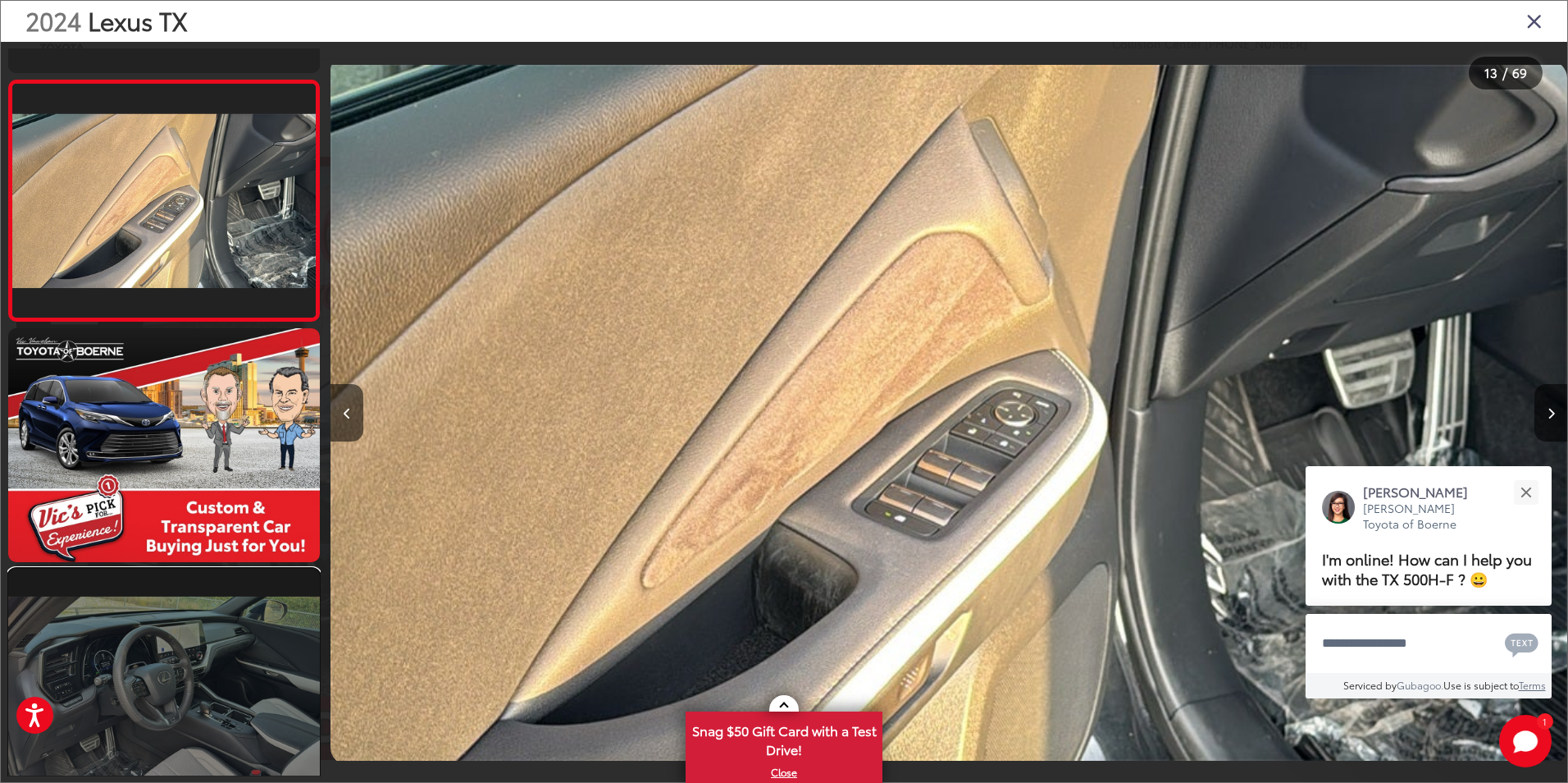
click at [274, 634] on link at bounding box center [164, 685] width 312 height 234
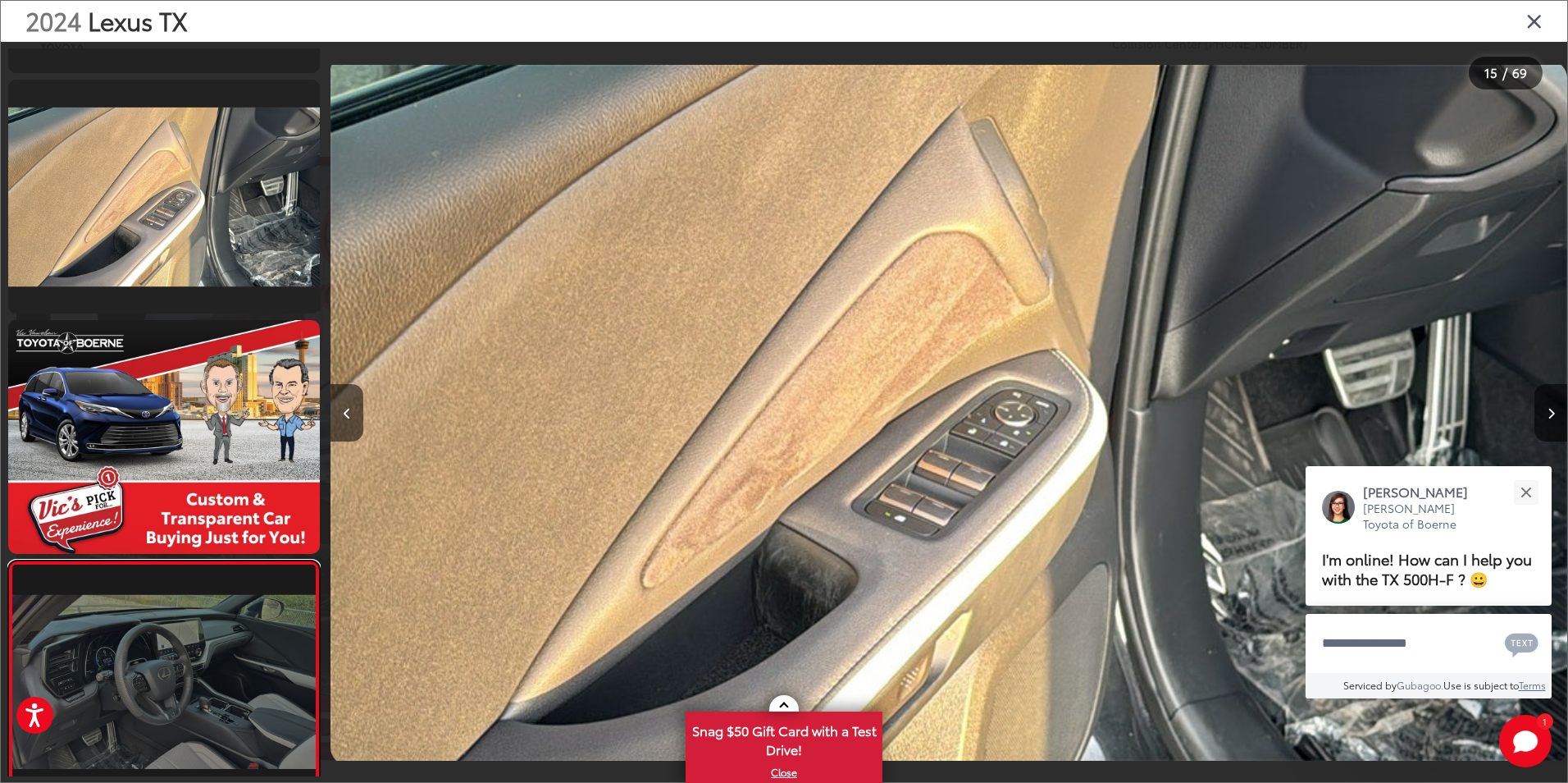
scroll to position [3171, 0]
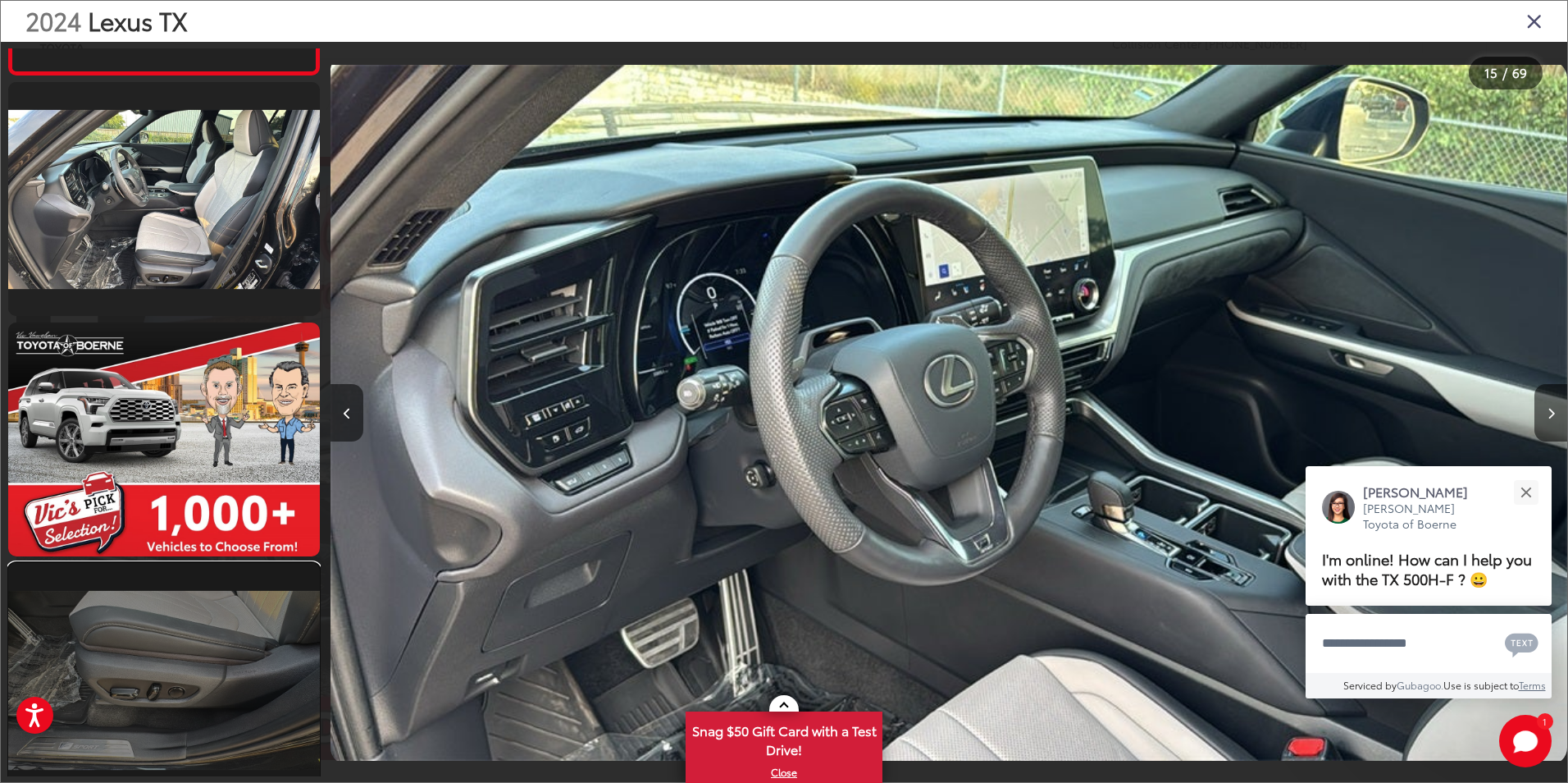
click at [227, 650] on link at bounding box center [164, 679] width 312 height 234
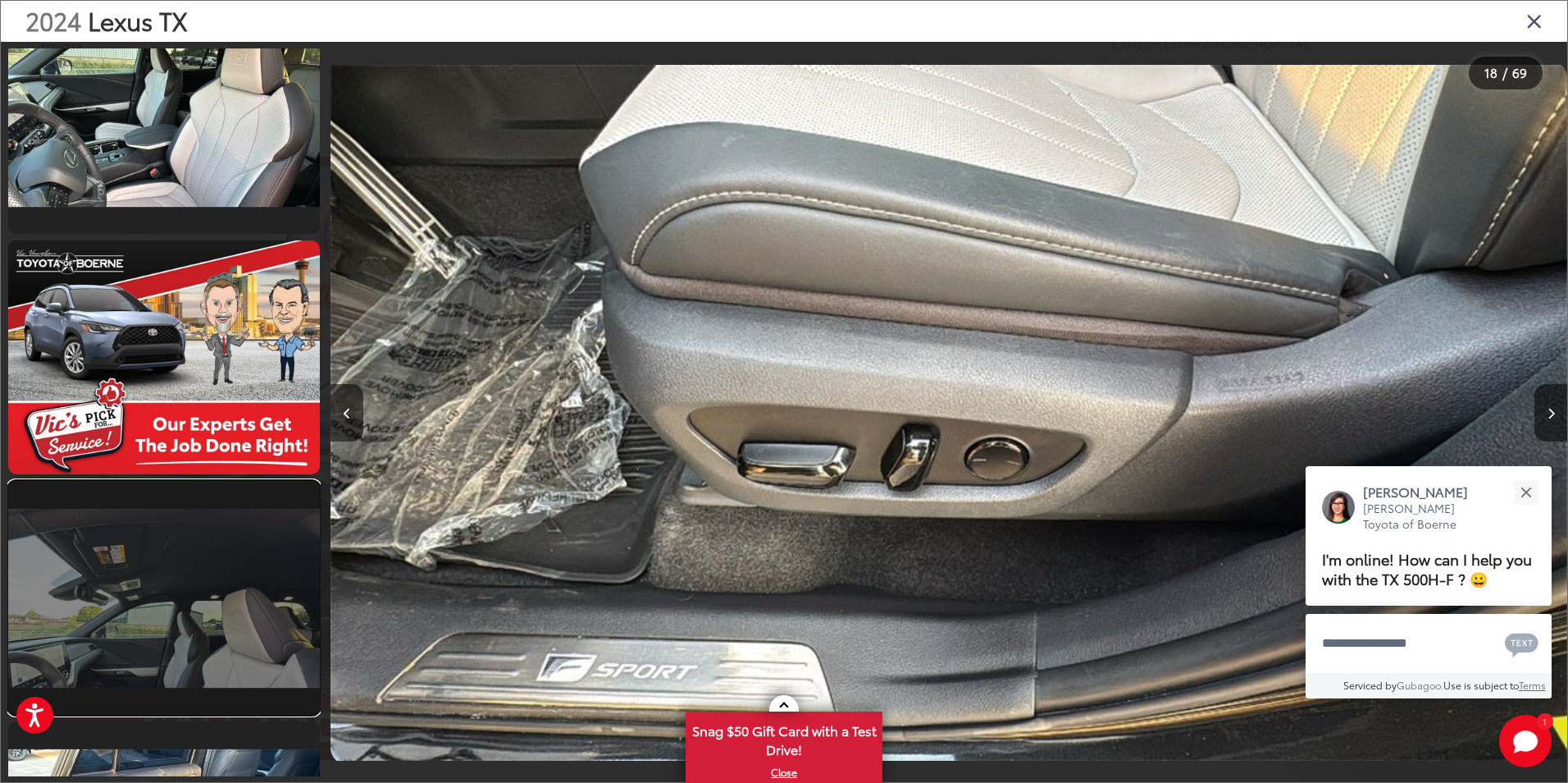
click at [226, 650] on link at bounding box center [164, 597] width 312 height 234
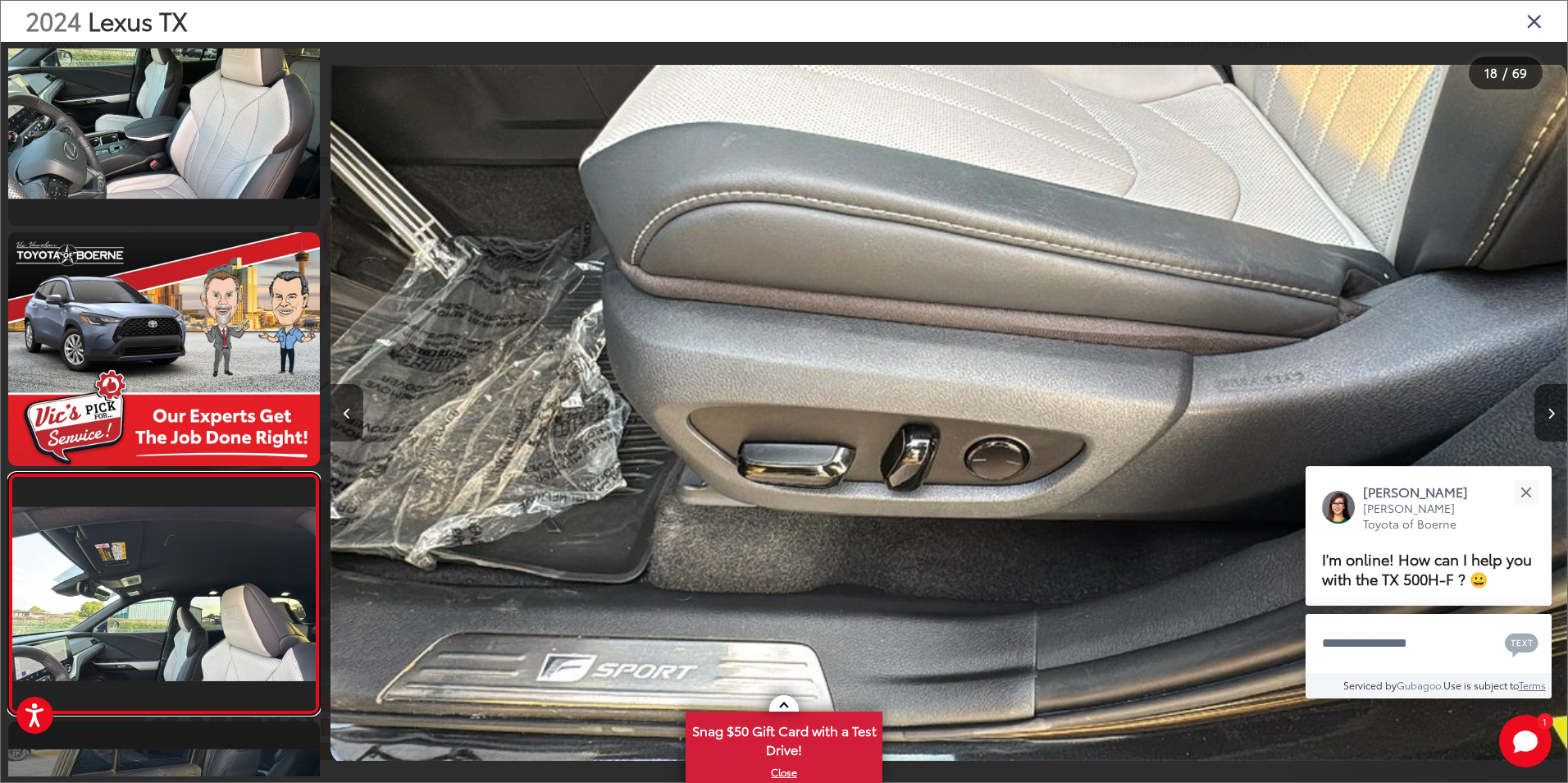
scroll to position [0, 24738]
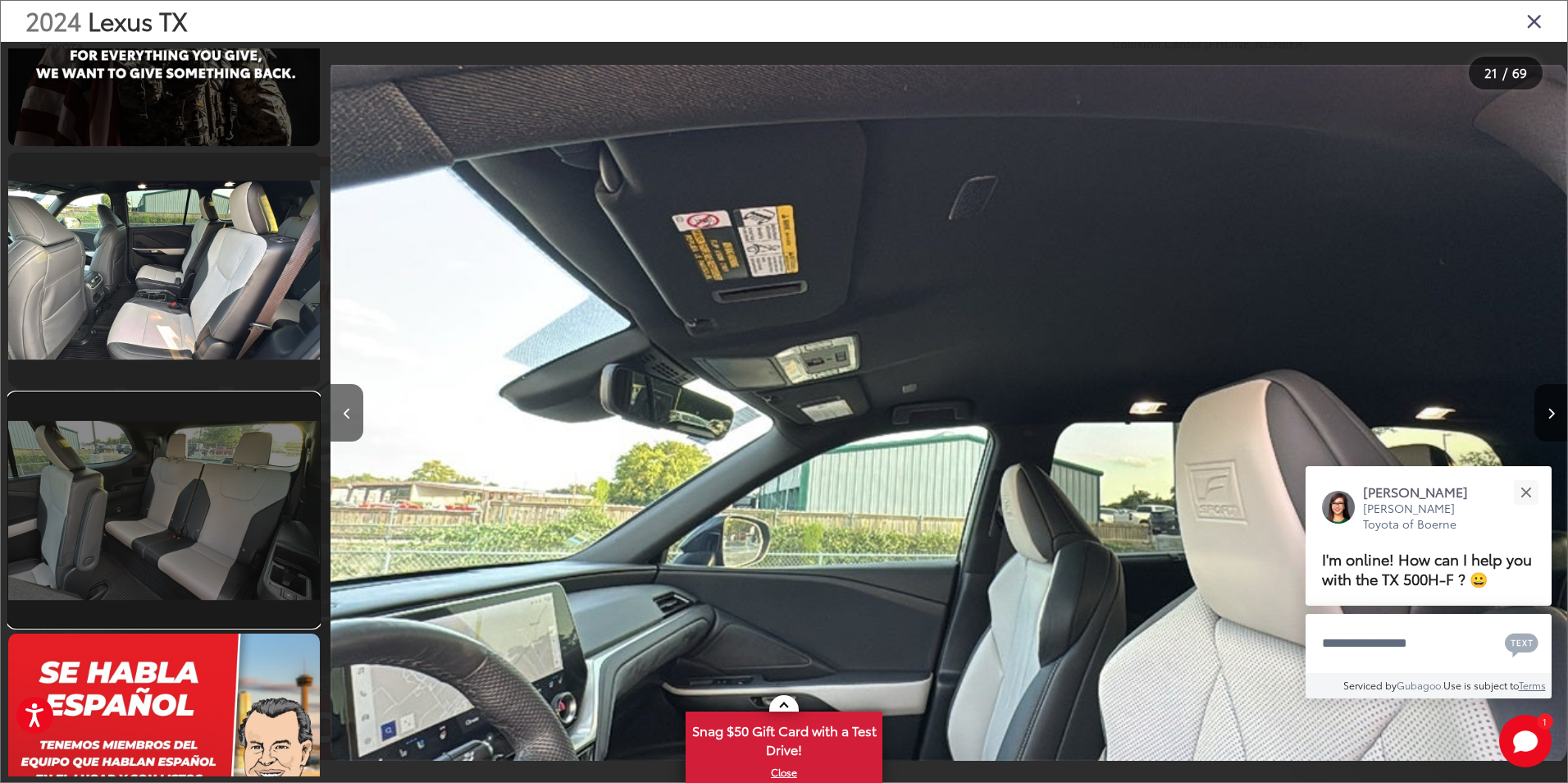
click at [213, 557] on link at bounding box center [164, 509] width 312 height 234
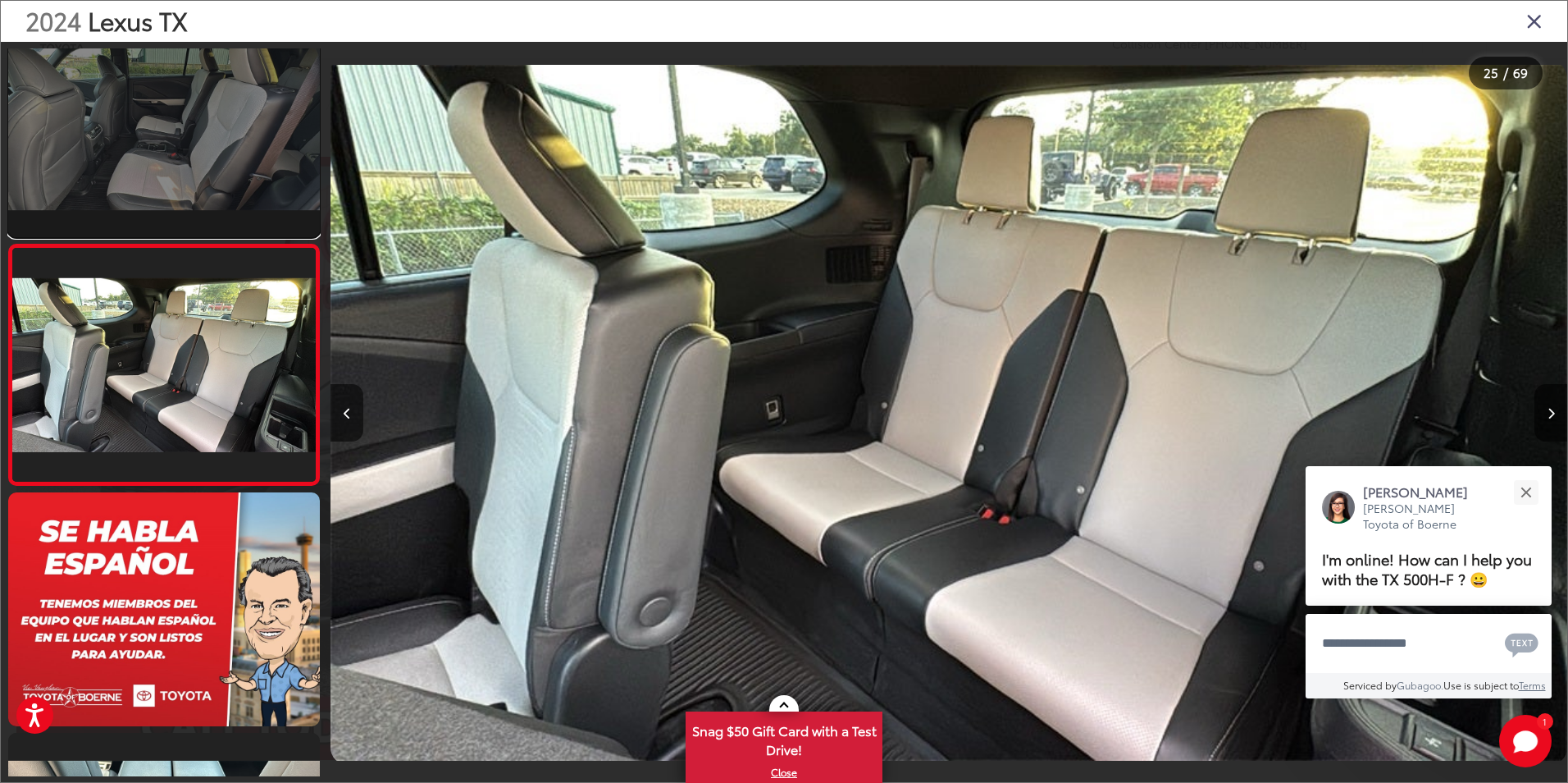
click at [251, 173] on link at bounding box center [164, 120] width 312 height 234
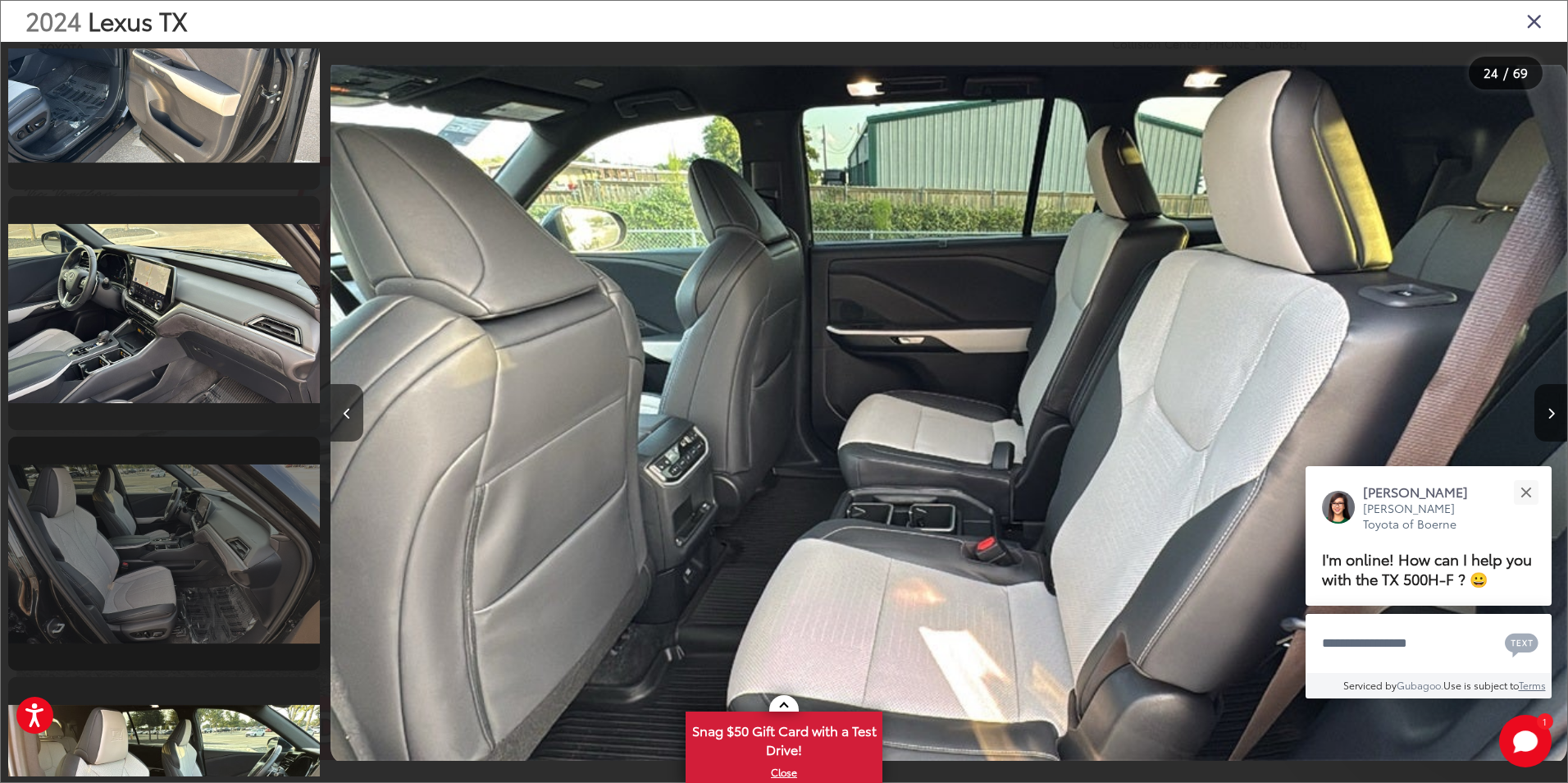
scroll to position [11406, 0]
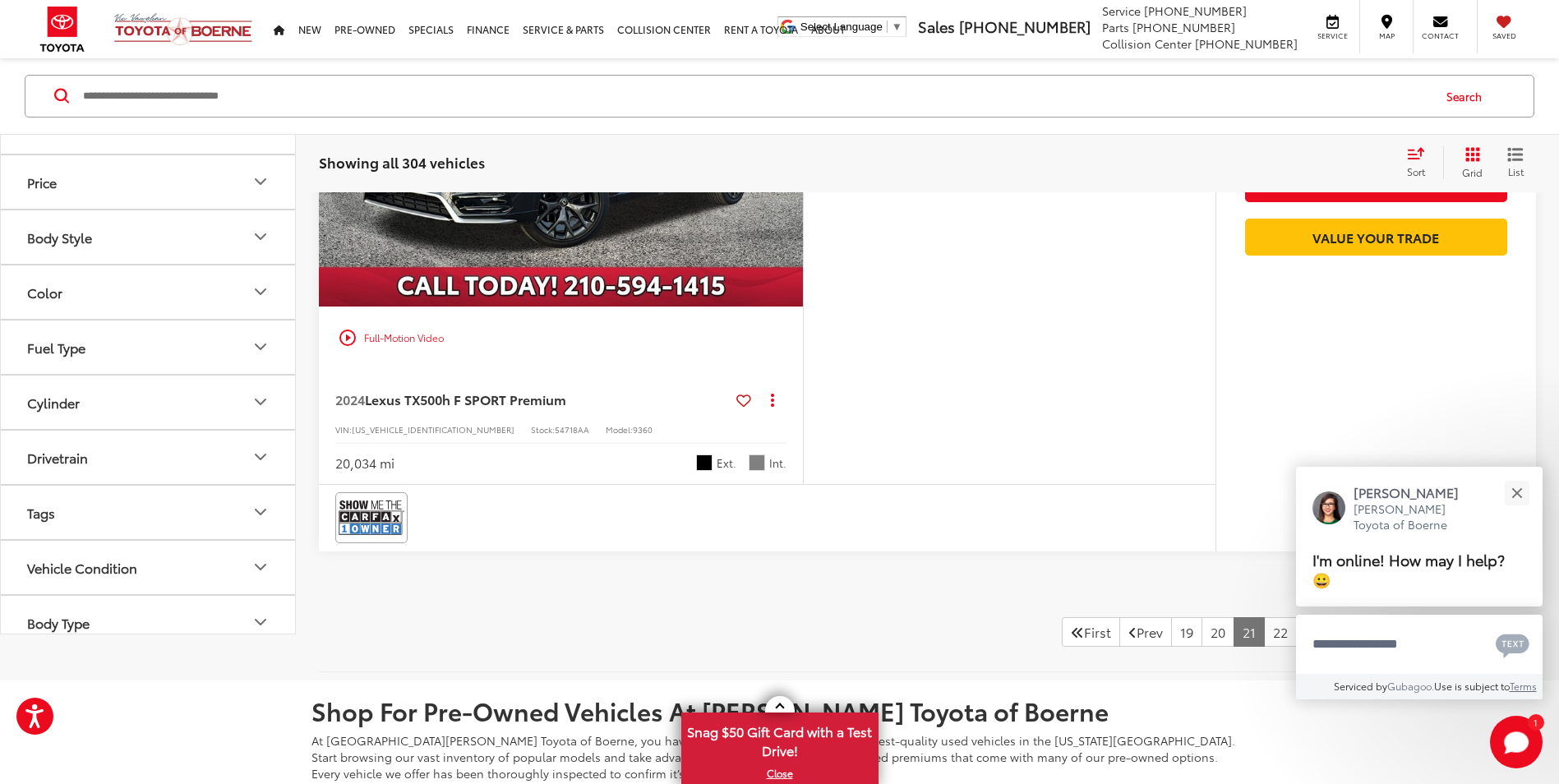
scroll to position [7579, 0]
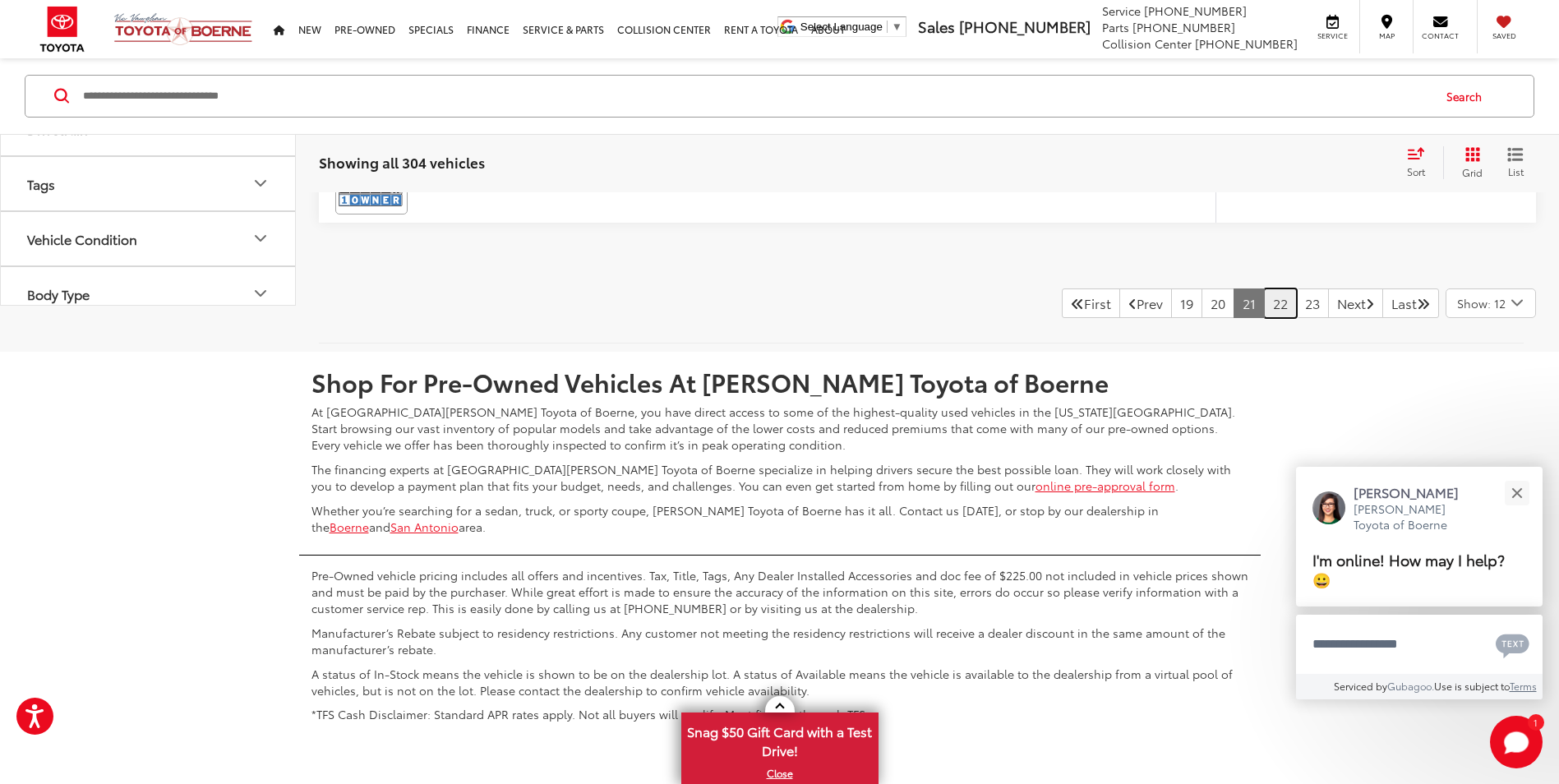
click at [1264, 318] on link "22" at bounding box center [1280, 303] width 33 height 30
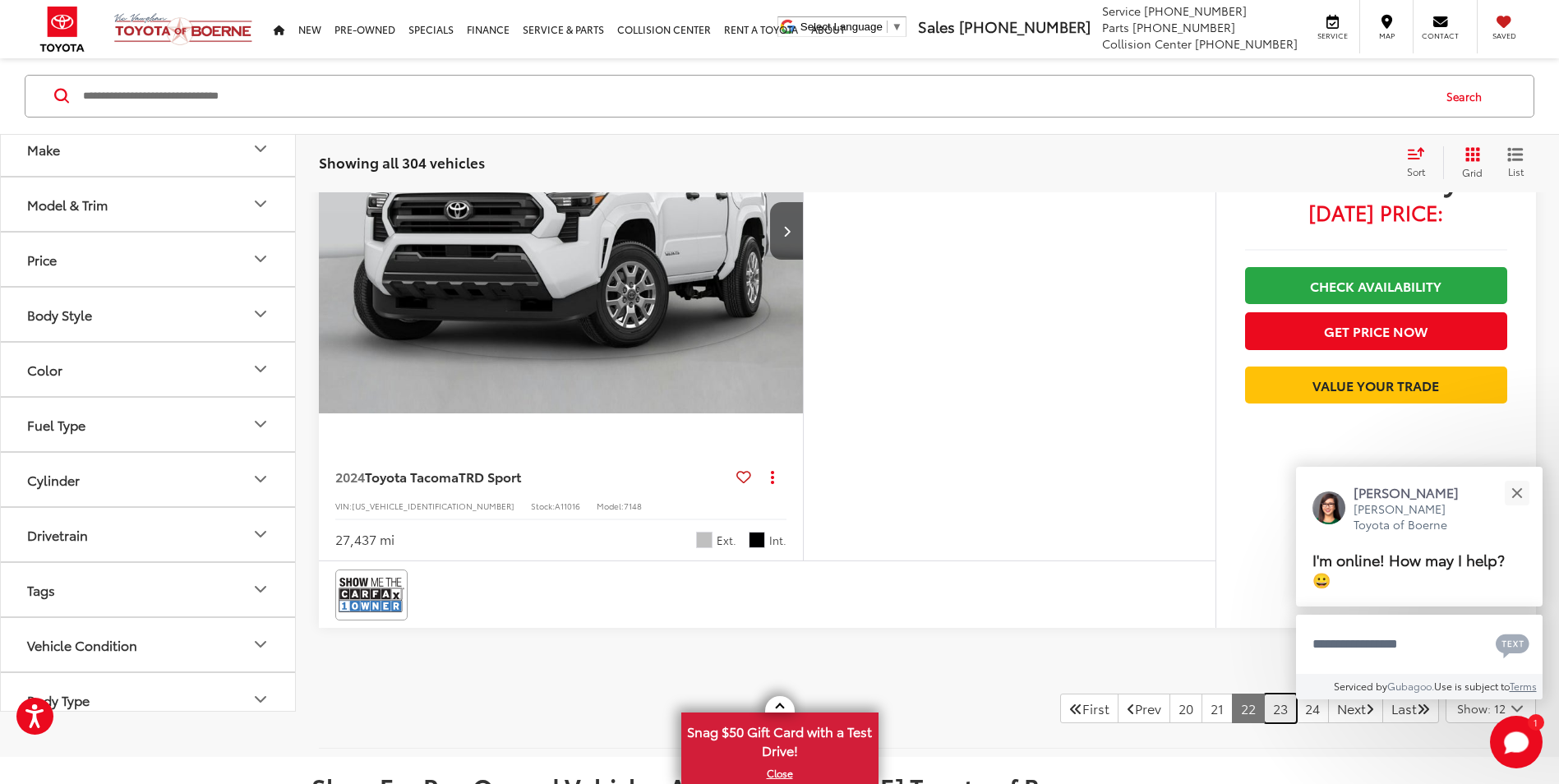
scroll to position [7497, 0]
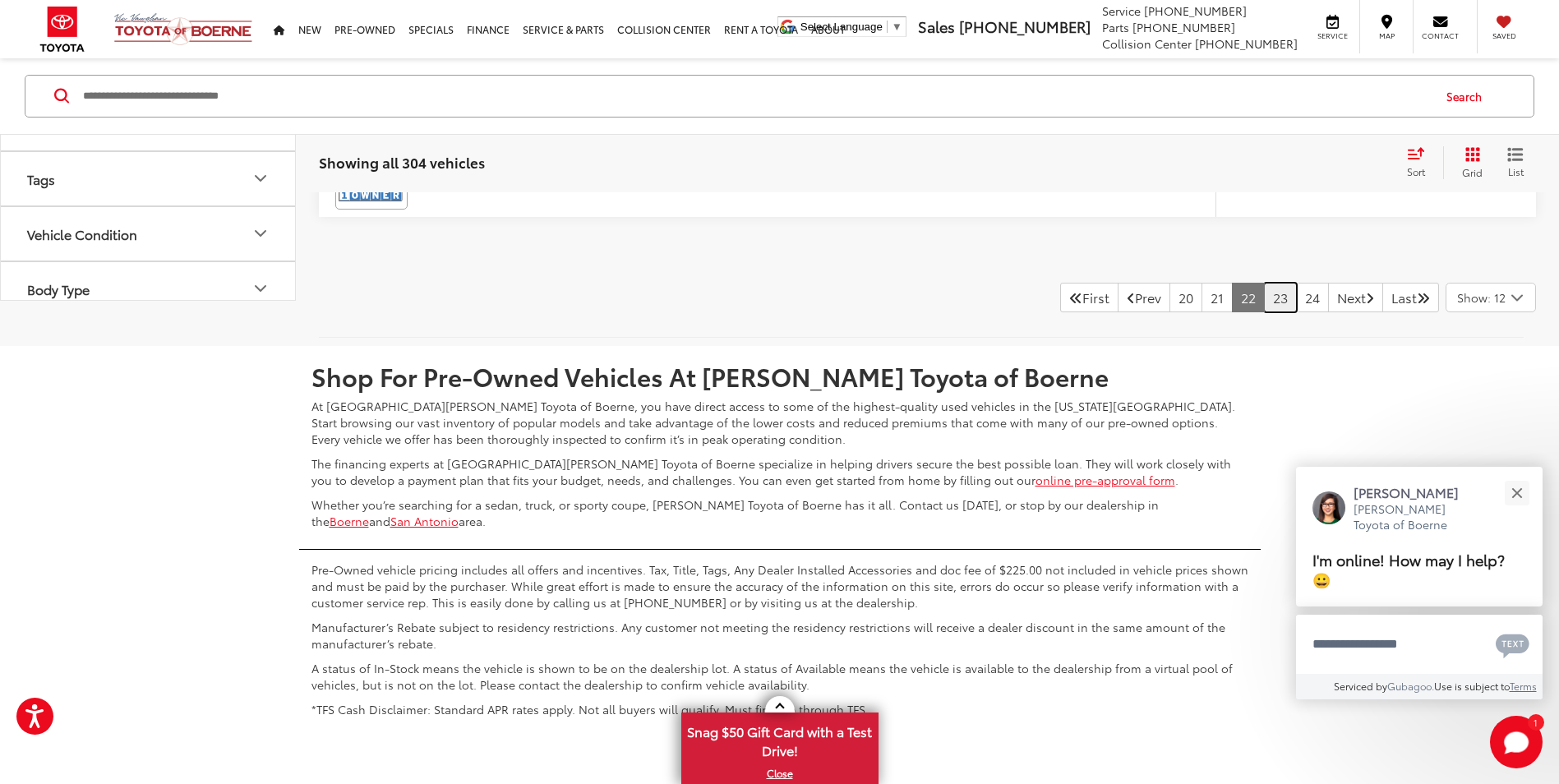
click at [1264, 304] on link "23" at bounding box center [1280, 297] width 33 height 30
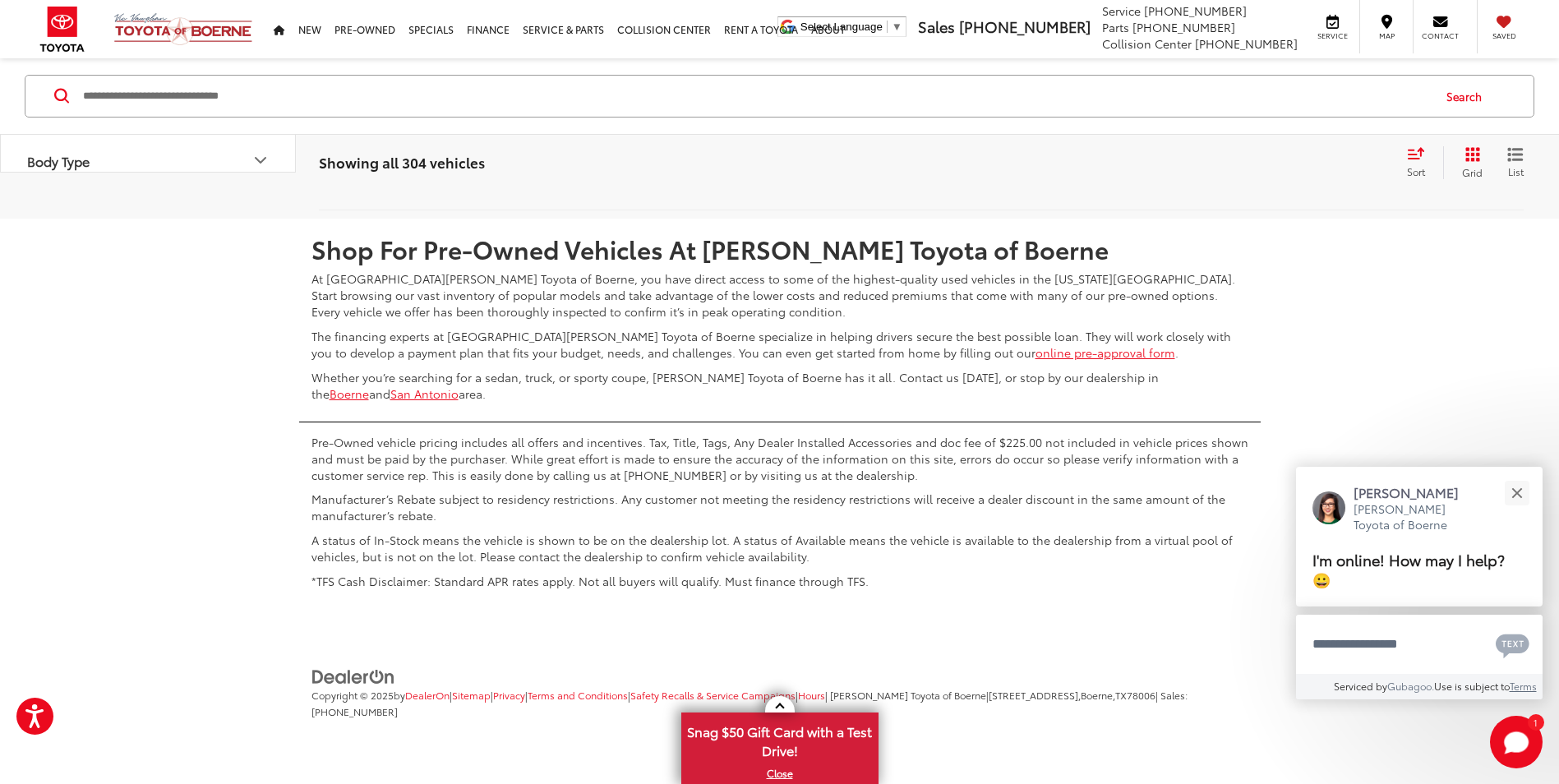
scroll to position [7268, 0]
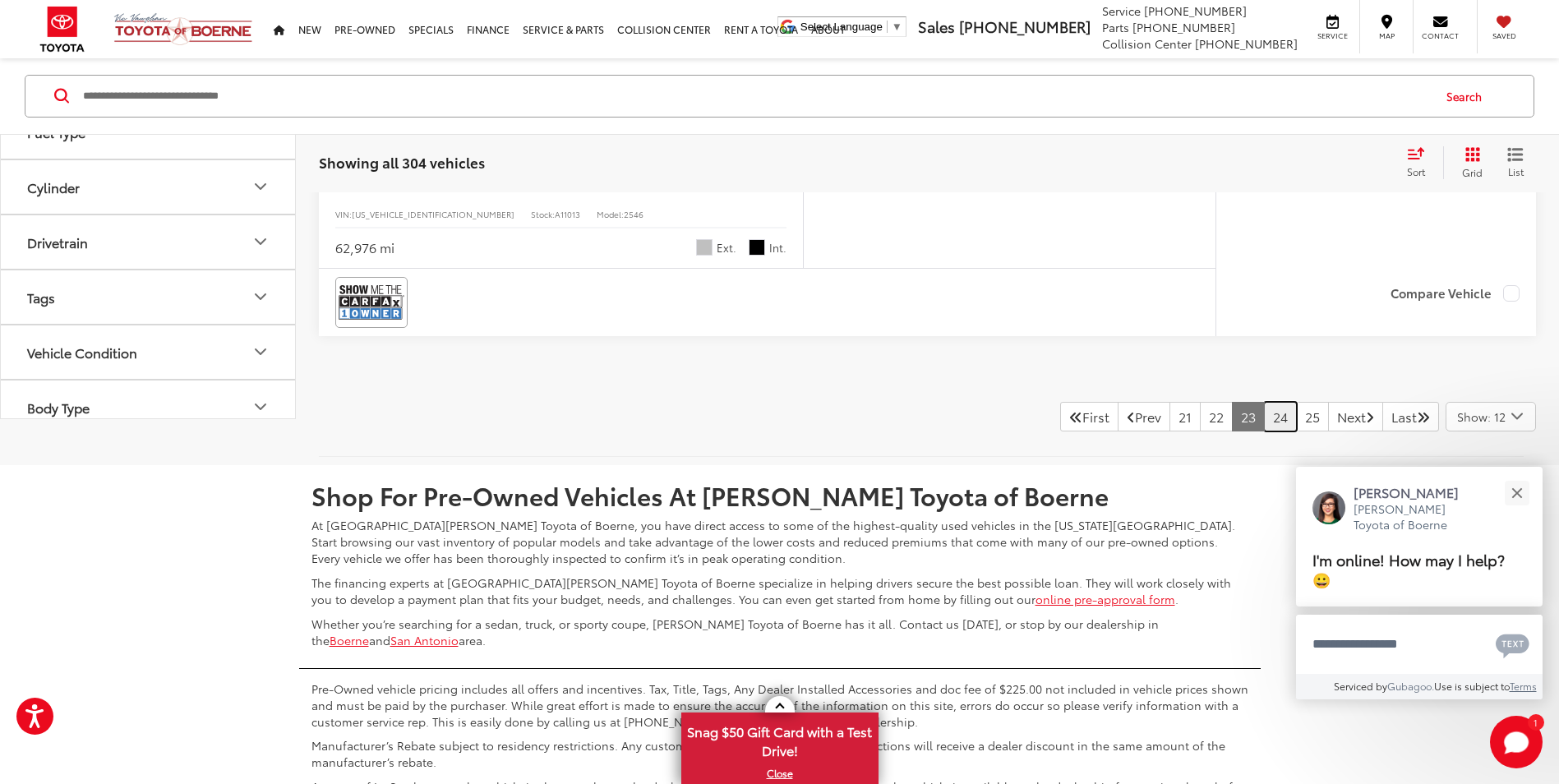
click at [1270, 412] on link "24" at bounding box center [1280, 416] width 33 height 30
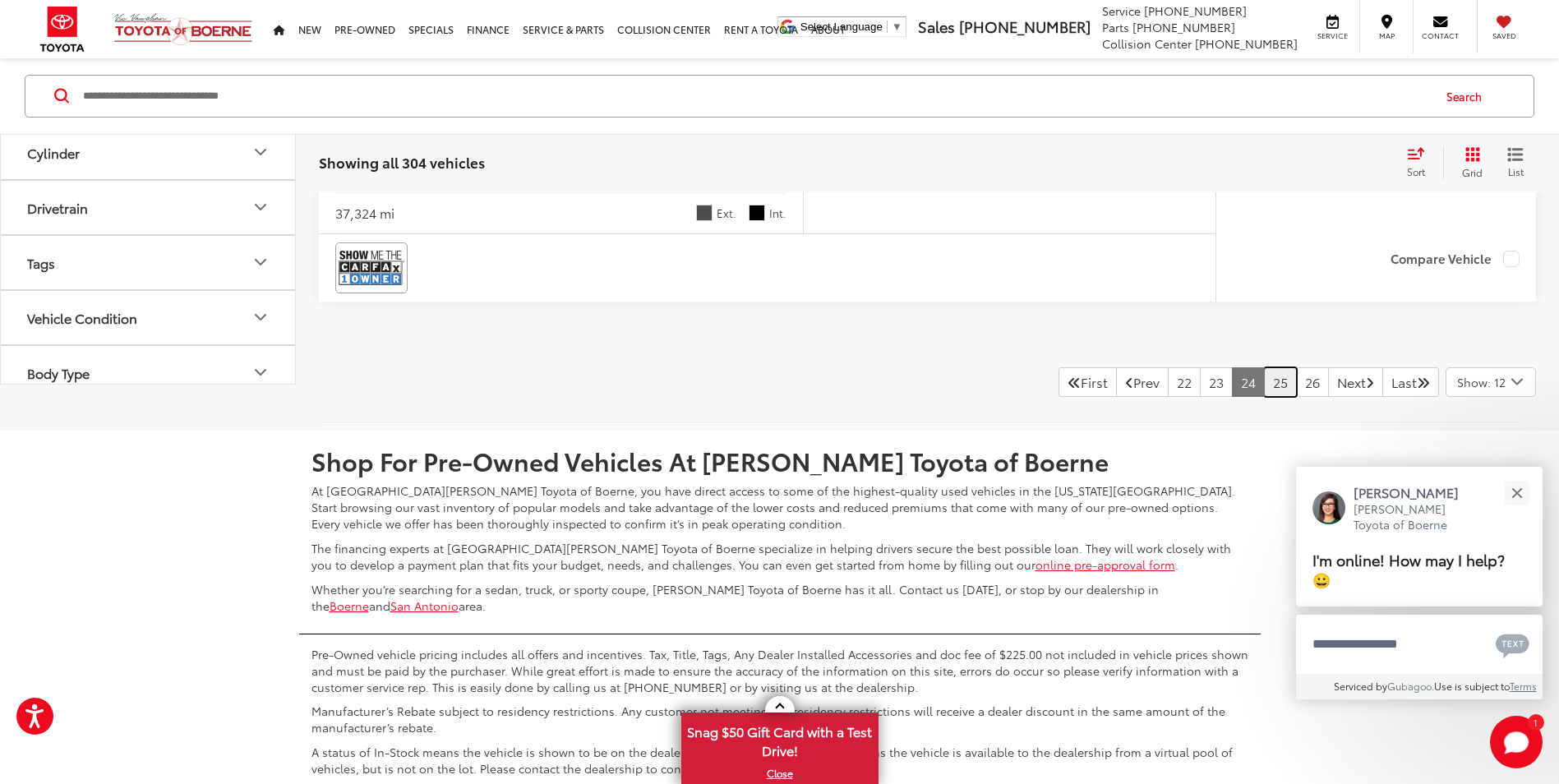
scroll to position [7168, 0]
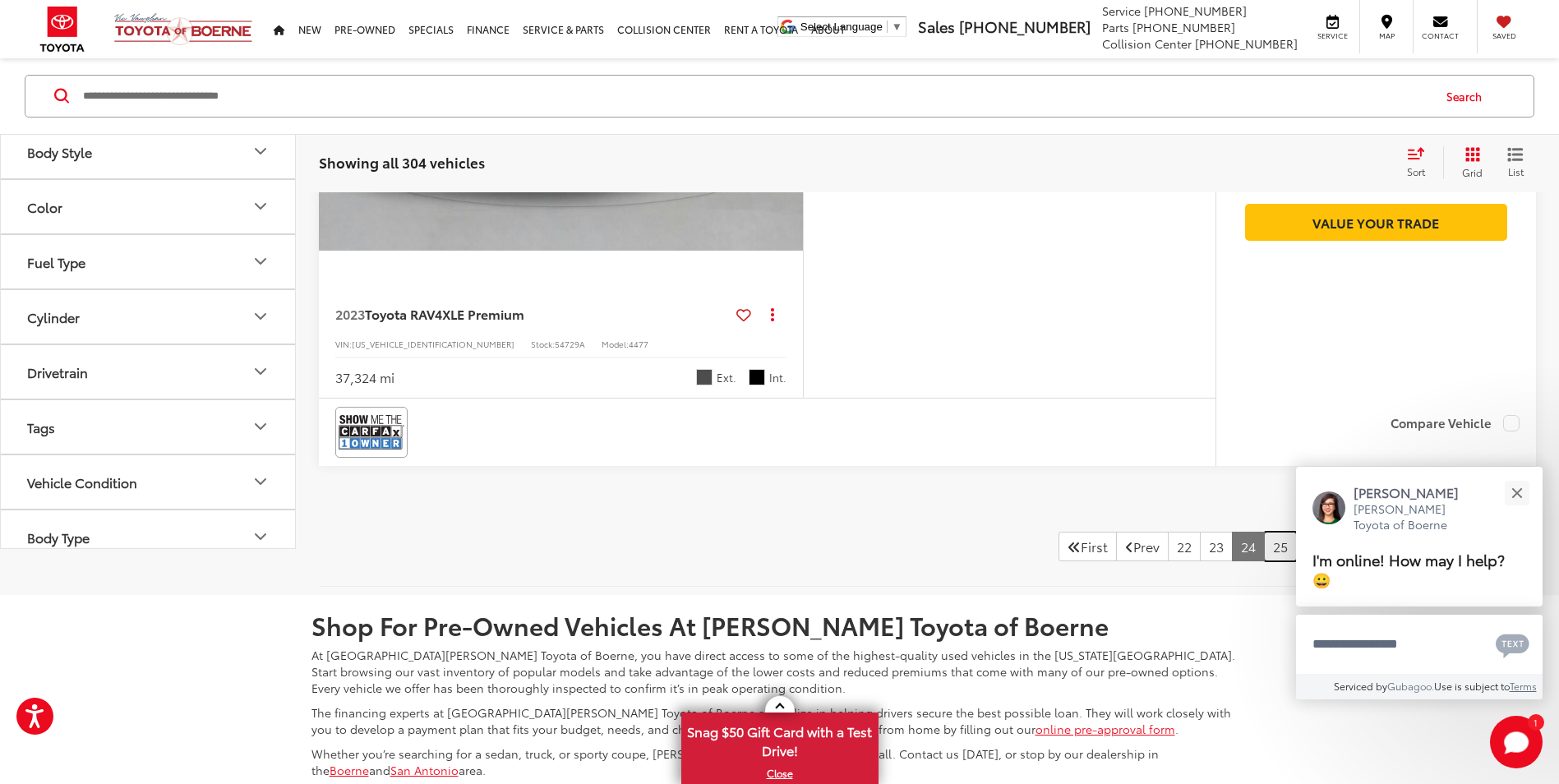
click at [1264, 553] on link "25" at bounding box center [1280, 546] width 33 height 30
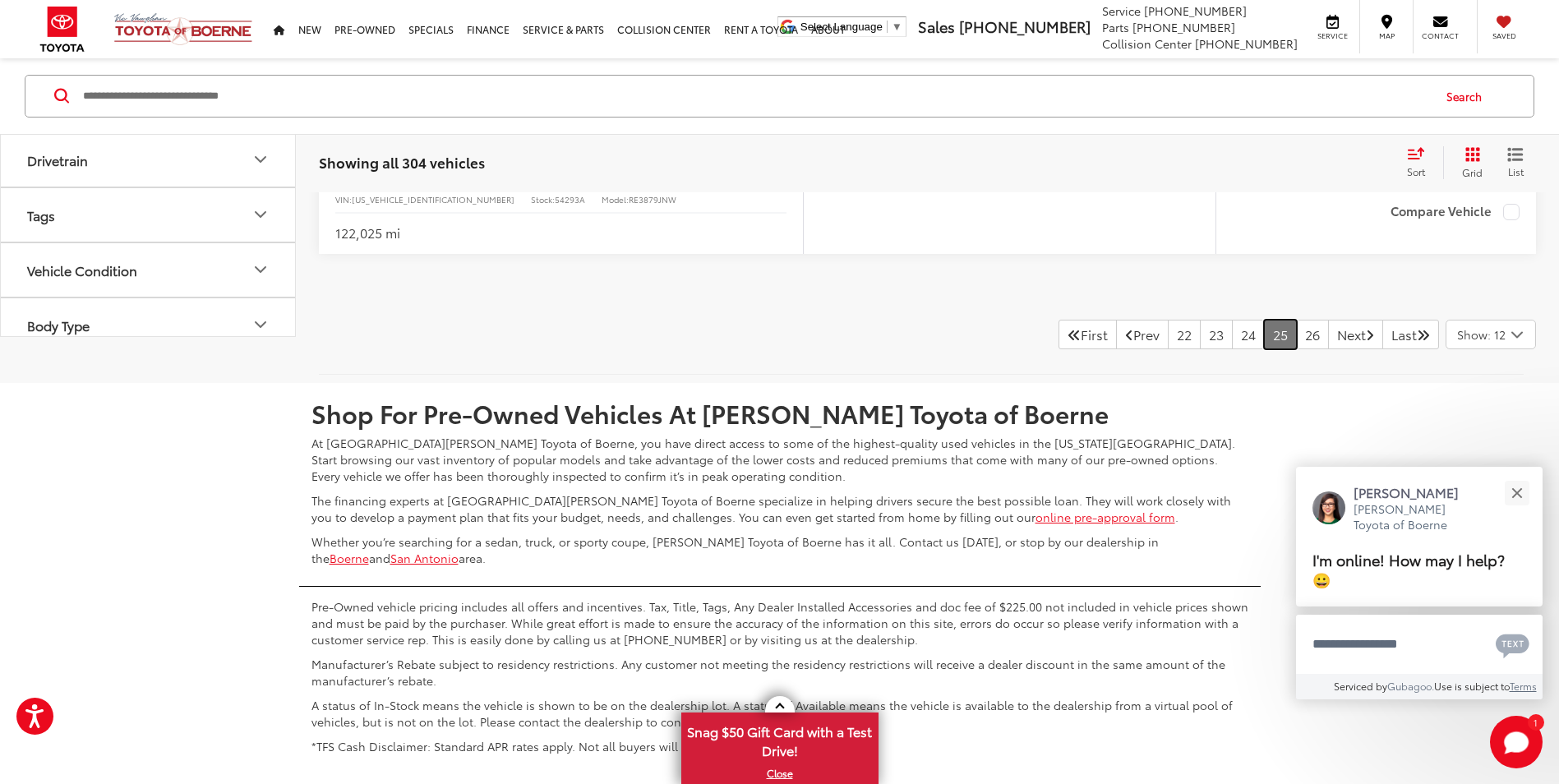
scroll to position [6922, 0]
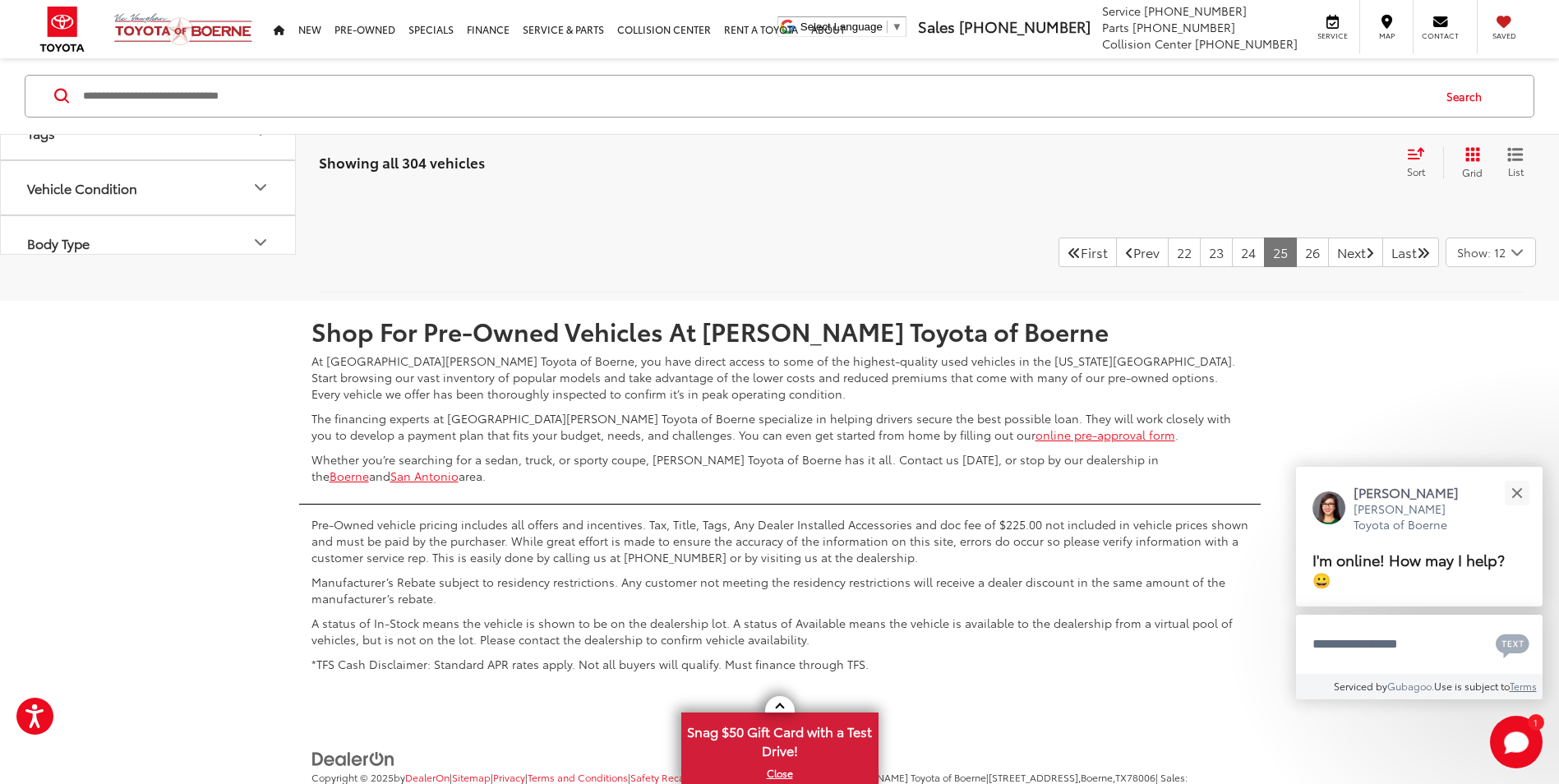
drag, startPoint x: 1274, startPoint y: 455, endPoint x: 1276, endPoint y: 423, distance: 32.1
drag, startPoint x: 1276, startPoint y: 423, endPoint x: 1282, endPoint y: 448, distance: 25.7
click at [1282, 449] on div "Shop For Pre-Owned Vehicles At [PERSON_NAME] Toyota of Boerne At [GEOGRAPHIC_DA…" at bounding box center [779, 491] width 1559 height 380
click at [1296, 267] on link "26" at bounding box center [1312, 252] width 33 height 30
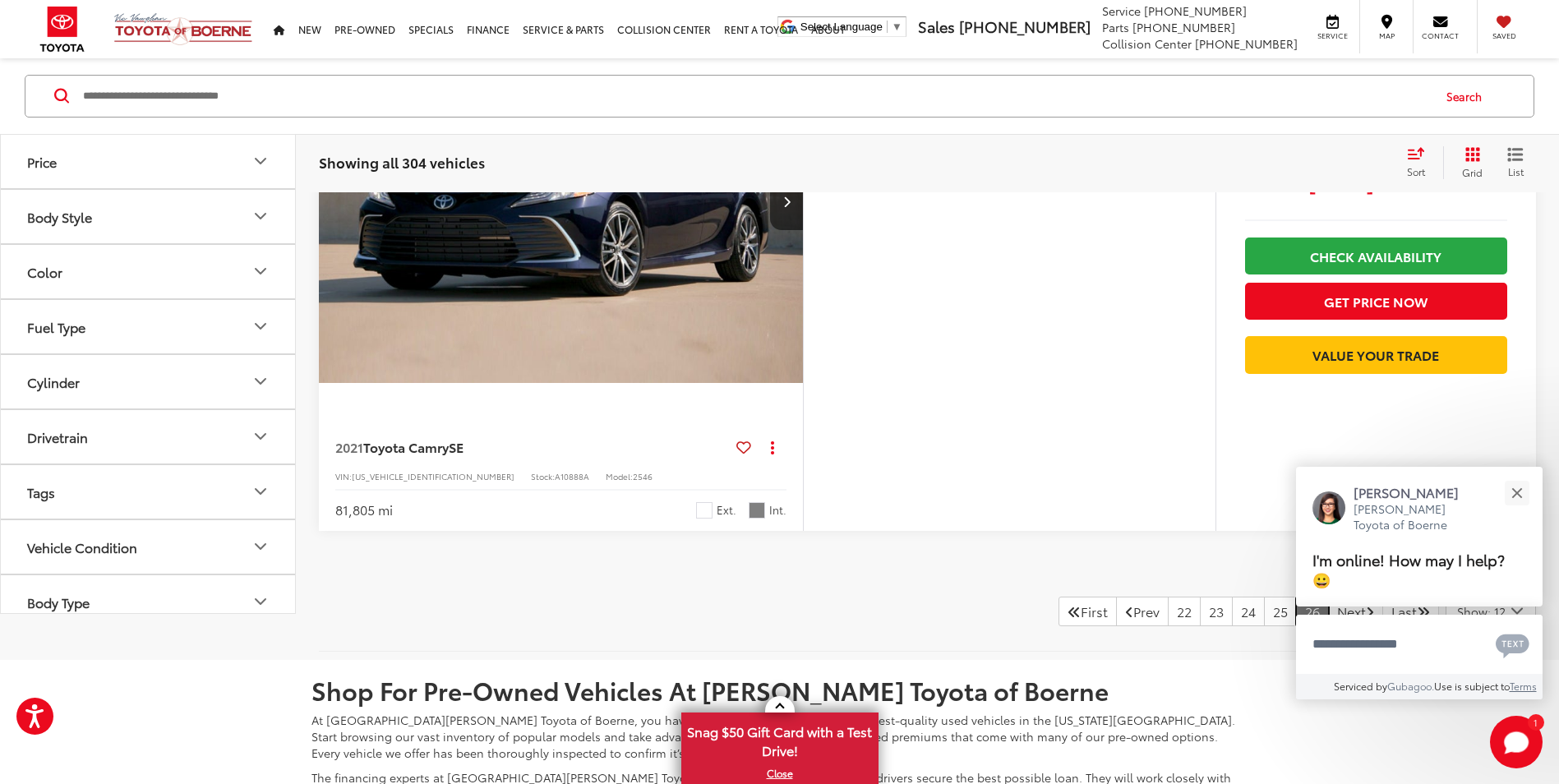
scroll to position [2157, 0]
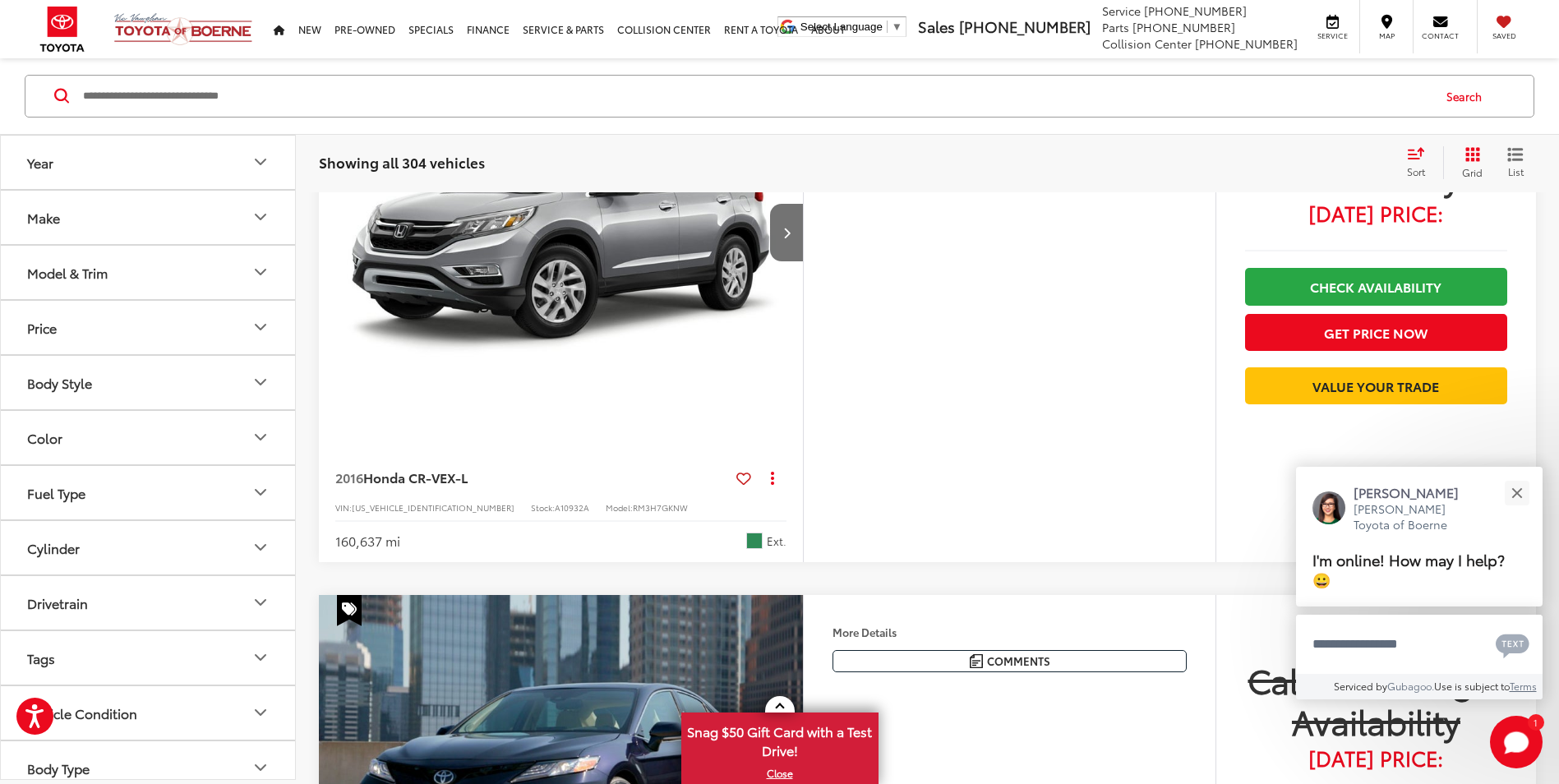
scroll to position [1006, 0]
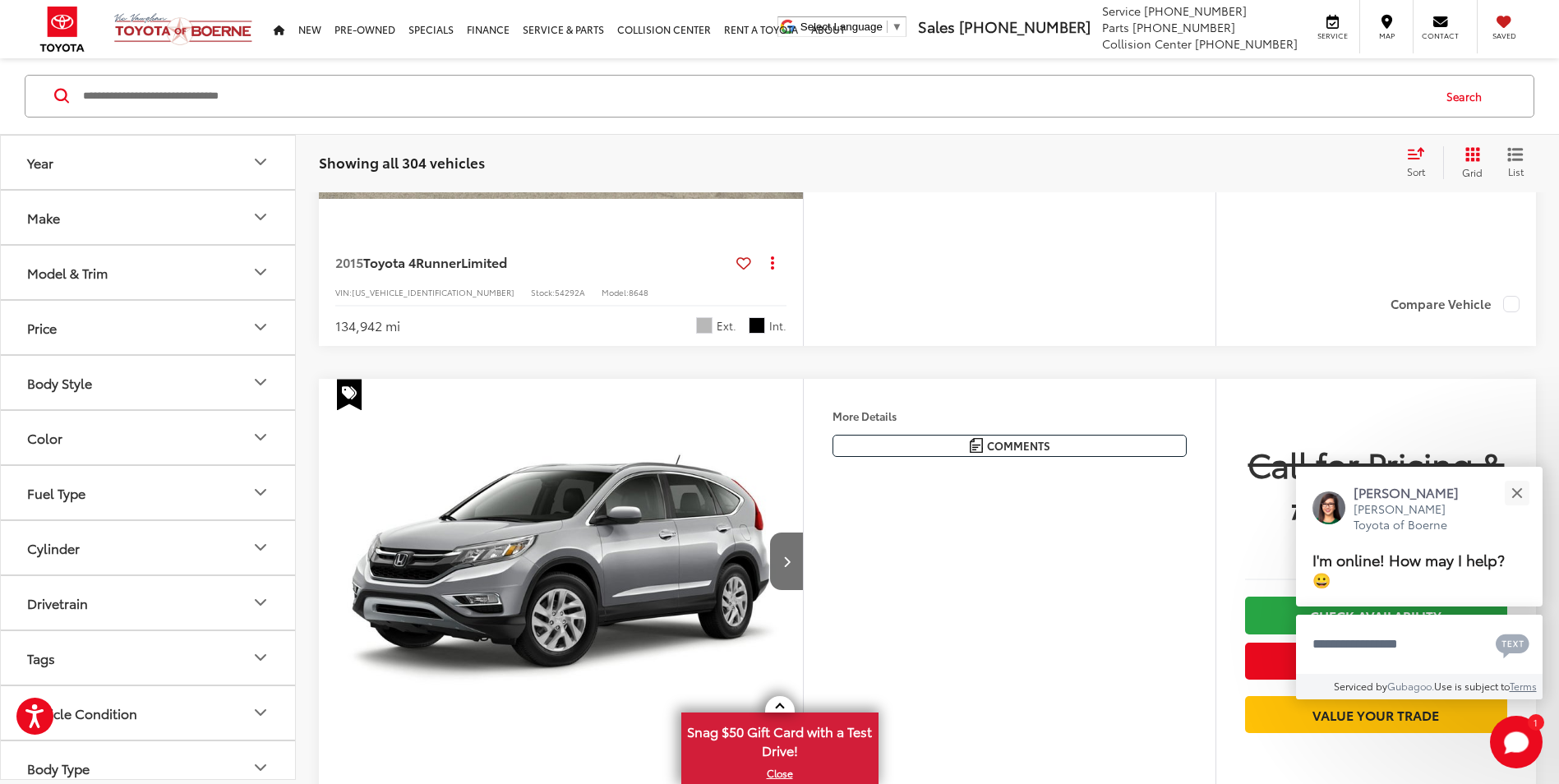
click at [128, 210] on button "Make" at bounding box center [149, 217] width 296 height 53
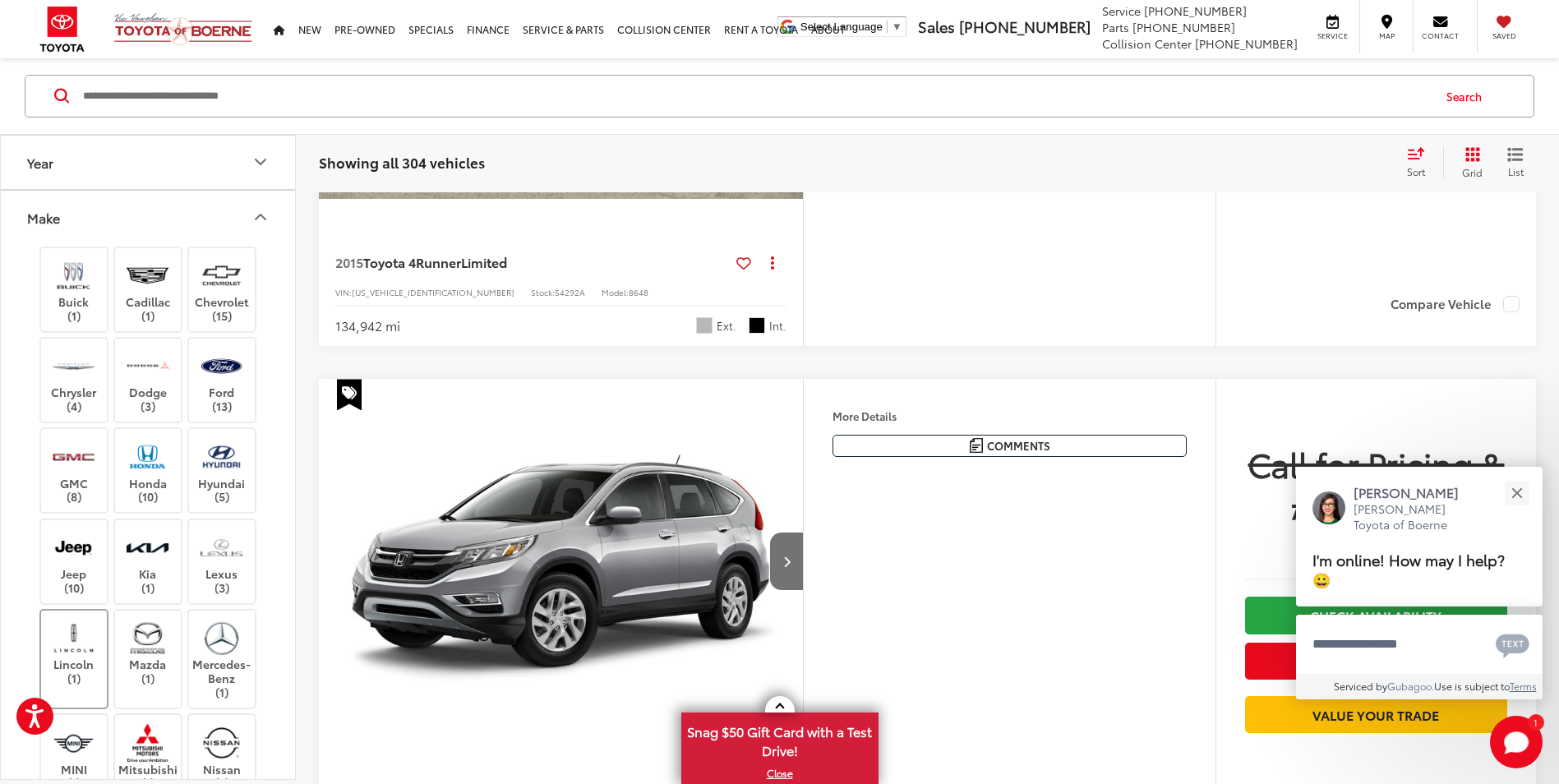
scroll to position [164, 0]
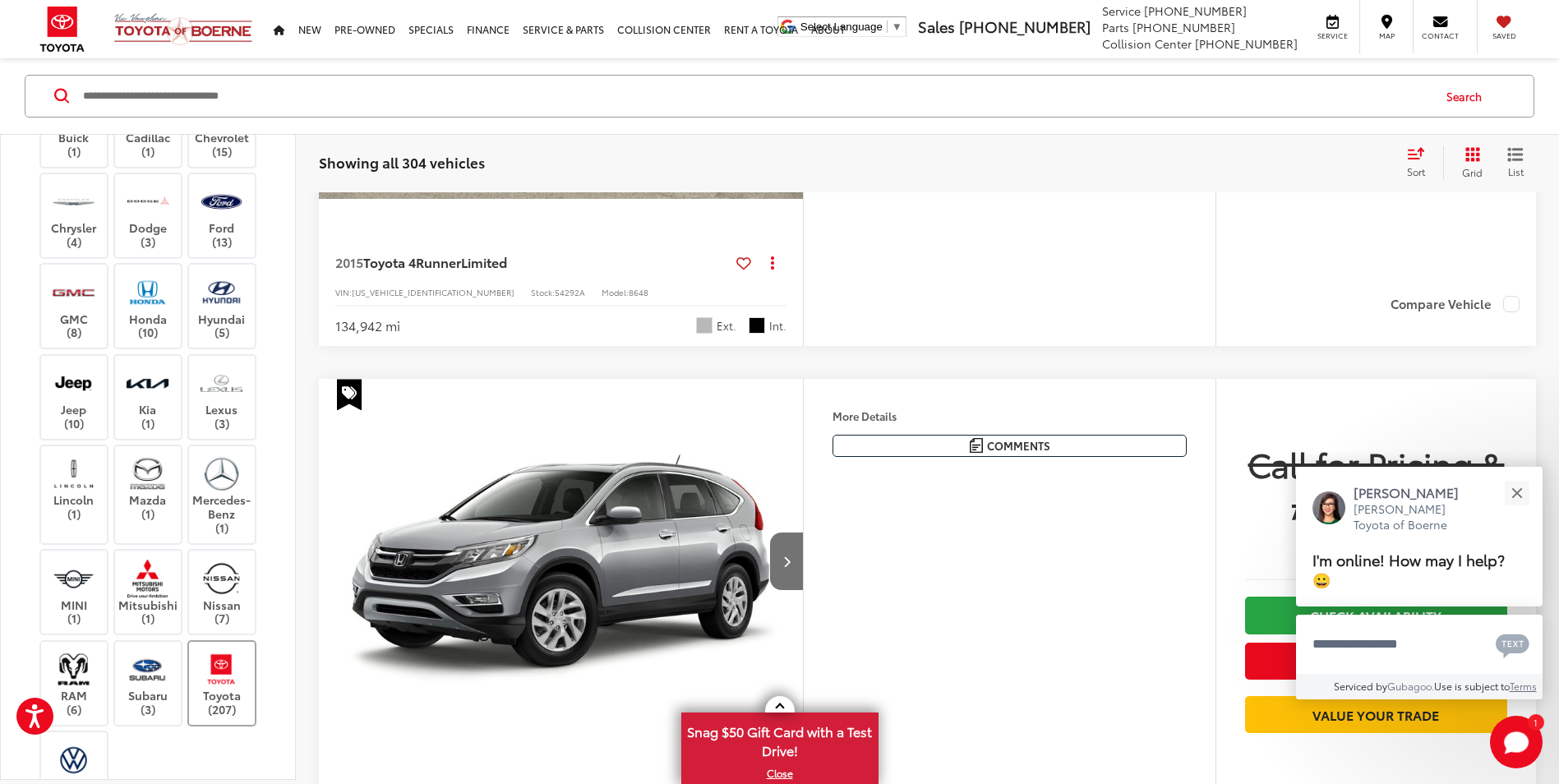
click at [233, 706] on label "Toyota (207)" at bounding box center [222, 683] width 67 height 67
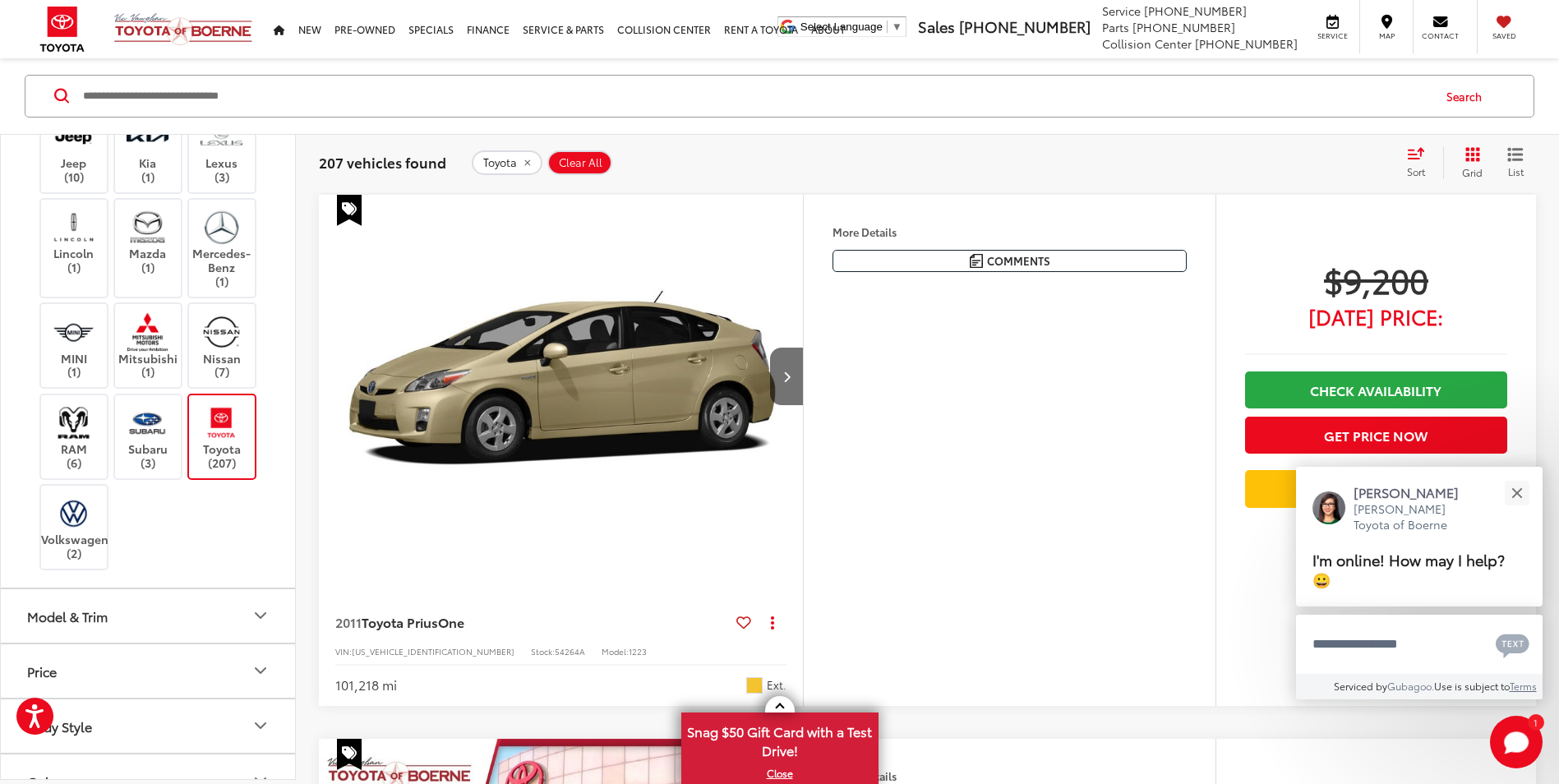
scroll to position [575, 0]
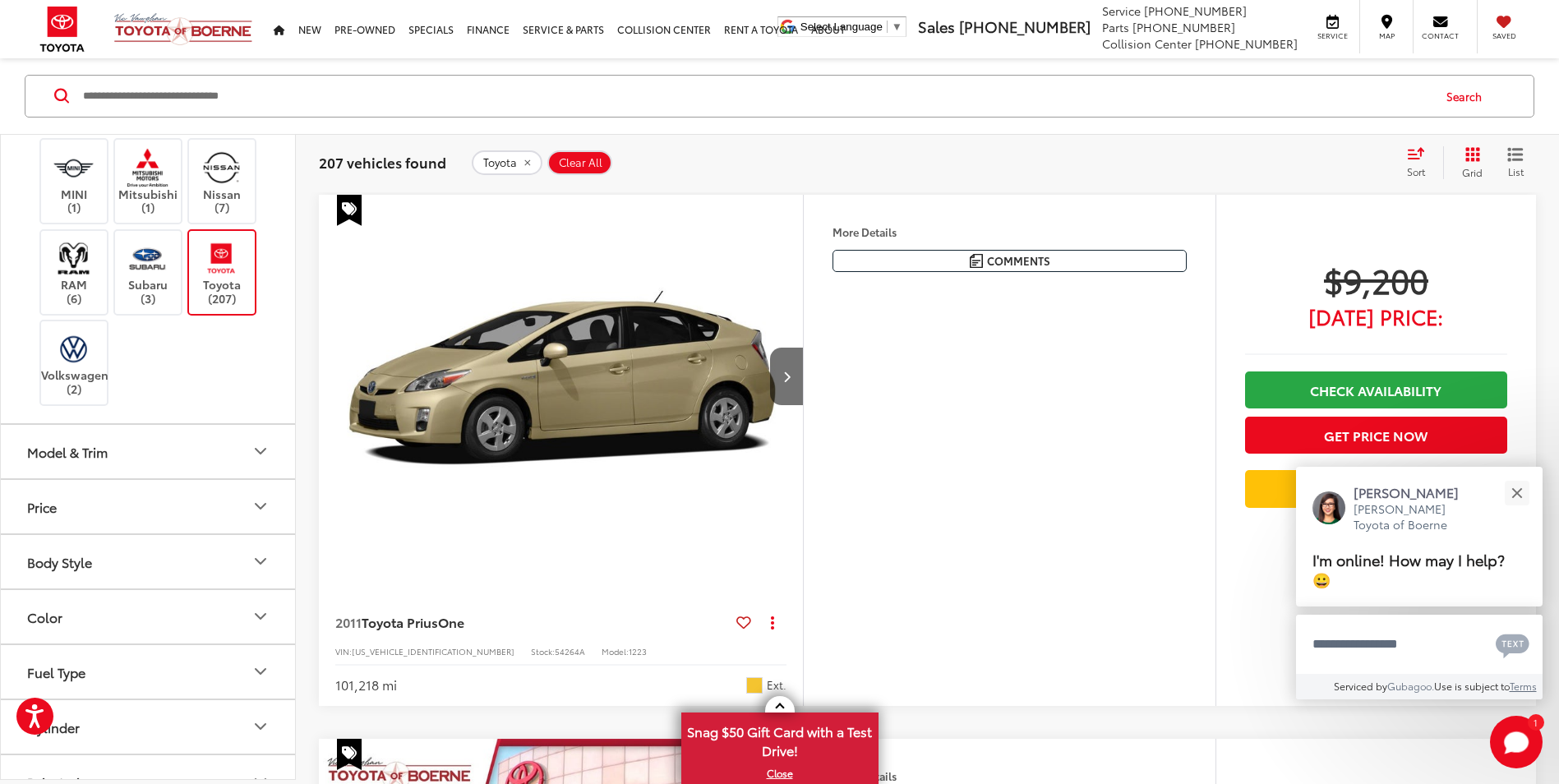
click at [62, 457] on div "Model & Trim" at bounding box center [67, 452] width 80 height 15
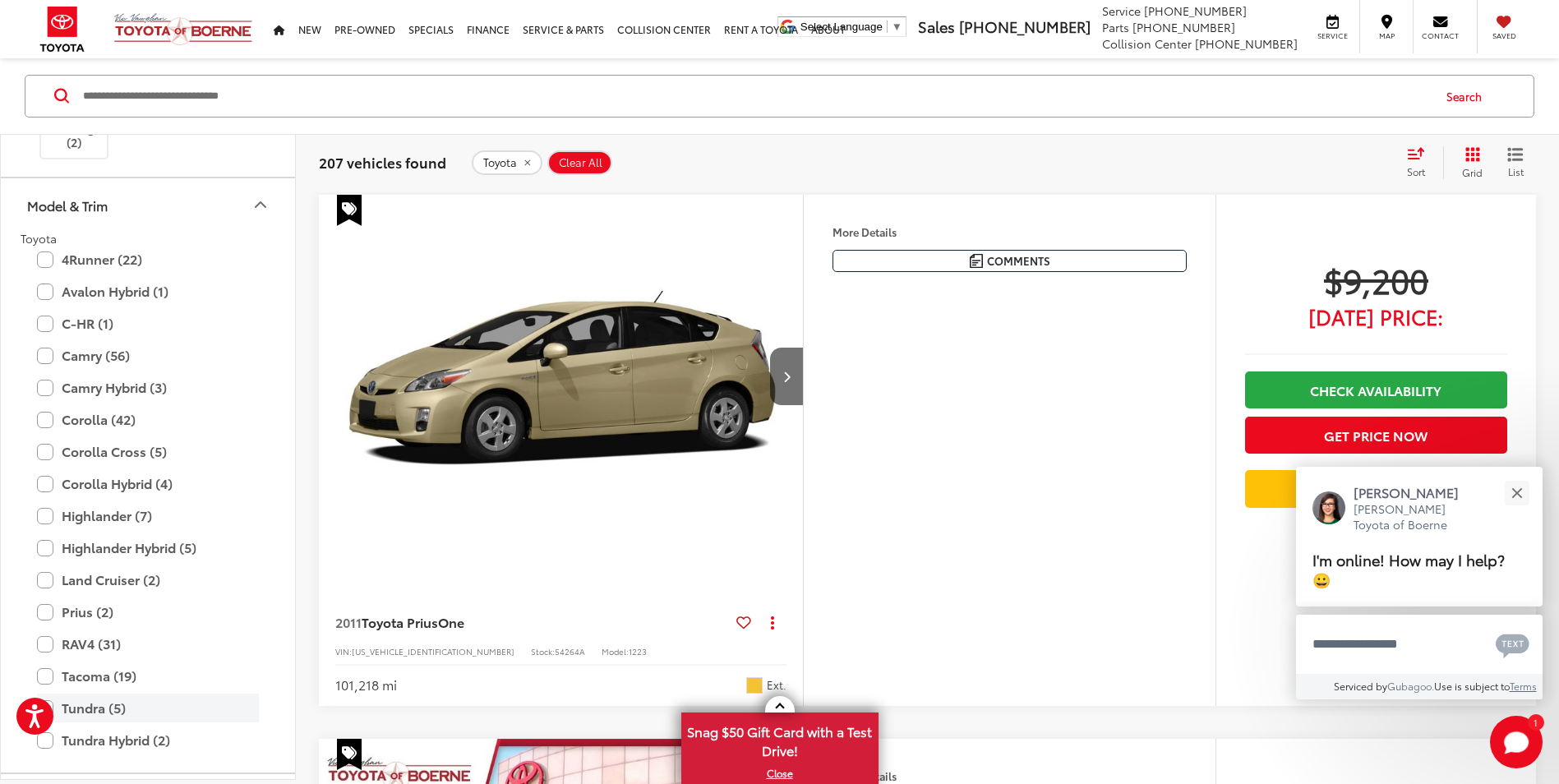
scroll to position [904, 0]
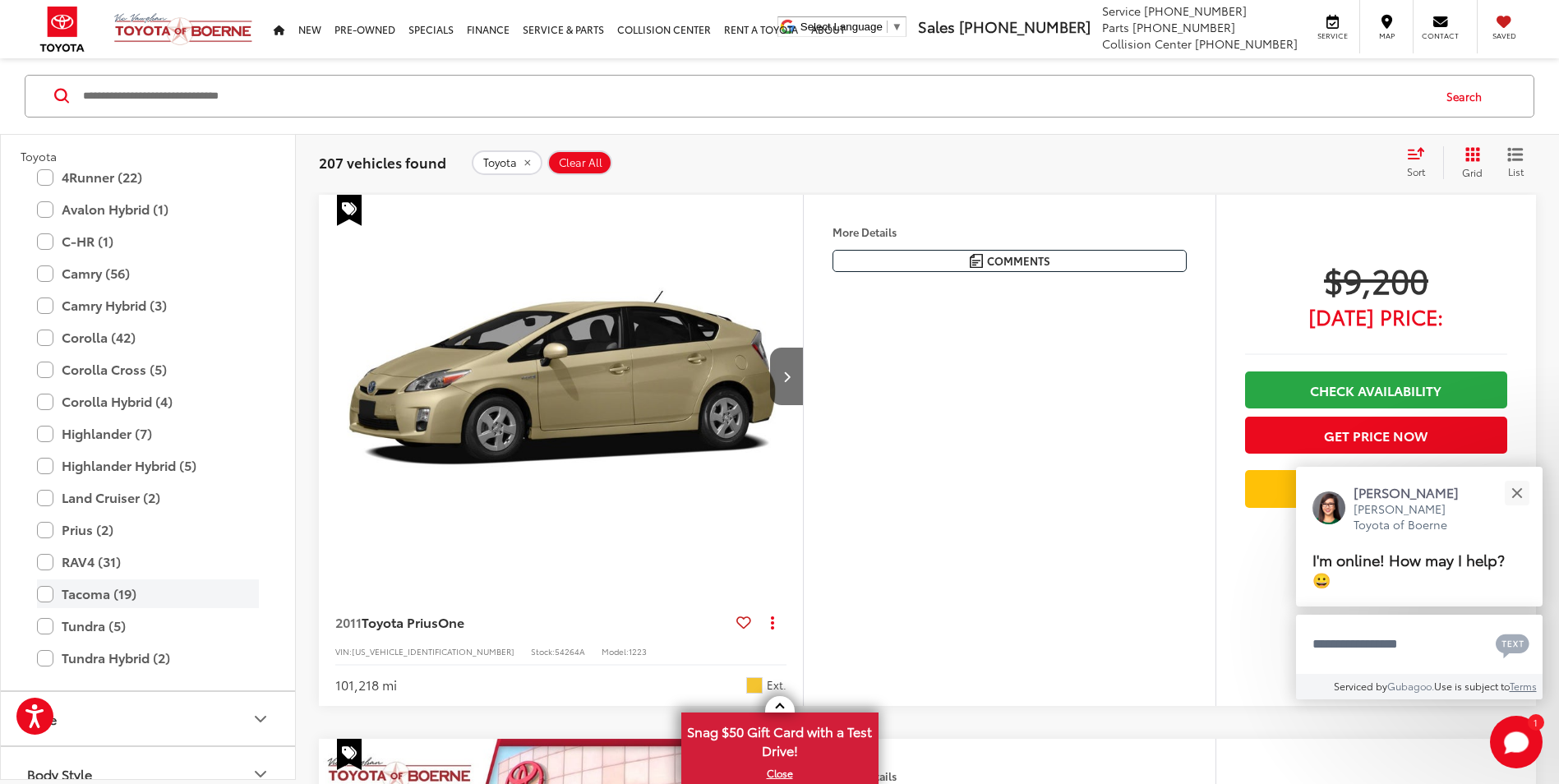
click at [82, 599] on label "Tacoma (19)" at bounding box center [148, 595] width 222 height 29
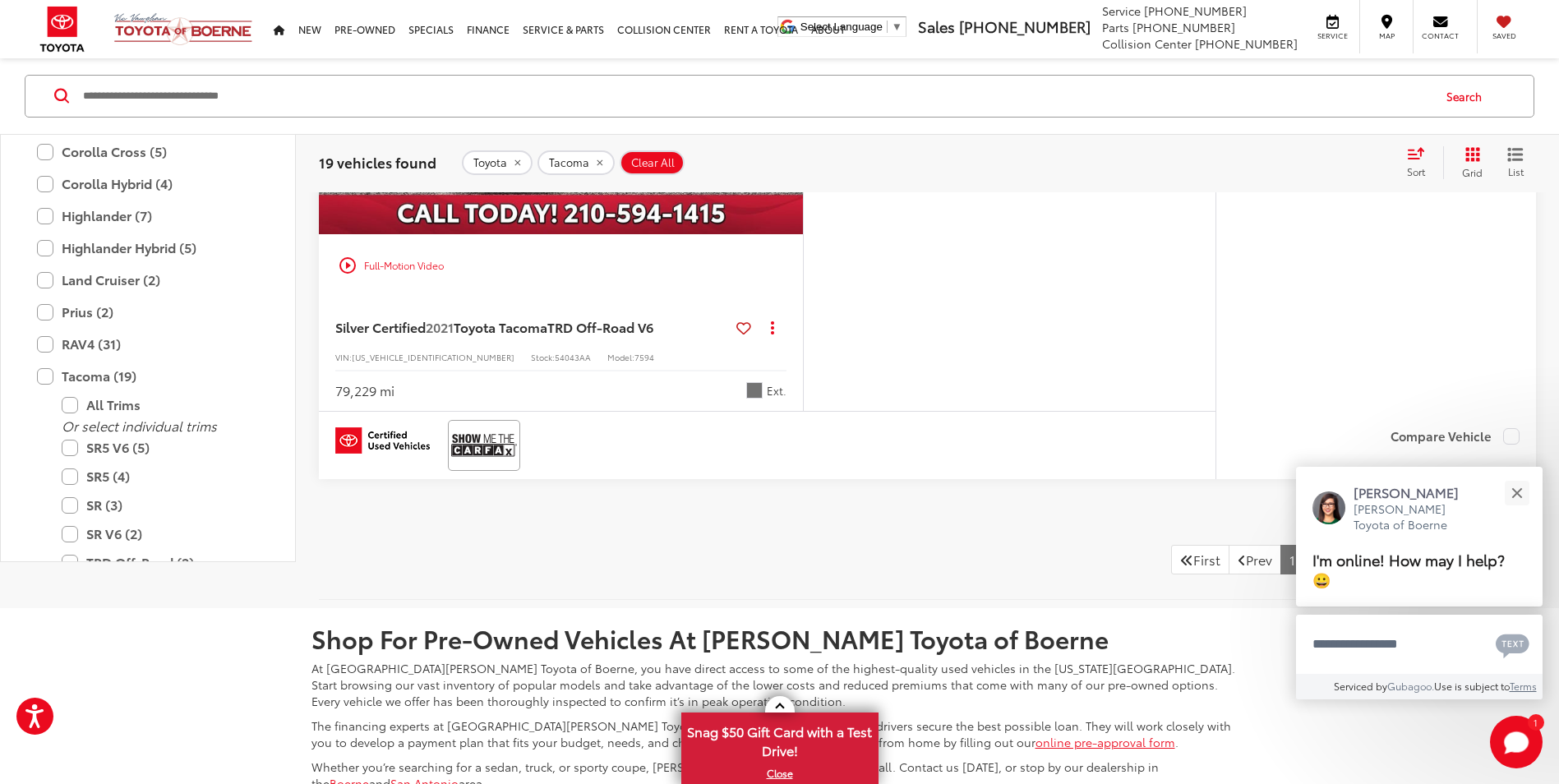
scroll to position [7661, 0]
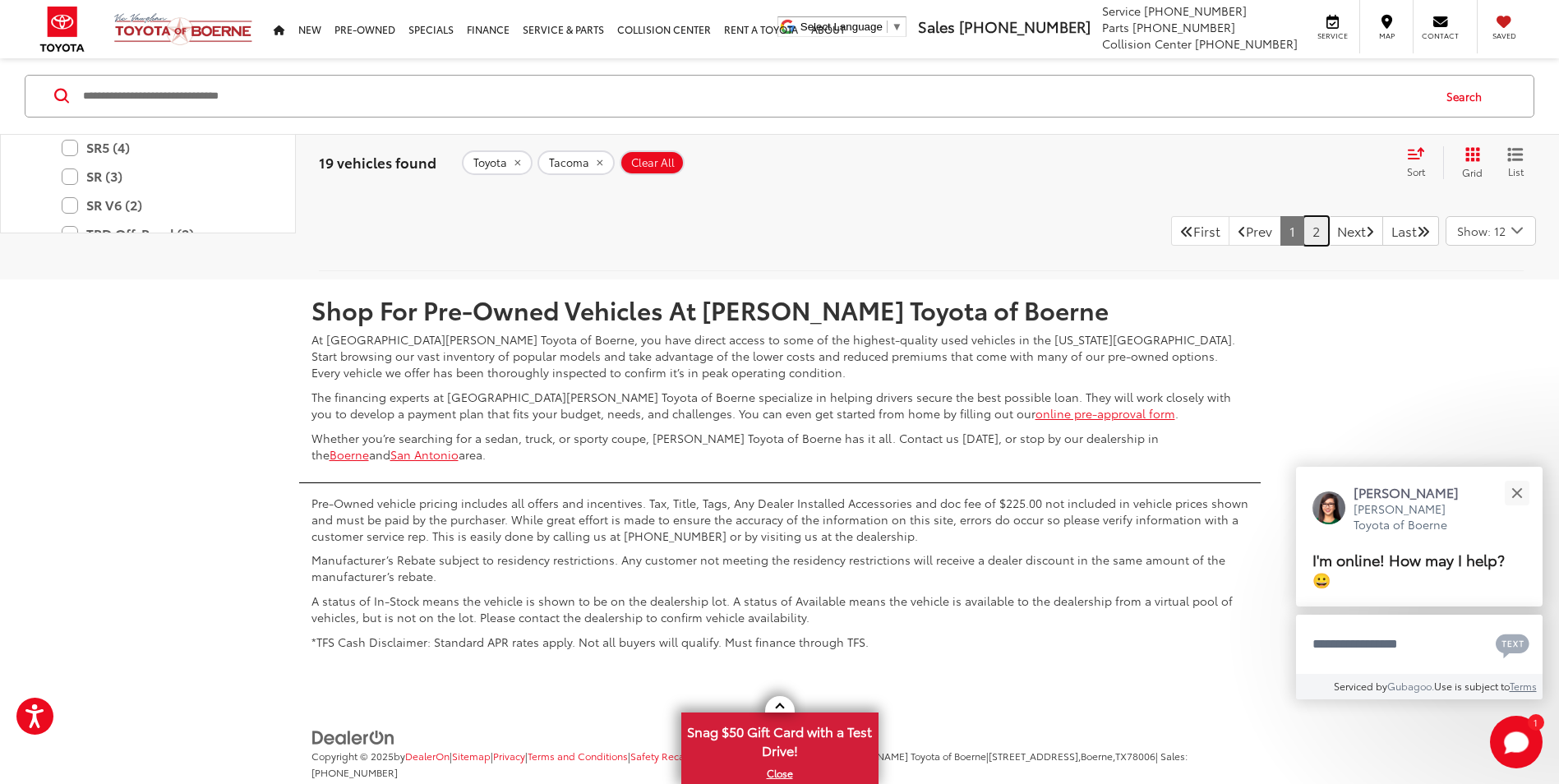
click at [1304, 240] on link "2" at bounding box center [1316, 230] width 25 height 30
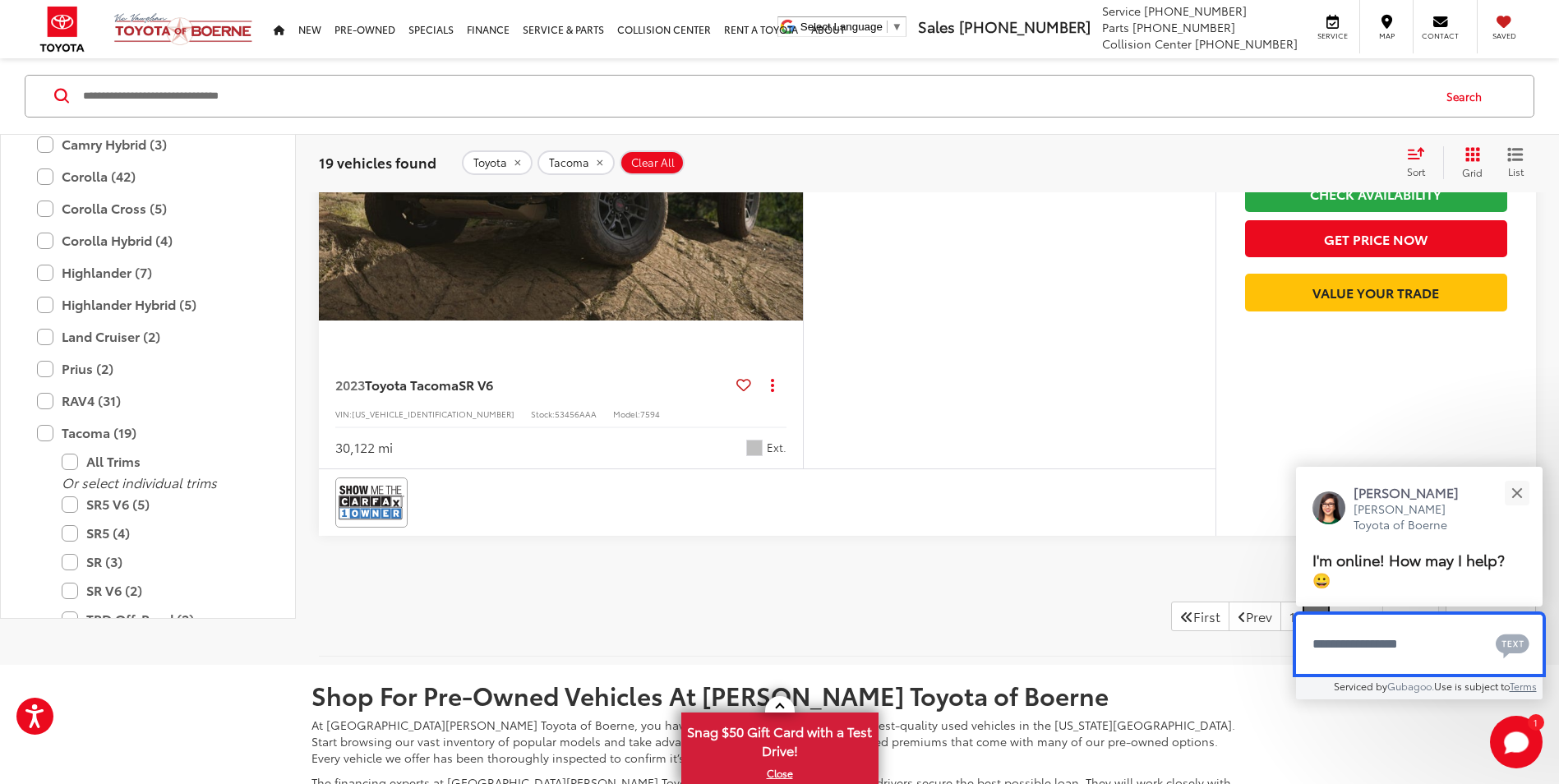
scroll to position [4292, 0]
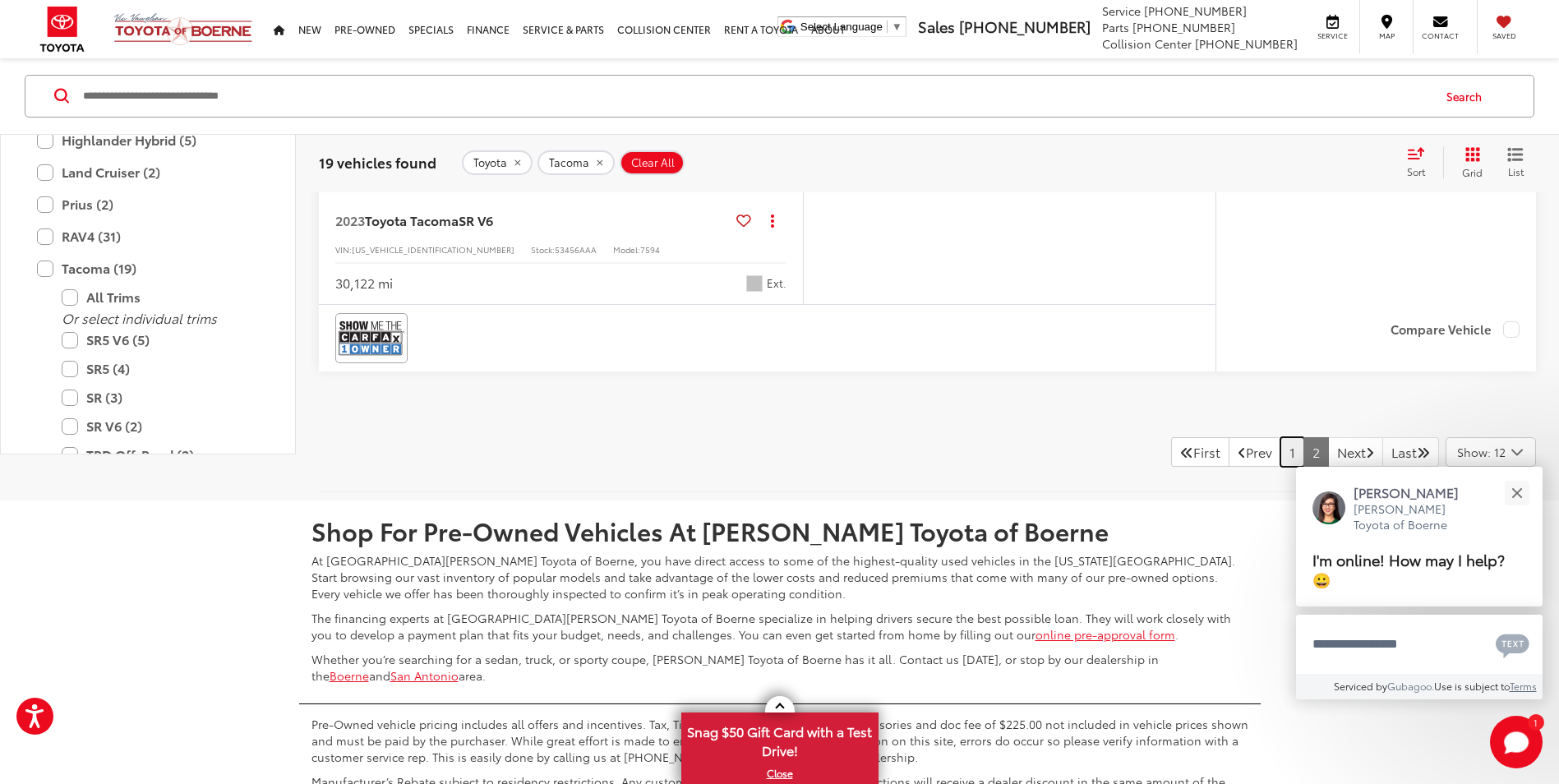
click at [1280, 459] on link "1" at bounding box center [1292, 452] width 24 height 30
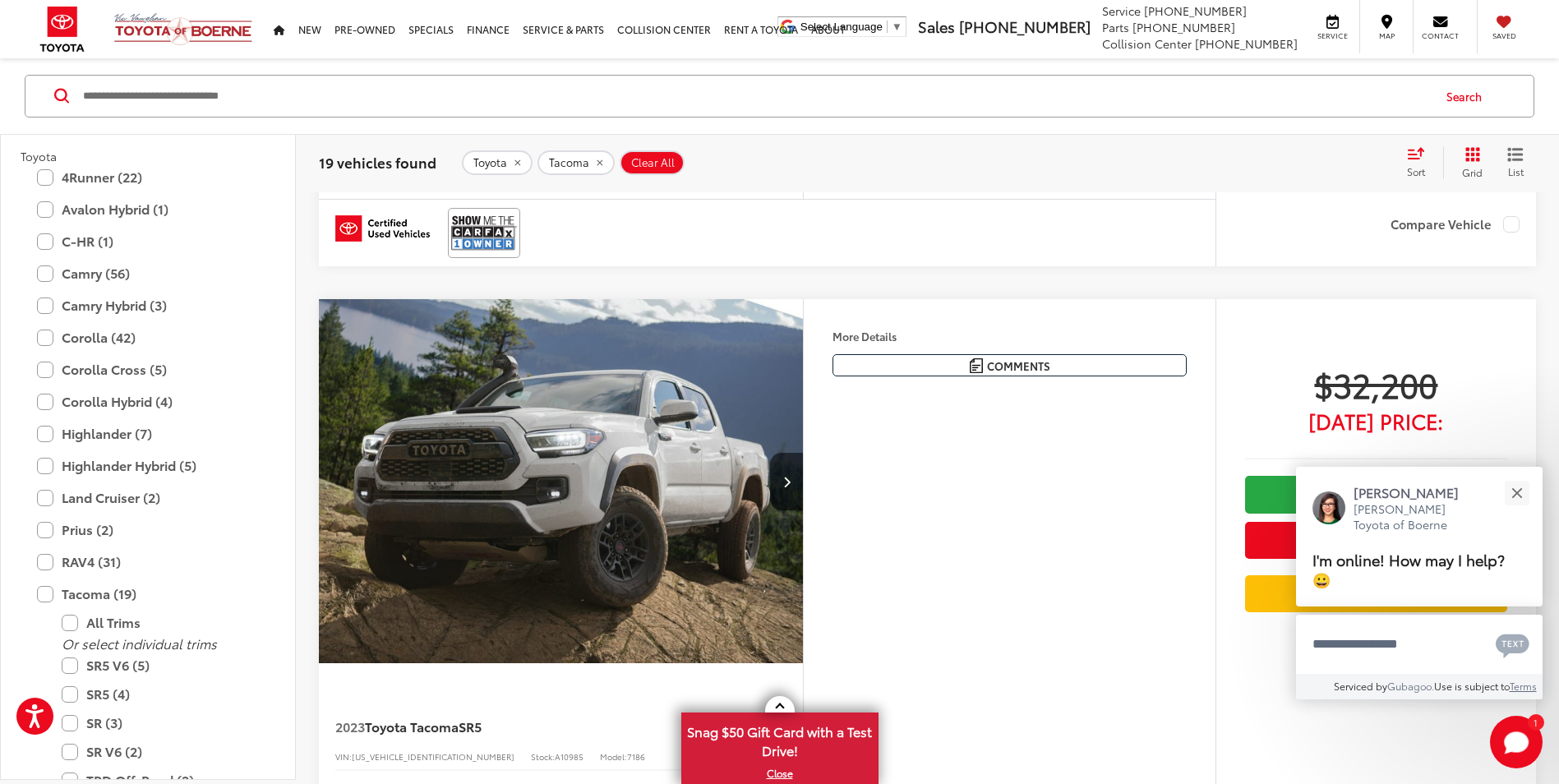
scroll to position [4621, 0]
